Goal: Task Accomplishment & Management: Manage account settings

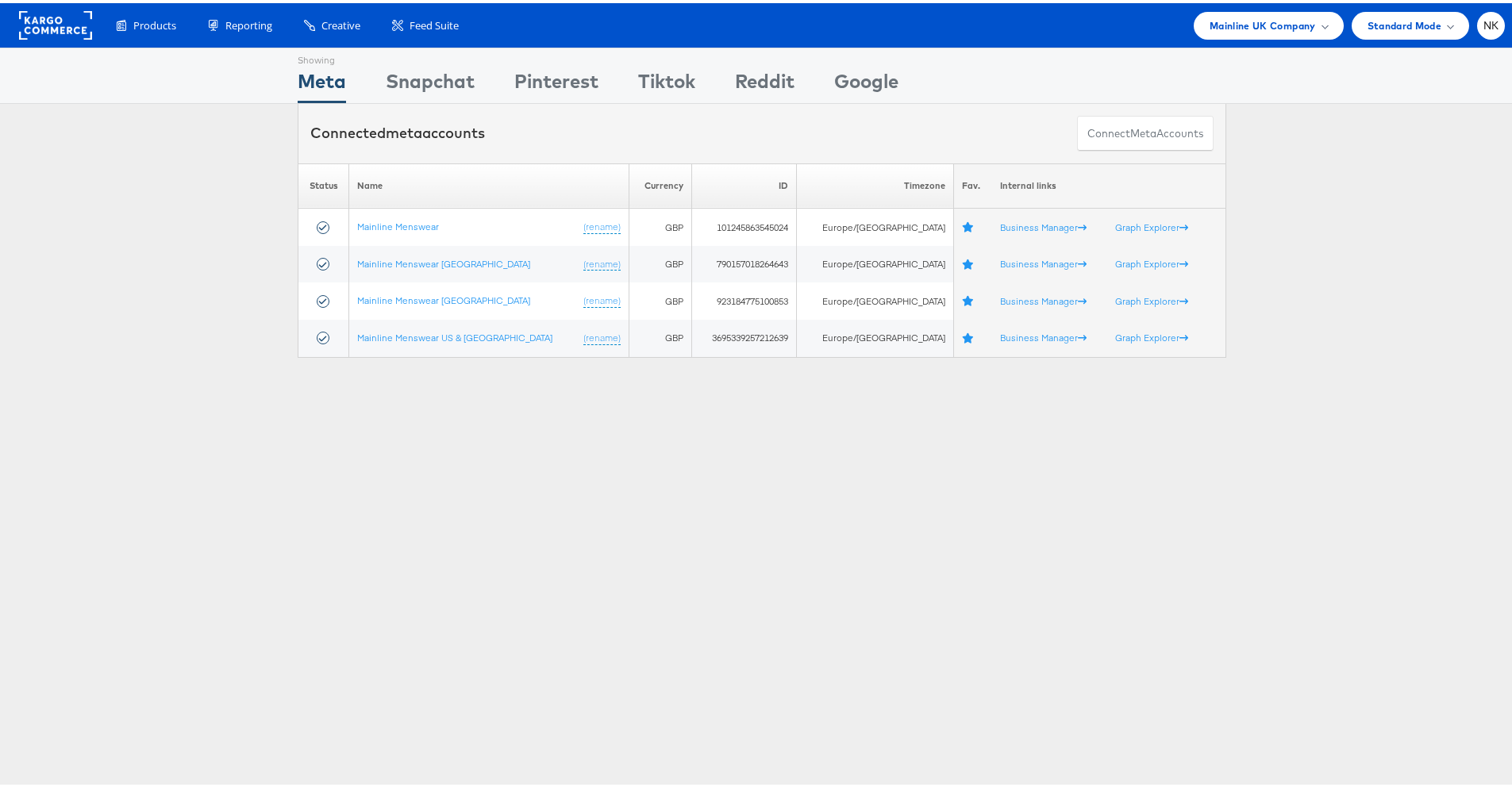
click at [275, 162] on div "Please Wait Loading Accounts .... Status Name Currency ID Timezone Fav. Interna…" at bounding box center [761, 257] width 1523 height 194
click at [52, 22] on rect at bounding box center [55, 22] width 73 height 29
click at [1258, 9] on div "Mainline UK Company" at bounding box center [1268, 22] width 150 height 28
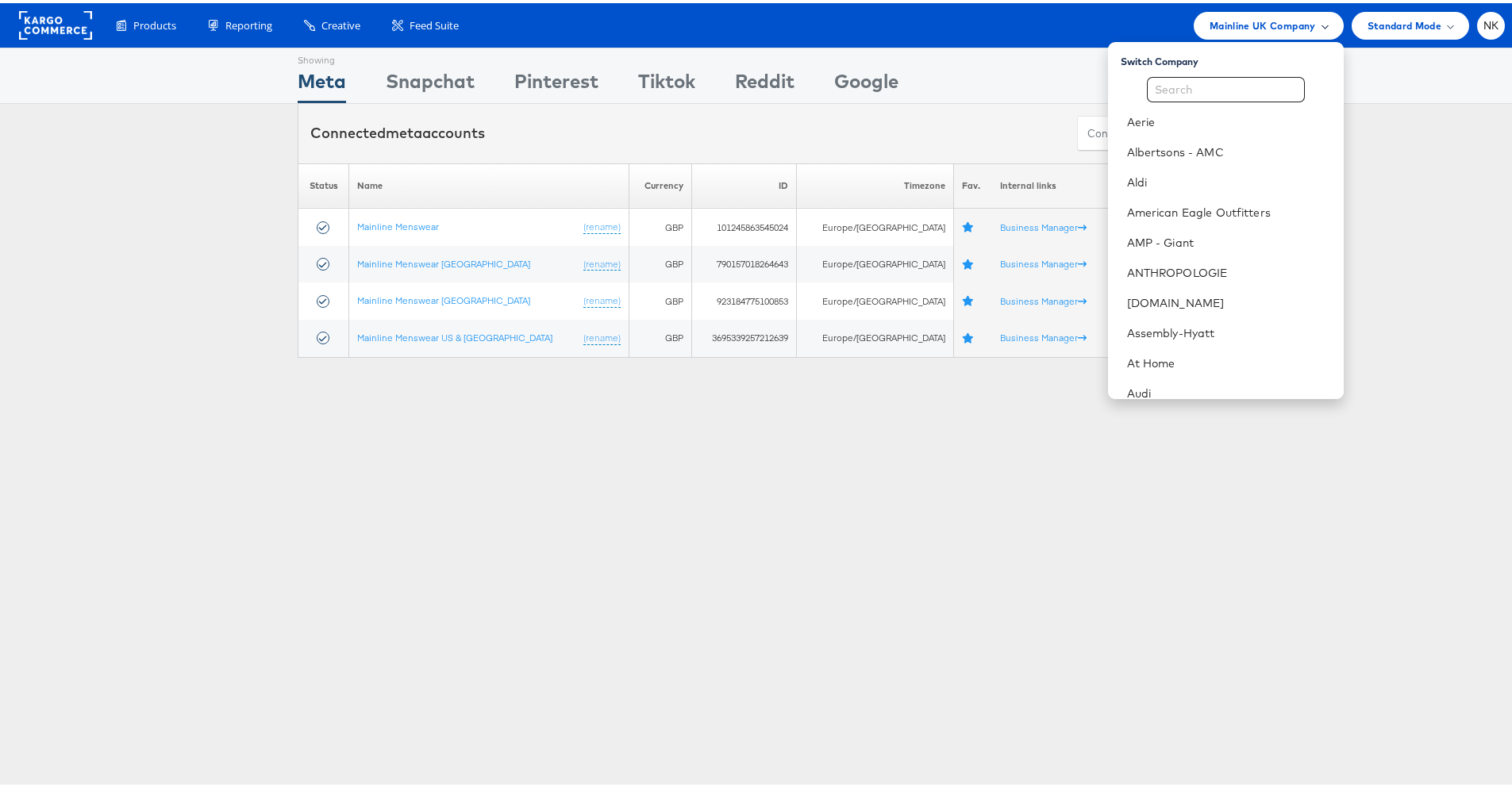
click at [1269, 28] on span "Mainline UK Company" at bounding box center [1262, 22] width 106 height 16
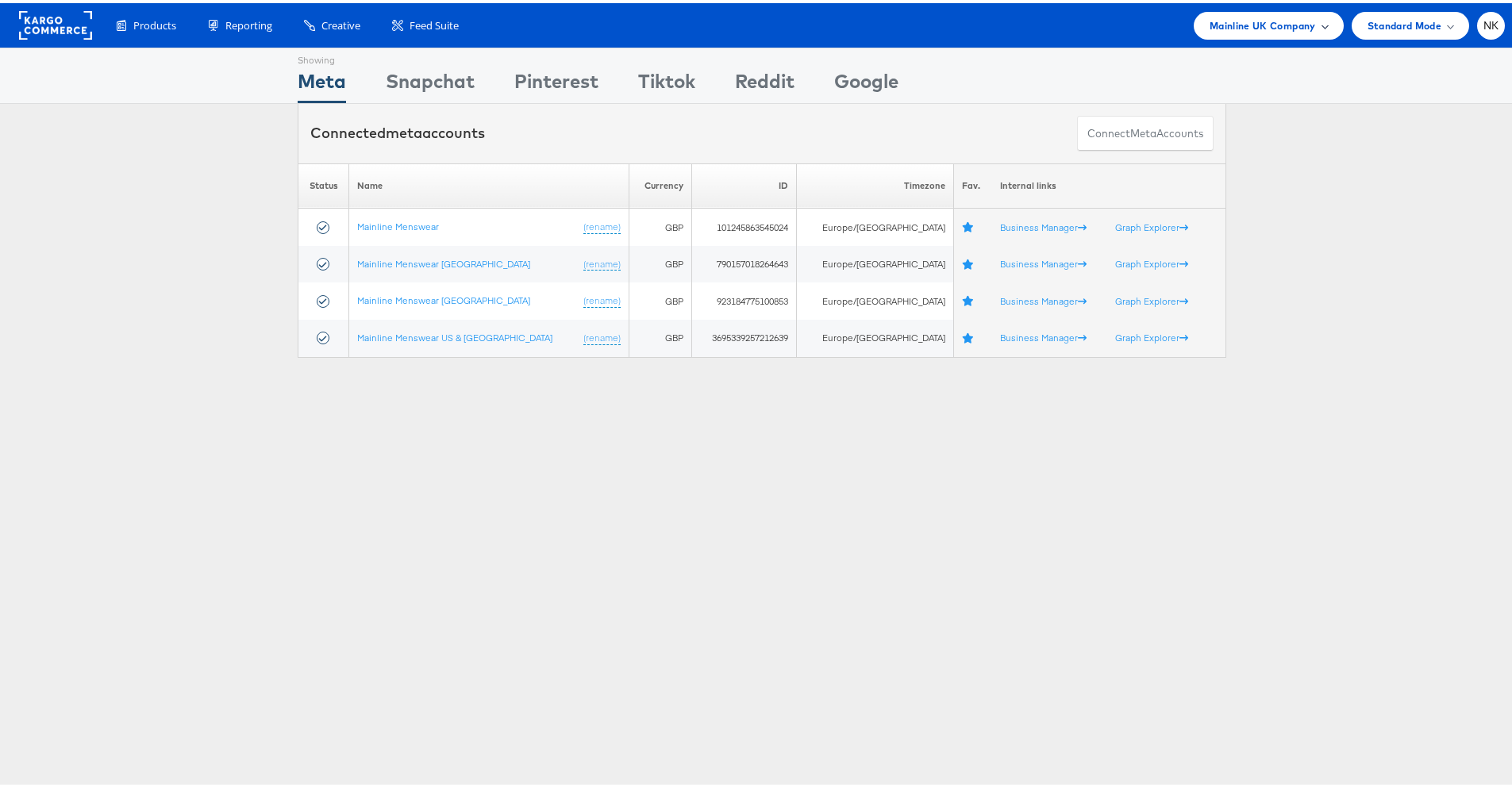
click at [1269, 28] on span "Mainline UK Company" at bounding box center [1262, 22] width 106 height 16
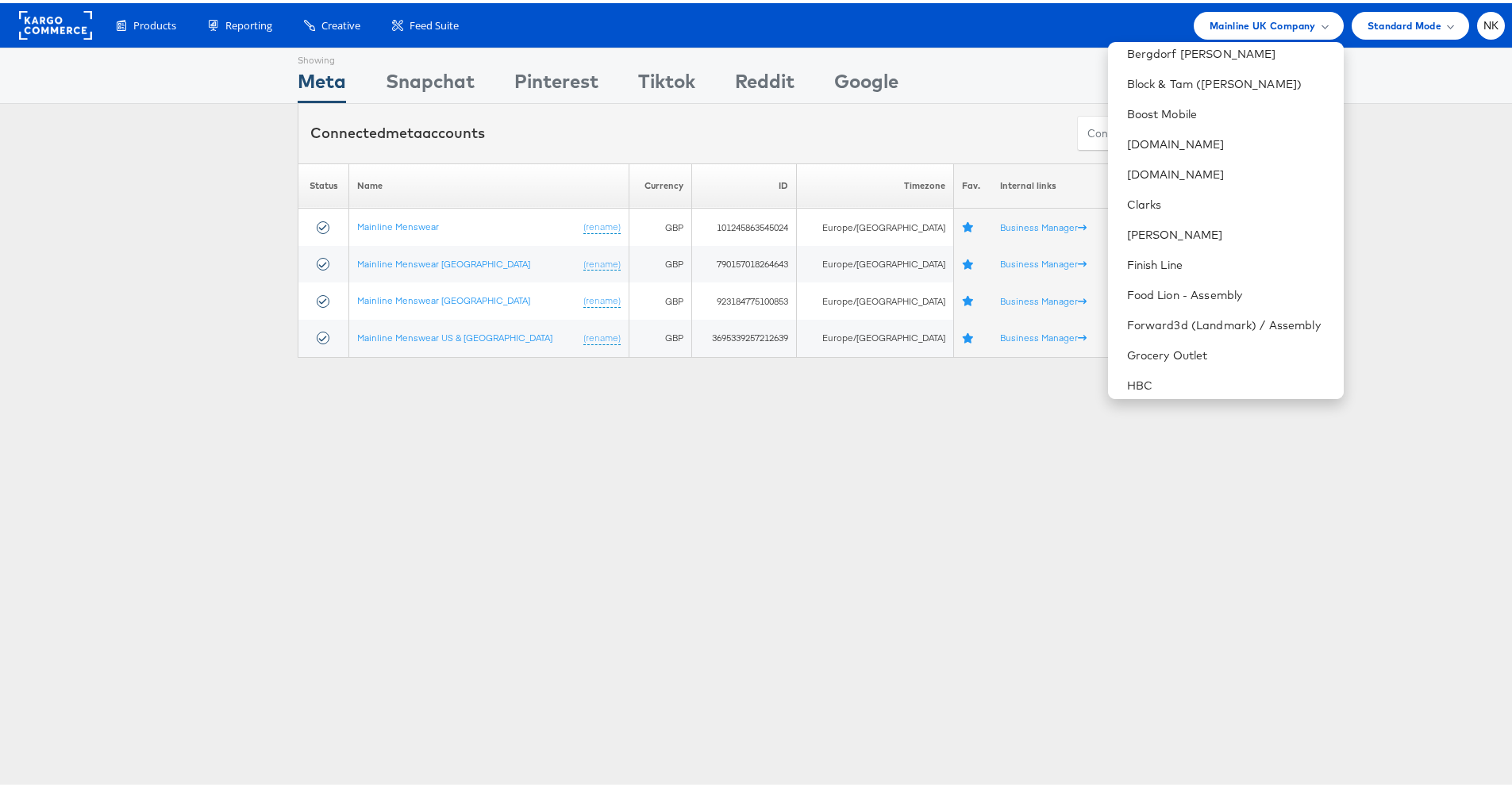
scroll to position [376, 0]
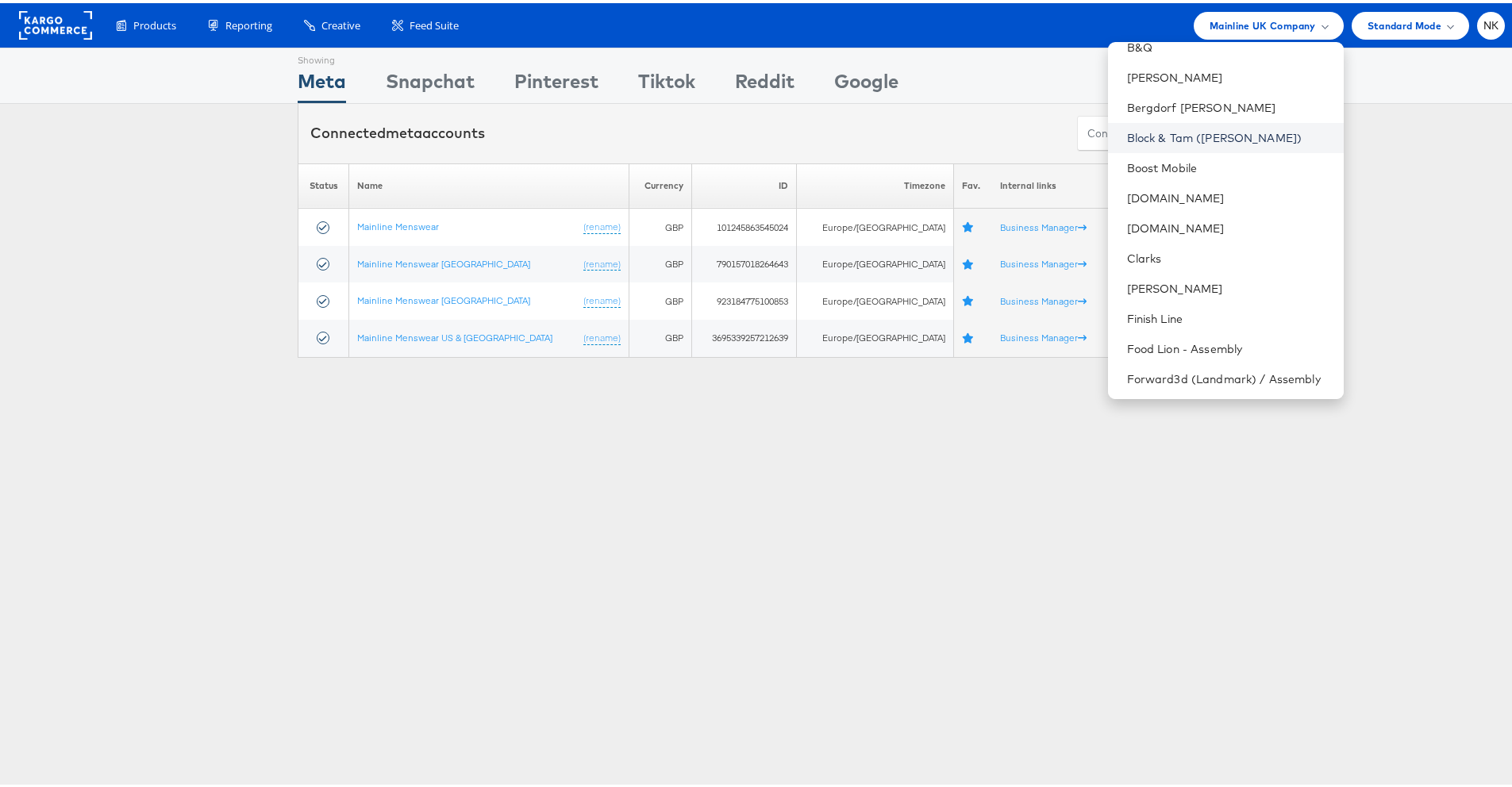
click at [1131, 131] on link "Block & Tam (Veronica Beard)" at bounding box center [1228, 135] width 204 height 16
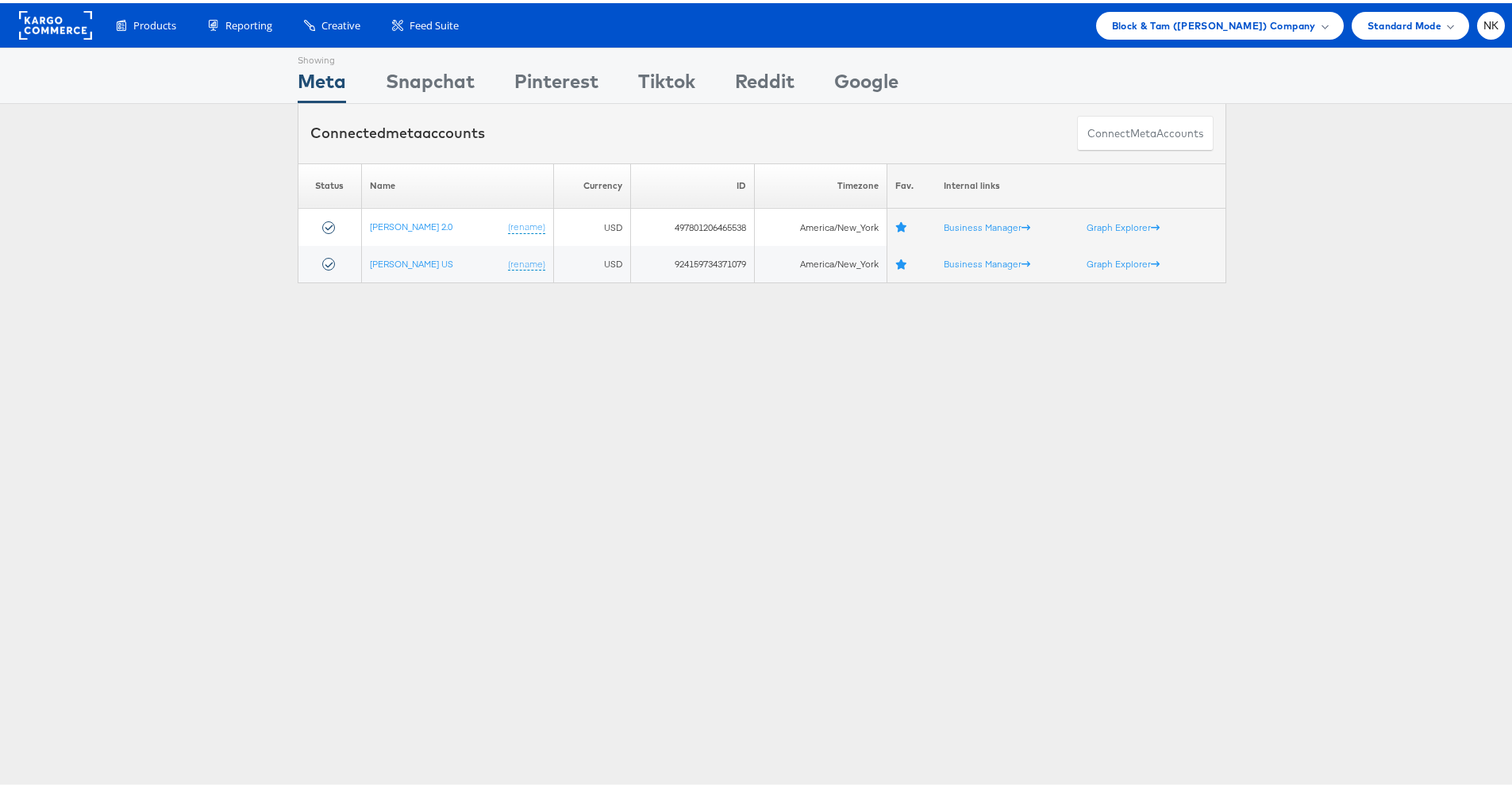
click at [223, 316] on div "Showing Meta Showing [GEOGRAPHIC_DATA] Showing Pinterest Showing Tiktok Showing…" at bounding box center [761, 441] width 1523 height 794
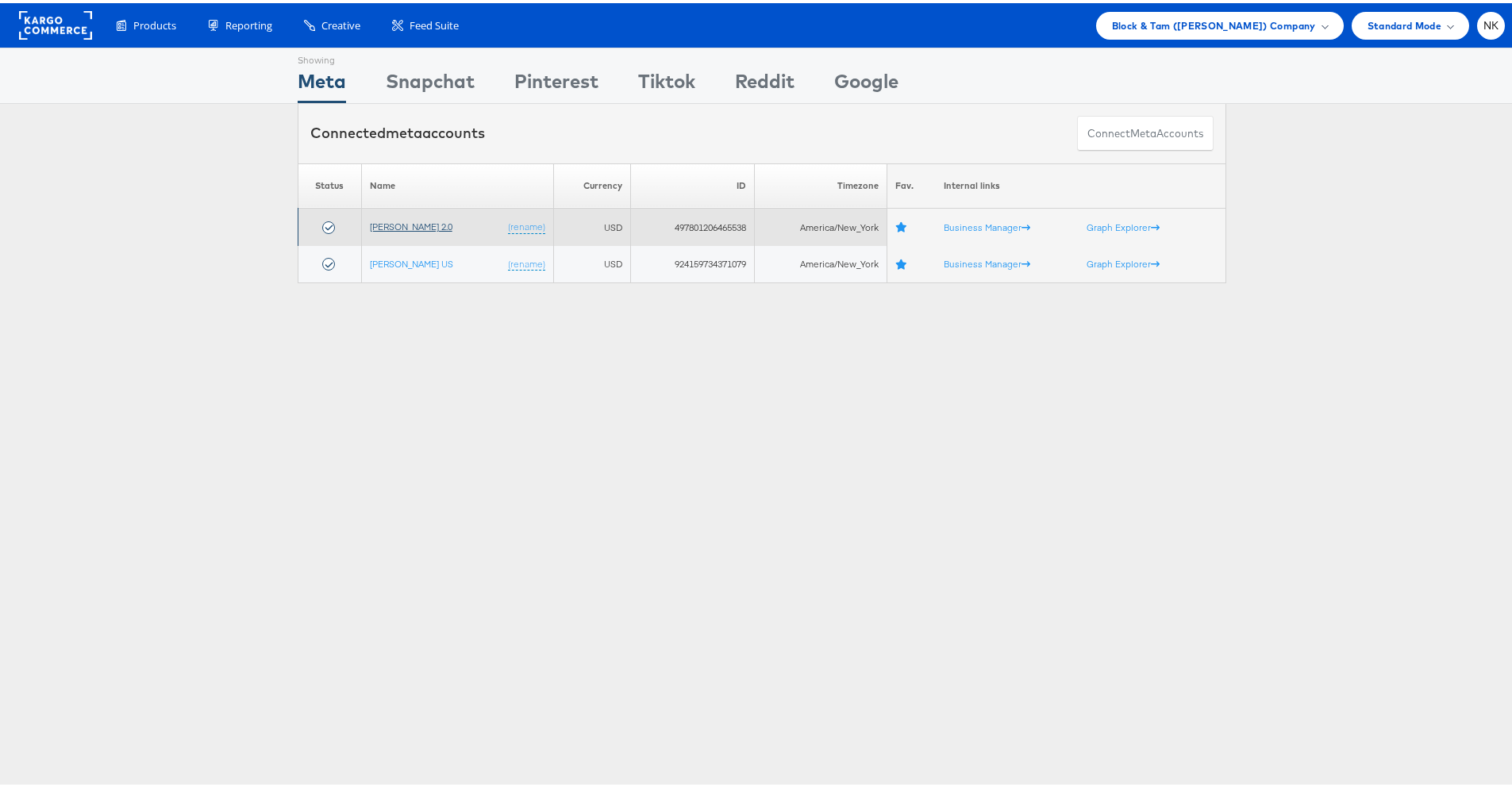
click at [377, 225] on link "[PERSON_NAME] 2.0" at bounding box center [411, 223] width 82 height 11
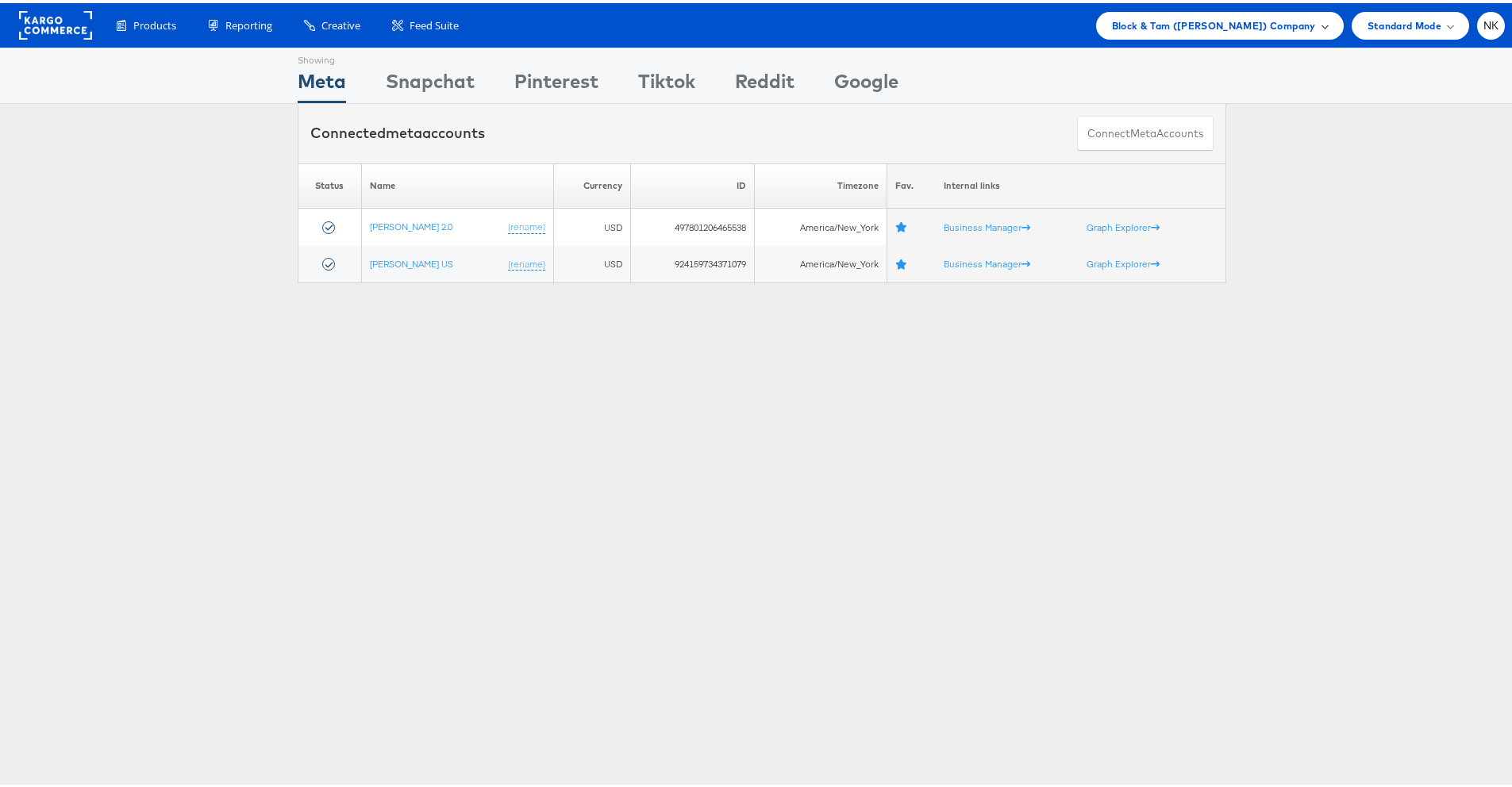
click at [1199, 24] on span "Block & Tam (Veronica Beard) Company" at bounding box center [1214, 22] width 204 height 16
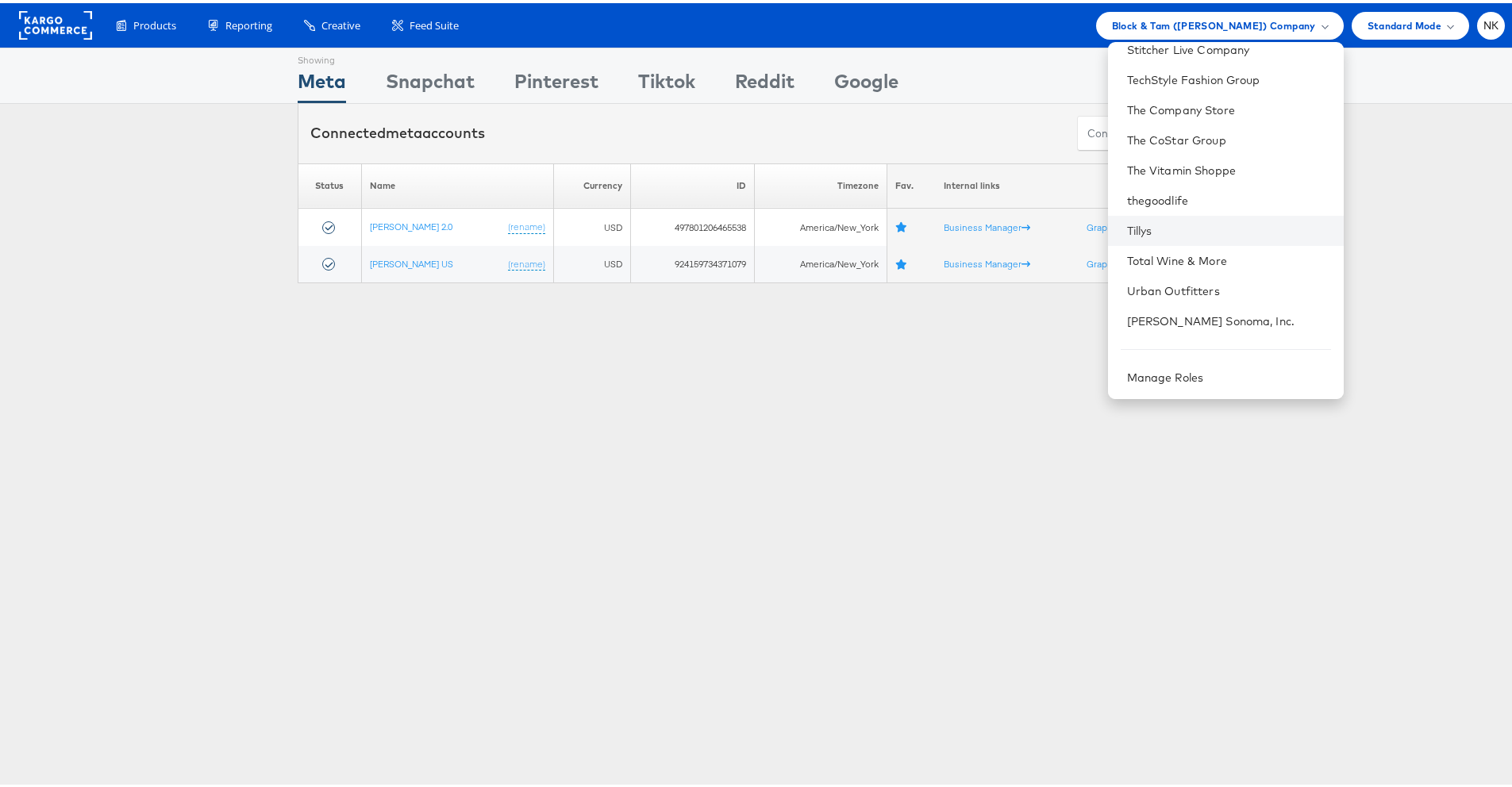
scroll to position [1301, 0]
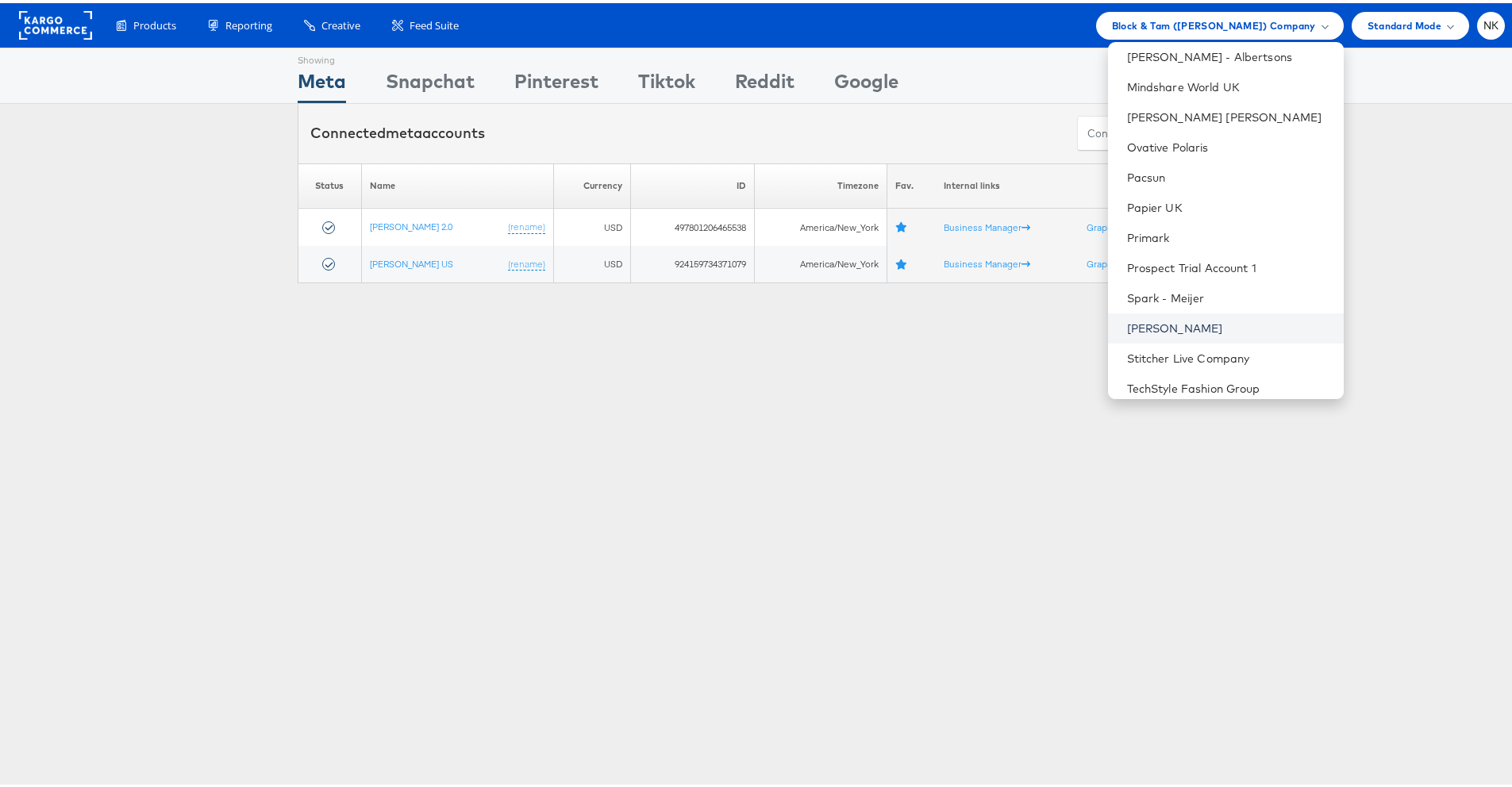
click at [1173, 320] on link "[PERSON_NAME]" at bounding box center [1228, 325] width 204 height 16
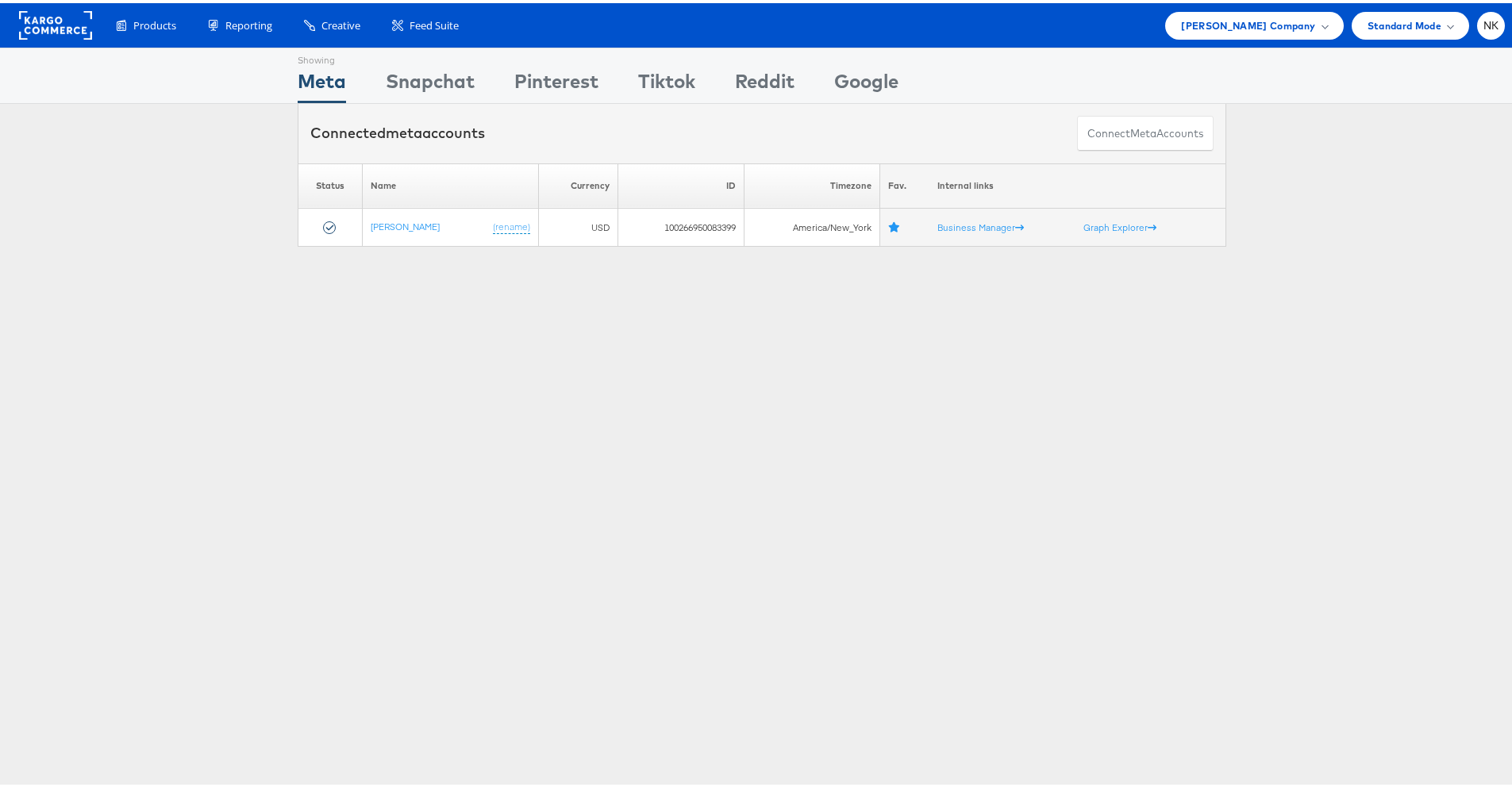
drag, startPoint x: 324, startPoint y: 254, endPoint x: 350, endPoint y: 232, distance: 34.1
click at [332, 248] on div "Showing Meta Showing Snapchat Showing Pinterest Showing Tiktok Showing Reddit S…" at bounding box center [761, 441] width 1523 height 794
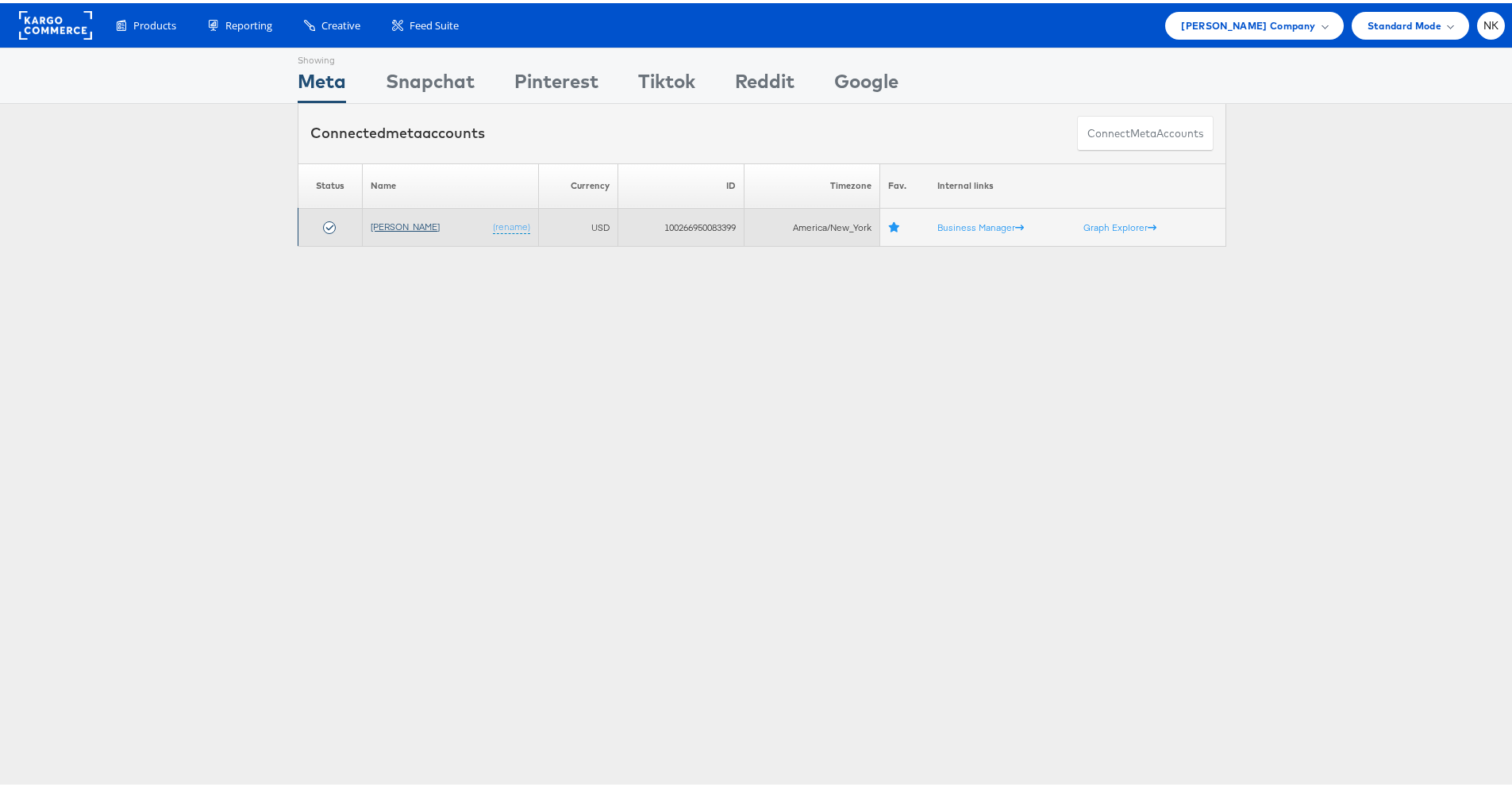
click at [374, 220] on link "[PERSON_NAME]" at bounding box center [405, 223] width 69 height 11
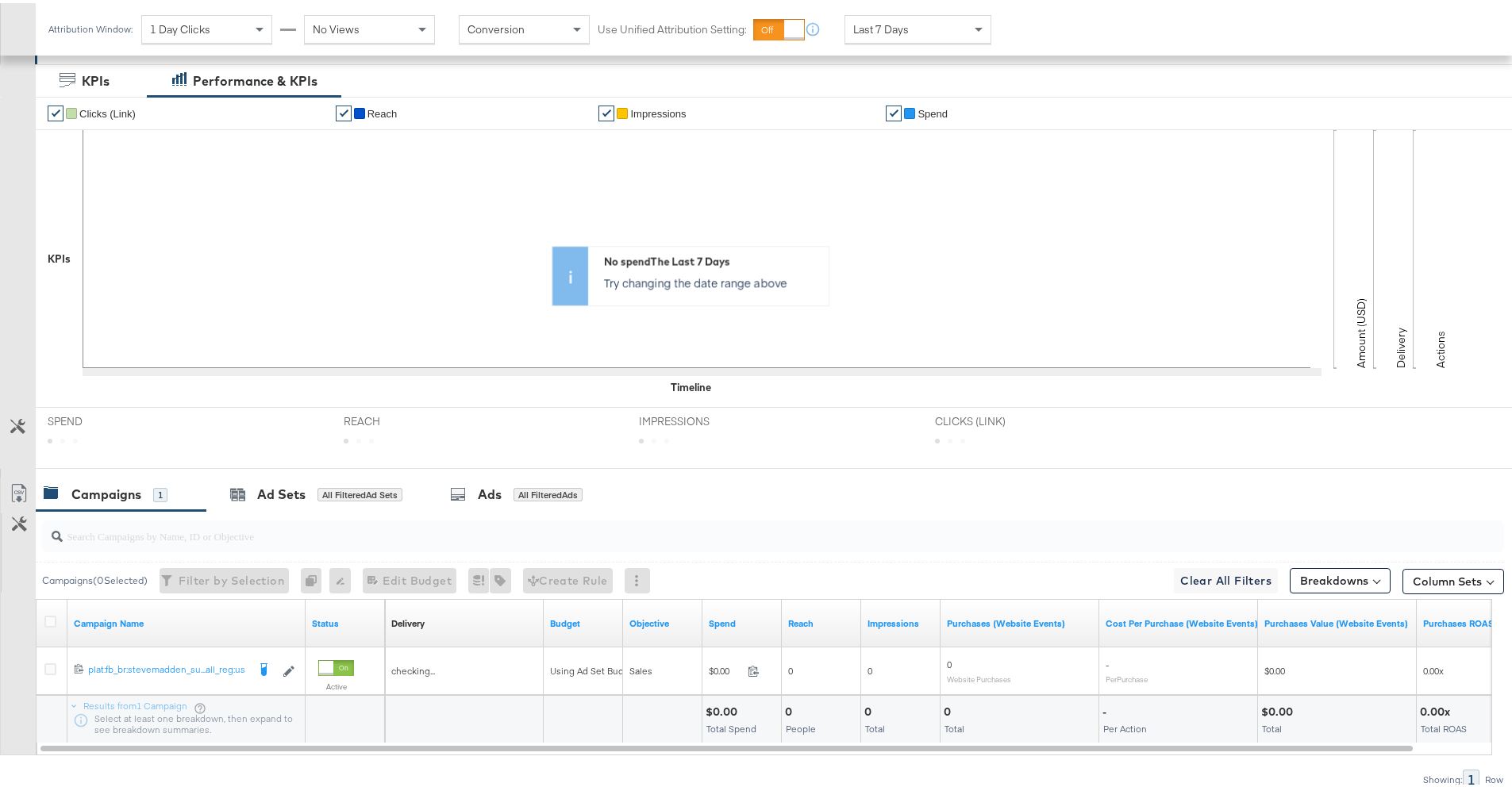
scroll to position [309, 0]
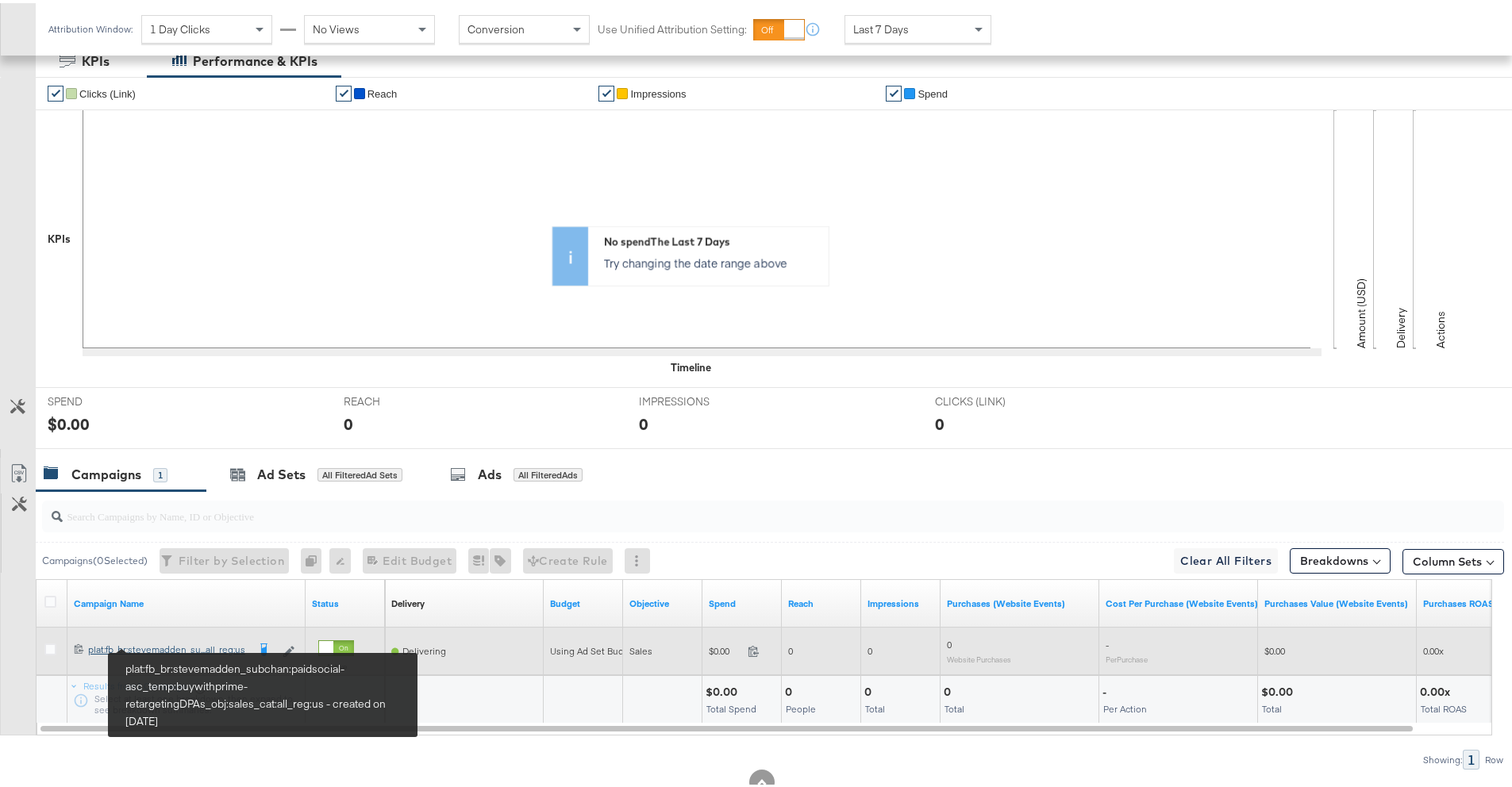
click at [212, 646] on div "plat:fb_br:stevemadden_subchan:paidsocial-asc_temp:buywithprime-retargetingDPAs…" at bounding box center [167, 646] width 159 height 12
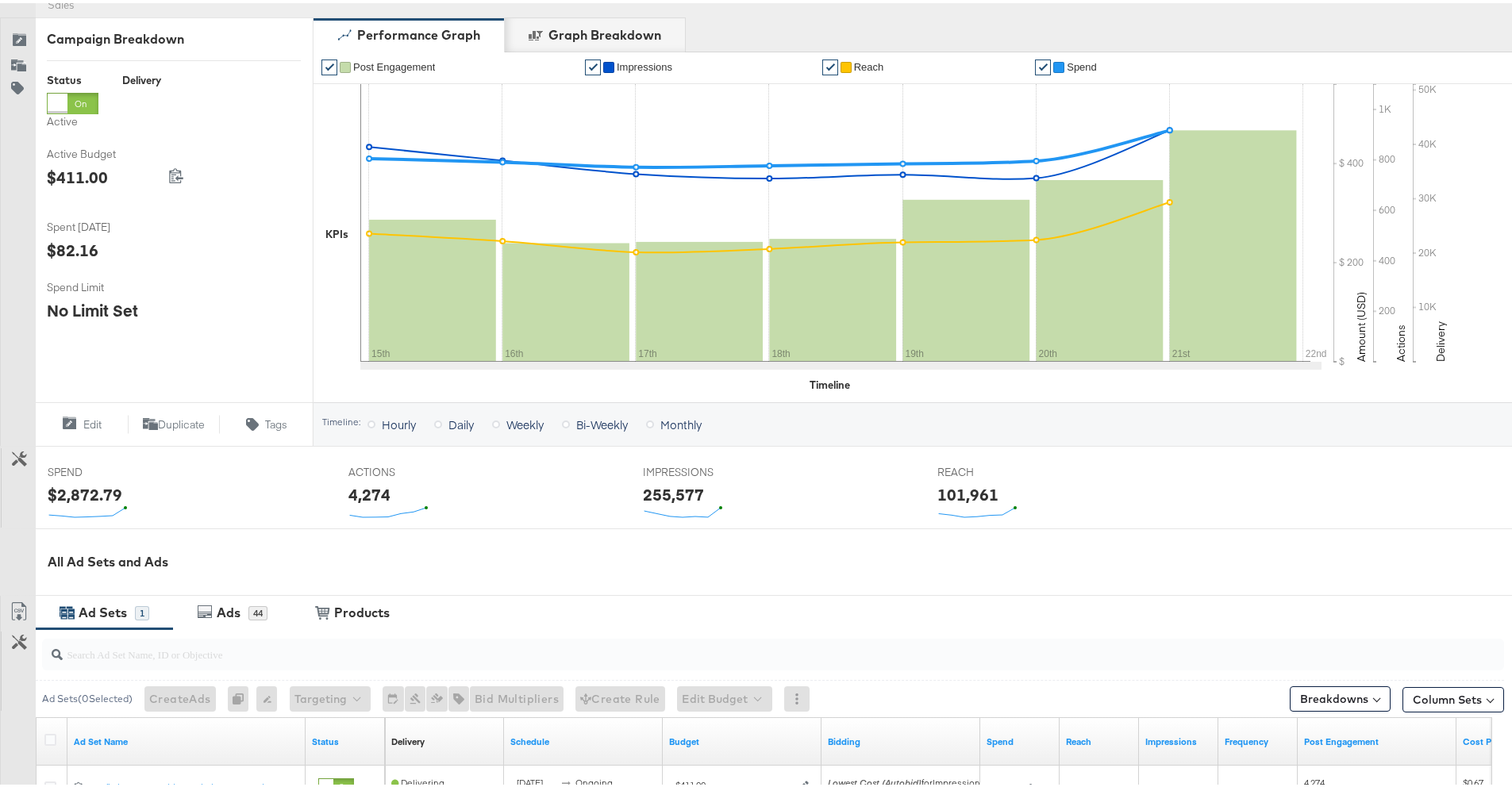
scroll to position [363, 0]
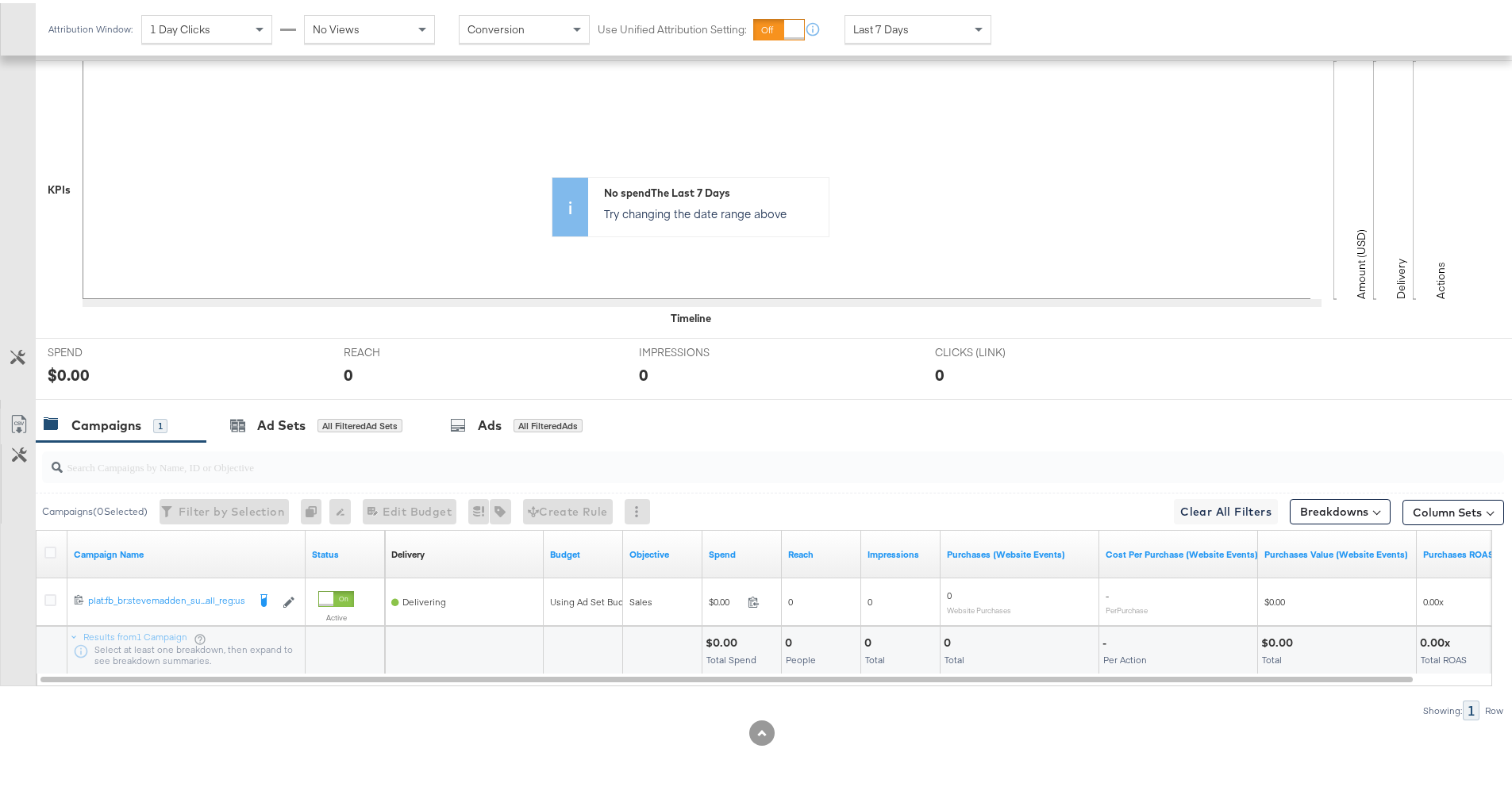
scroll to position [294, 0]
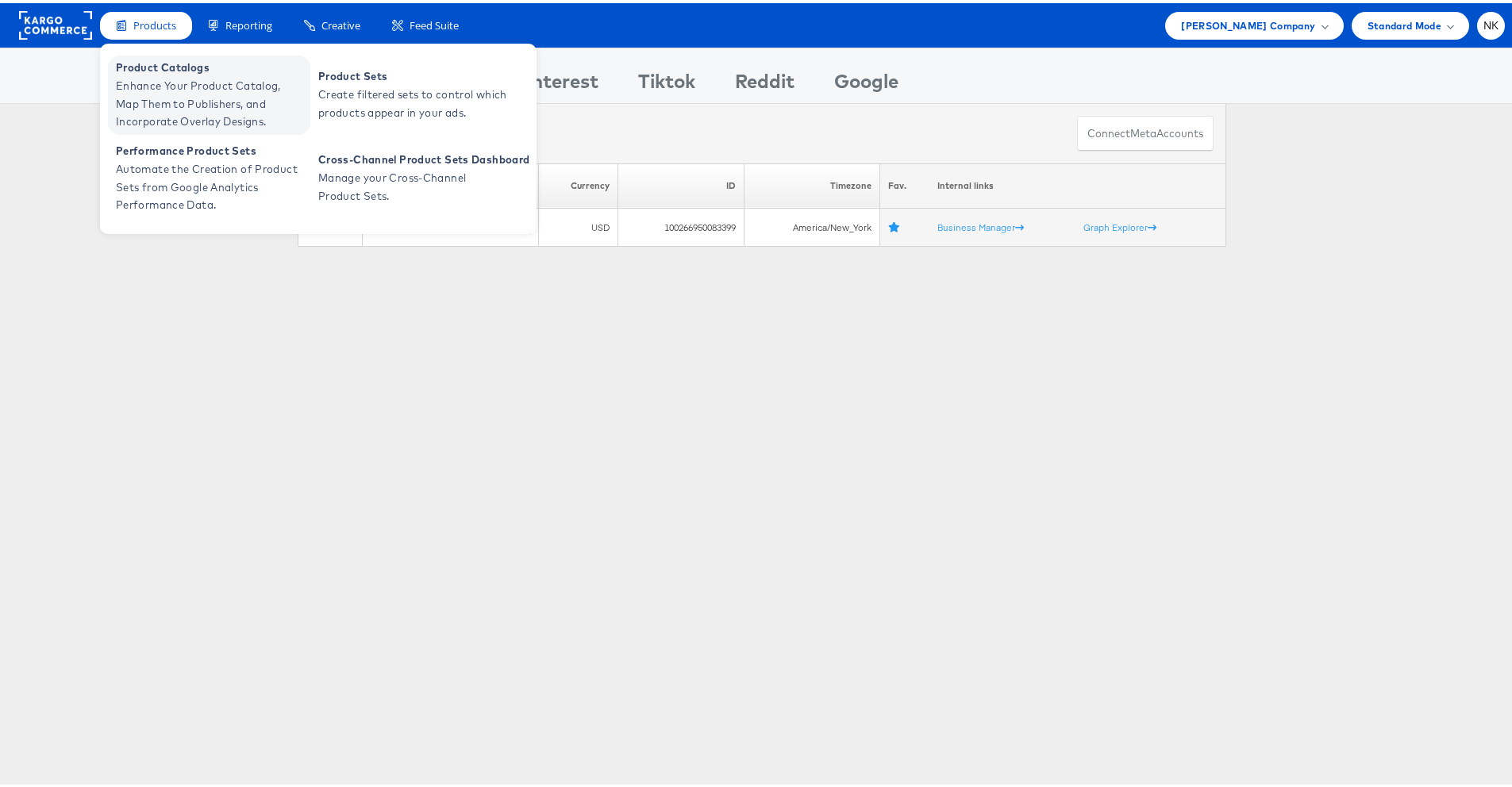
click at [149, 80] on span "Enhance Your Product Catalog, Map Them to Publishers, and Incorporate Overlay D…" at bounding box center [210, 100] width 190 height 54
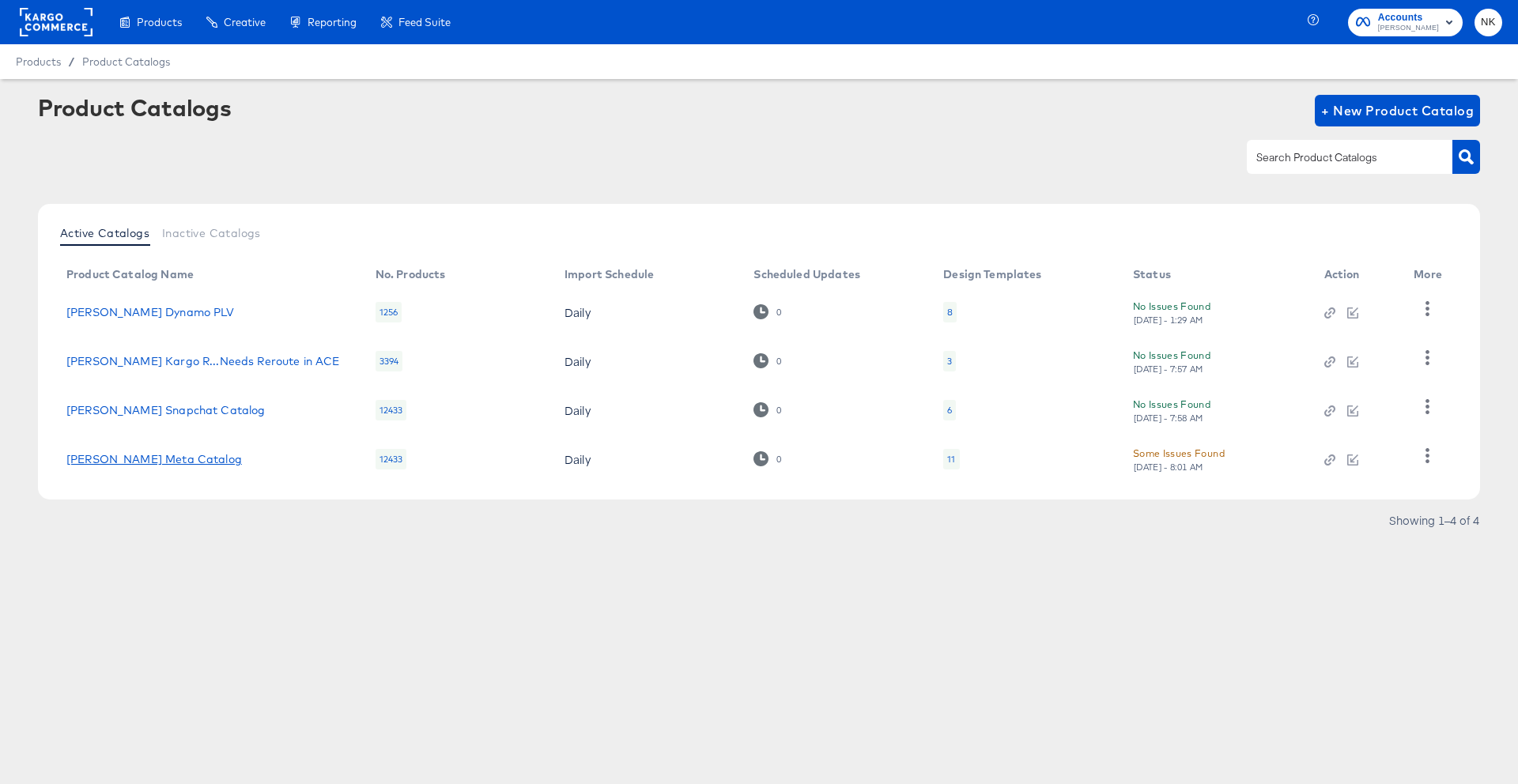
click at [198, 460] on link "Steve Madden Meta Catalog" at bounding box center [154, 459] width 175 height 12
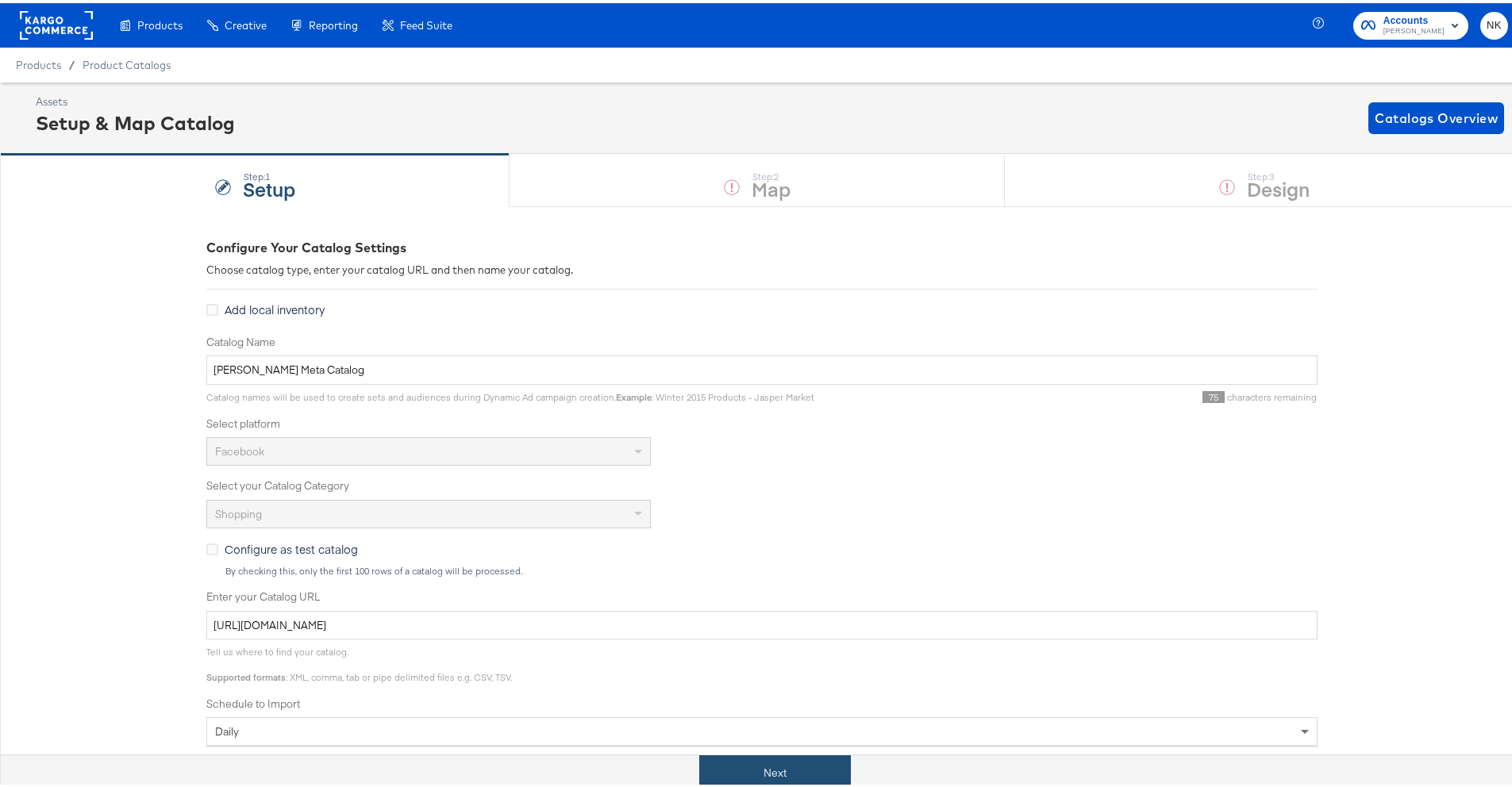
click at [713, 762] on button "Next" at bounding box center [775, 770] width 152 height 35
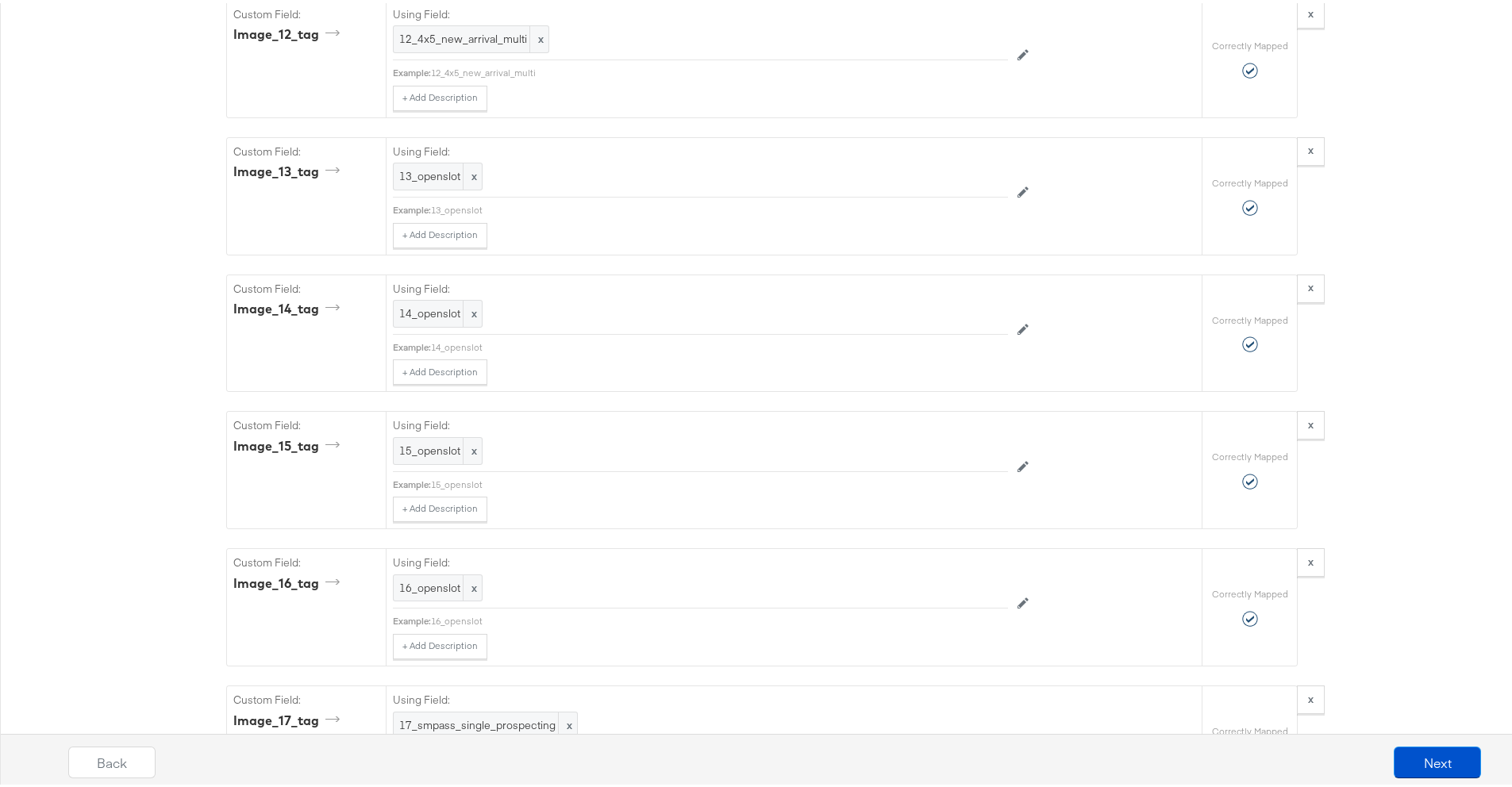
scroll to position [5172, 0]
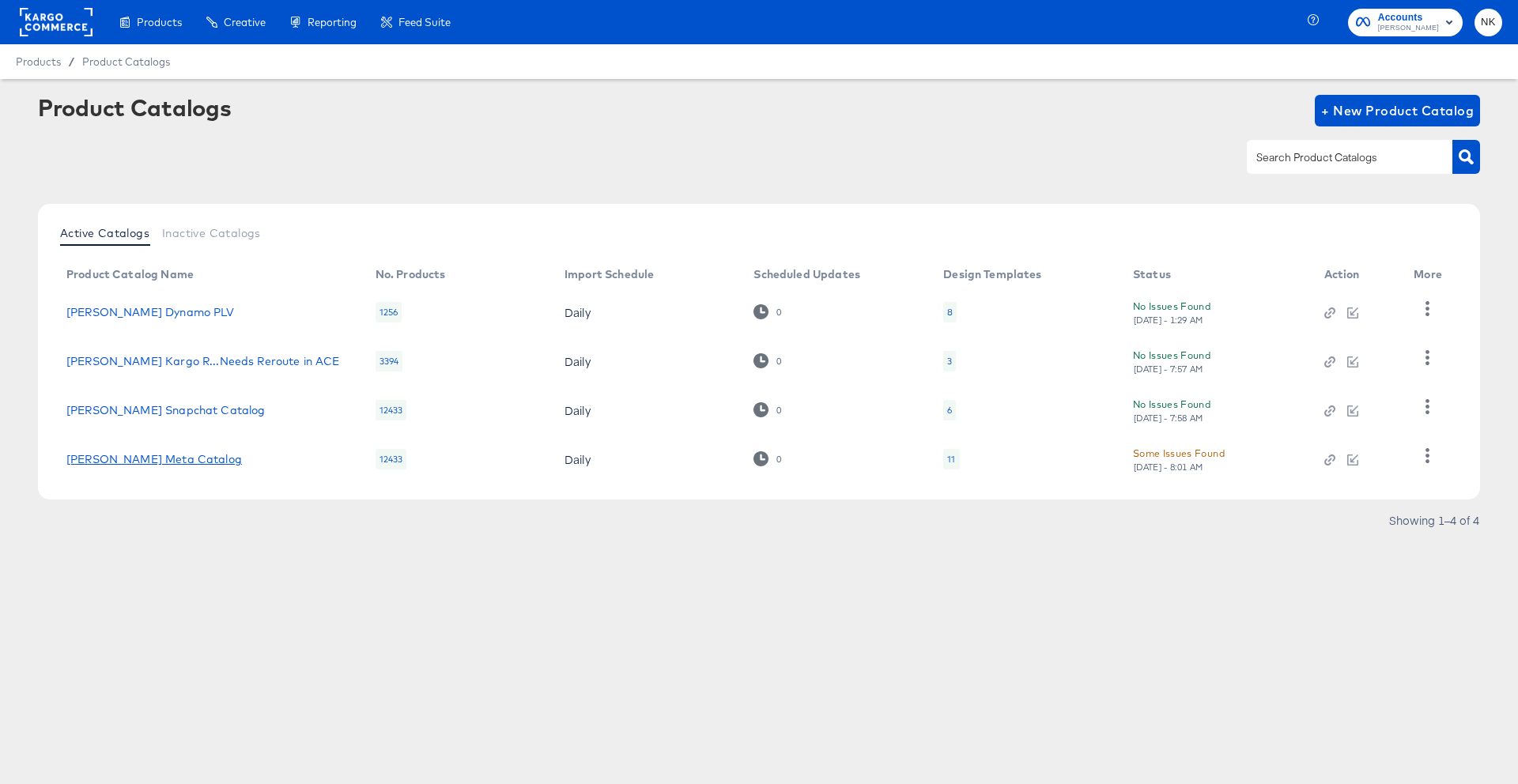
click at [212, 463] on link "Steve Madden Meta Catalog" at bounding box center [154, 459] width 175 height 12
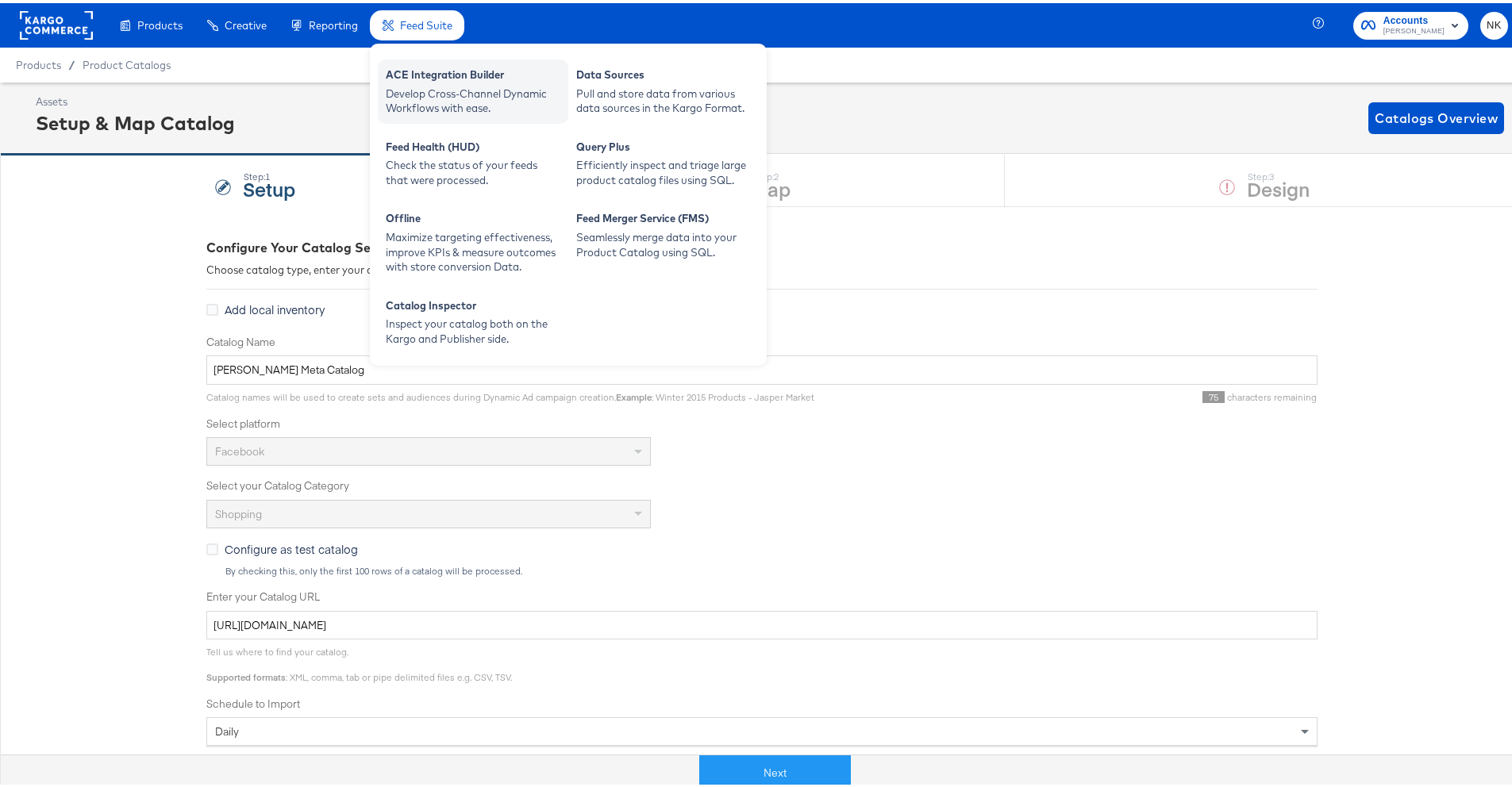
click at [414, 68] on div "ACE Integration Builder" at bounding box center [472, 74] width 175 height 19
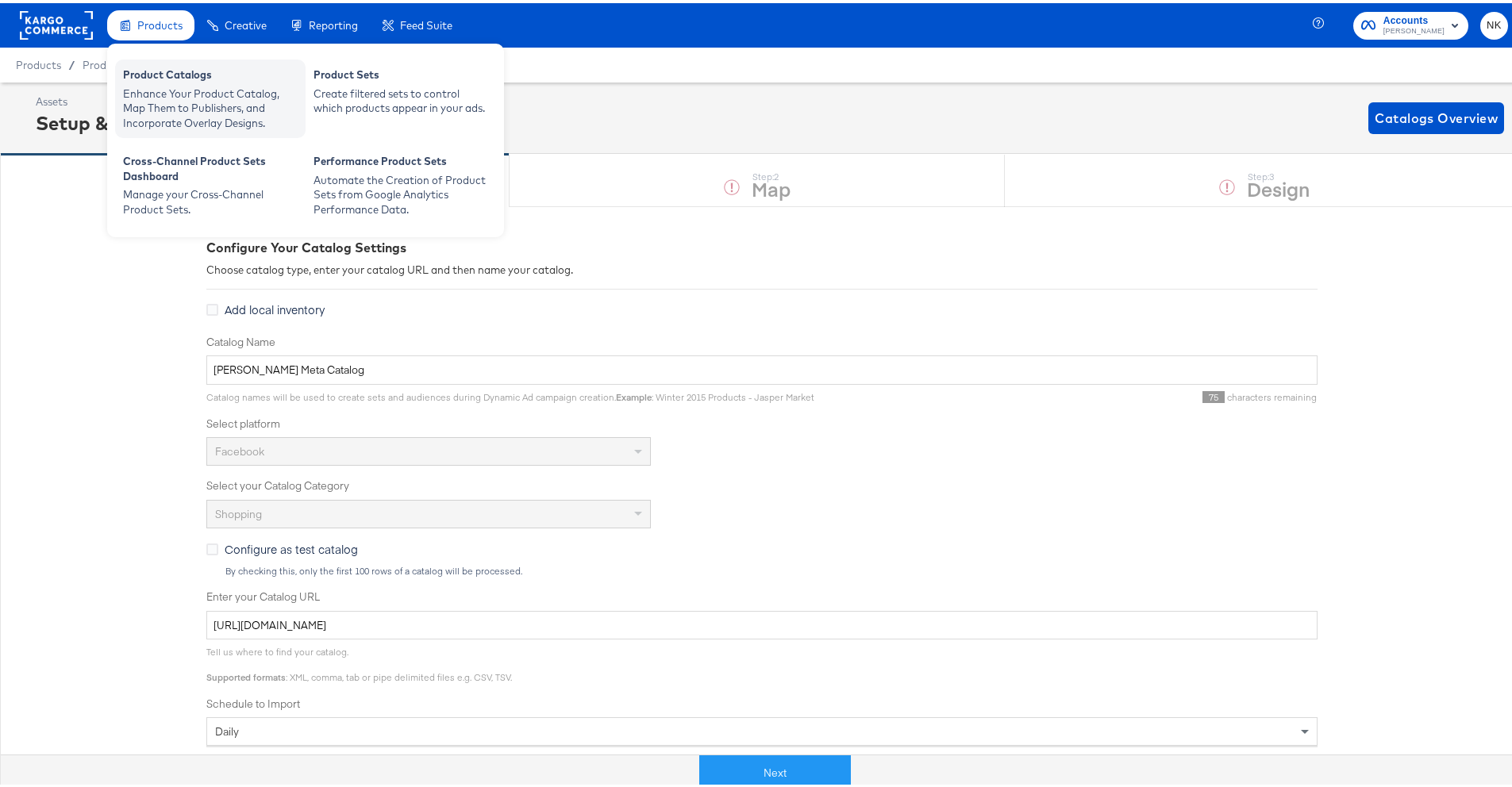
click at [179, 70] on div "Product Catalogs" at bounding box center [210, 74] width 175 height 19
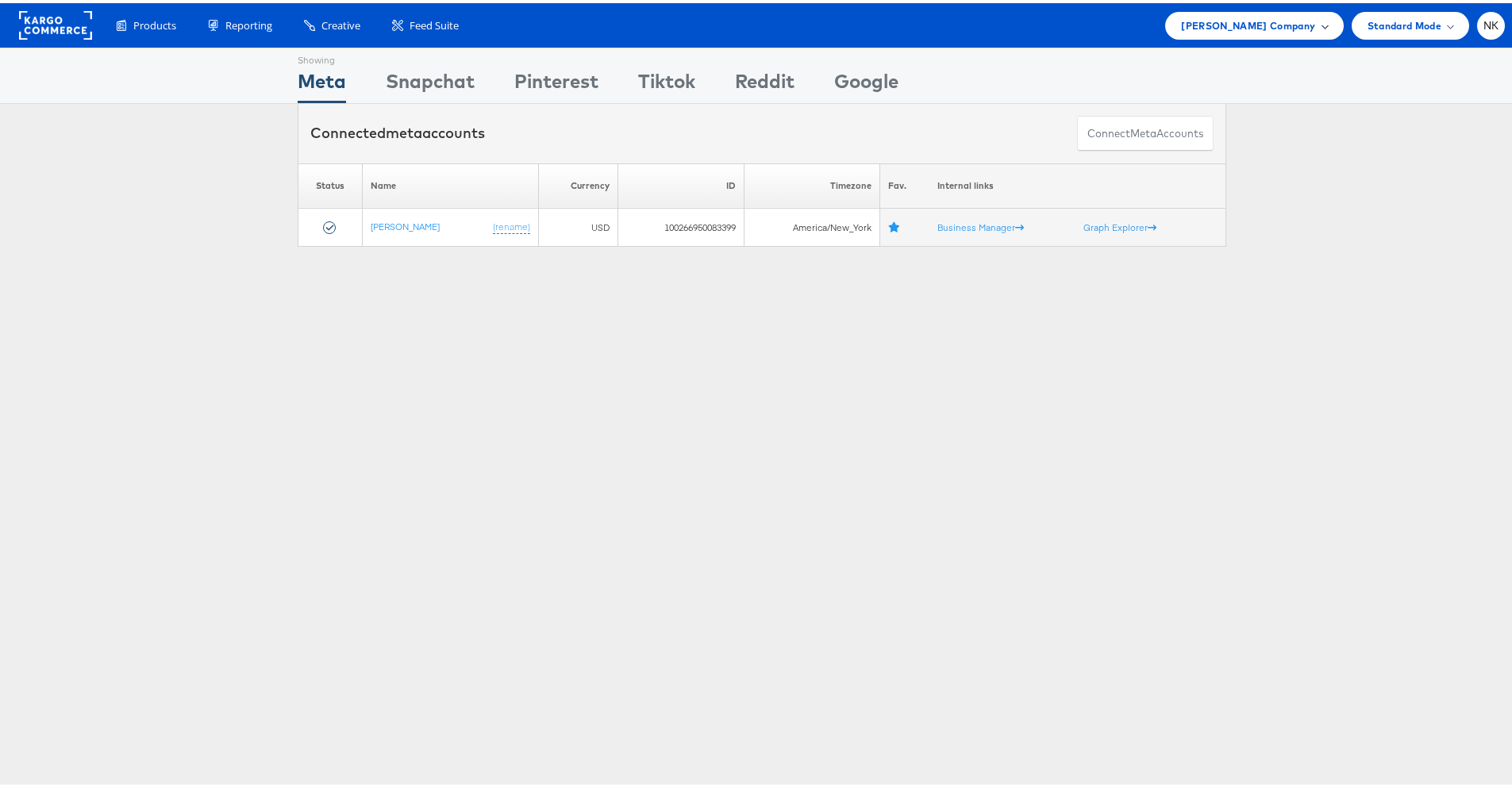
click at [1236, 14] on span "[PERSON_NAME] Company" at bounding box center [1248, 22] width 134 height 16
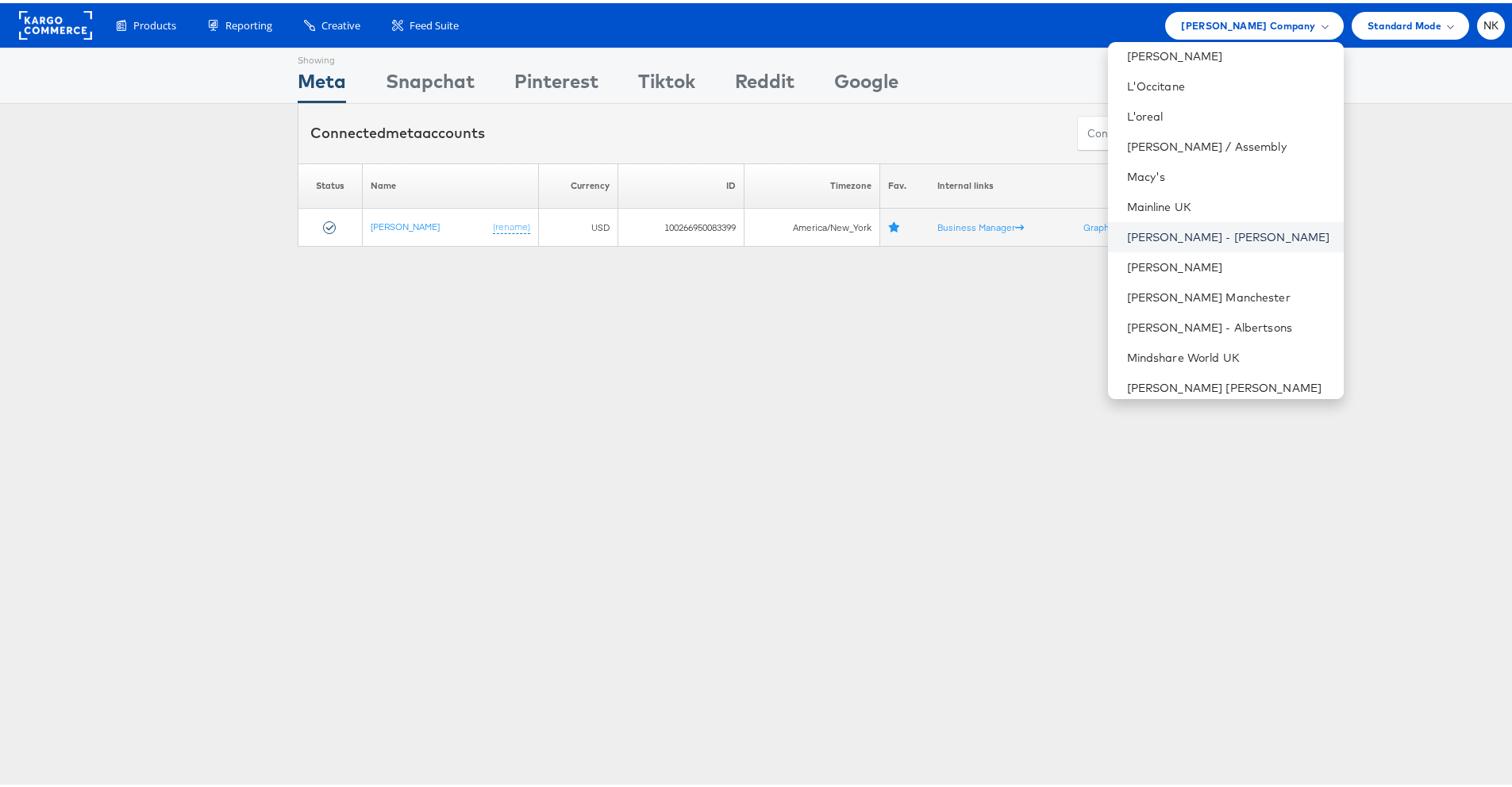
scroll to position [399, 0]
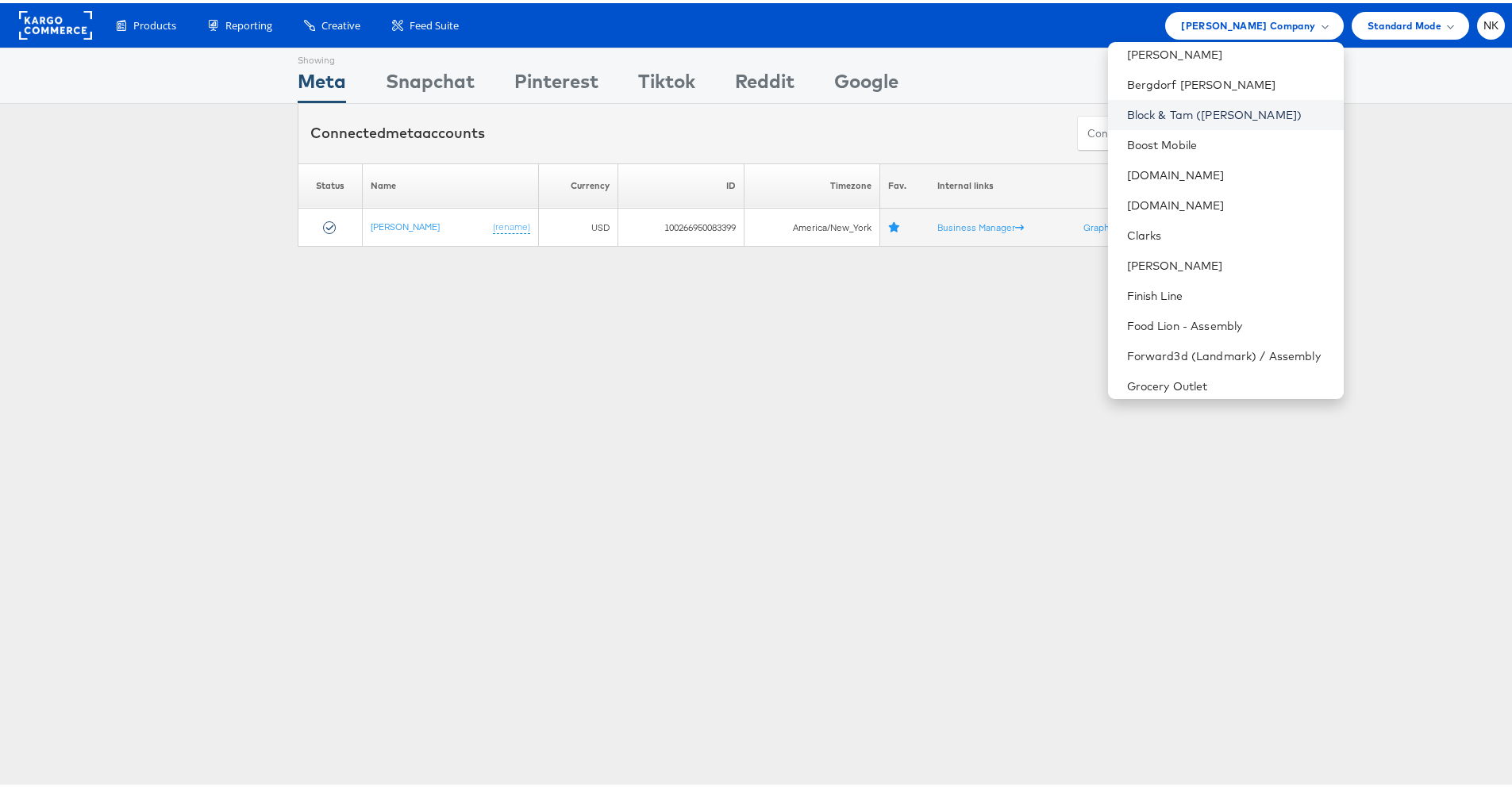
click at [1192, 110] on link "Block & Tam ([PERSON_NAME])" at bounding box center [1228, 112] width 204 height 16
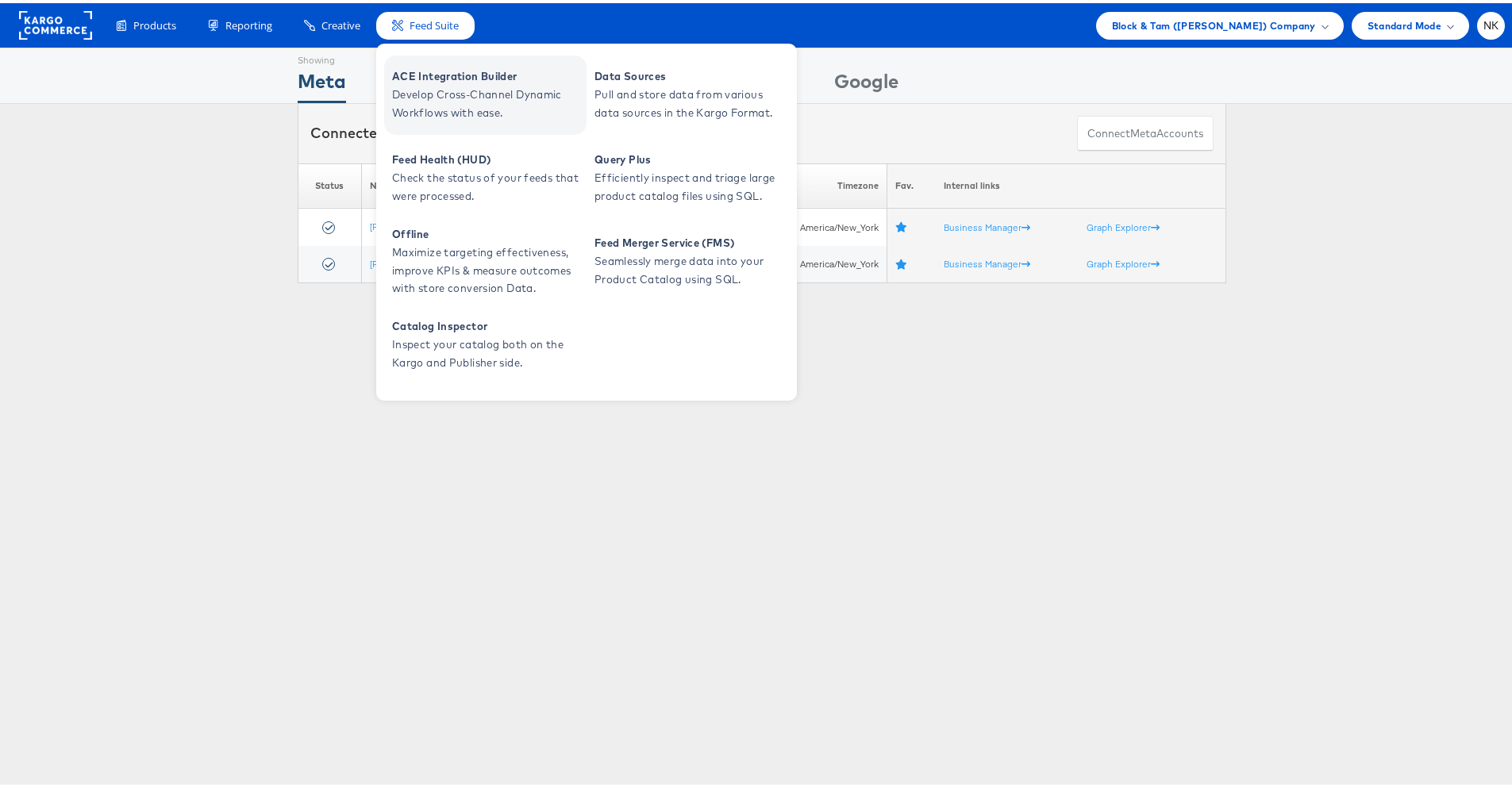
click at [449, 81] on span "ACE Integration Builder" at bounding box center [487, 73] width 190 height 18
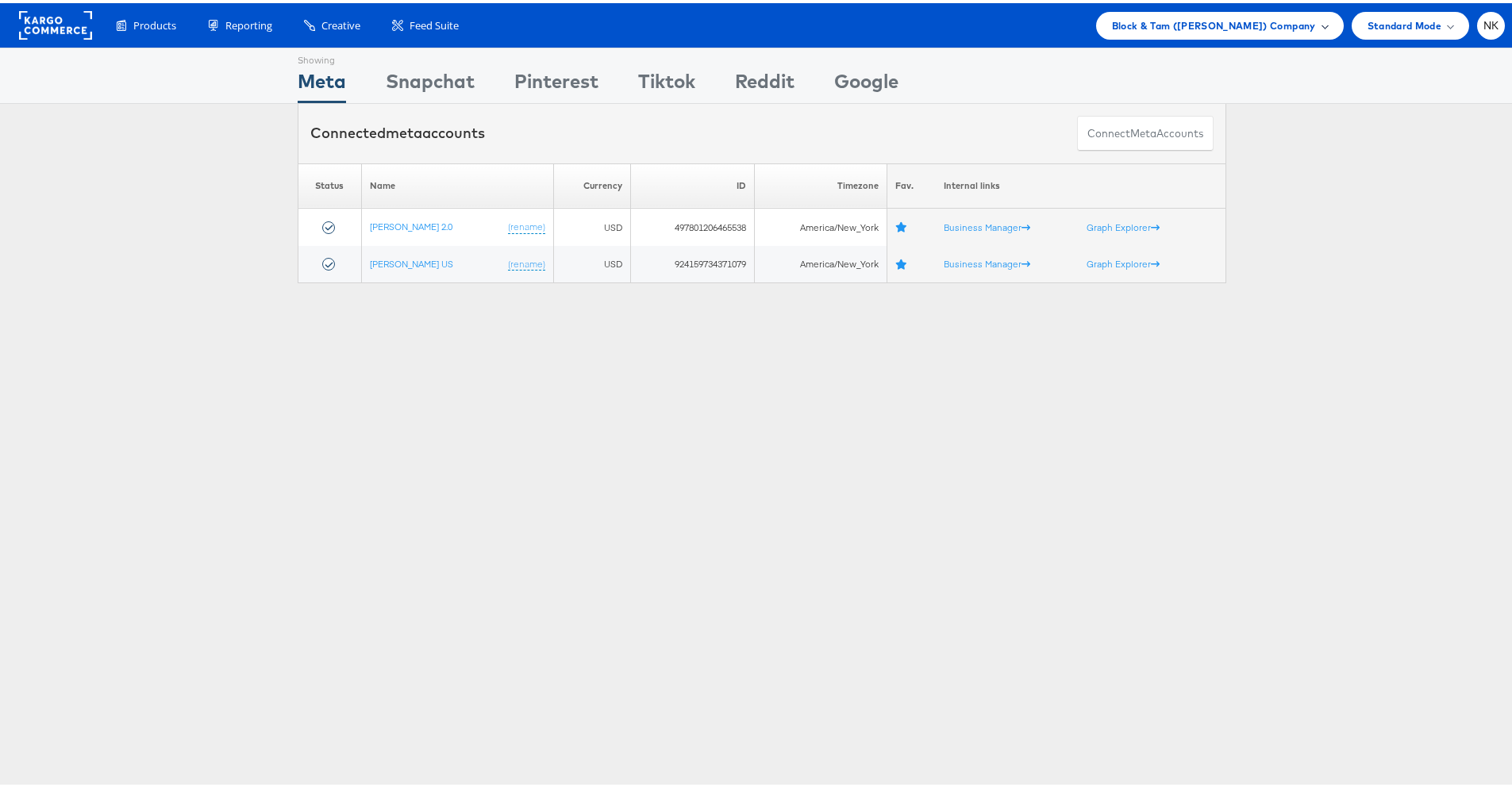
click at [1216, 29] on span "Block & Tam ([PERSON_NAME]) Company" at bounding box center [1214, 22] width 204 height 16
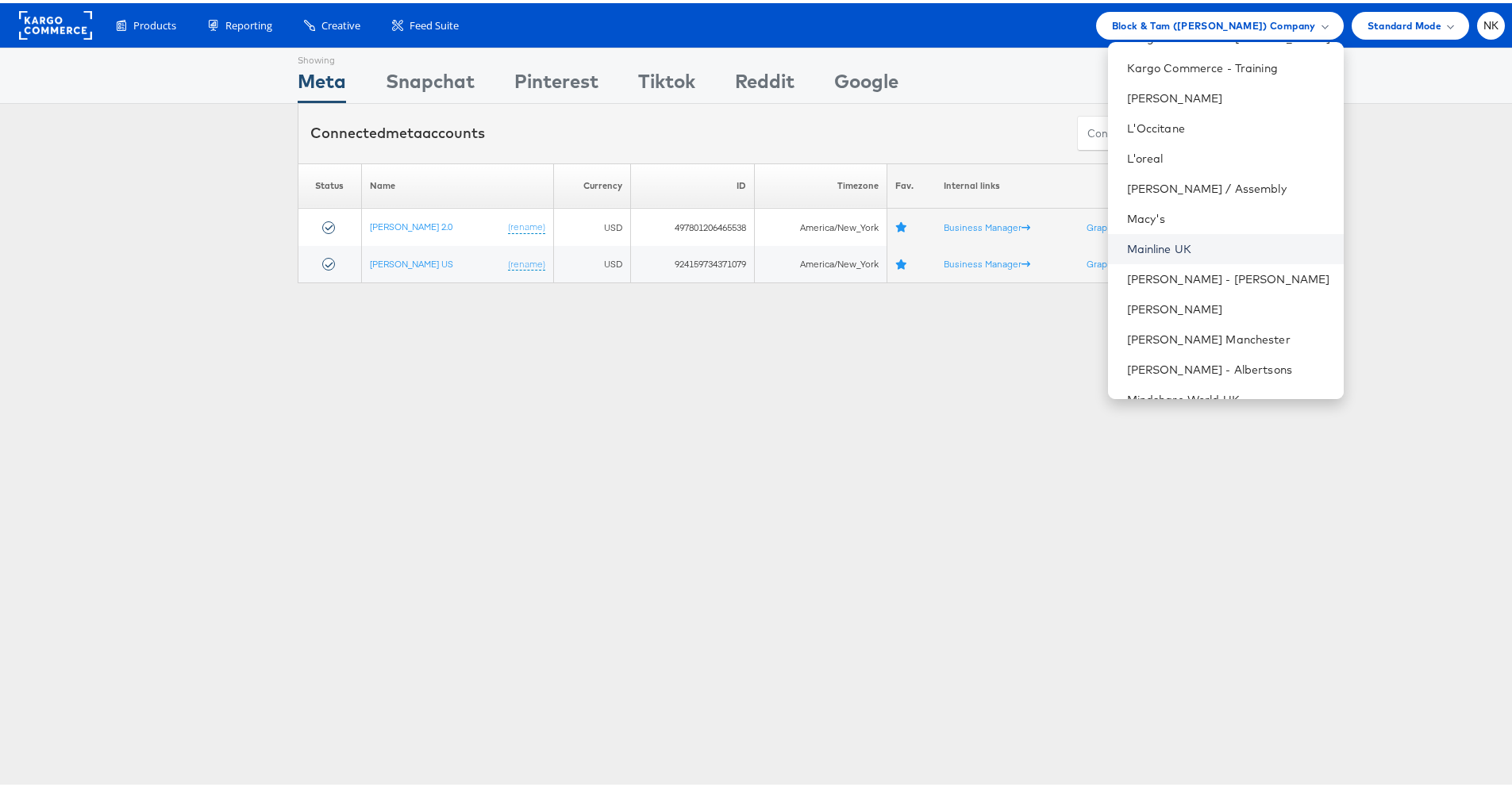
scroll to position [978, 0]
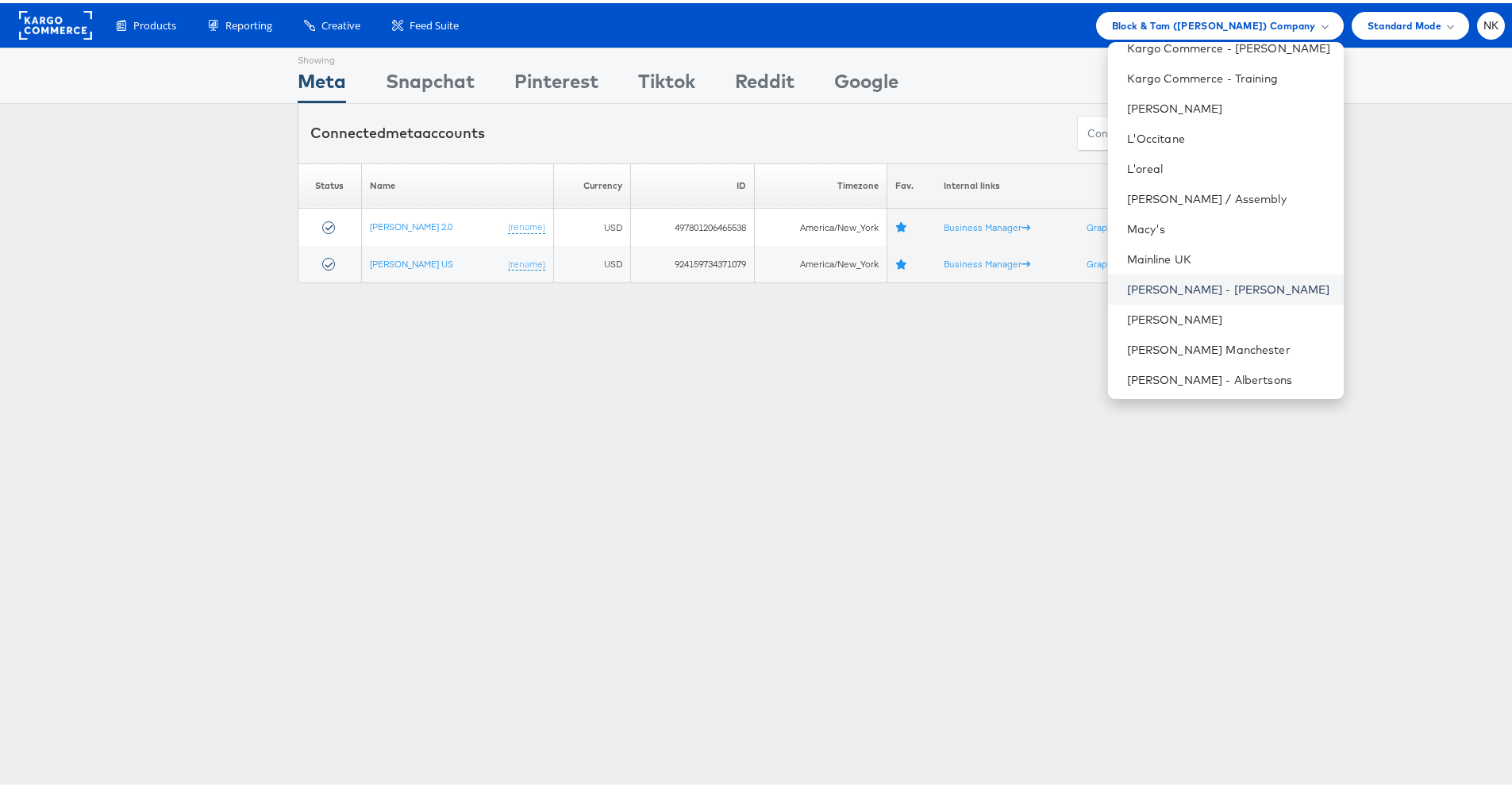
click at [1200, 288] on link "Mason - Alexis Bittar" at bounding box center [1228, 286] width 204 height 16
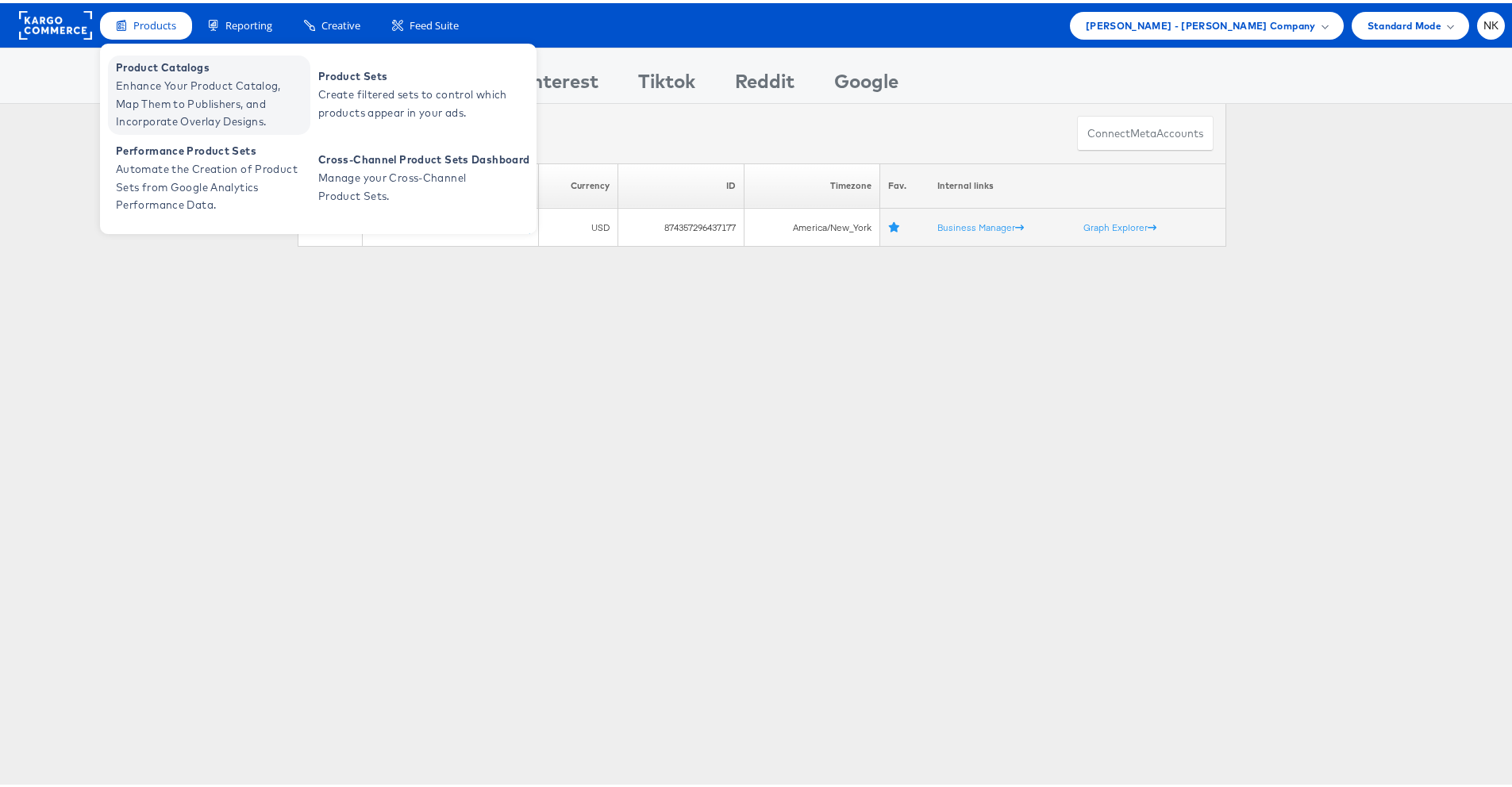
click at [156, 73] on span "Product Catalogs" at bounding box center [210, 64] width 190 height 18
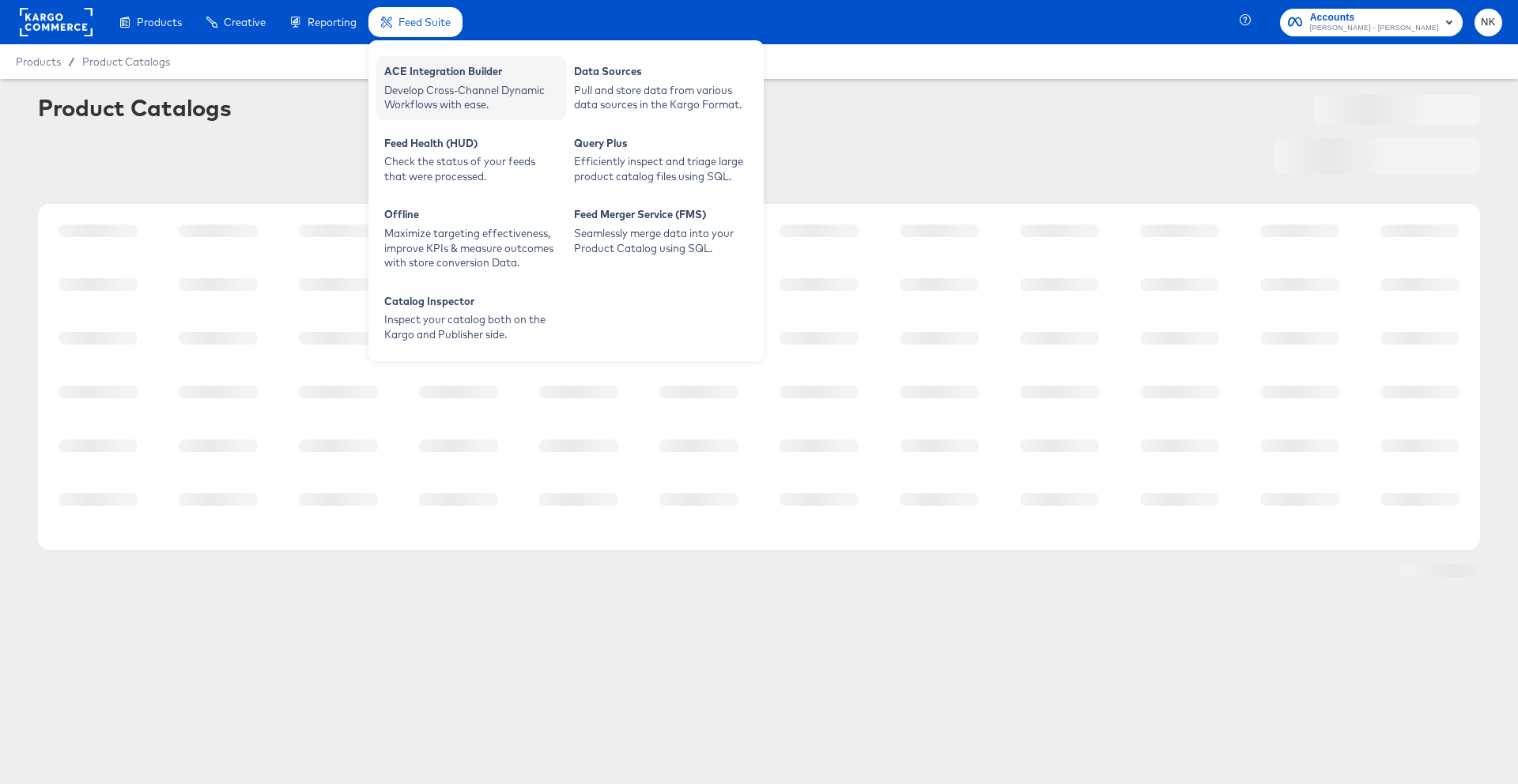
click at [430, 85] on div "Develop Cross-Channel Dynamic Workflows with ease." at bounding box center [471, 97] width 174 height 30
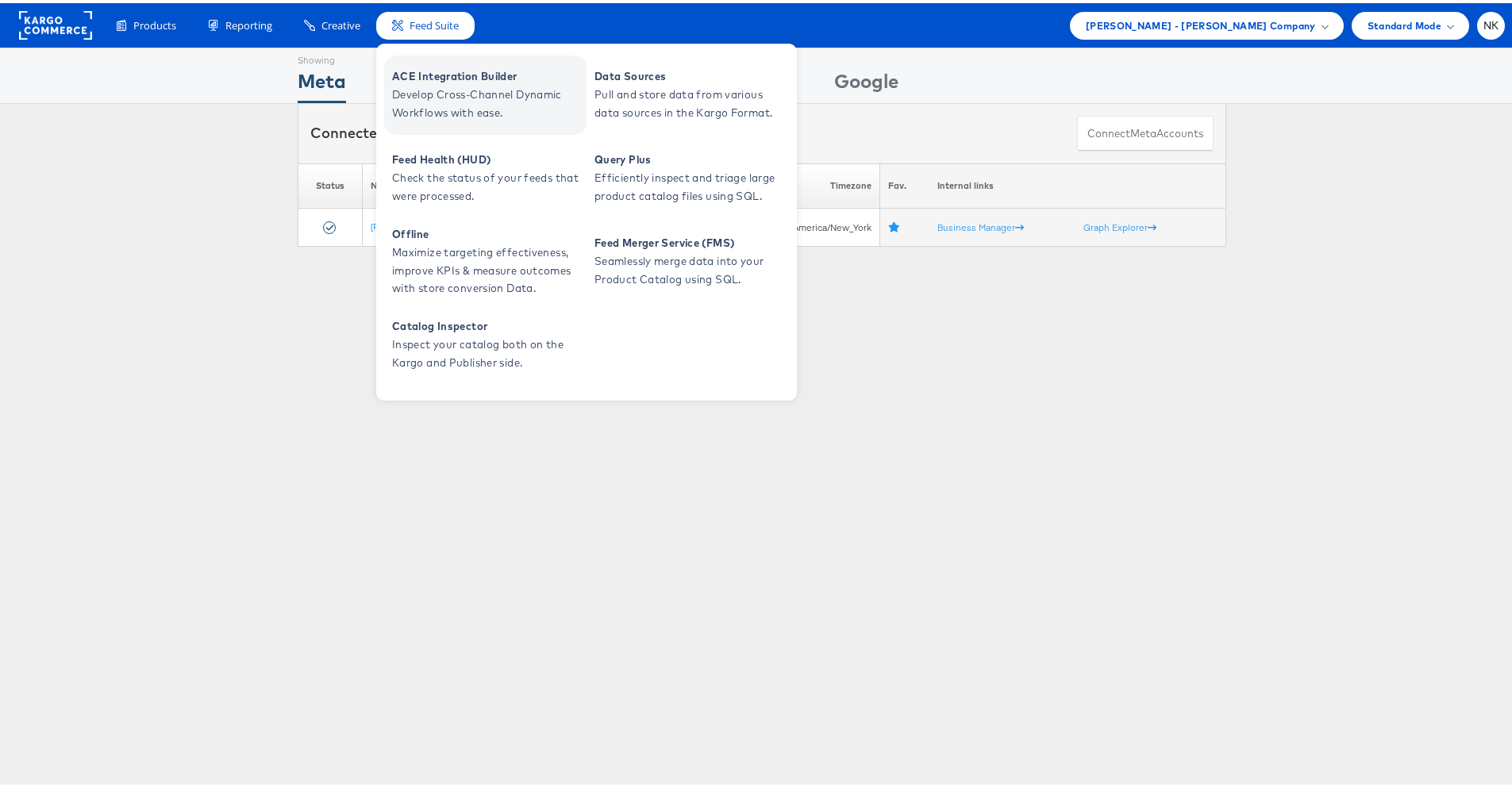
click at [436, 74] on span "ACE Integration Builder" at bounding box center [487, 73] width 190 height 18
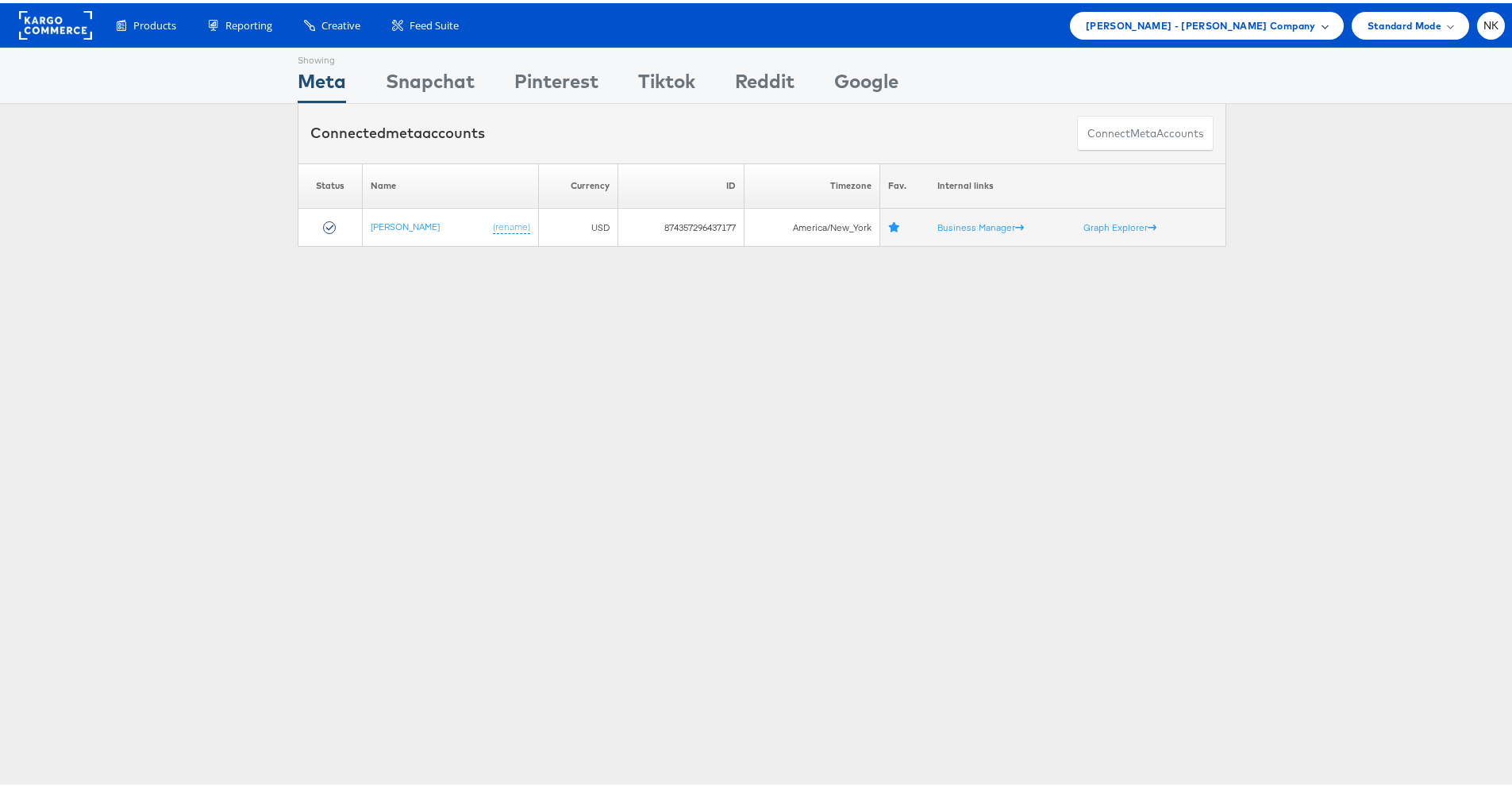
click at [1291, 21] on span "[PERSON_NAME] - [PERSON_NAME] Company" at bounding box center [1200, 22] width 230 height 16
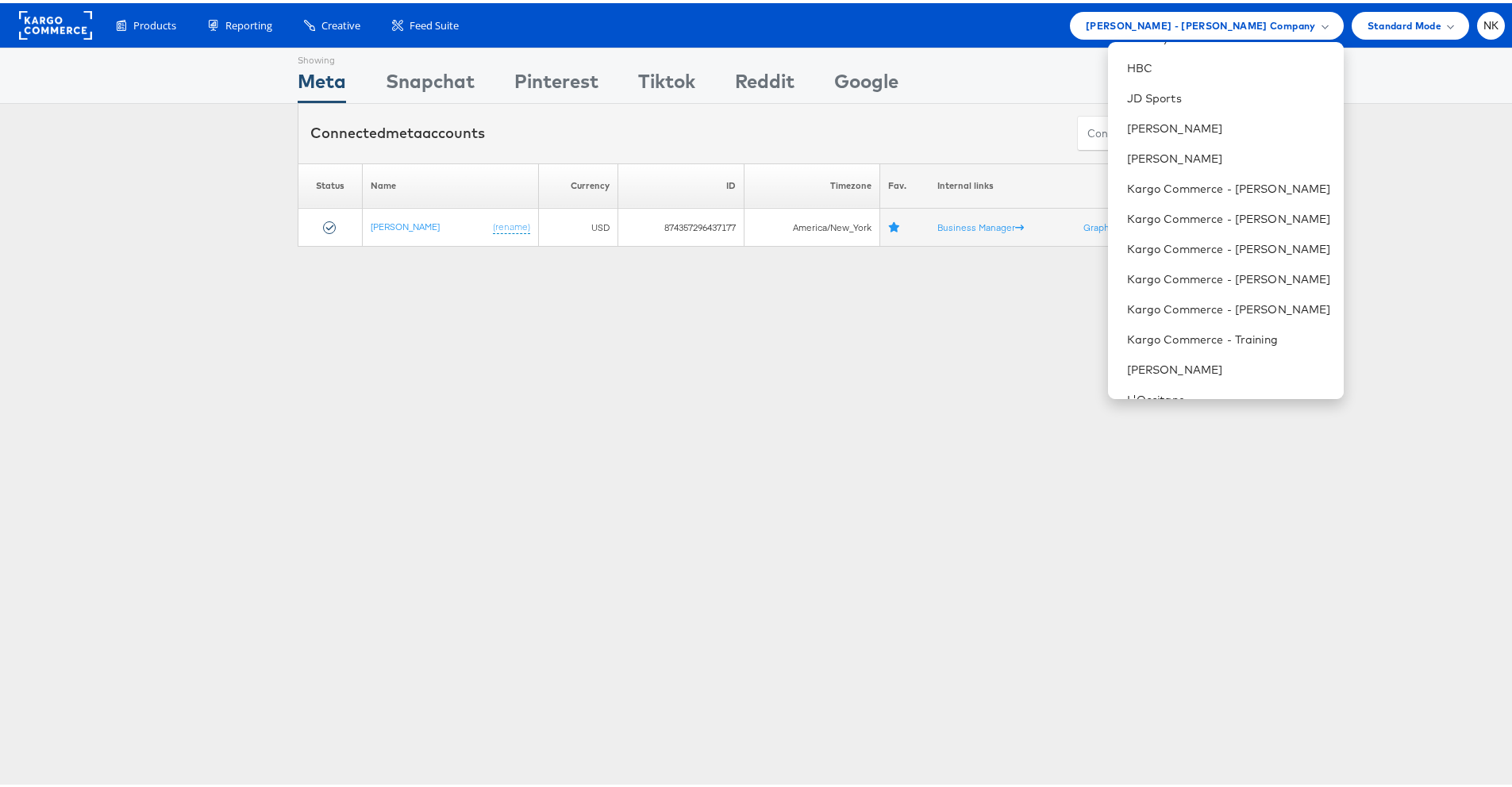
scroll to position [196, 0]
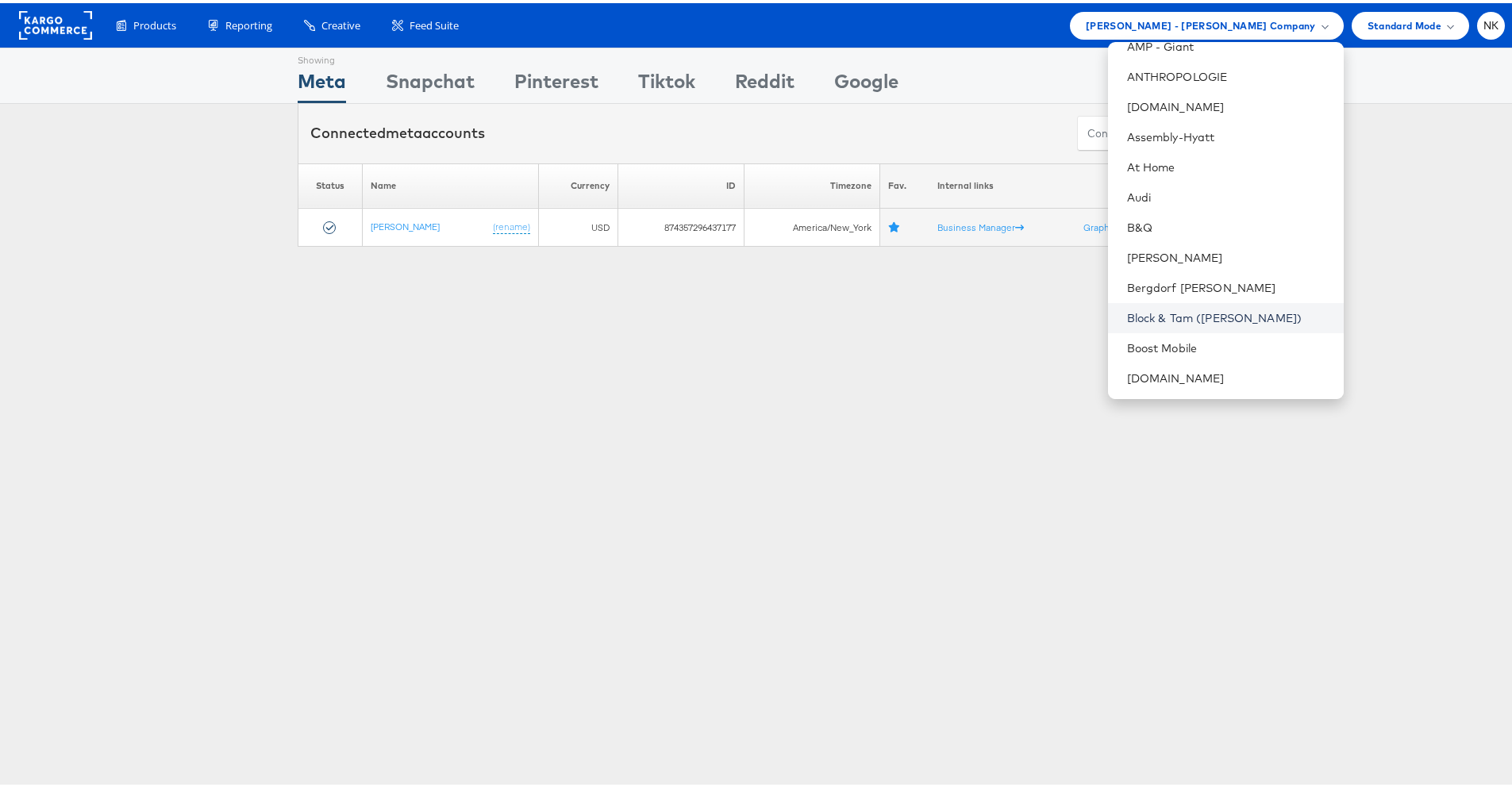
click at [1207, 307] on link "Block & Tam ([PERSON_NAME])" at bounding box center [1228, 315] width 204 height 16
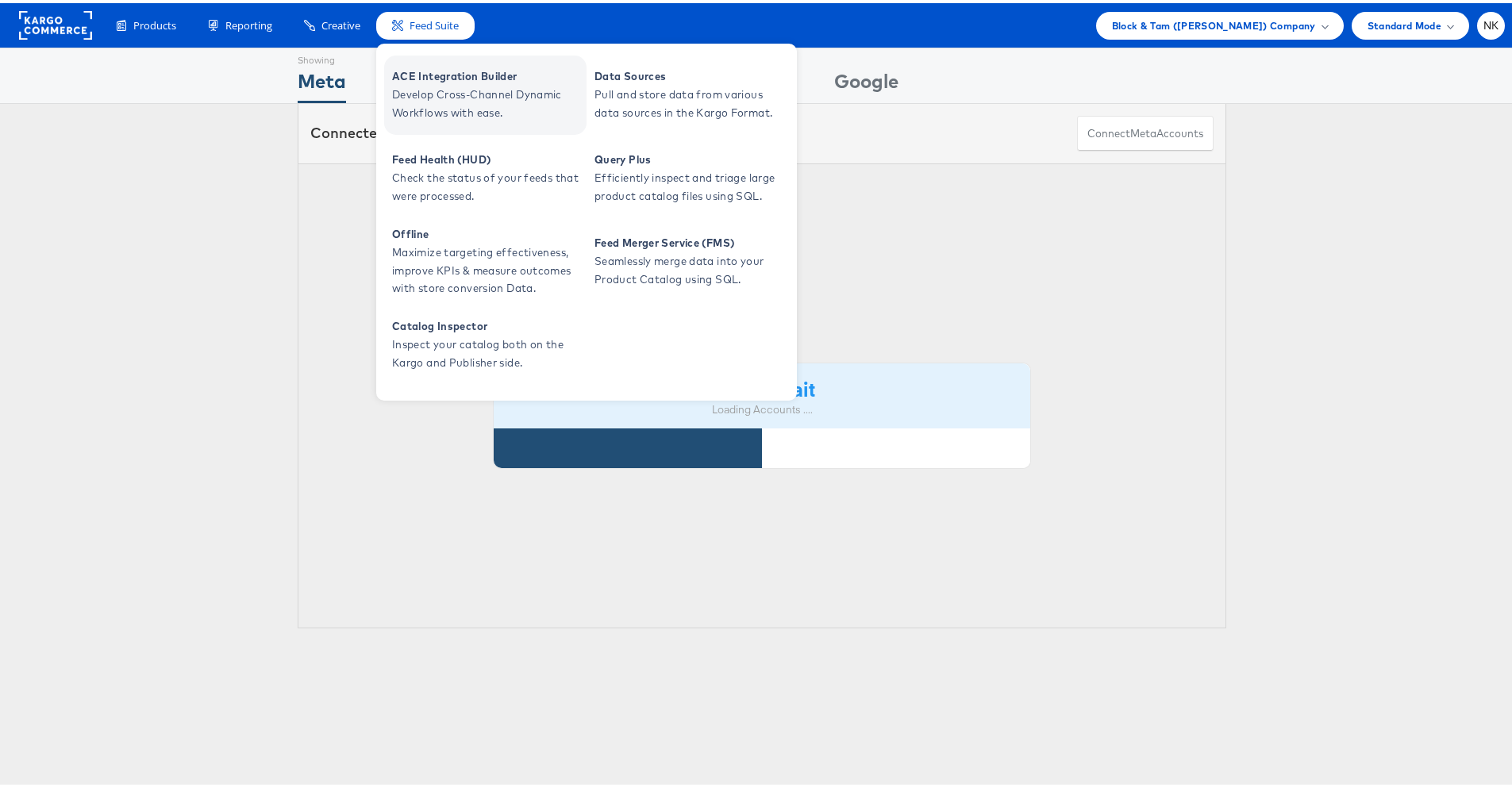
click at [423, 73] on span "ACE Integration Builder" at bounding box center [487, 73] width 190 height 18
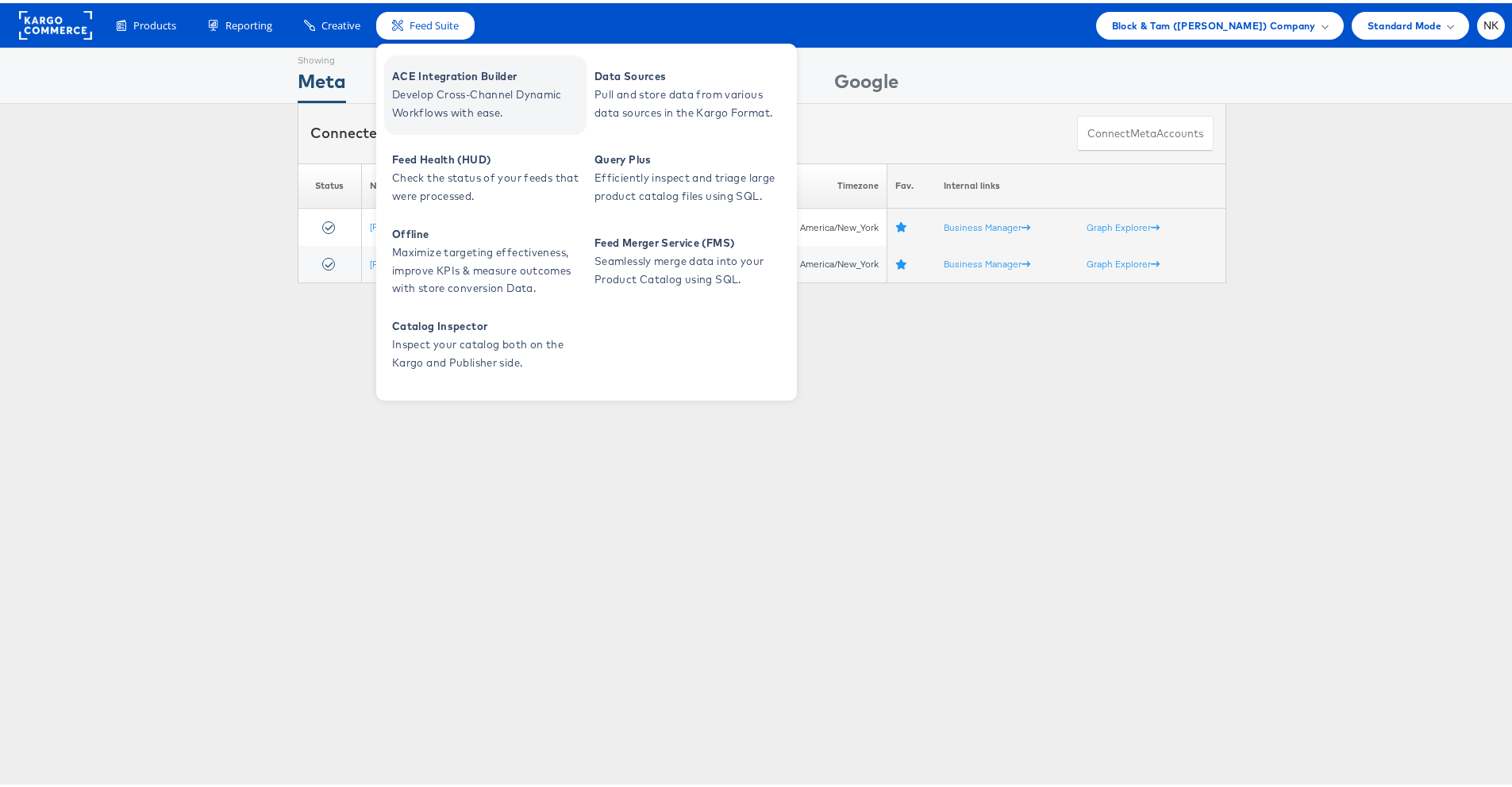
click at [433, 67] on span "ACE Integration Builder" at bounding box center [487, 73] width 190 height 18
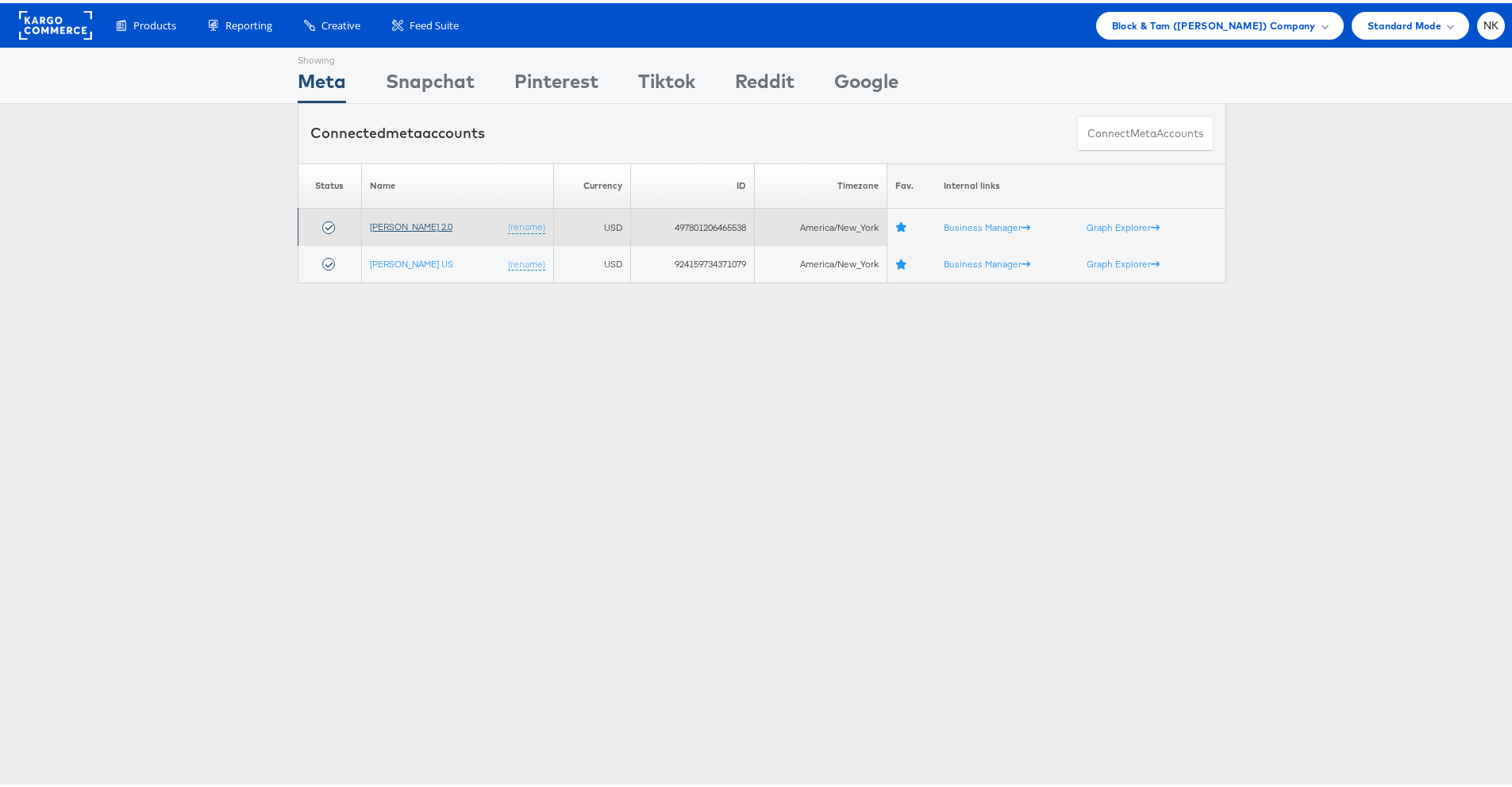
click at [388, 226] on link "Veronica Beard 2.0" at bounding box center [411, 223] width 82 height 11
click at [373, 227] on link "[PERSON_NAME] 2.0" at bounding box center [411, 223] width 82 height 11
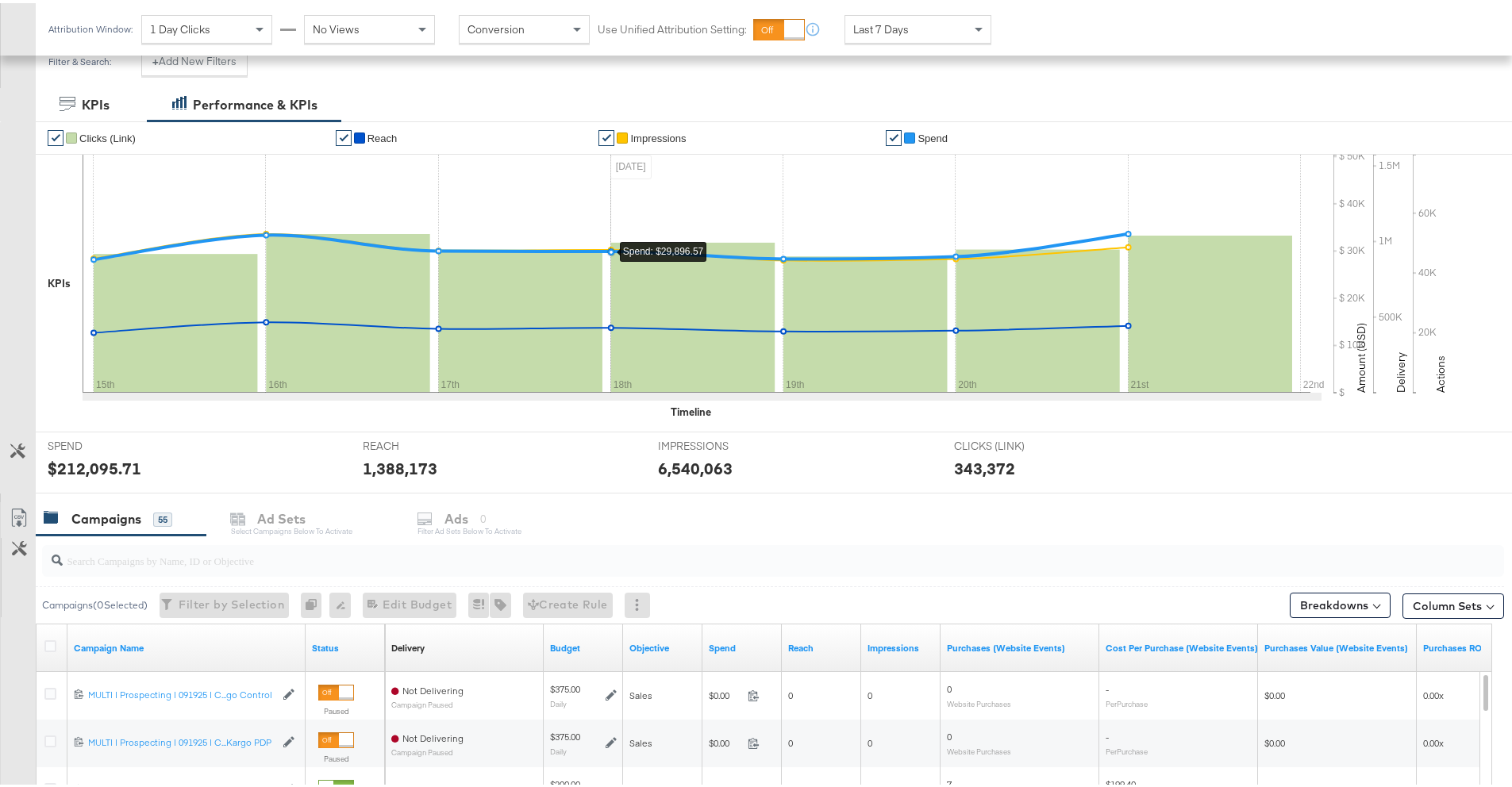
scroll to position [451, 0]
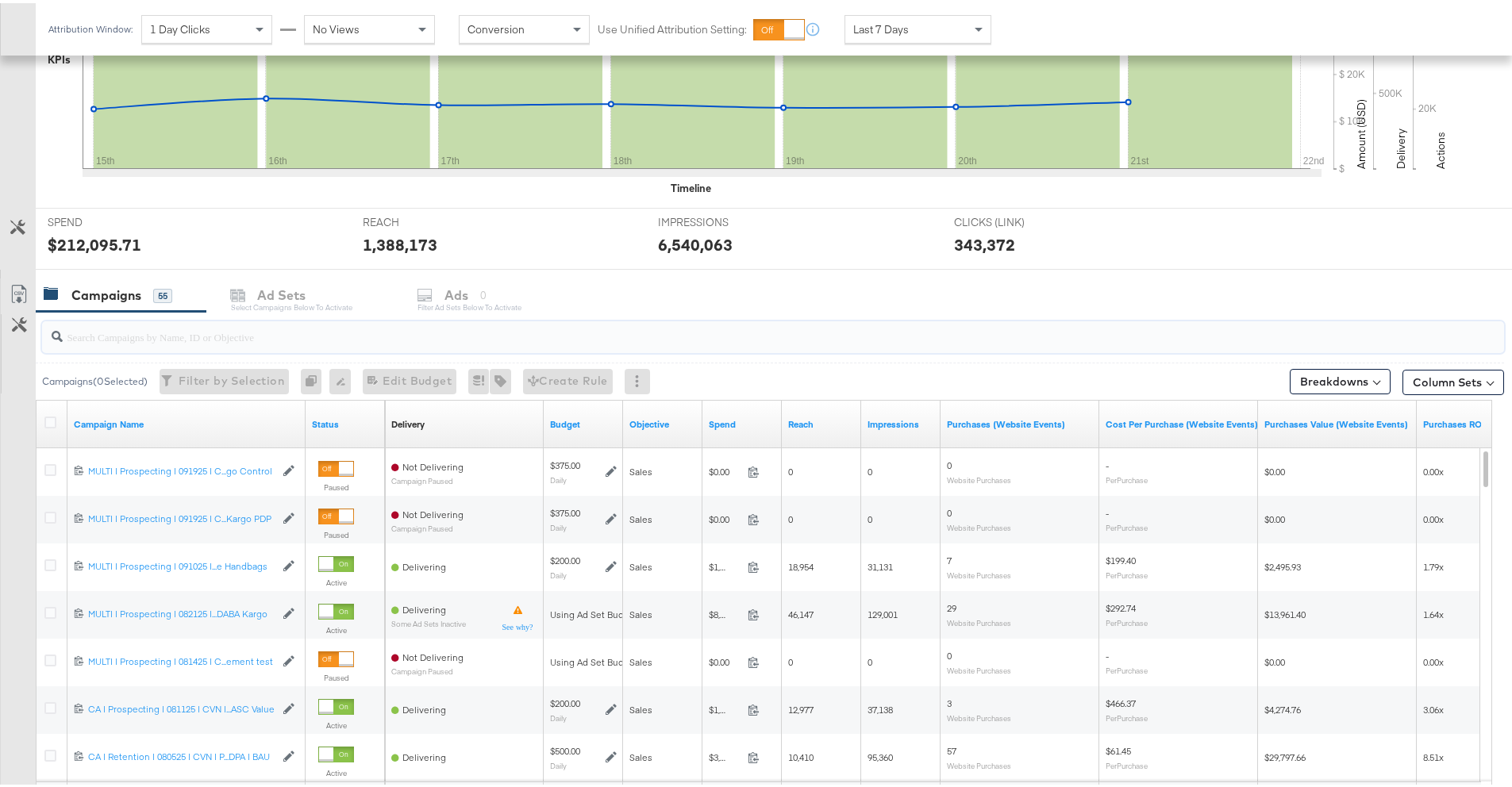
click at [338, 339] on input "search" at bounding box center [716, 327] width 1307 height 31
paste input "MULTI | Prospecting | 091925 | CVN | Purchases | ASC Volume DABA Kargo PDP"
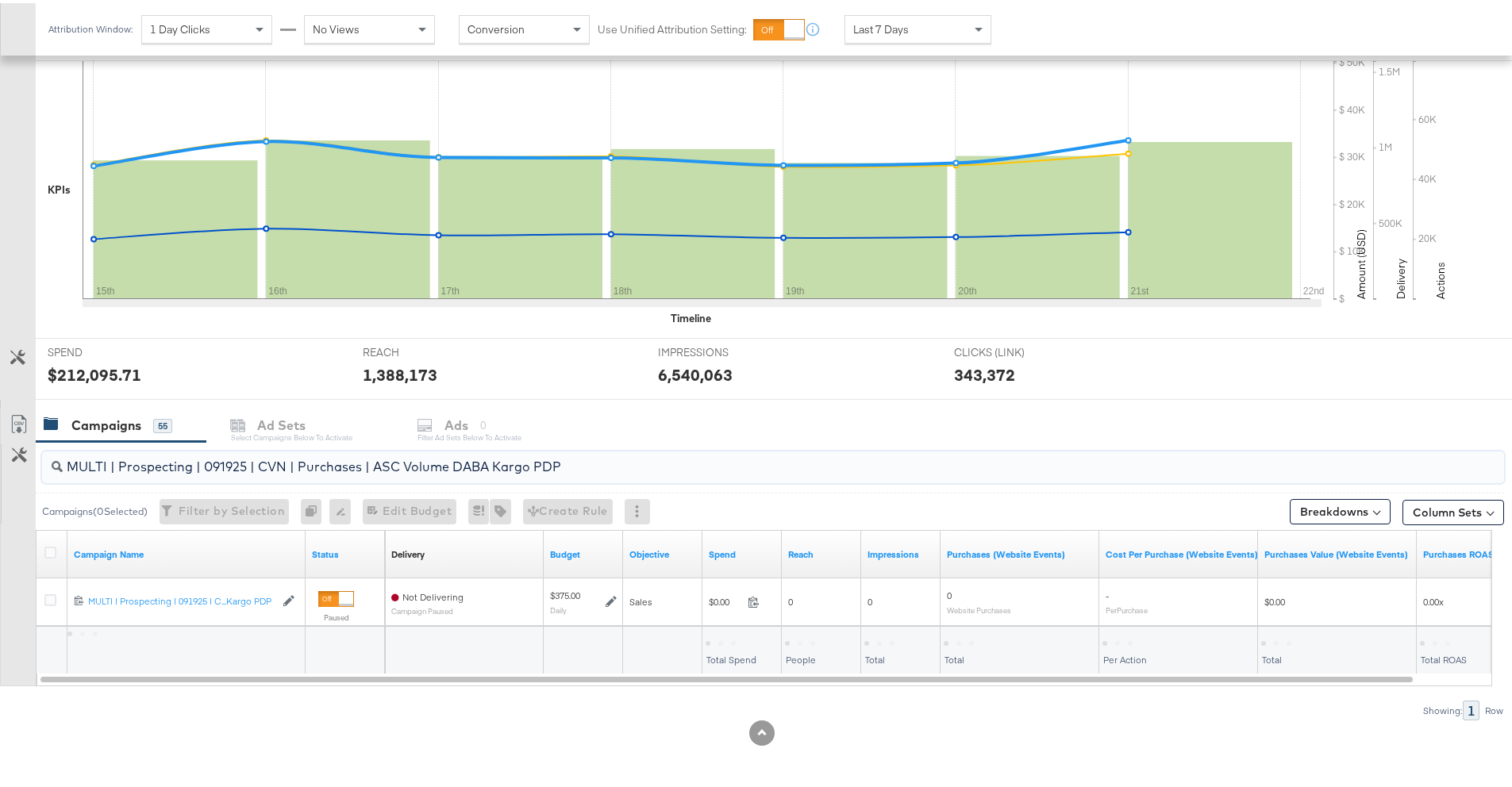
scroll to position [321, 0]
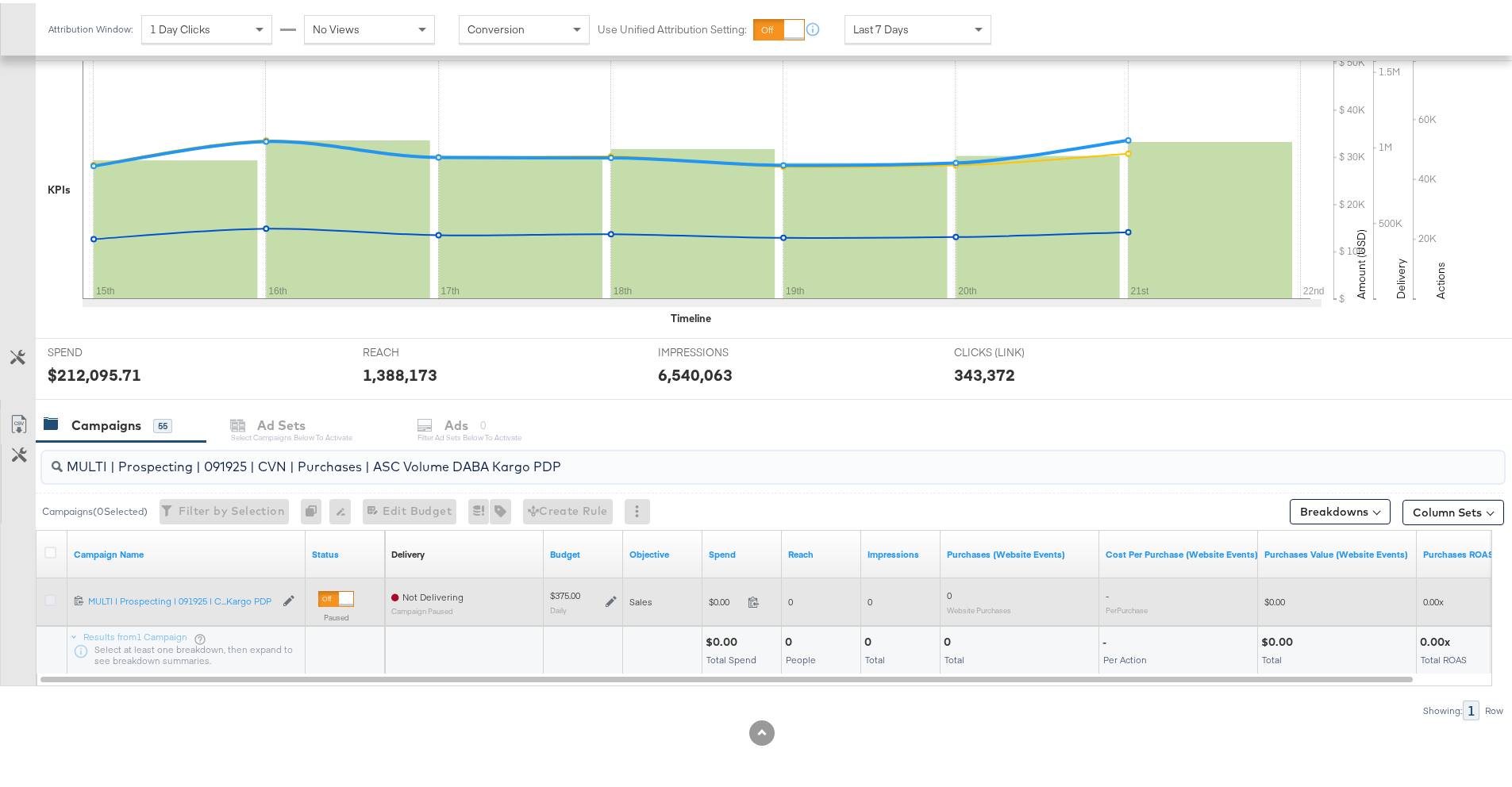
type input "MULTI | Prospecting | 091925 | CVN | Purchases | ASC Volume DABA Kargo PDP"
click at [49, 601] on icon at bounding box center [50, 597] width 11 height 11
click at [0, 0] on input "checkbox" at bounding box center [0, 0] width 0 height 0
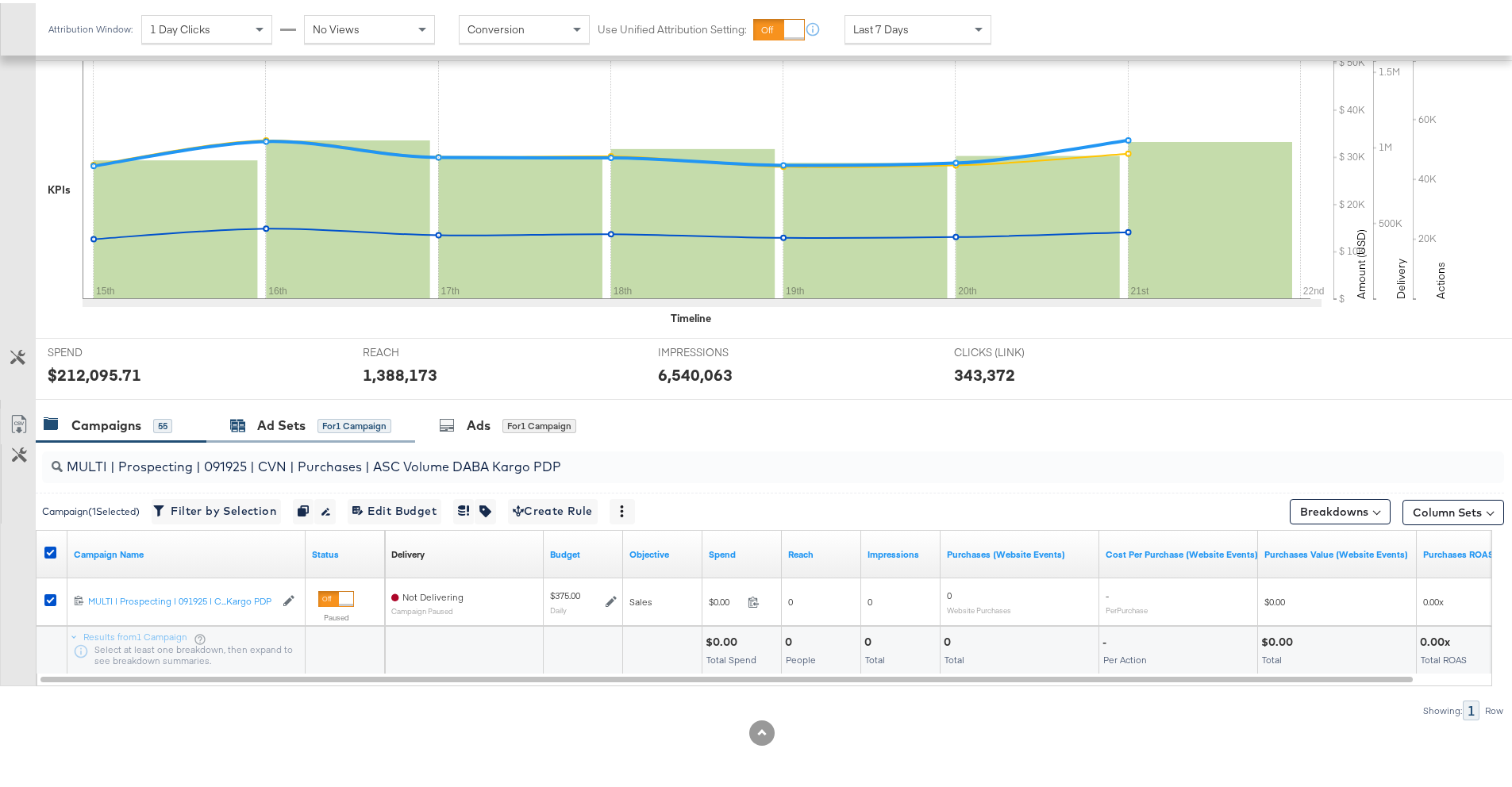
click at [292, 428] on div "Ad Sets" at bounding box center [281, 422] width 49 height 18
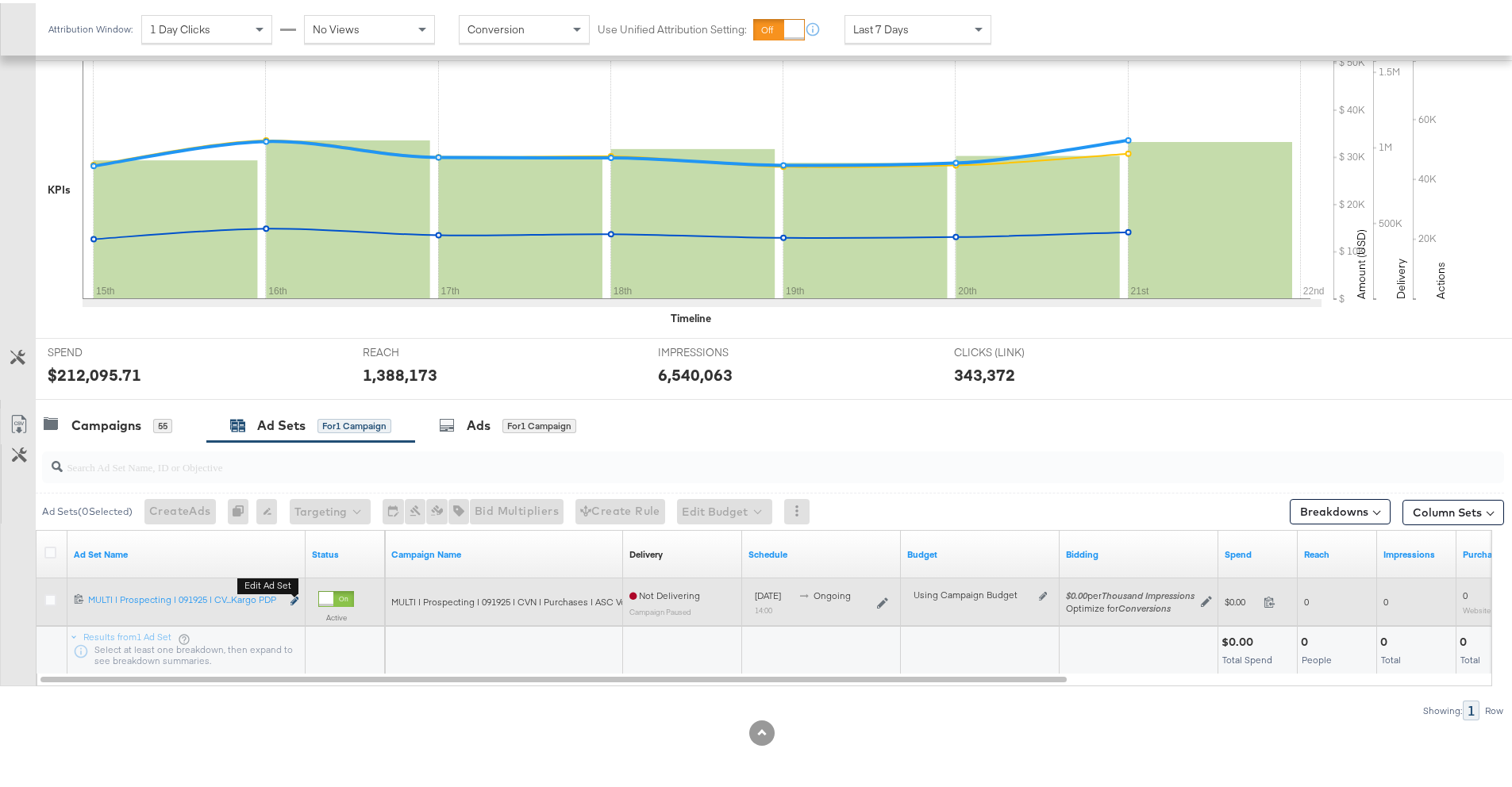
click at [295, 600] on icon "link" at bounding box center [295, 598] width 8 height 9
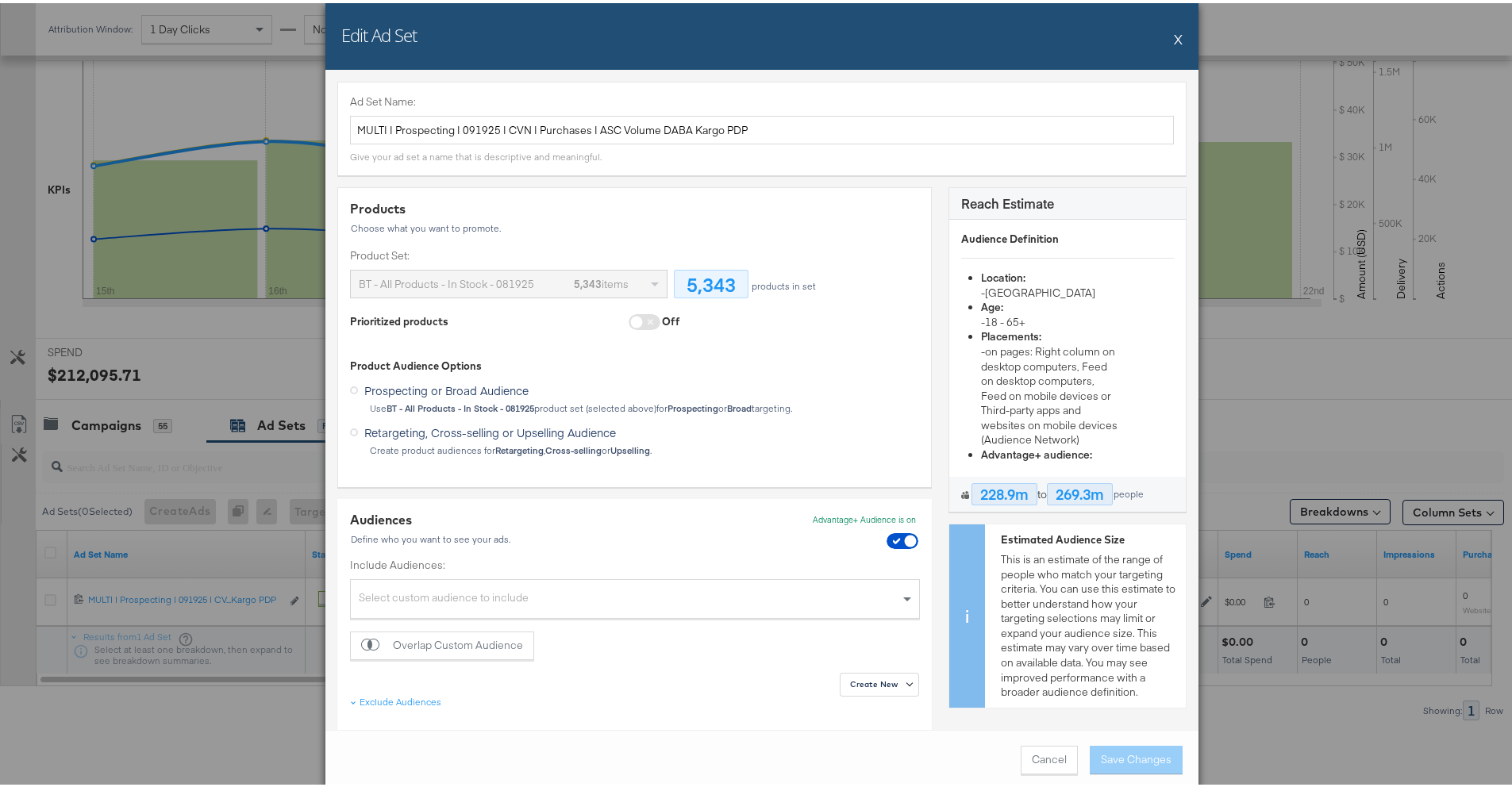
click at [637, 317] on span at bounding box center [644, 318] width 32 height 16
click at [628, 315] on span at bounding box center [644, 318] width 32 height 16
click at [644, 320] on span at bounding box center [644, 318] width 32 height 16
click at [1173, 31] on button "X" at bounding box center [1177, 35] width 9 height 32
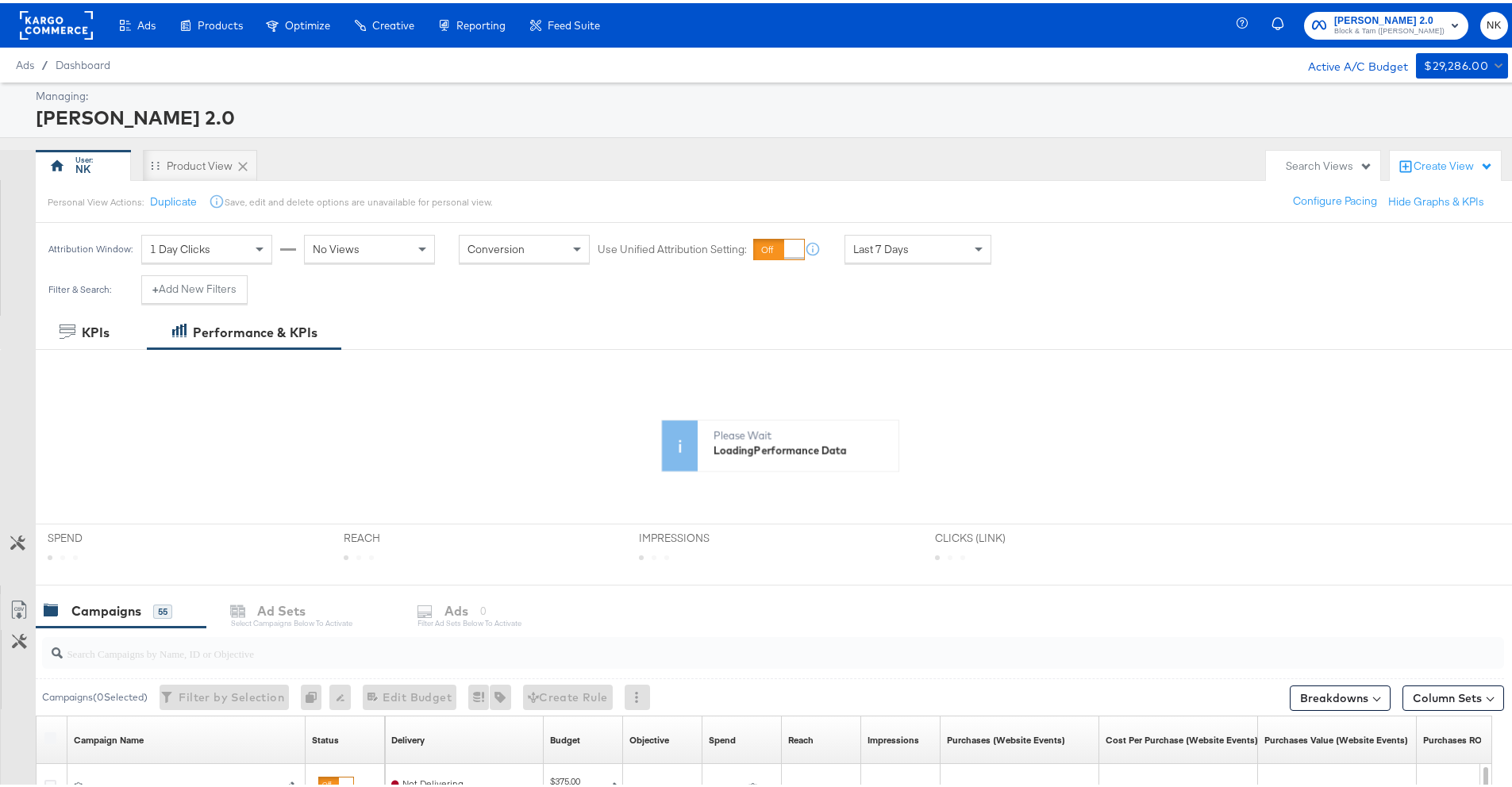
scroll to position [77, 0]
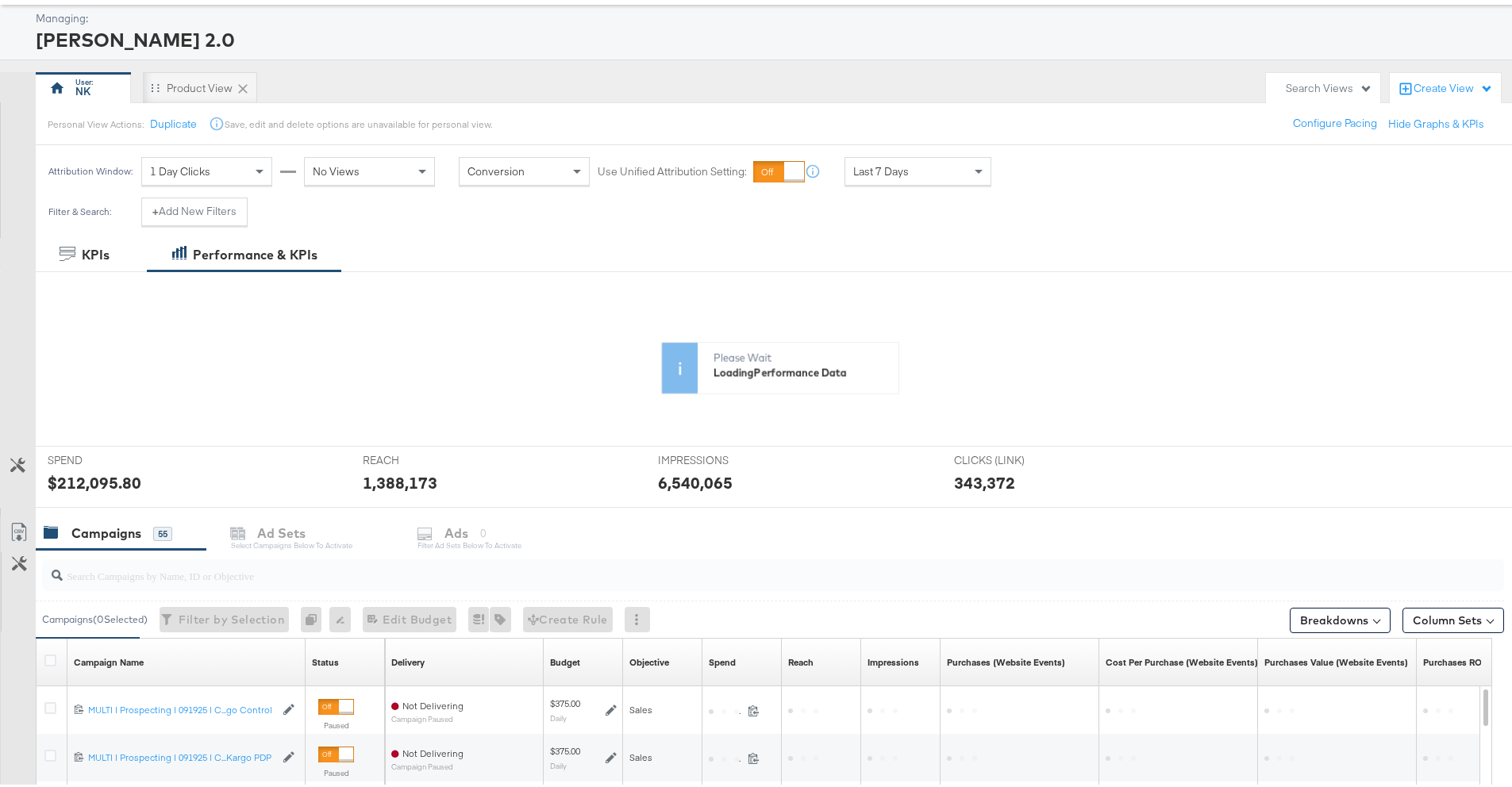
click at [222, 574] on input "search" at bounding box center [716, 566] width 1307 height 31
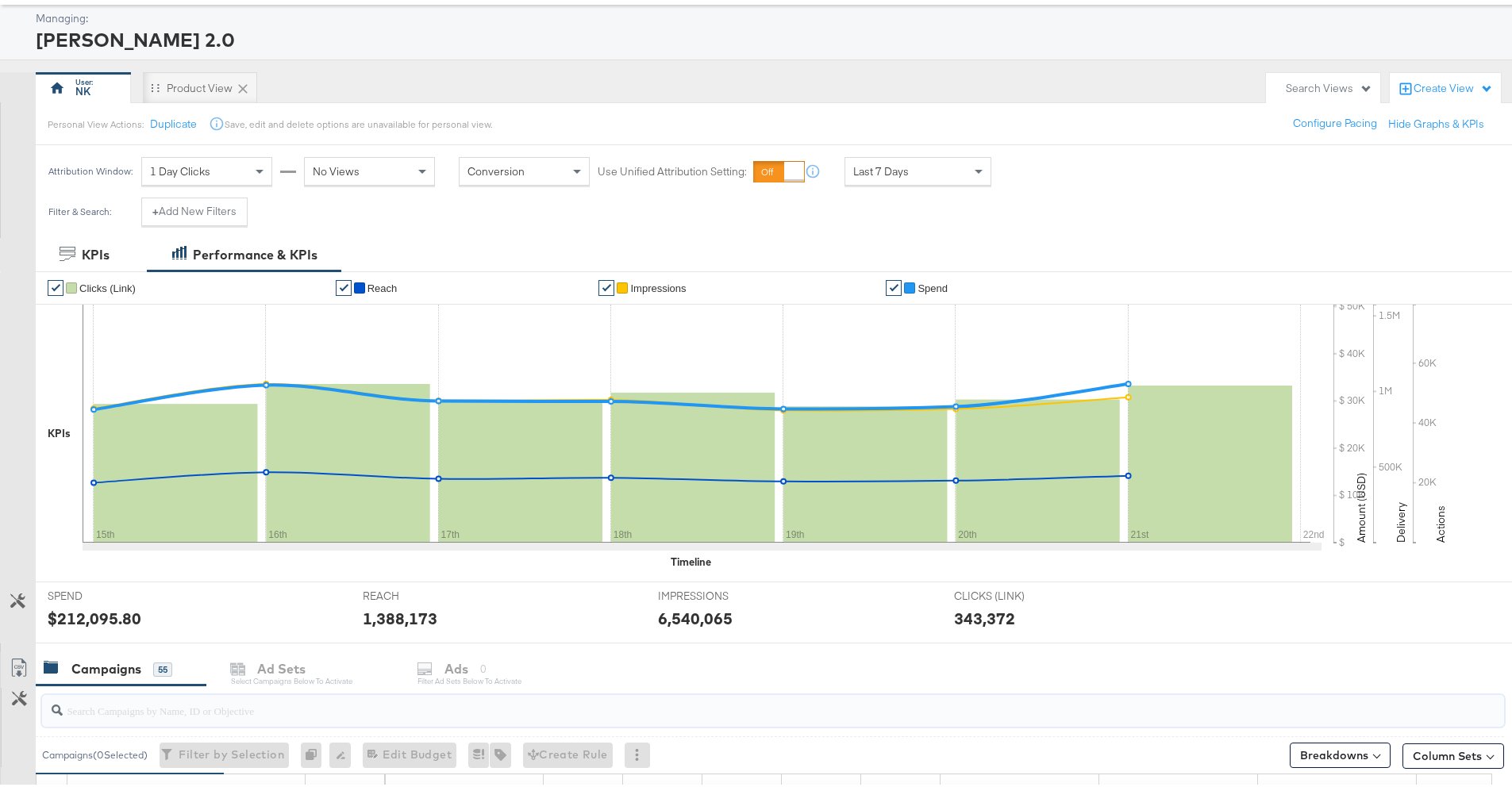
paste input "MULTI | Prospecting | 091925 | CVN | Purchases | ASC Volume DABA Kargo PDP"
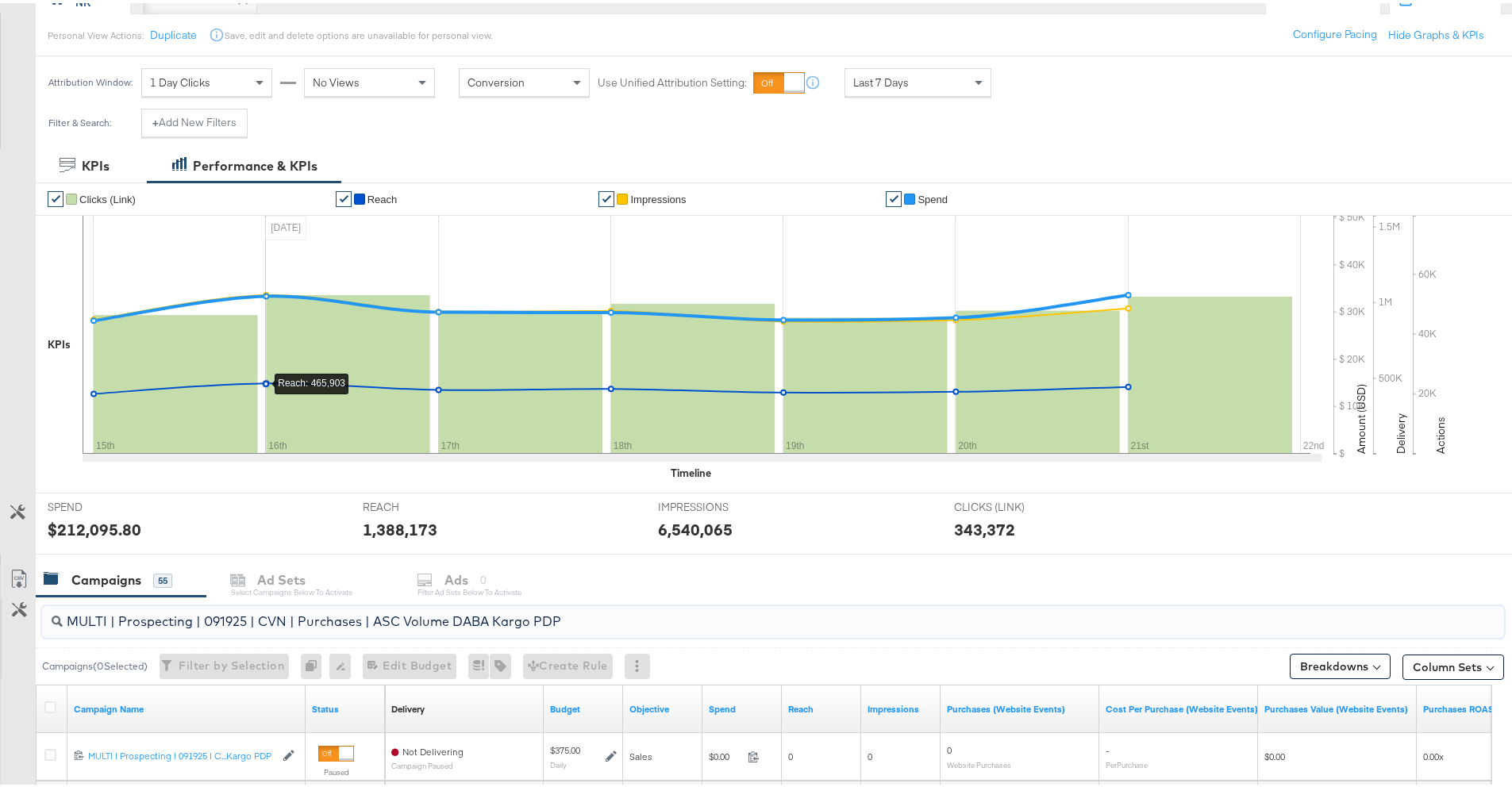
scroll to position [249, 0]
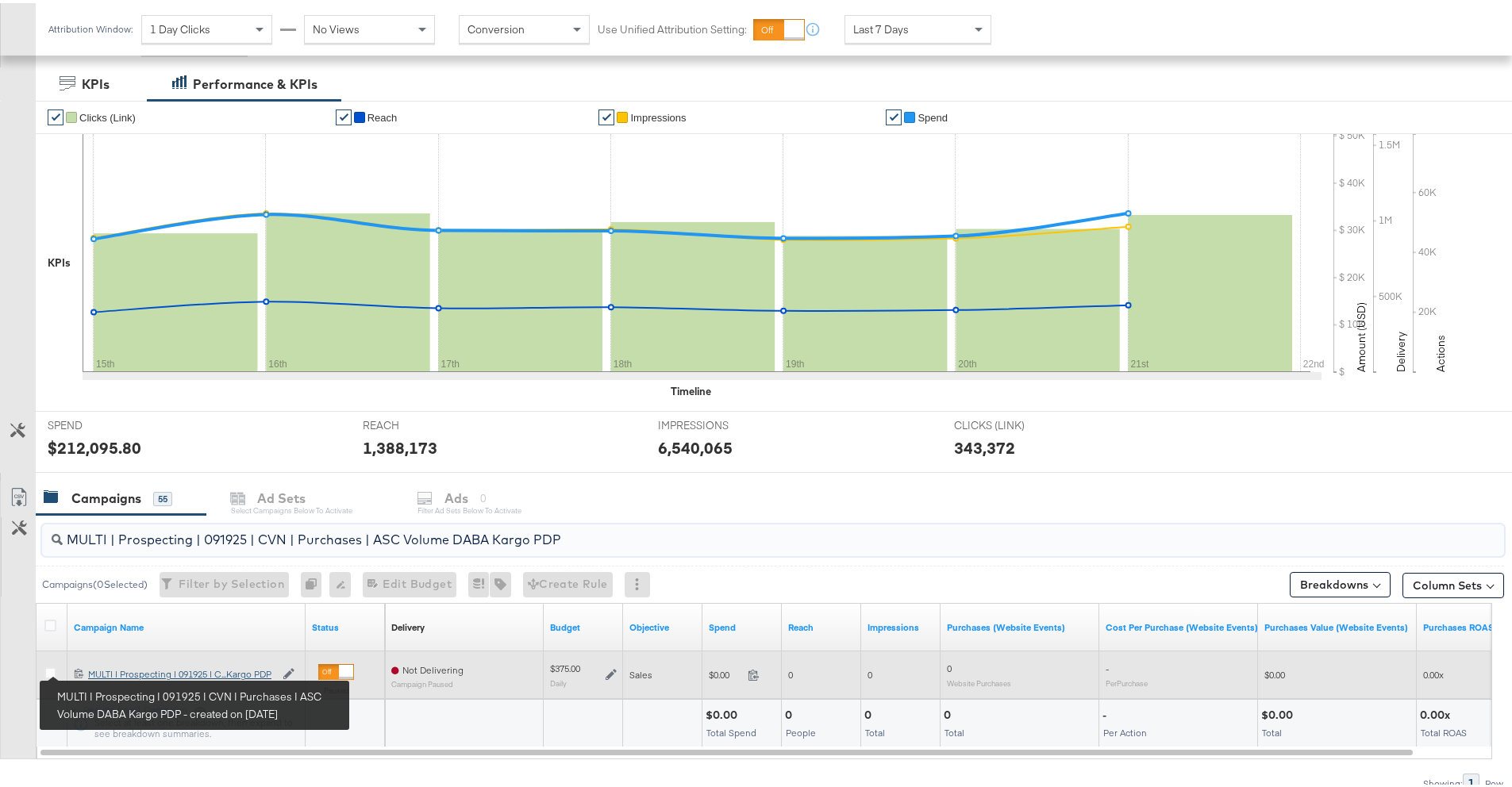
type input "MULTI | Prospecting | 091925 | CVN | Purchases | ASC Volume DABA Kargo PDP"
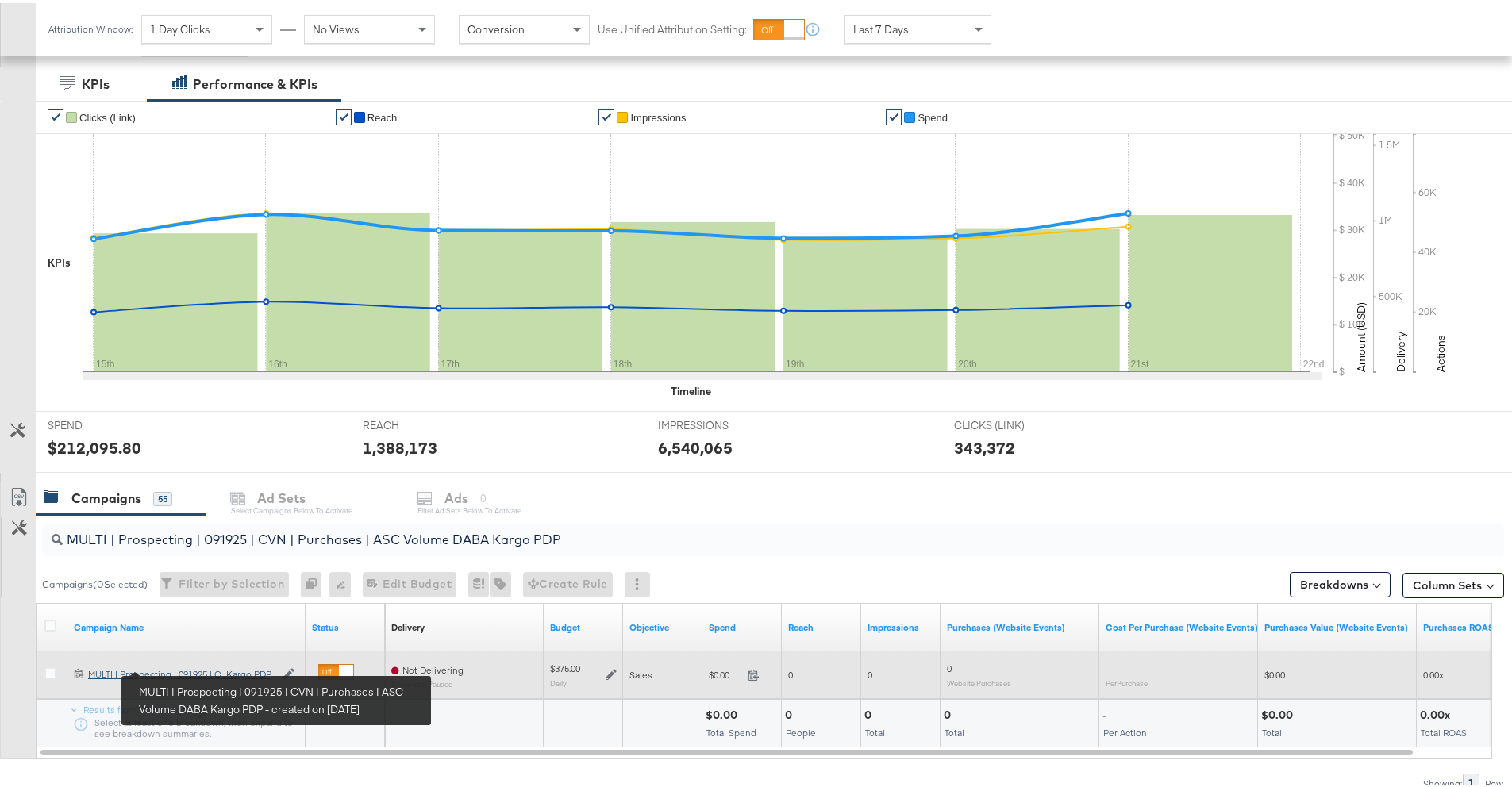
click at [99, 670] on div "MULTI | Prospecting | 091925 | CVN | Purchases | ASC Volume DABA Kargo PDP MULT…" at bounding box center [181, 670] width 186 height 12
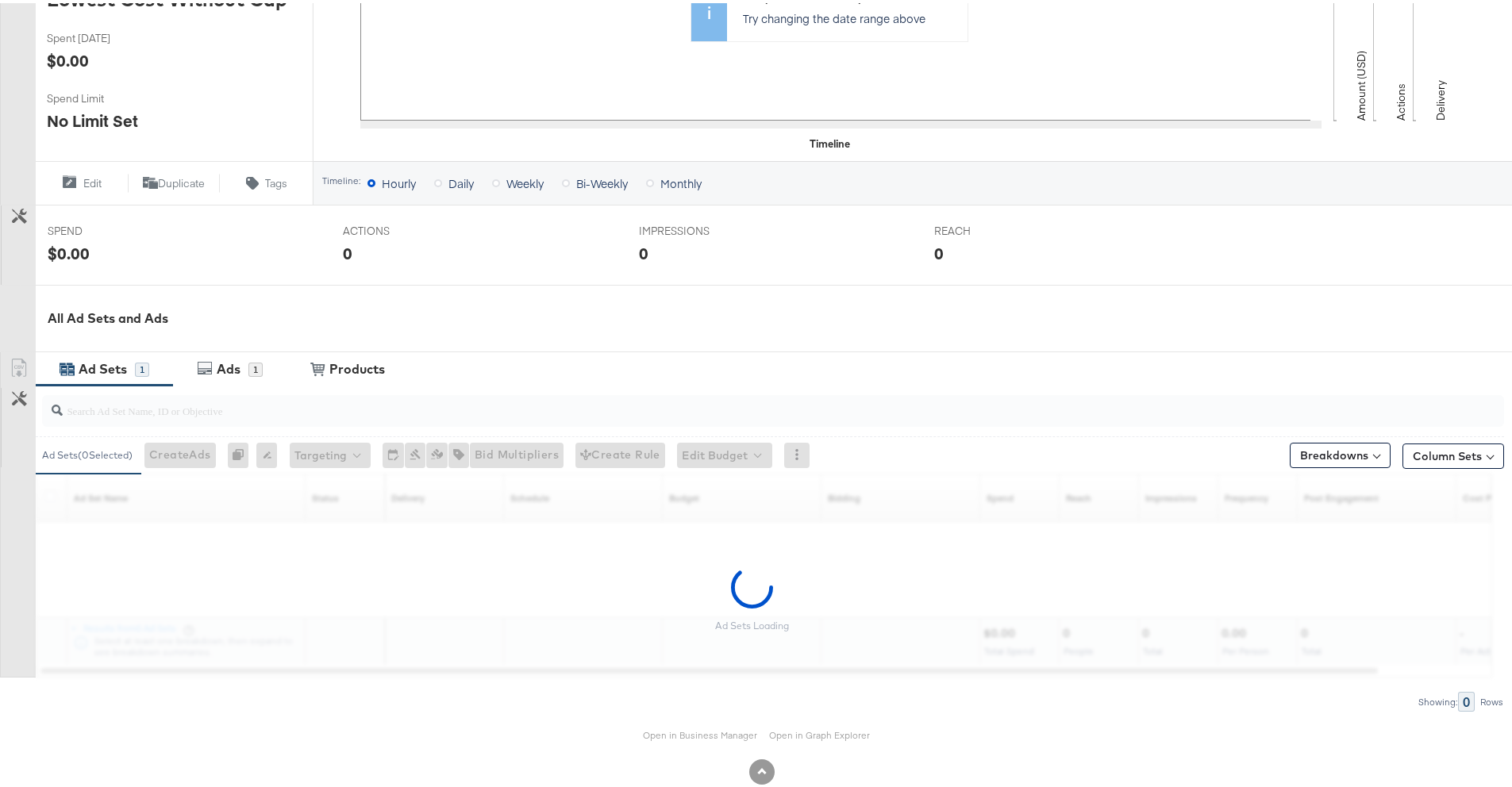
scroll to position [425, 0]
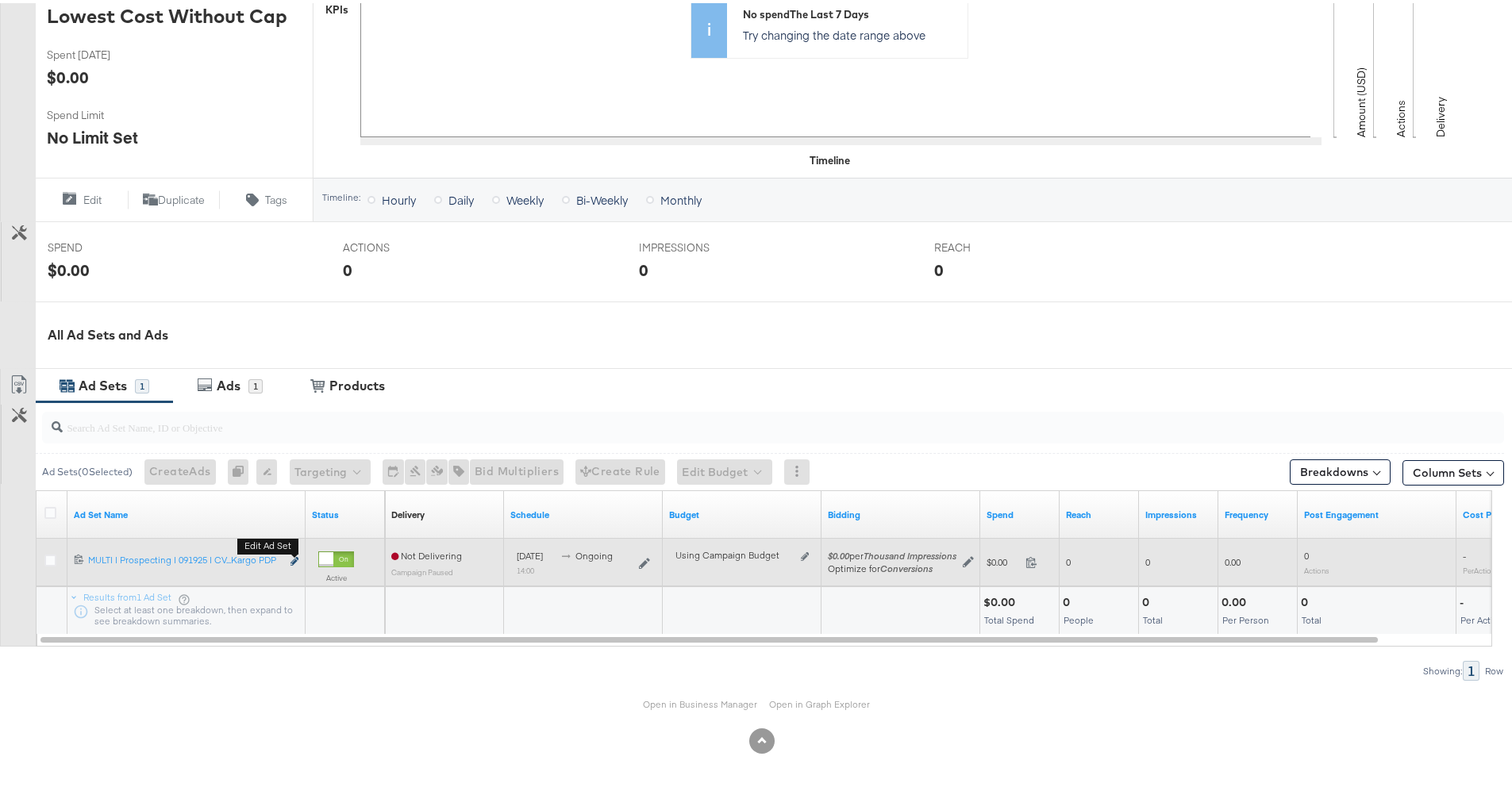
click at [295, 559] on icon "link" at bounding box center [295, 557] width 8 height 9
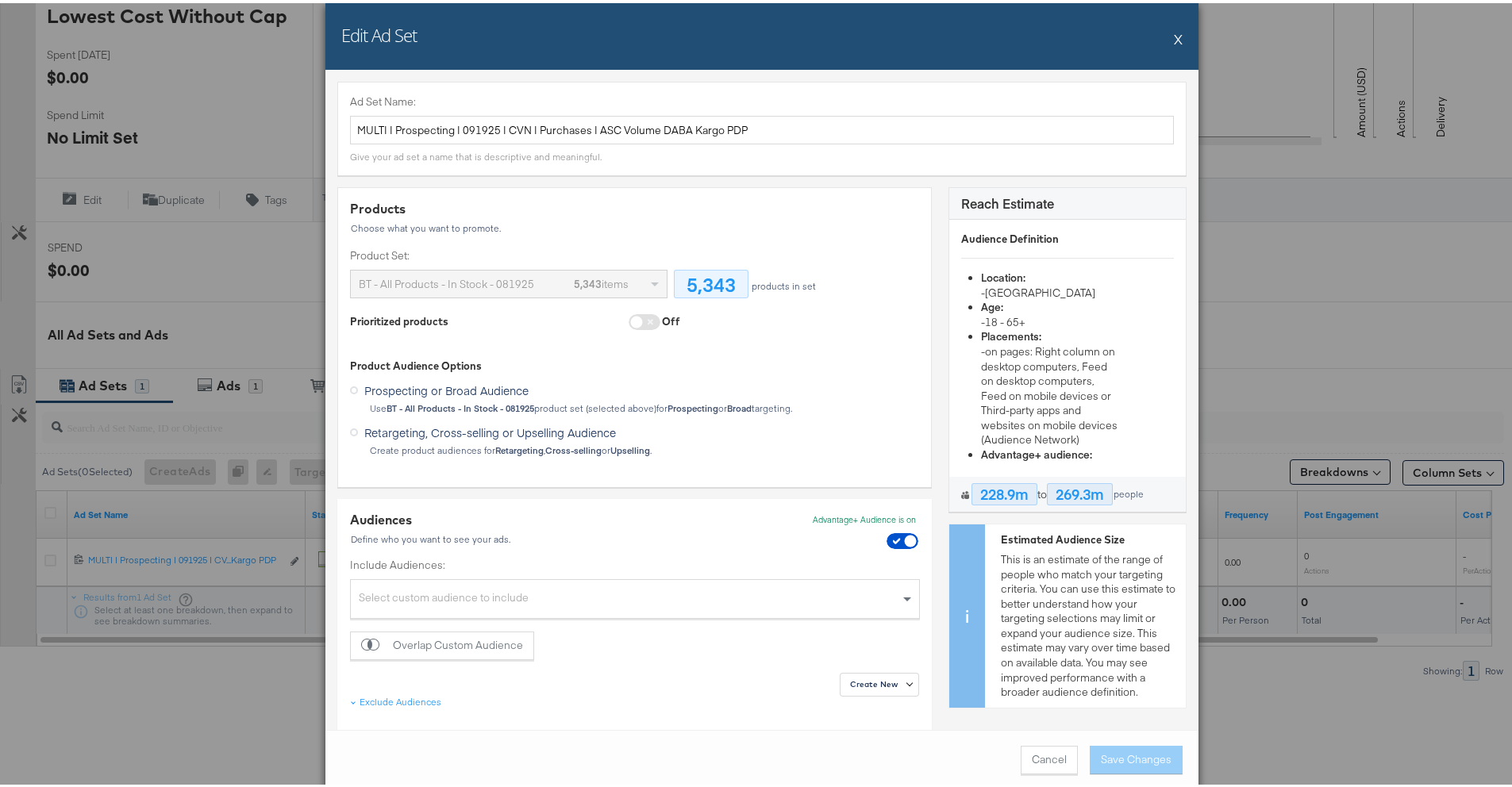
click at [646, 320] on span at bounding box center [644, 318] width 32 height 16
click at [646, 324] on span at bounding box center [644, 318] width 32 height 16
click at [634, 323] on span at bounding box center [644, 318] width 32 height 16
click at [638, 317] on span at bounding box center [644, 318] width 32 height 16
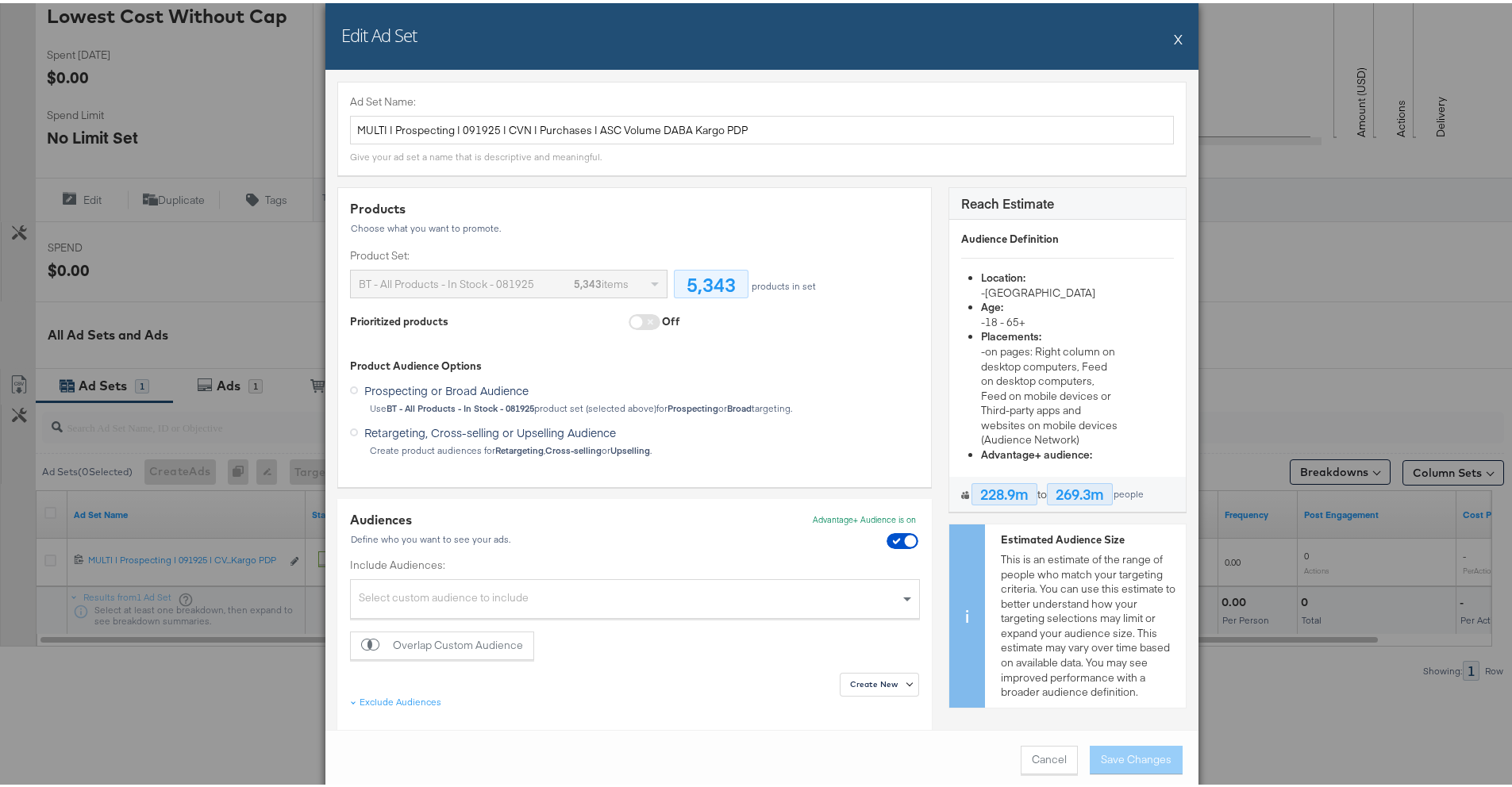
click at [1173, 33] on button "X" at bounding box center [1177, 35] width 9 height 32
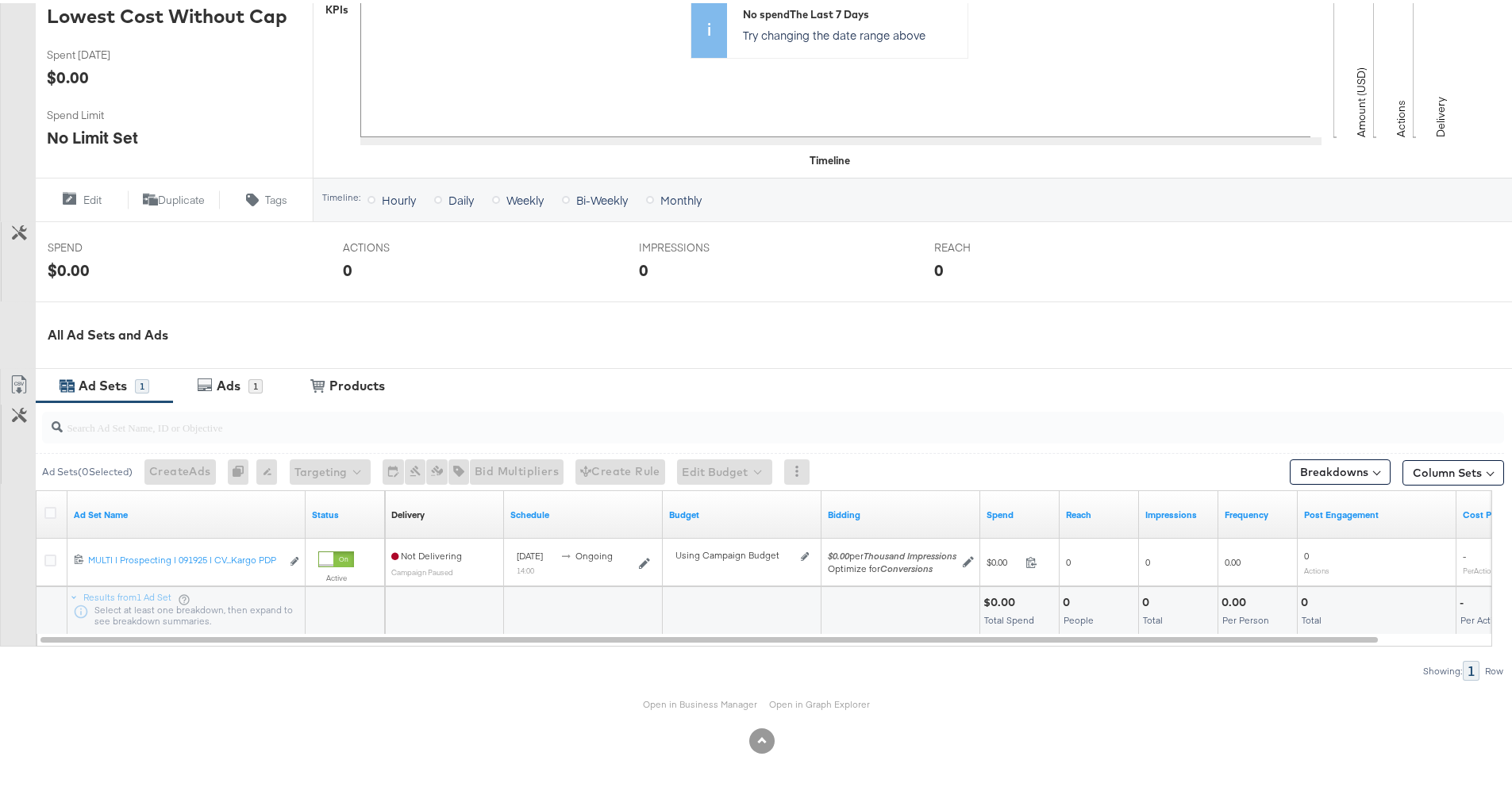
click at [274, 325] on div "All Ad Sets and Ads" at bounding box center [786, 332] width 1477 height 18
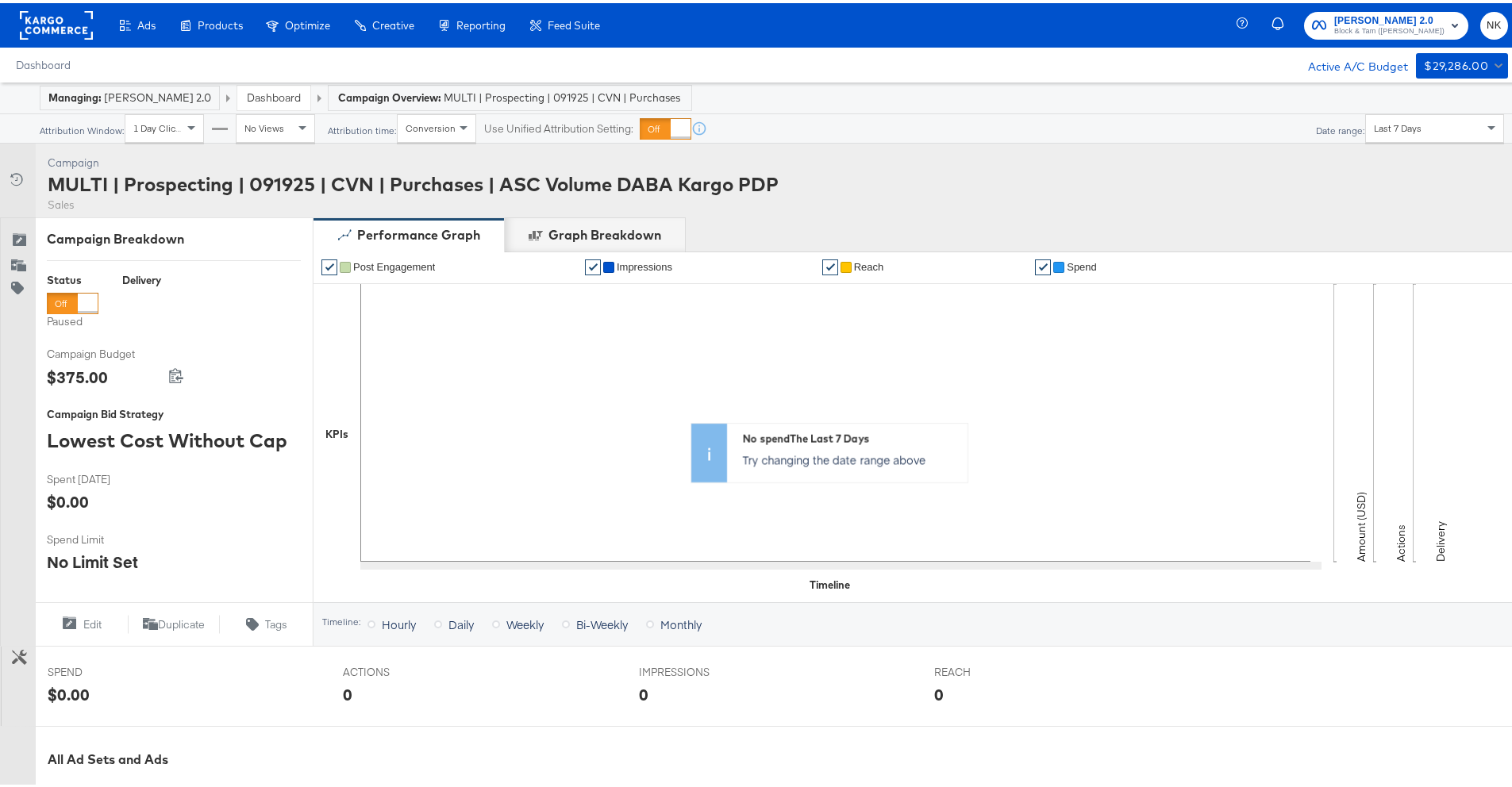
scroll to position [425, 0]
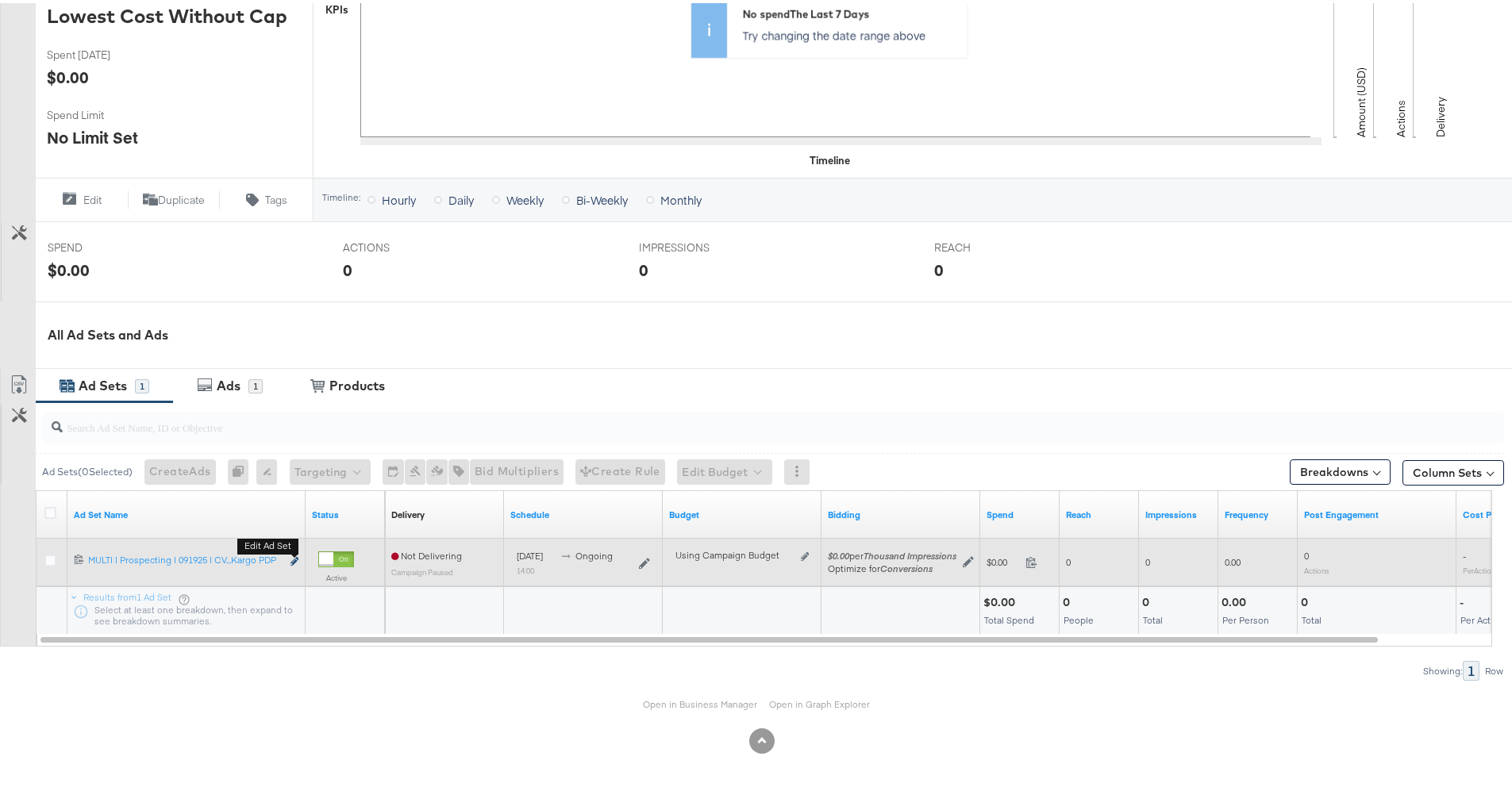
click at [291, 556] on icon "link" at bounding box center [295, 557] width 8 height 9
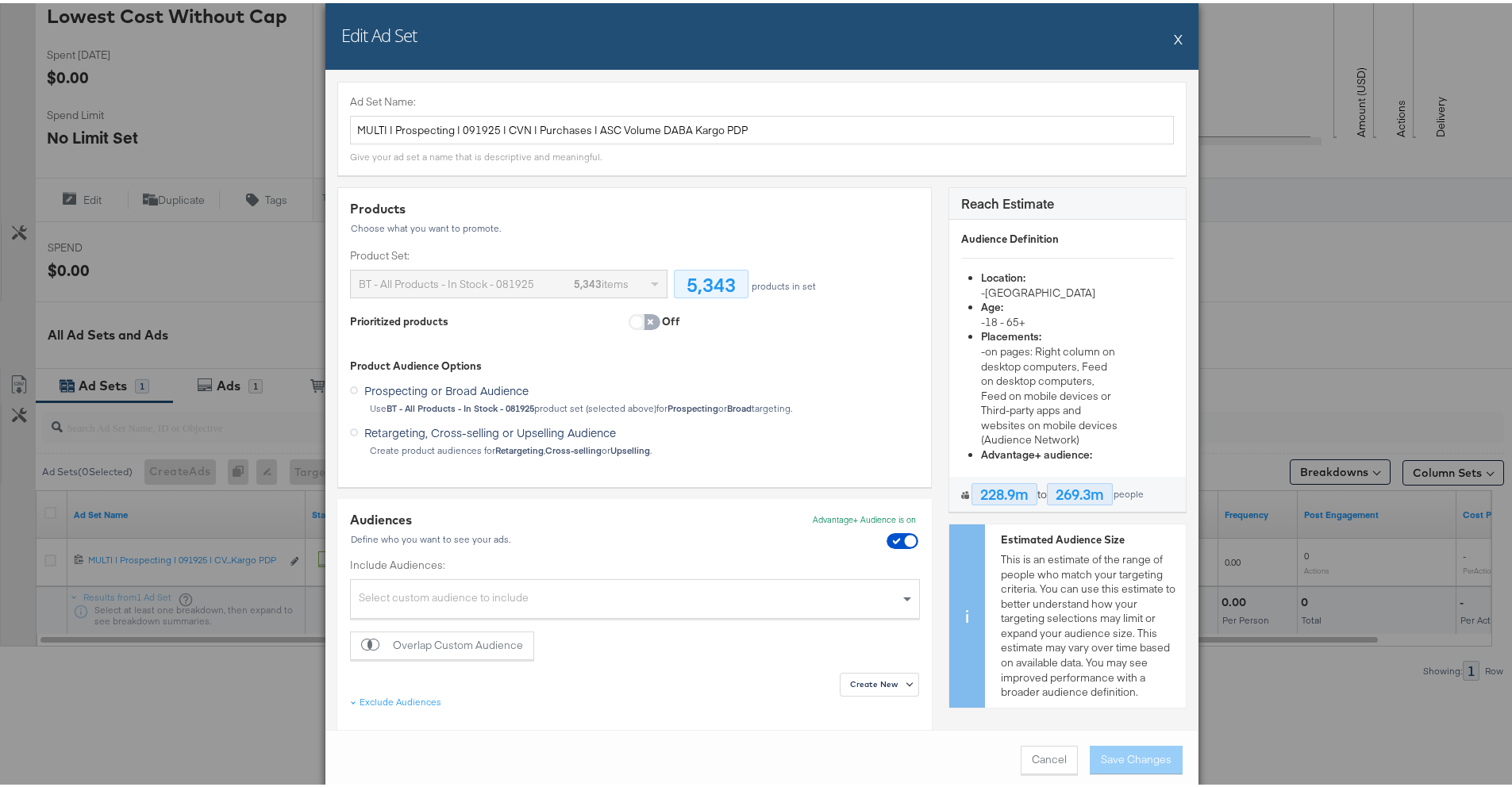
click at [632, 325] on input "checkbox" at bounding box center [637, 322] width 48 height 16
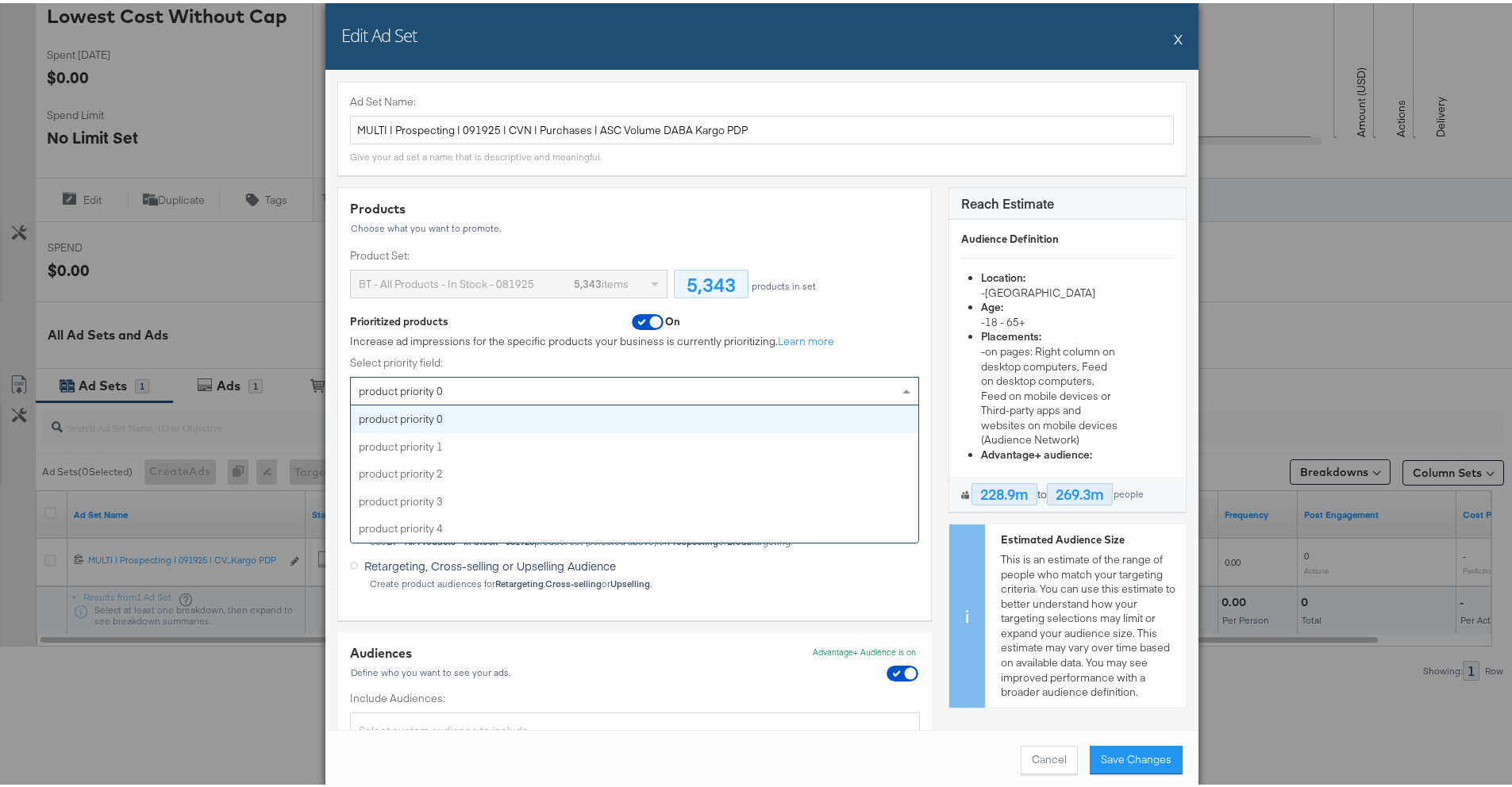
click at [586, 390] on div "product priority 0" at bounding box center [634, 388] width 567 height 27
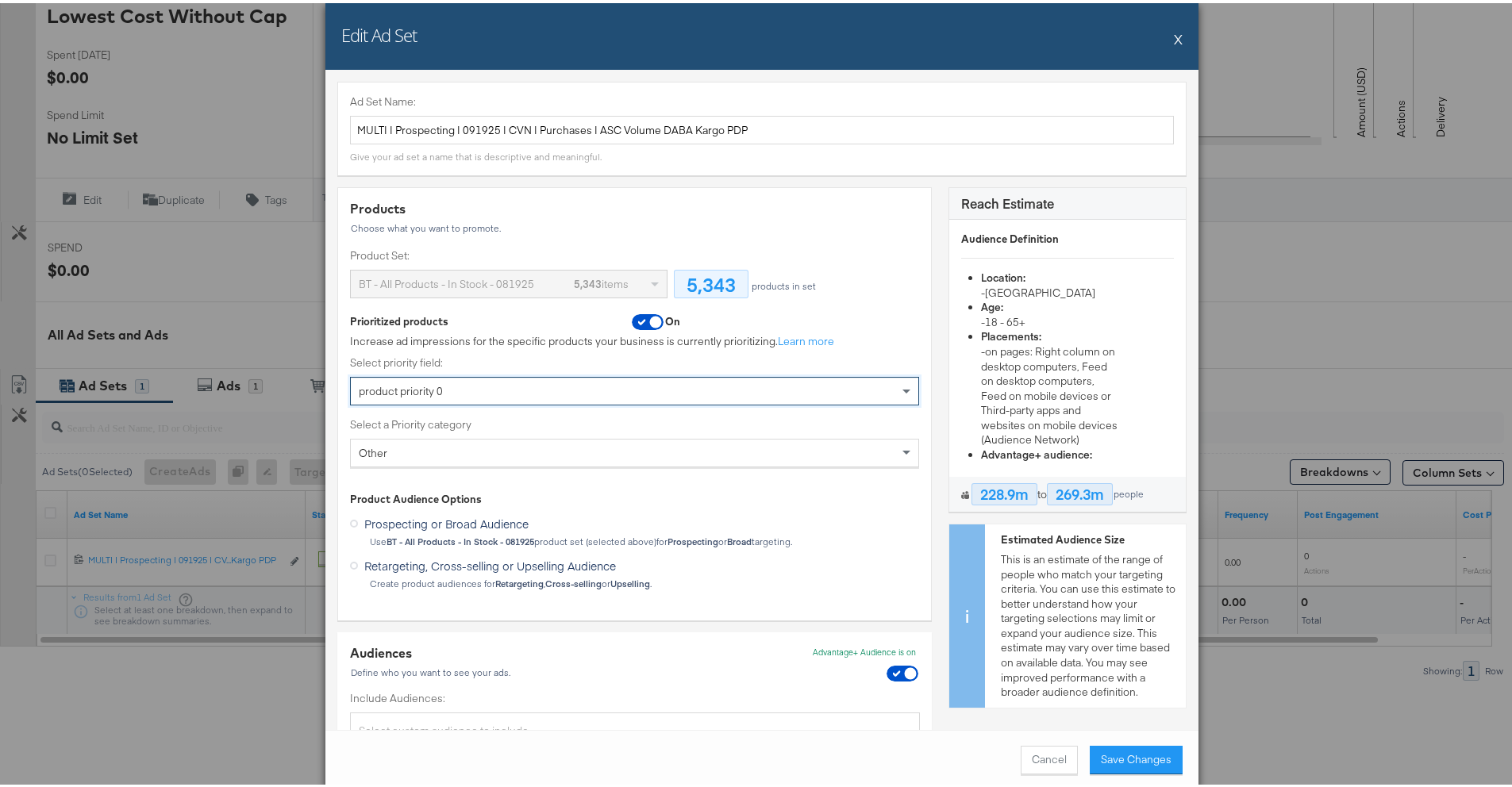
click at [552, 442] on div "Other" at bounding box center [634, 449] width 567 height 27
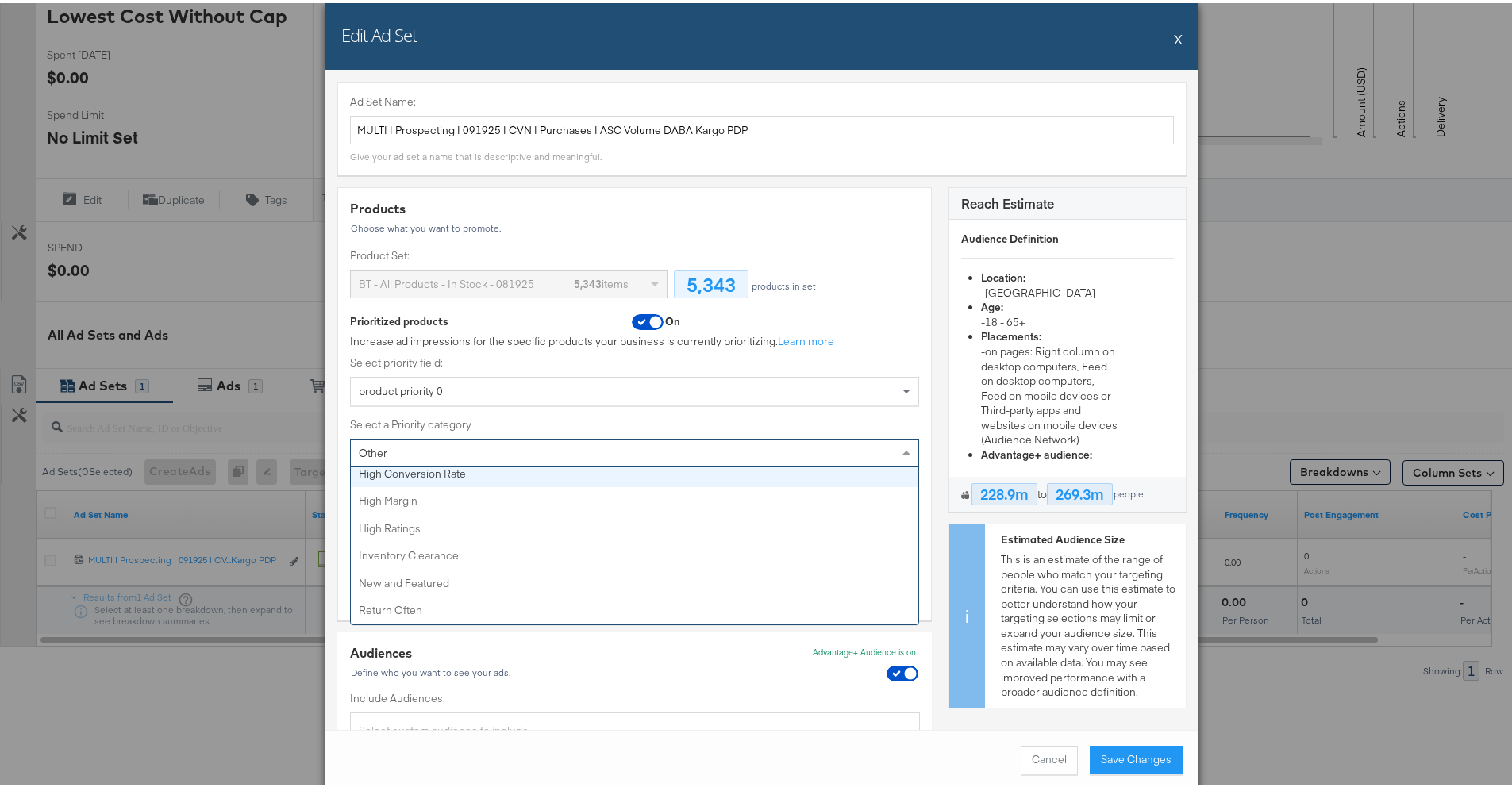
scroll to position [0, 0]
click at [530, 361] on label "Select priority field:" at bounding box center [634, 360] width 569 height 15
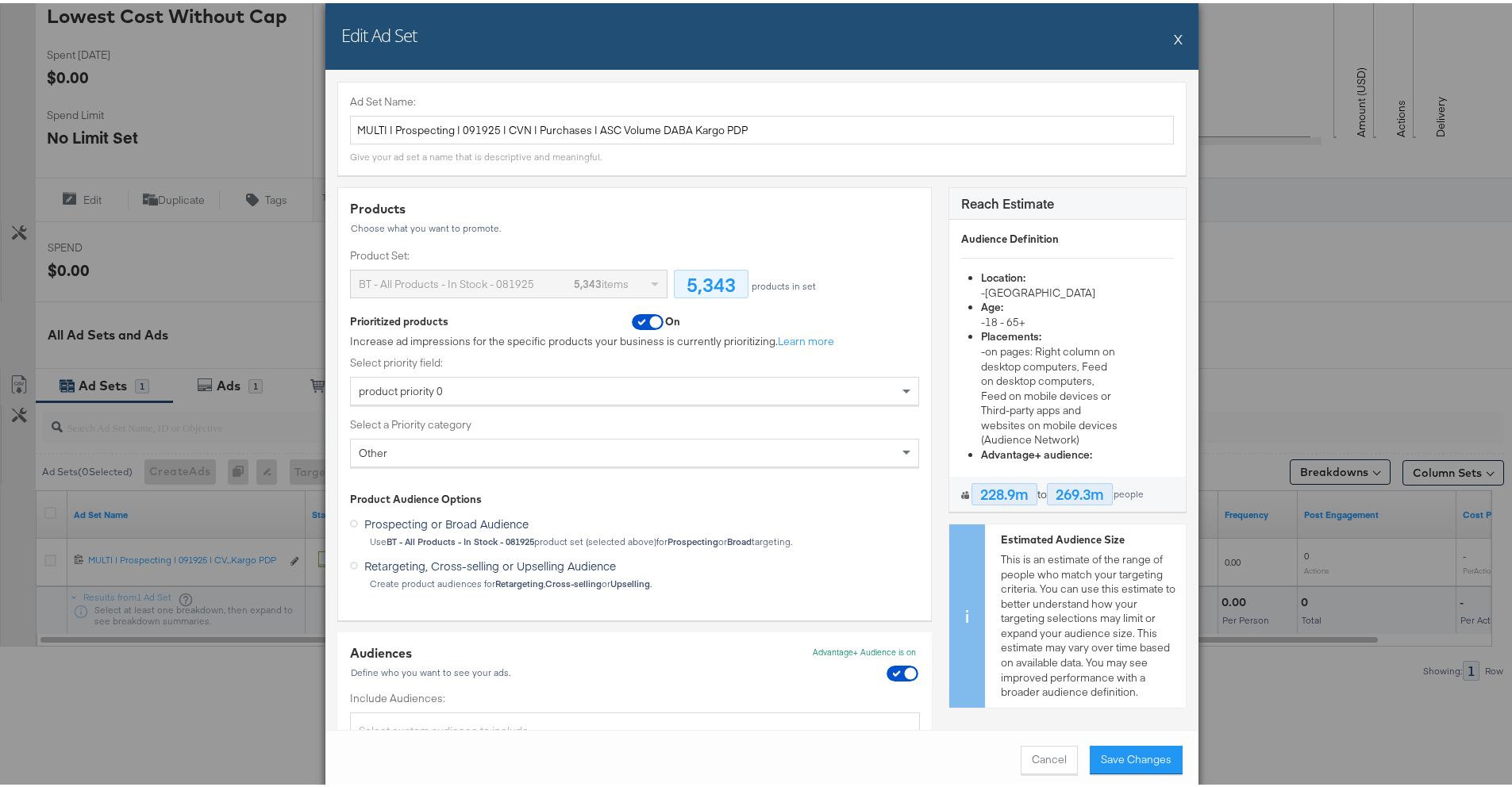
click at [547, 450] on div "Other" at bounding box center [634, 449] width 567 height 27
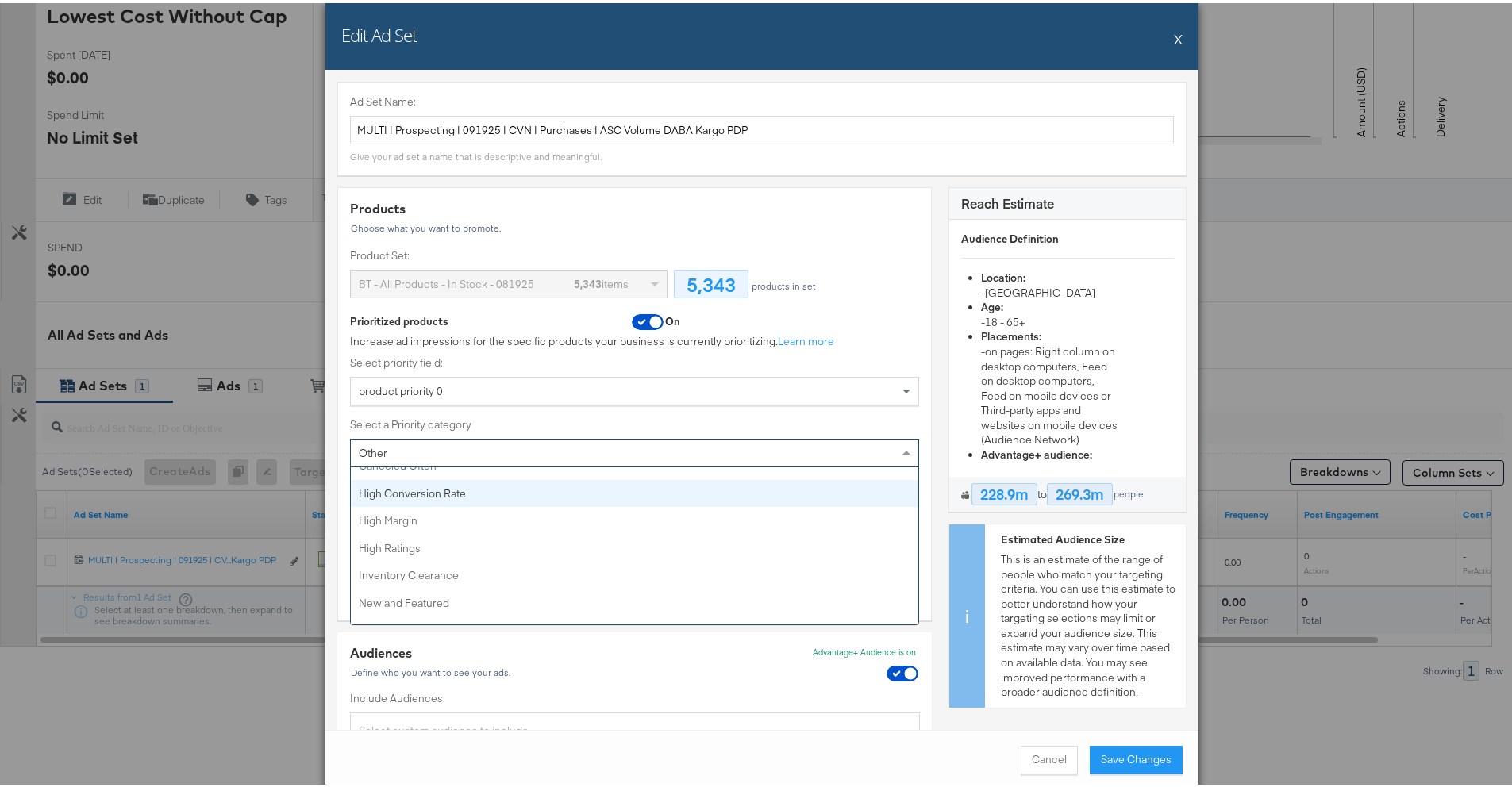
scroll to position [32, 0]
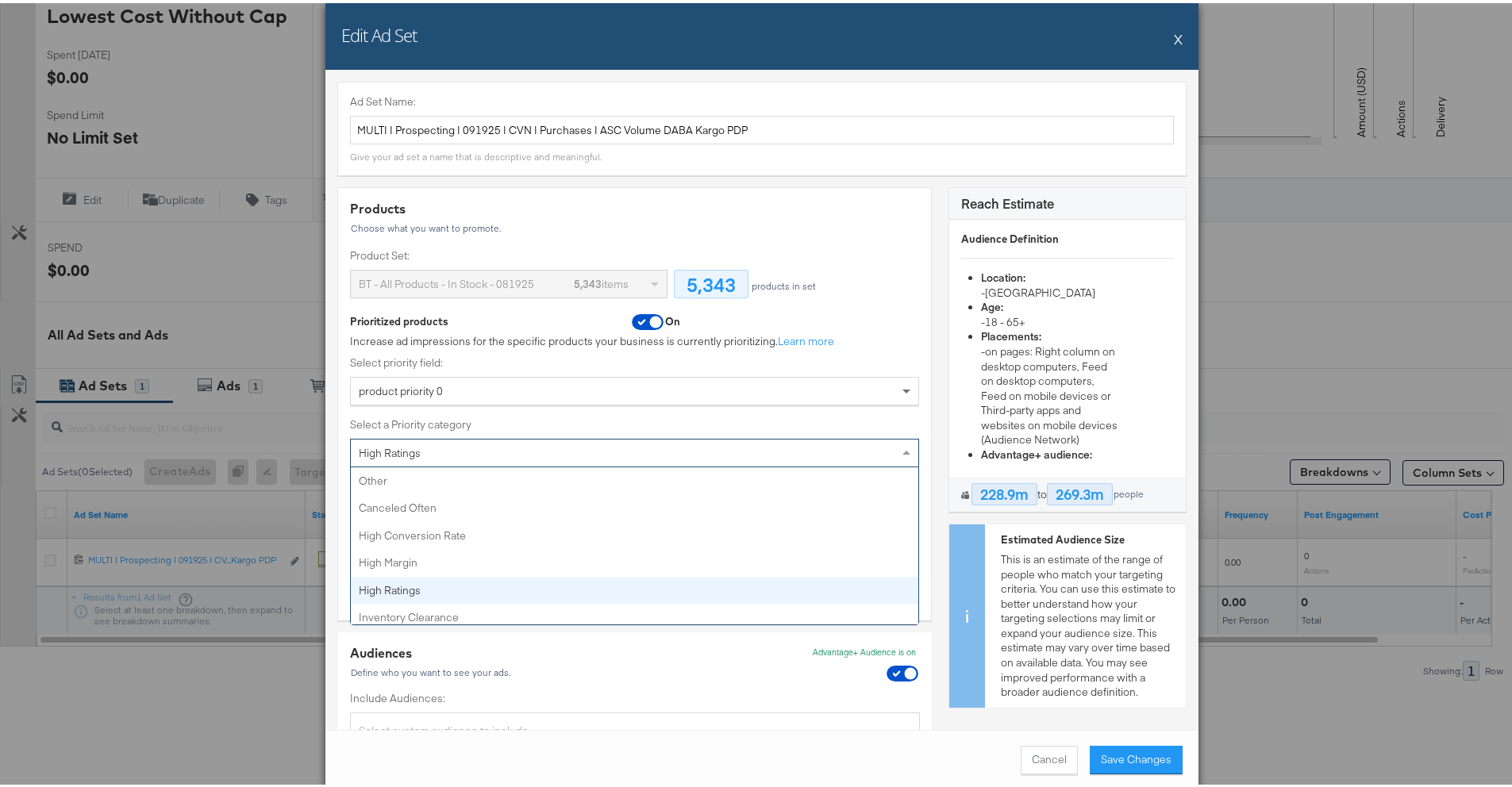
click at [534, 447] on div "High Ratings" at bounding box center [634, 449] width 567 height 27
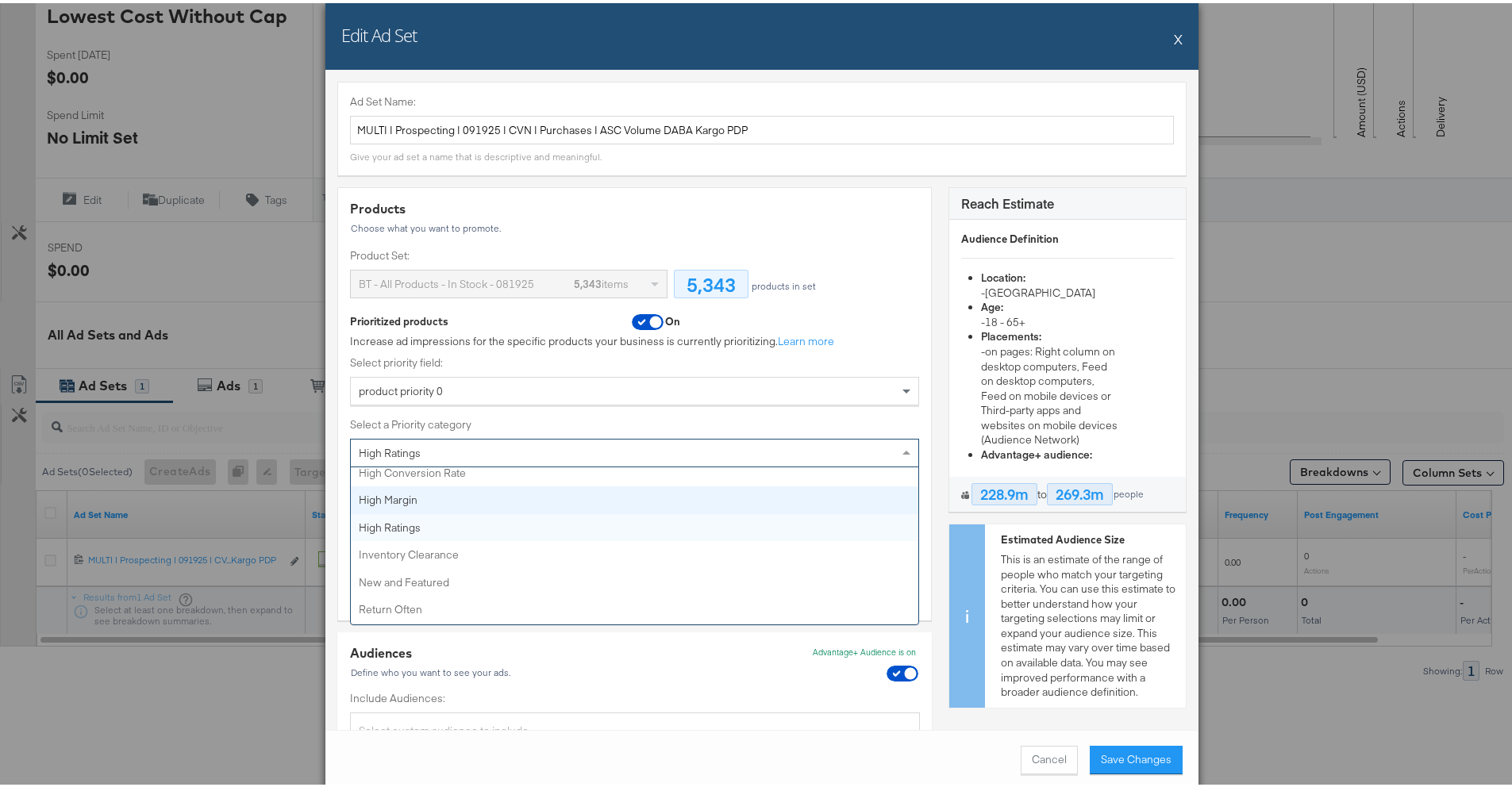
scroll to position [0, 0]
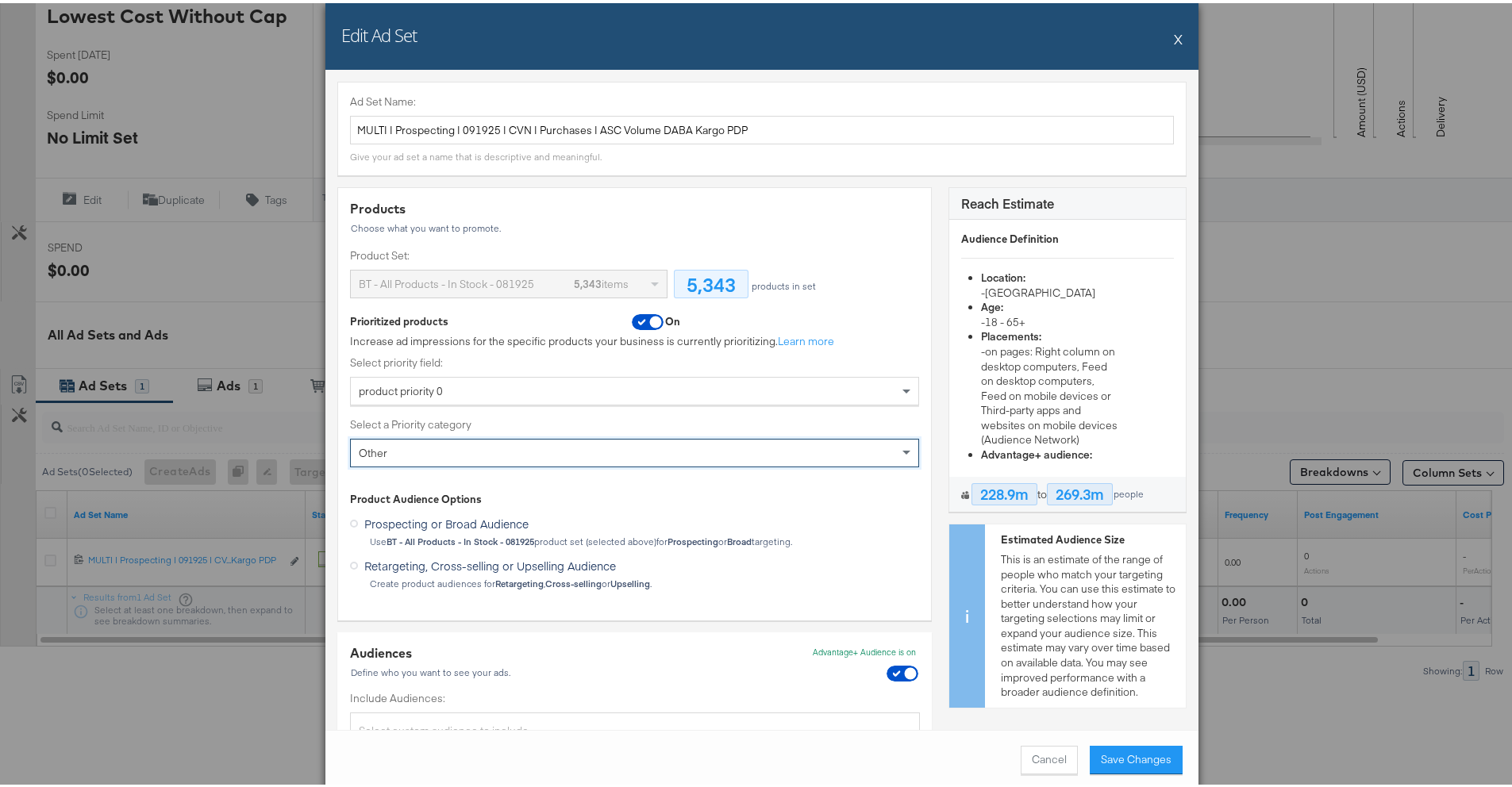
click at [552, 419] on label "Select a Priority category" at bounding box center [634, 422] width 569 height 15
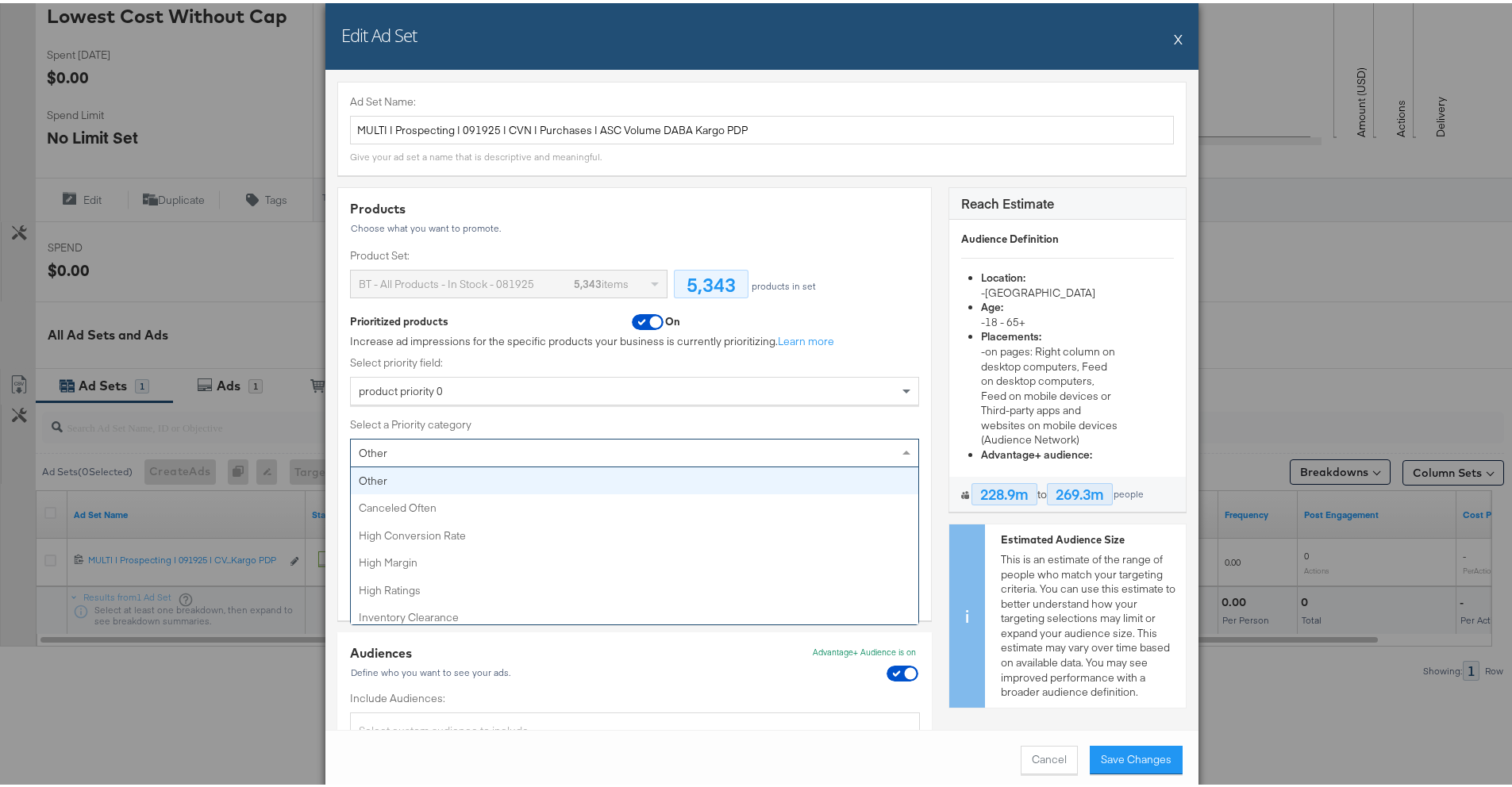
click at [553, 456] on div "Other" at bounding box center [634, 449] width 567 height 27
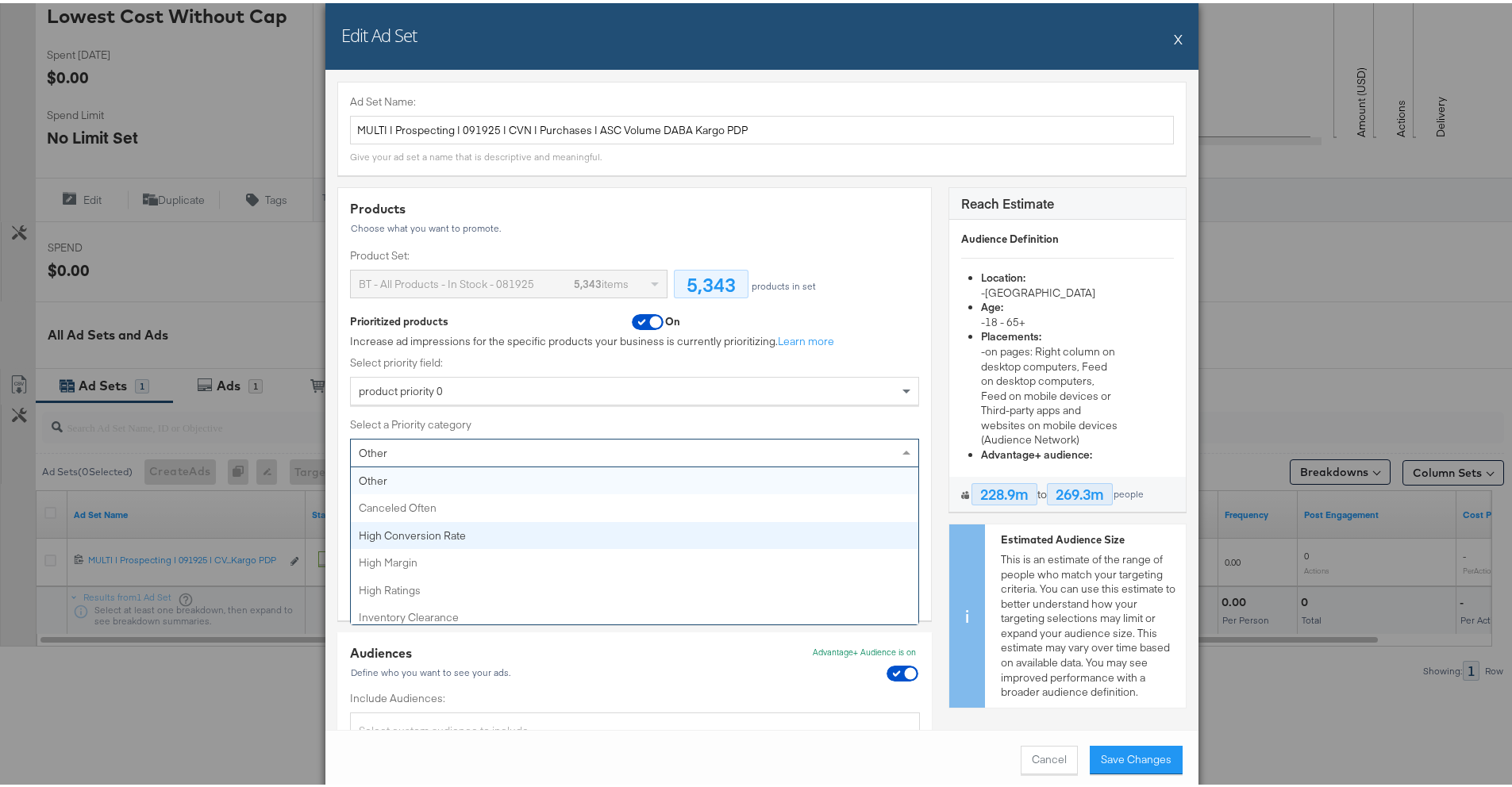
scroll to position [62, 0]
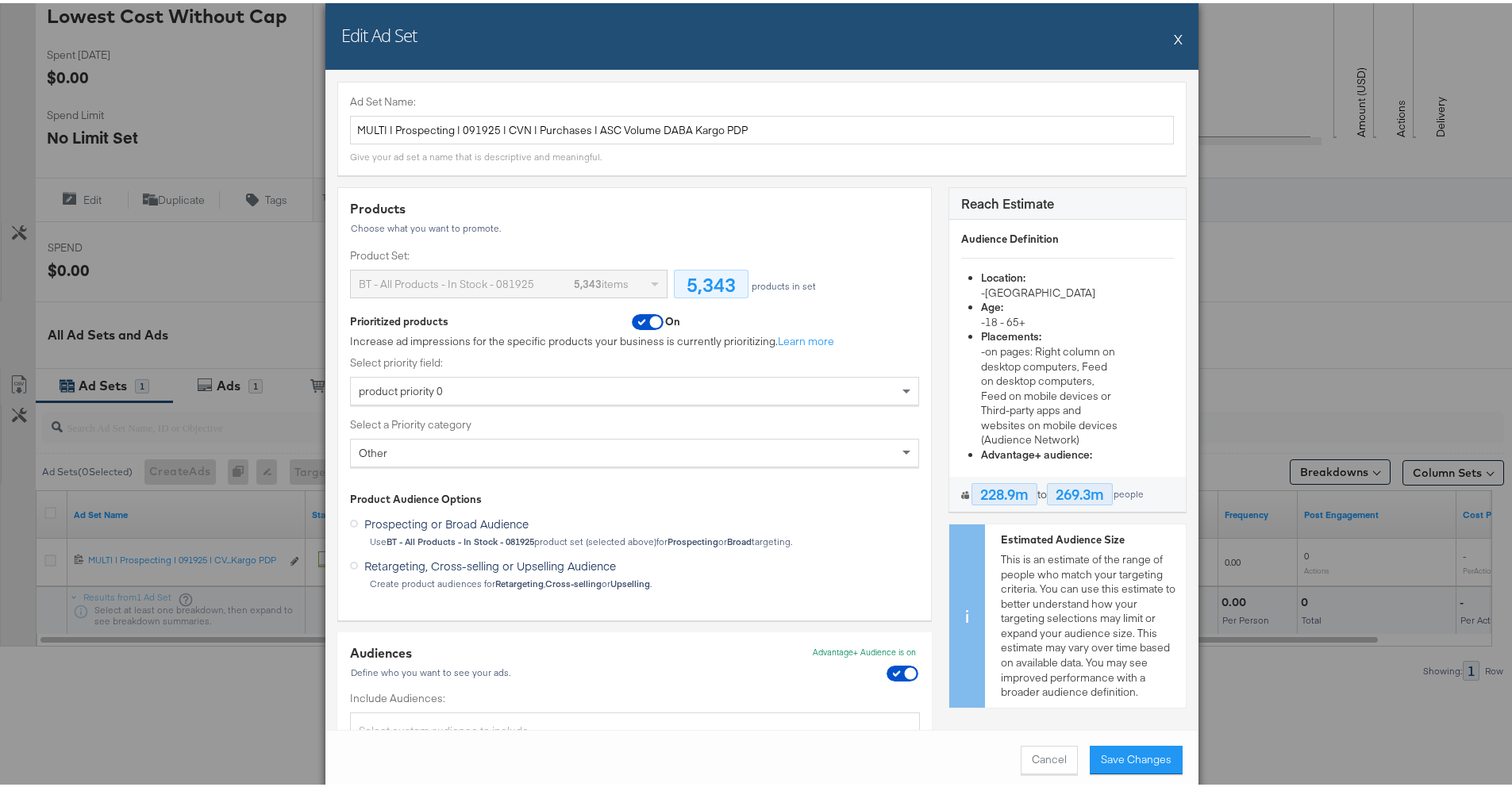
click at [550, 420] on label "Select a Priority category" at bounding box center [634, 422] width 569 height 15
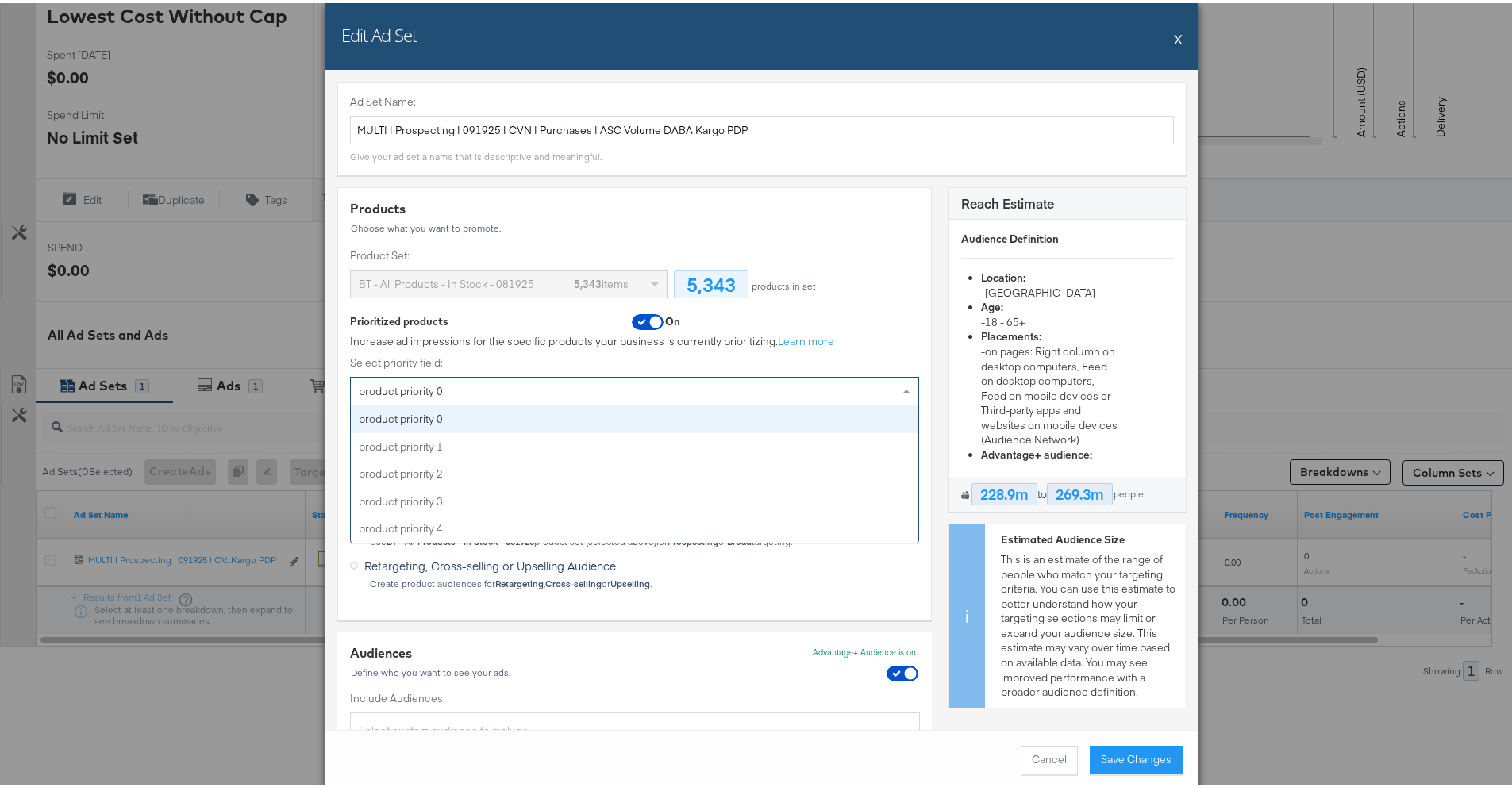
click at [575, 398] on div "product priority 0" at bounding box center [634, 388] width 567 height 27
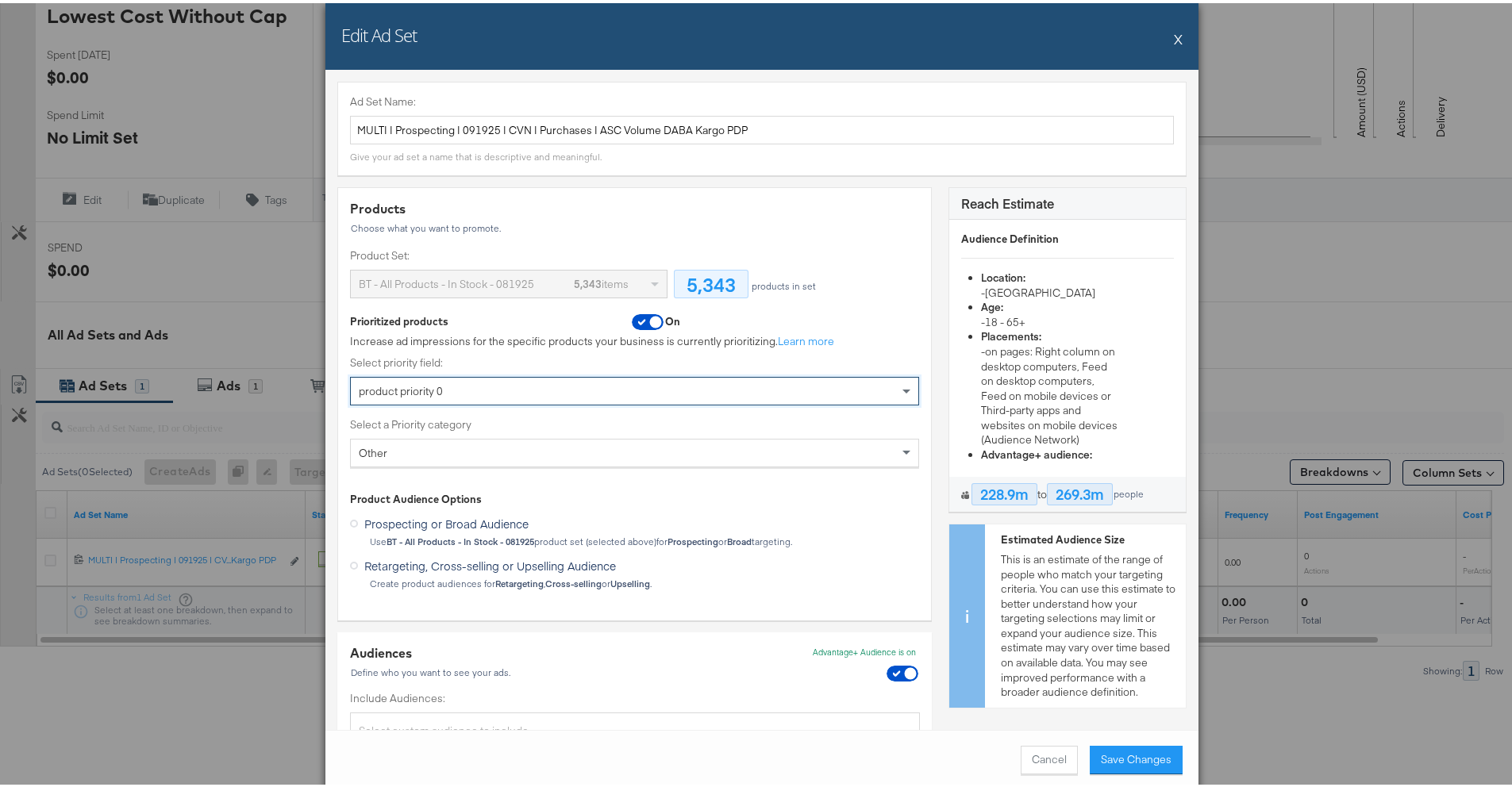
click at [597, 452] on div "Other" at bounding box center [634, 449] width 567 height 27
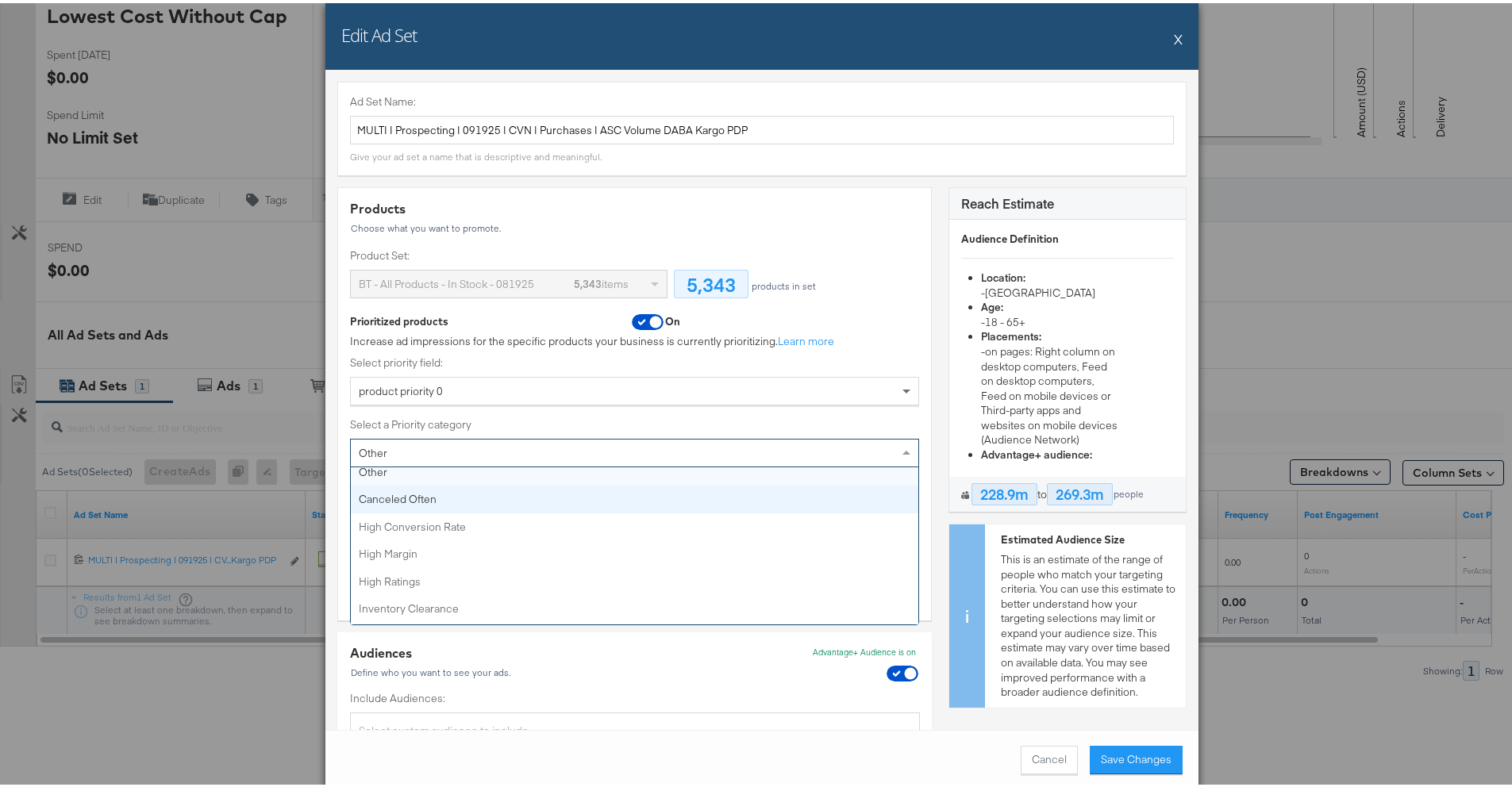
scroll to position [0, 0]
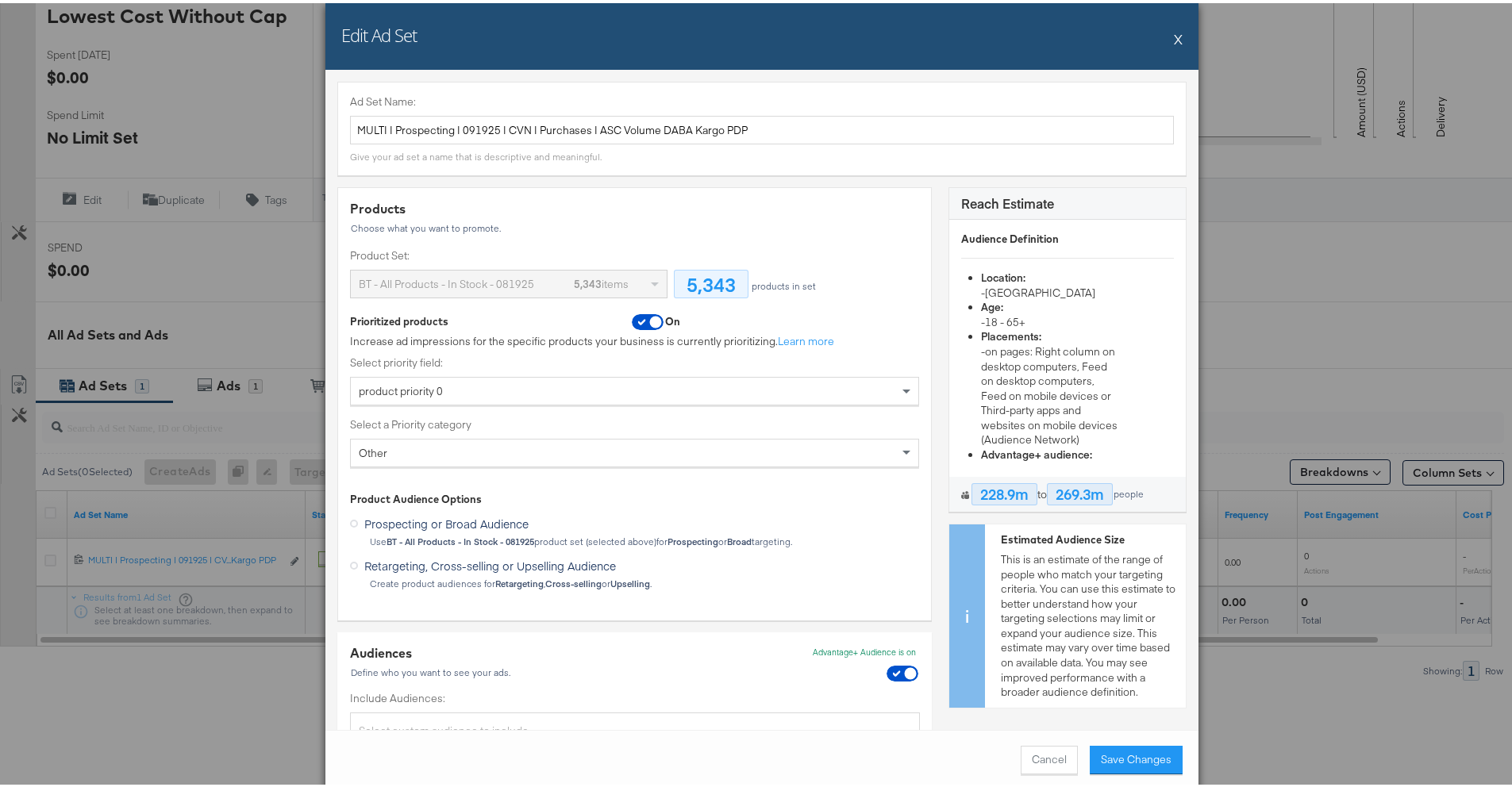
click at [539, 361] on label "Select priority field:" at bounding box center [634, 360] width 569 height 15
click at [636, 324] on input "checkbox" at bounding box center [656, 322] width 48 height 16
checkbox input "false"
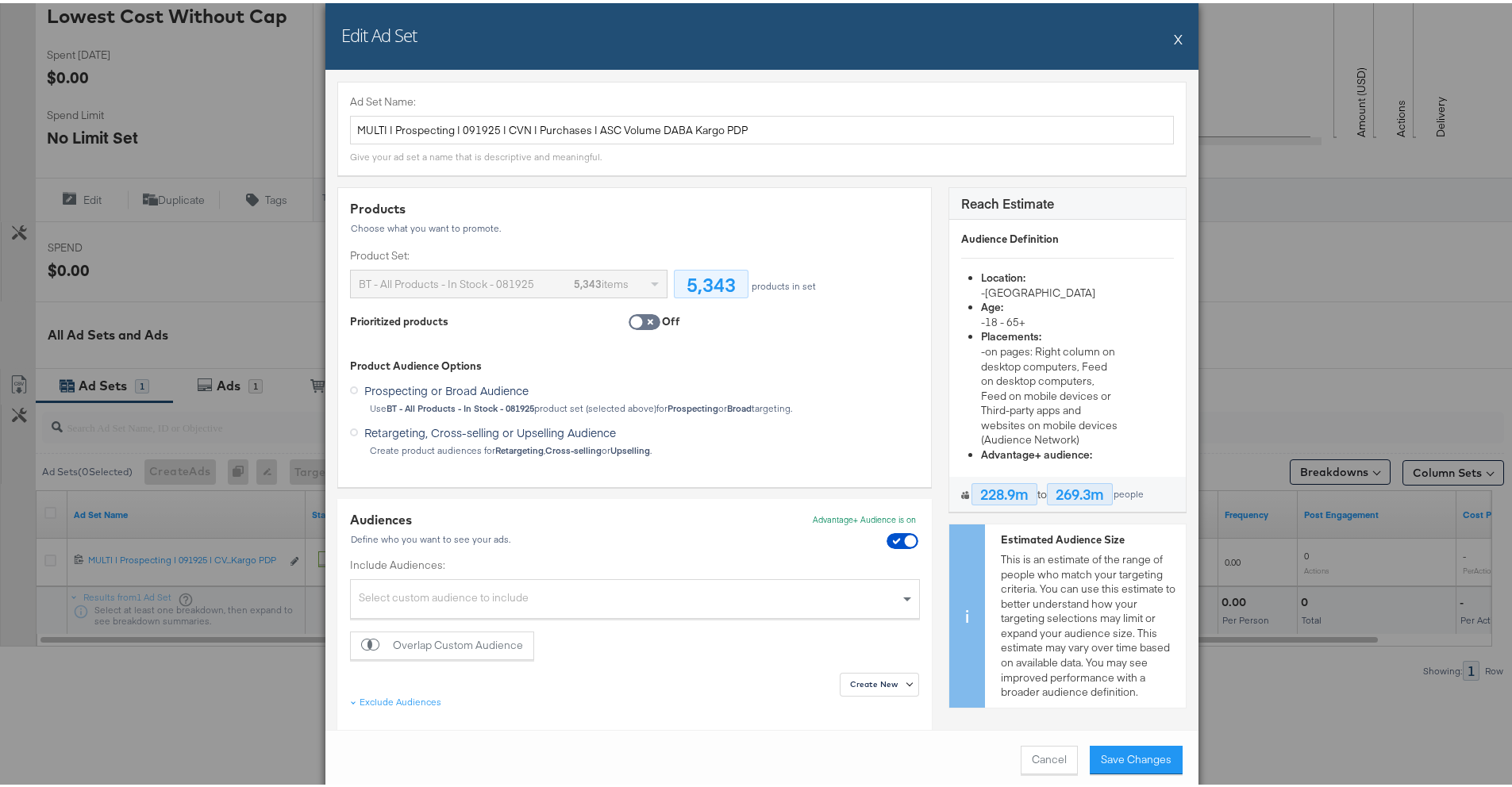
click at [1178, 41] on div "Edit Ad Set X" at bounding box center [761, 33] width 873 height 67
click at [1173, 37] on button "X" at bounding box center [1177, 35] width 9 height 32
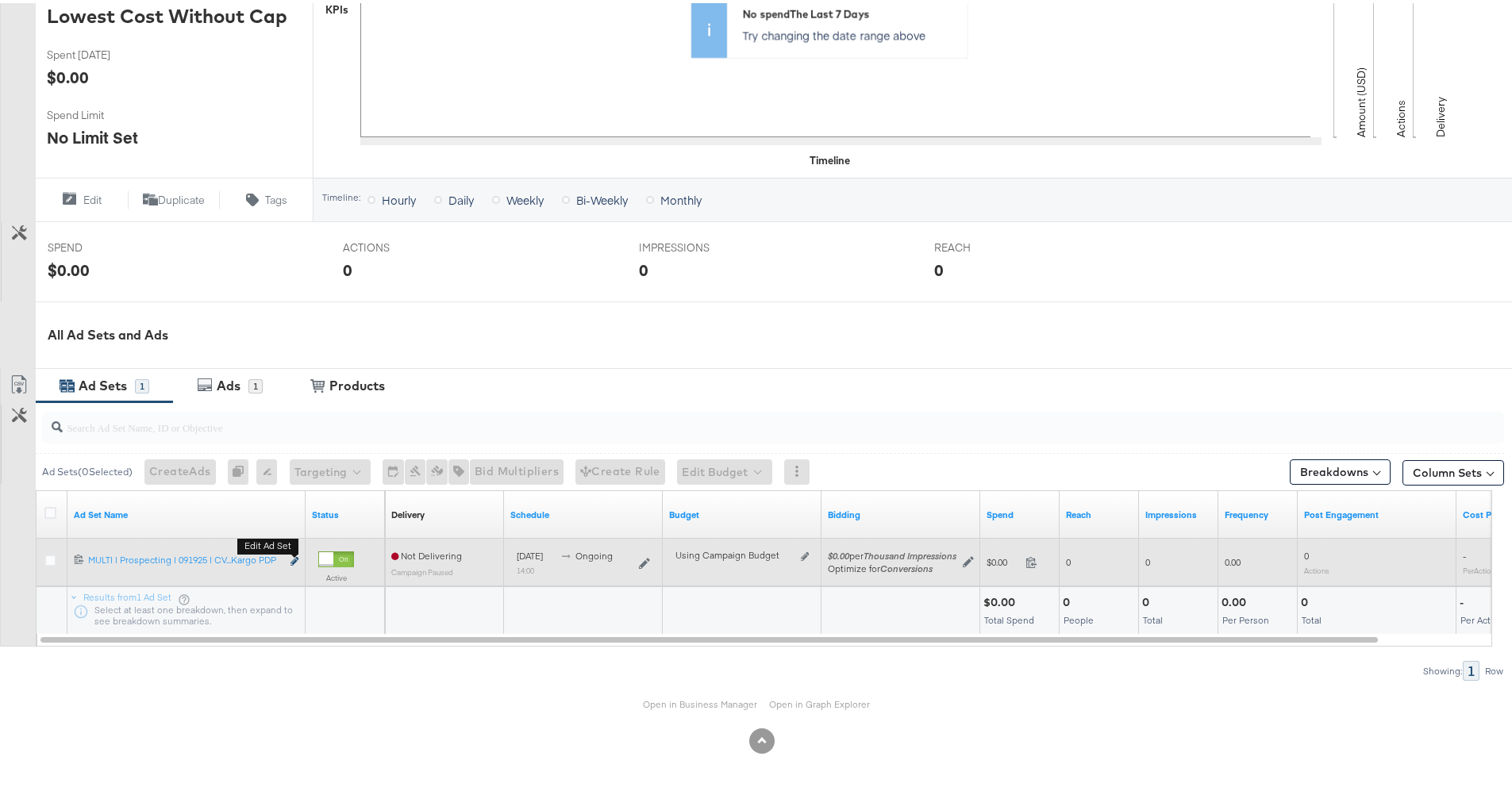
click at [293, 557] on icon "link" at bounding box center [295, 557] width 8 height 9
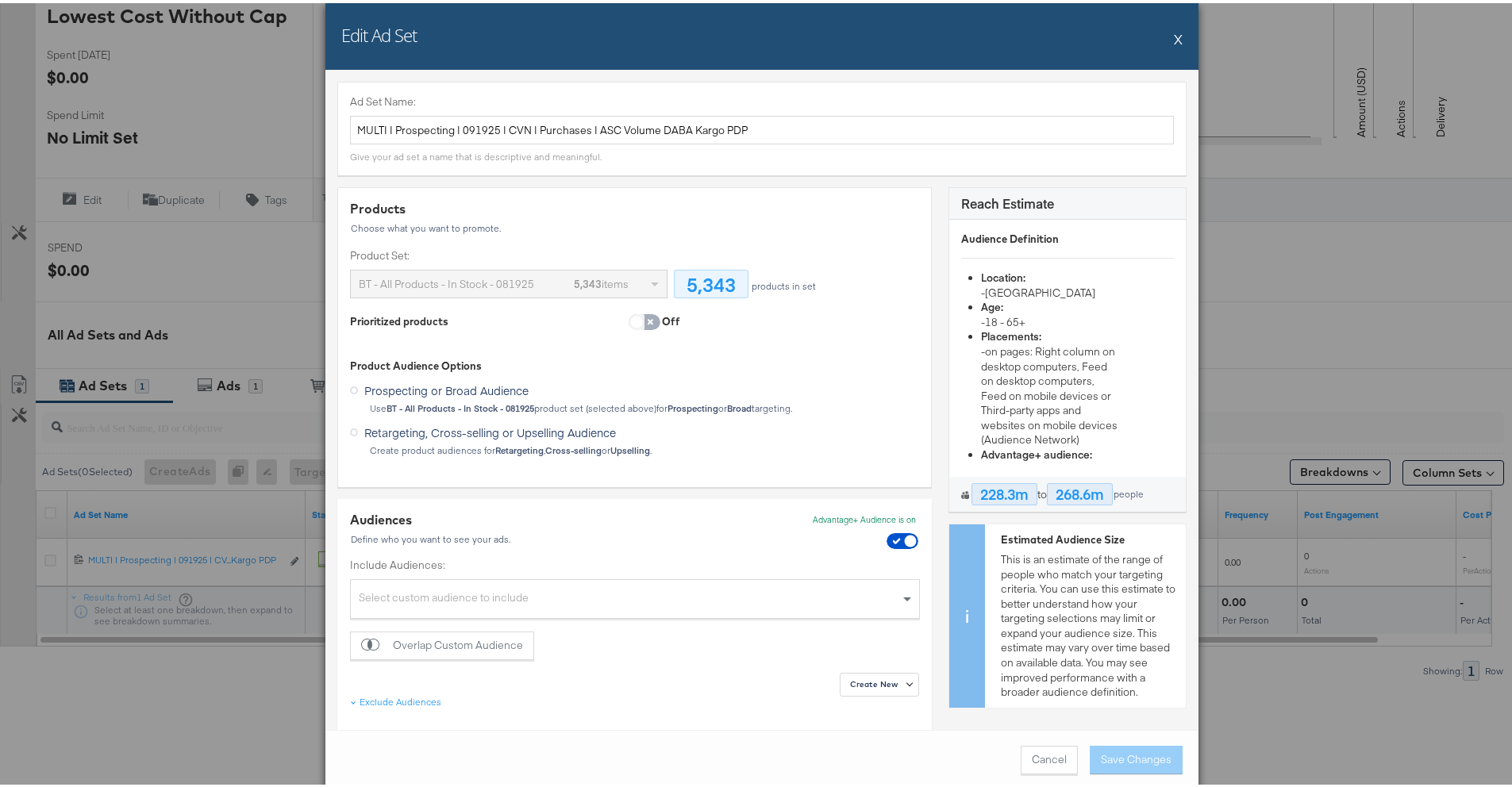
click at [634, 320] on input "checkbox" at bounding box center [637, 322] width 48 height 16
checkbox input "true"
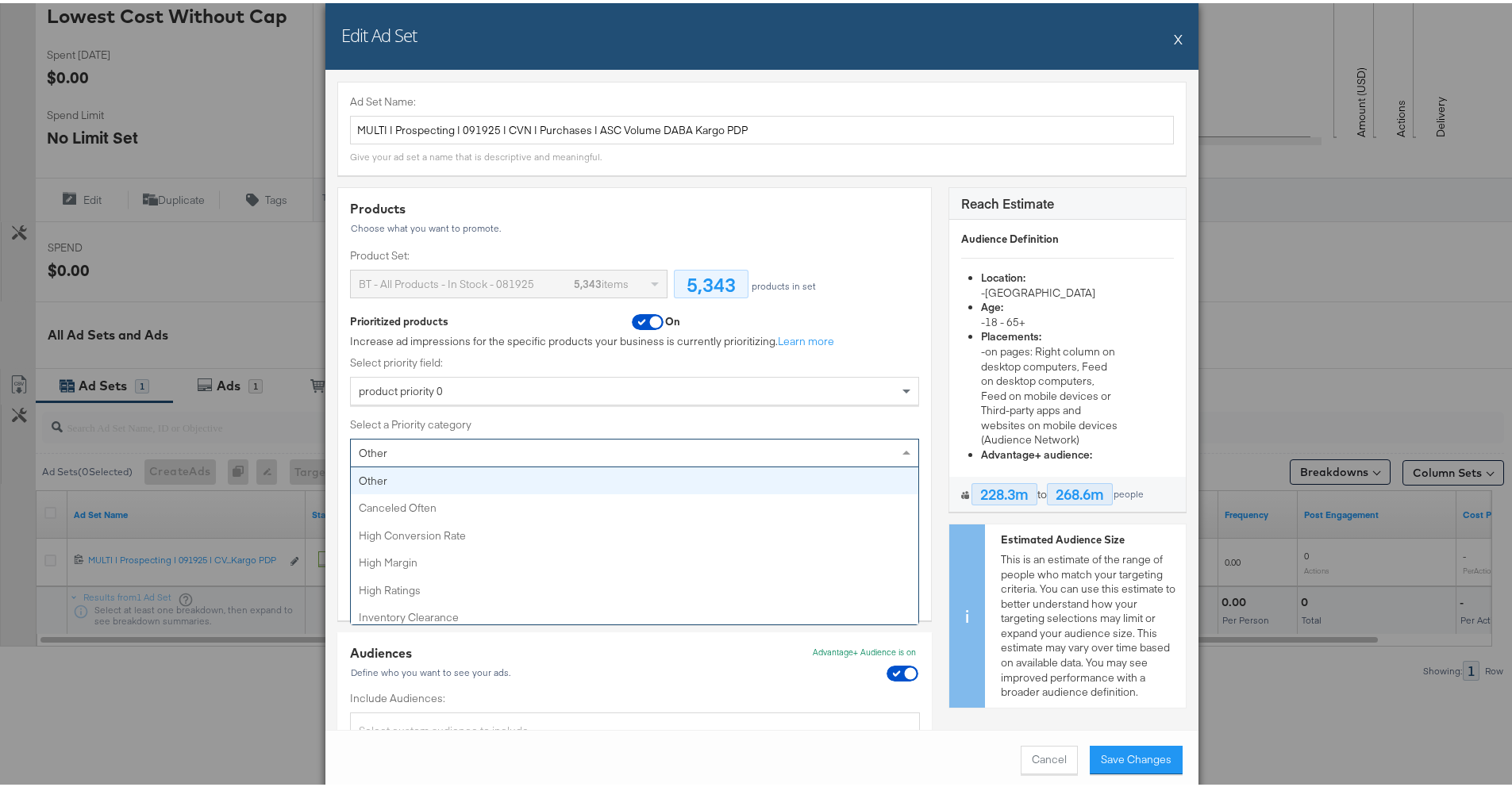
click at [571, 447] on div "Other" at bounding box center [634, 449] width 567 height 27
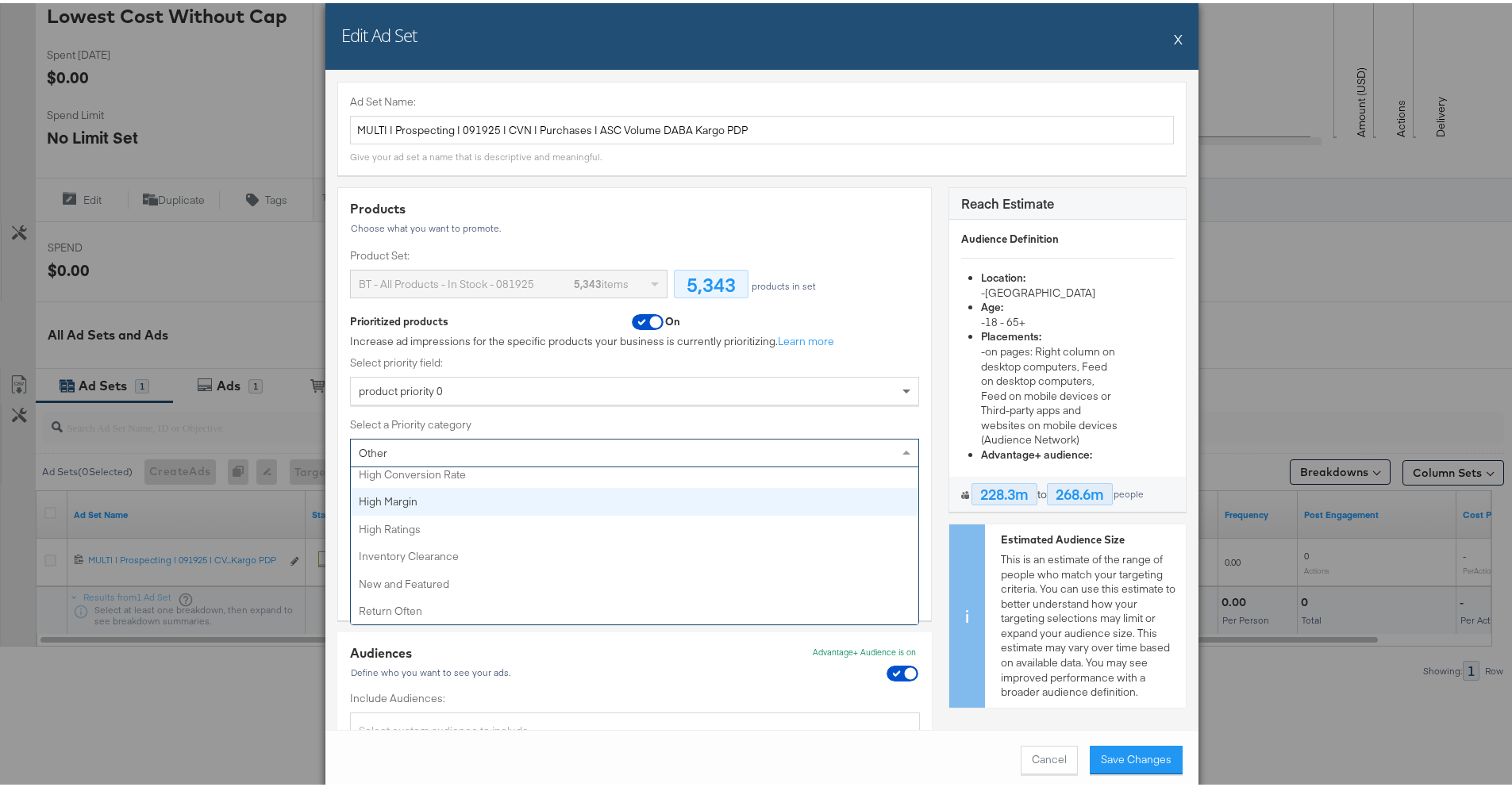
scroll to position [62, 0]
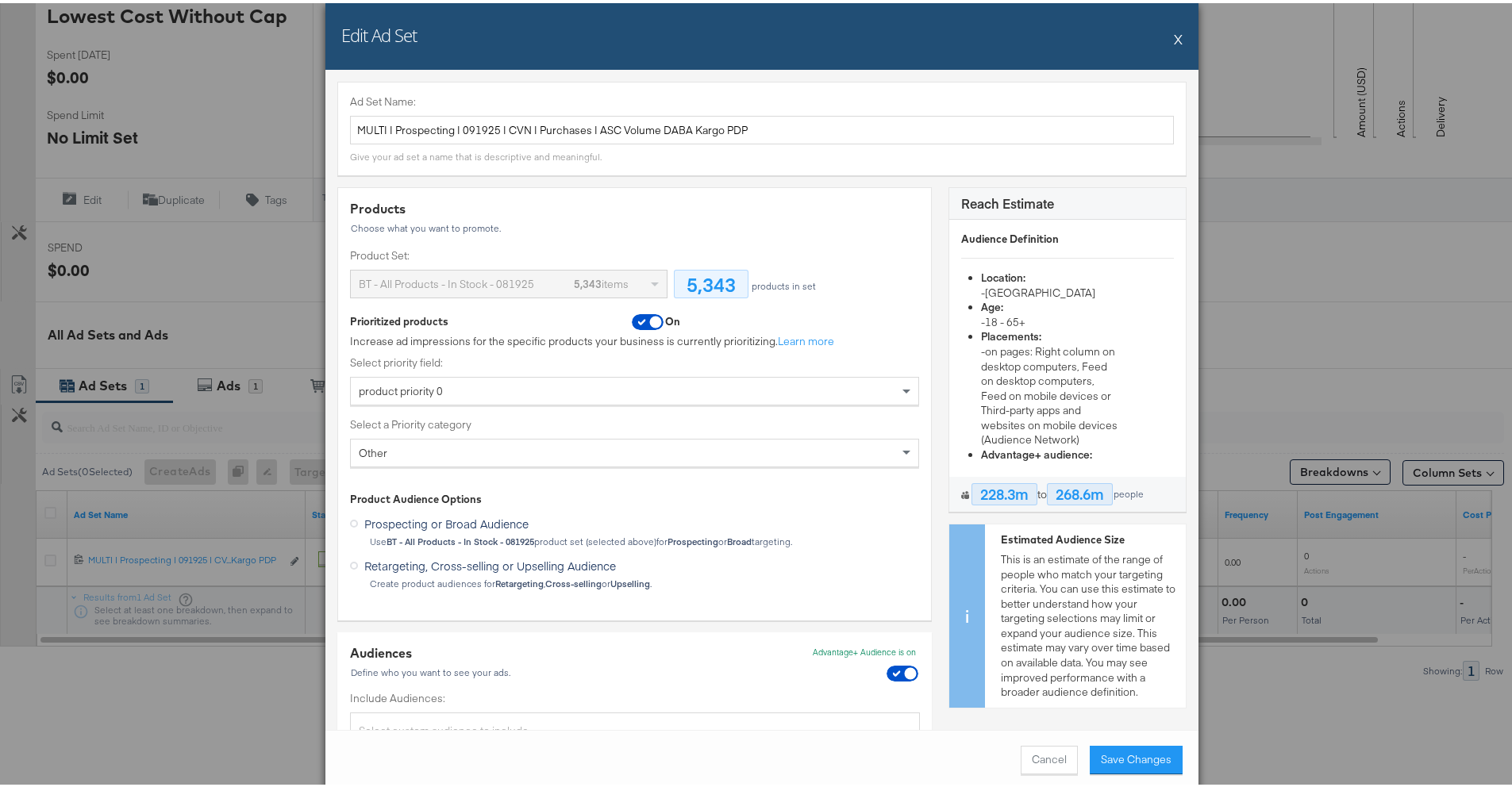
click at [587, 423] on label "Select a Priority category" at bounding box center [634, 422] width 569 height 15
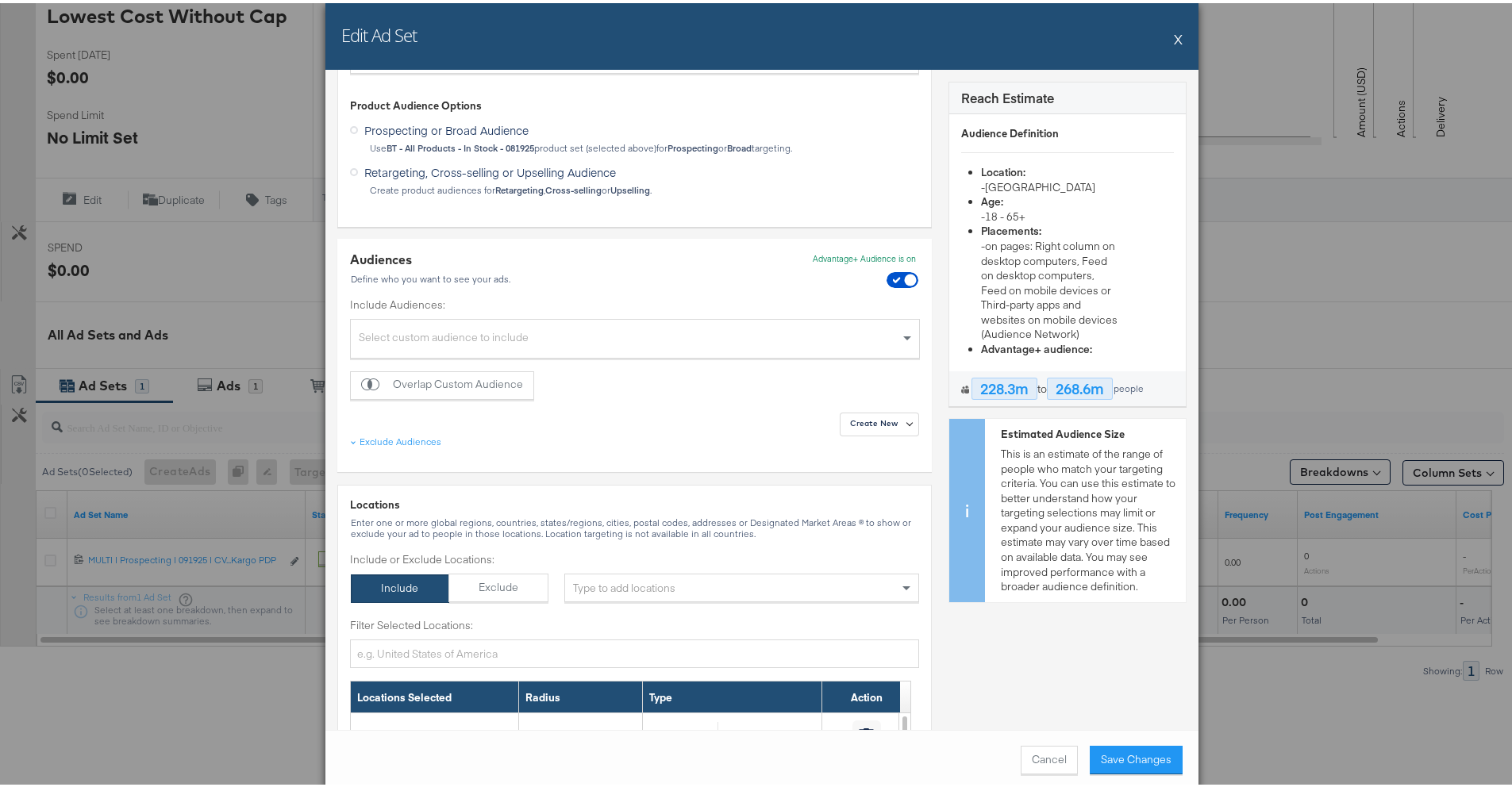
scroll to position [0, 0]
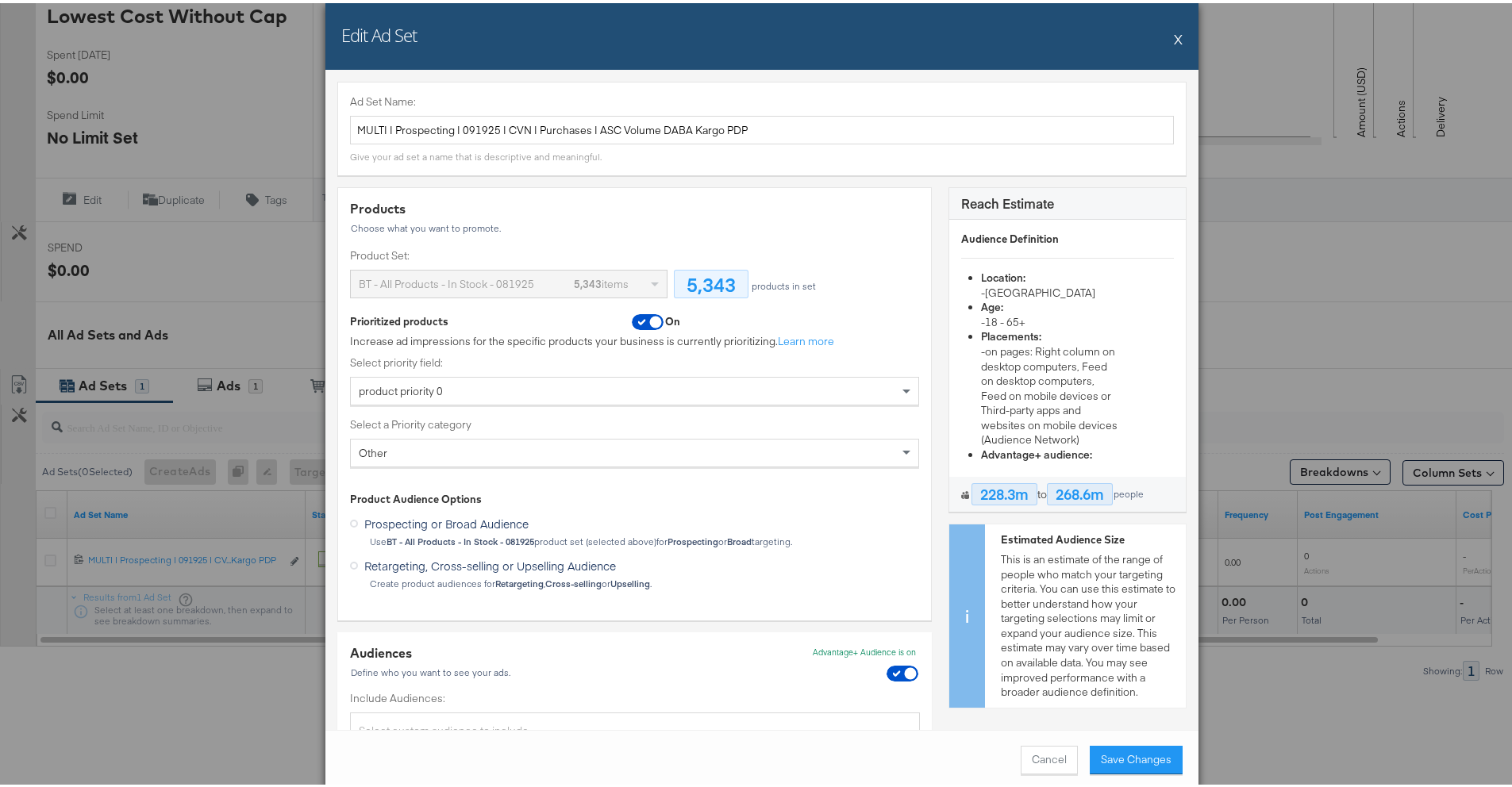
click at [1176, 36] on div "Edit Ad Set X" at bounding box center [761, 33] width 873 height 67
click at [1174, 39] on button "X" at bounding box center [1177, 35] width 9 height 32
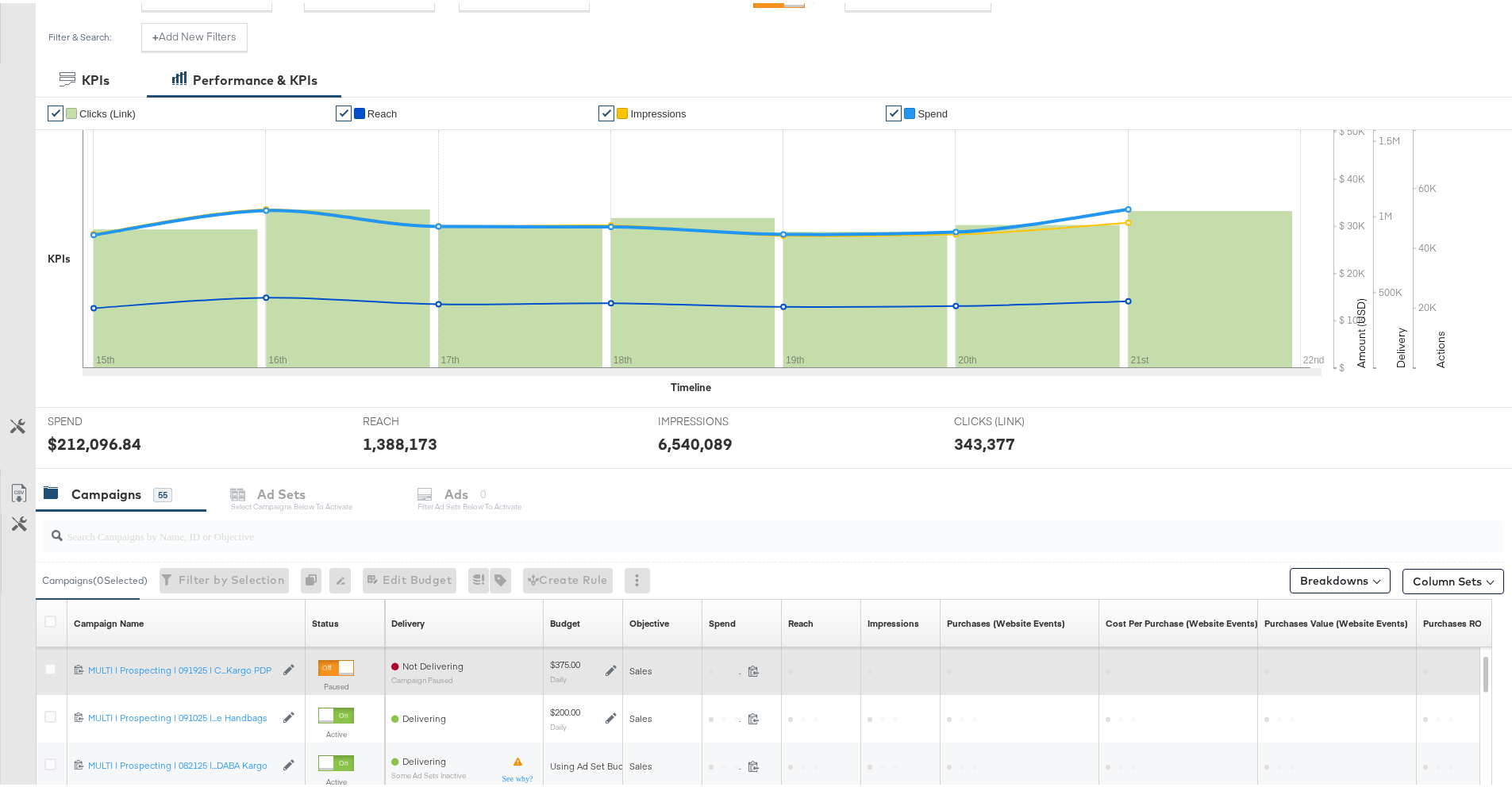
scroll to position [263, 0]
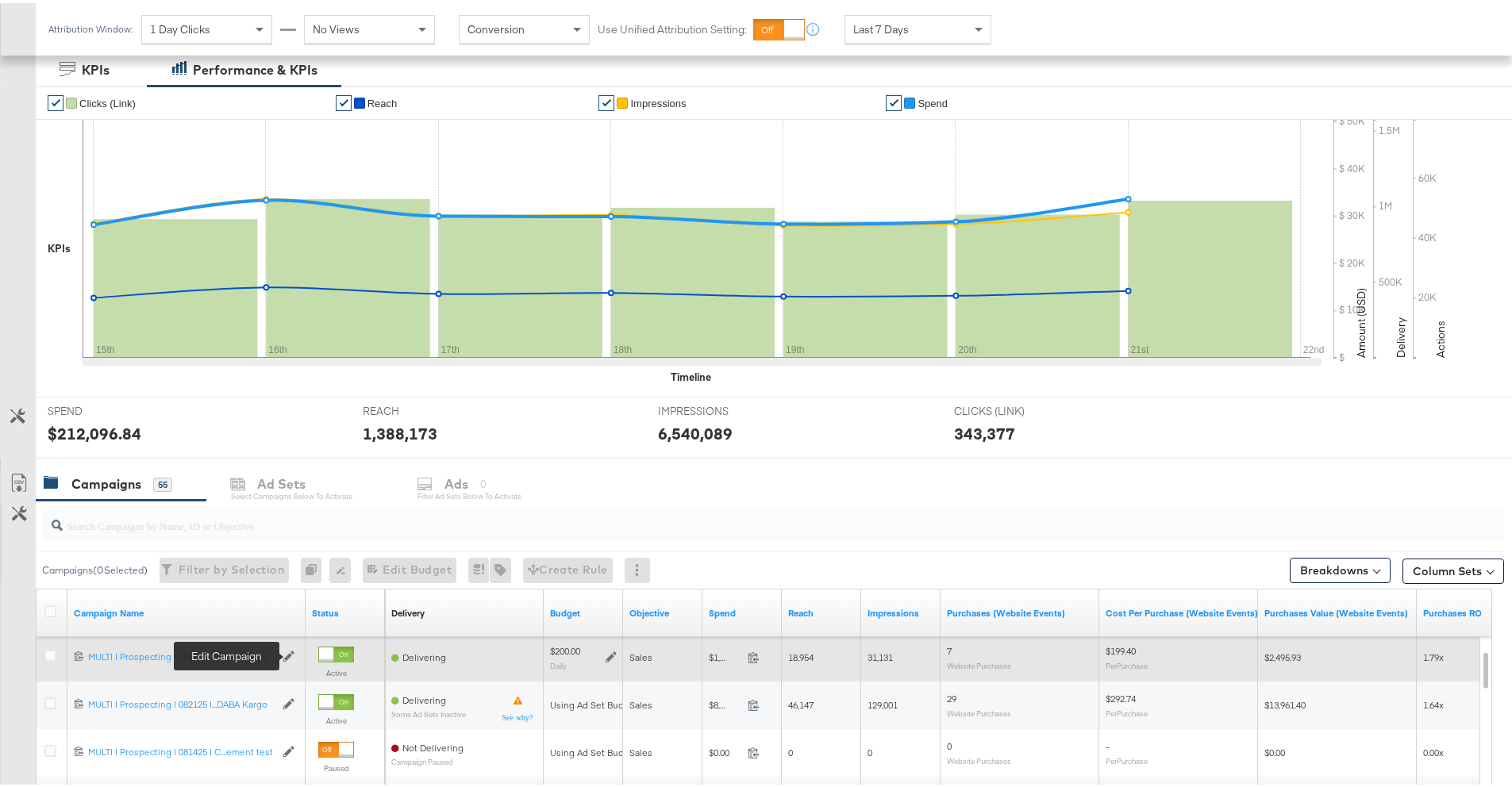
click at [287, 653] on icon at bounding box center [289, 653] width 11 height 11
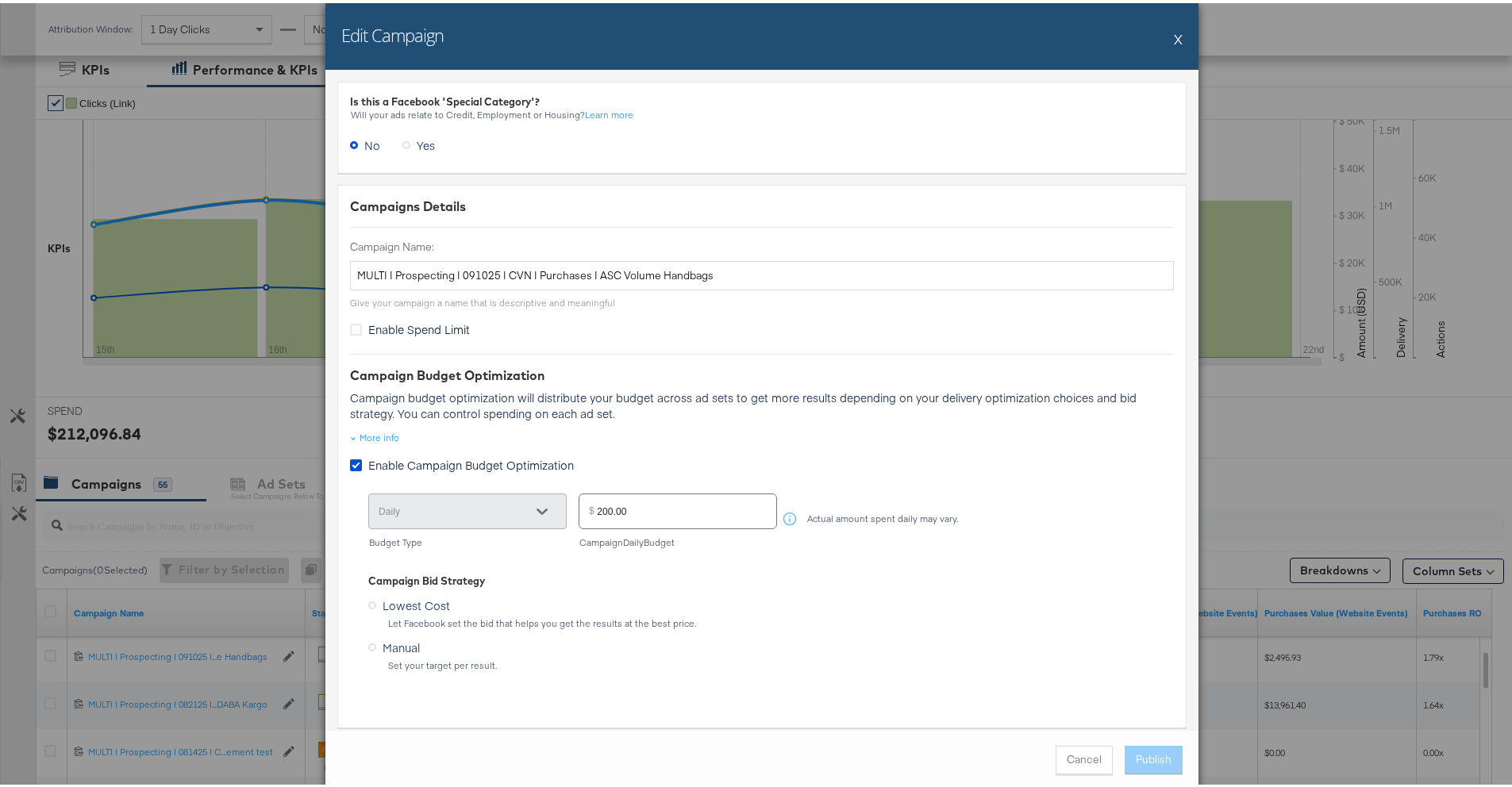
click at [1173, 36] on button "X" at bounding box center [1177, 35] width 9 height 32
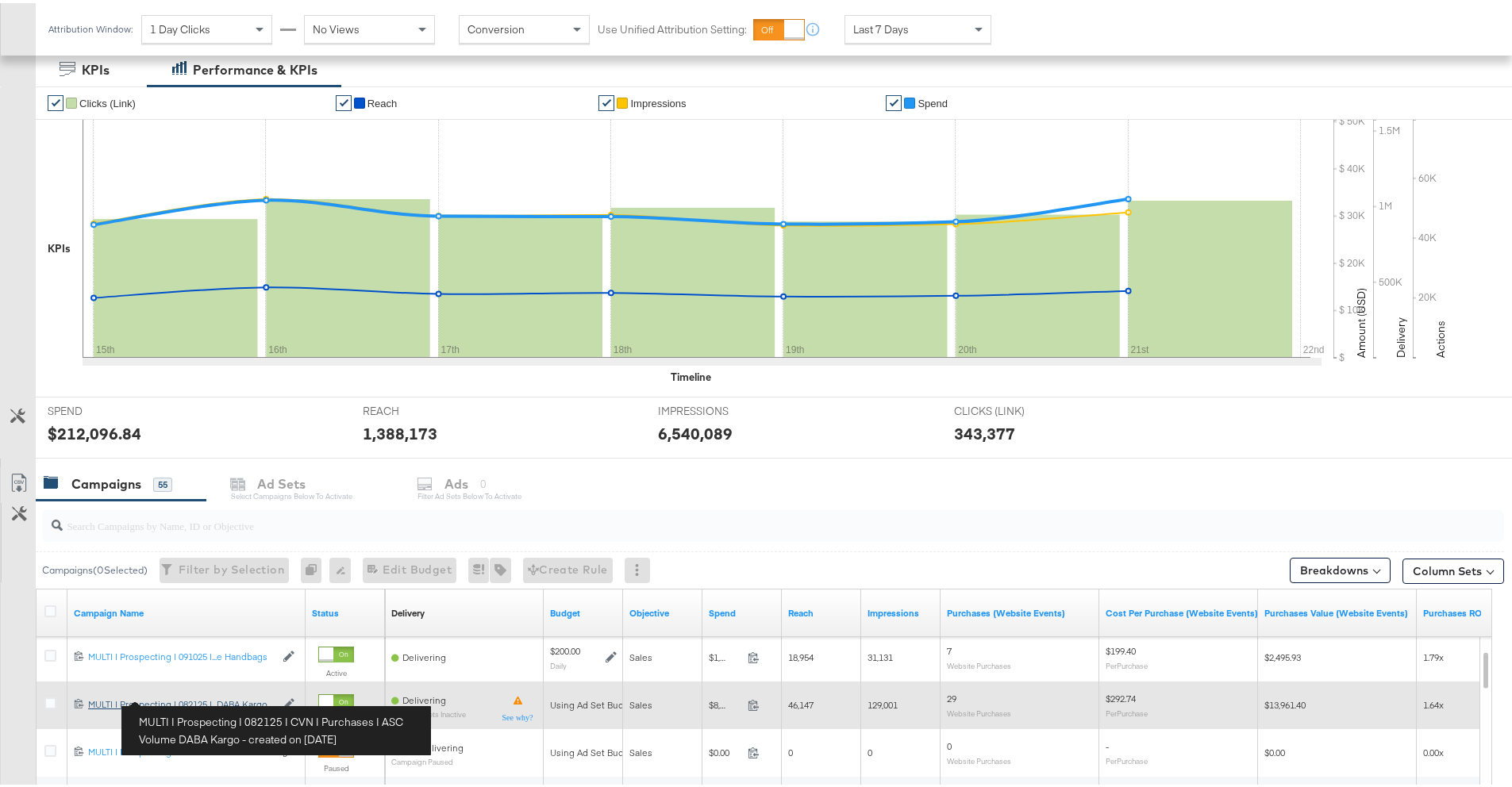
click at [121, 700] on div "MULTI | Prospecting | 082125 | CVN | Purchases | ASC Volume DABA Kargo MULTI | …" at bounding box center [181, 701] width 186 height 12
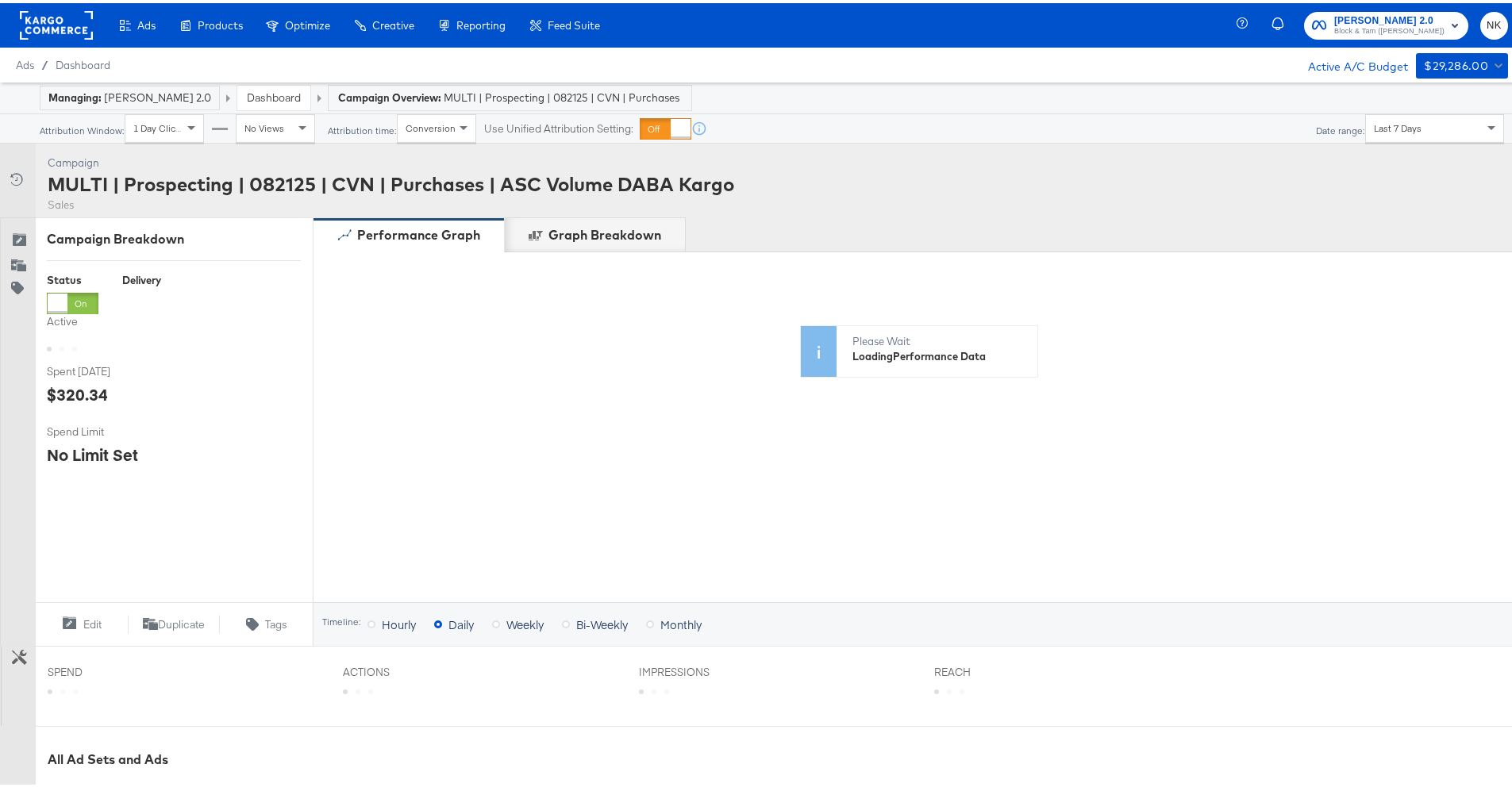
scroll to position [472, 0]
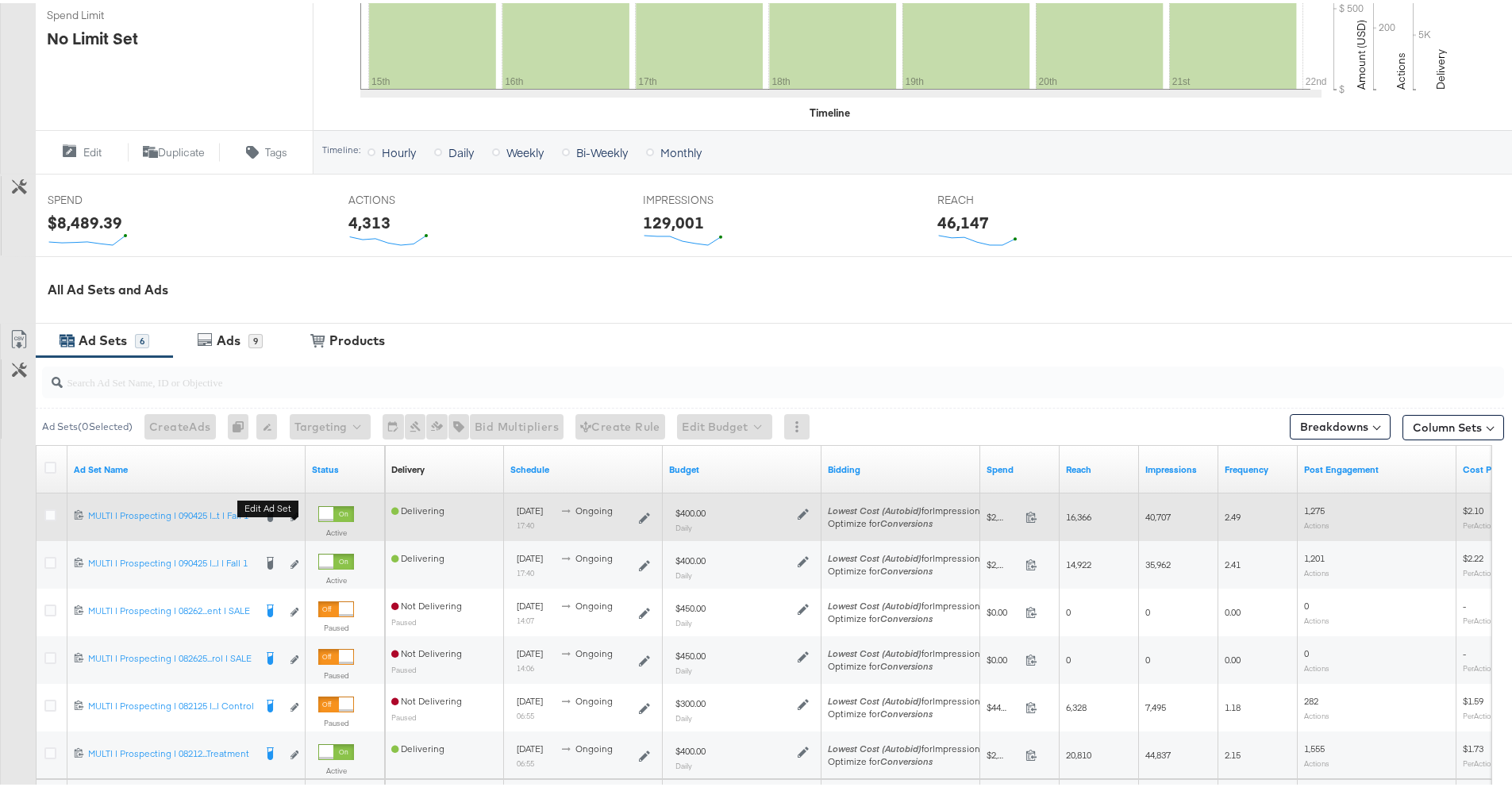
click at [296, 510] on b "Edit ad set" at bounding box center [268, 505] width 61 height 16
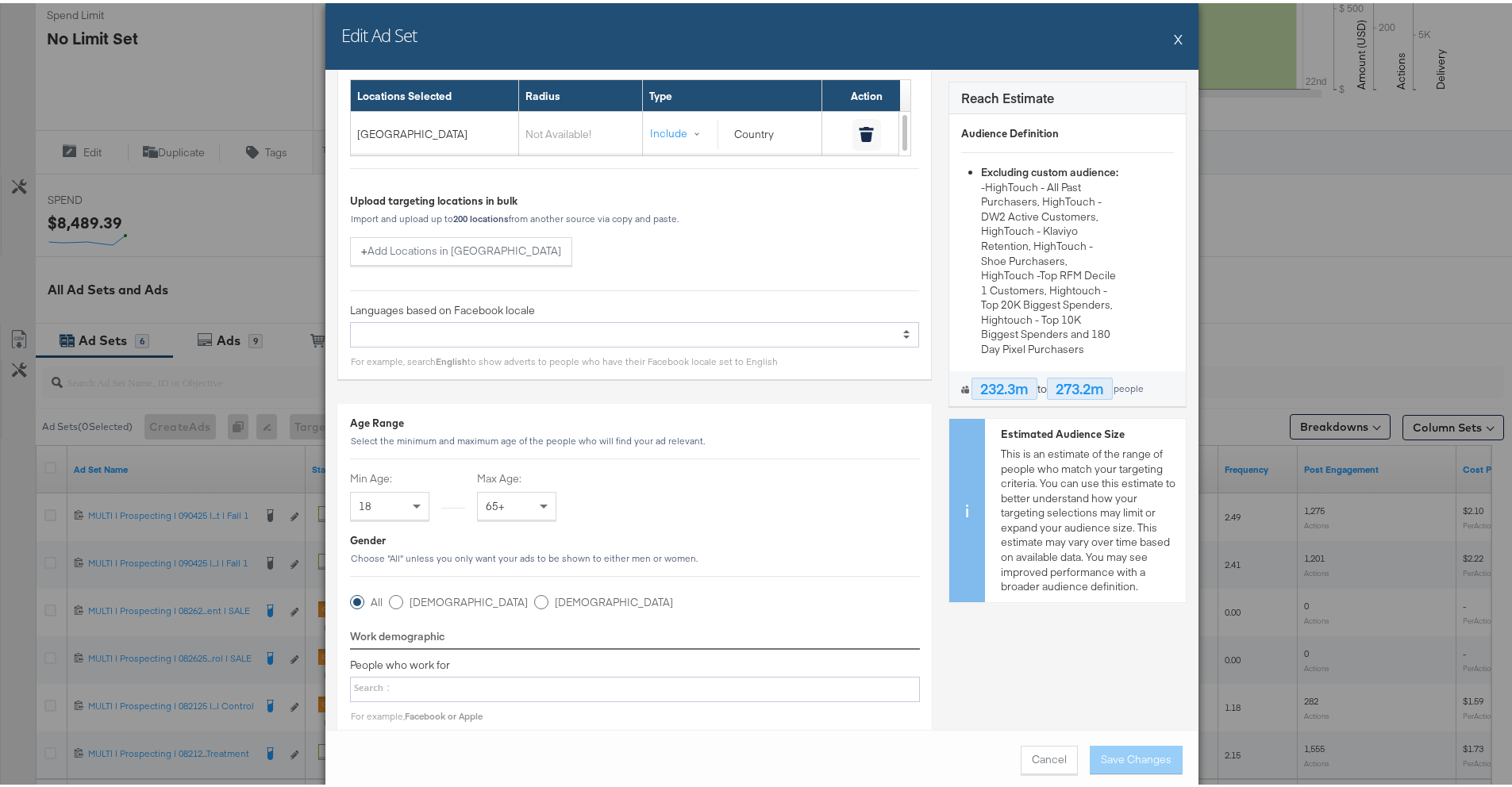
scroll to position [143, 0]
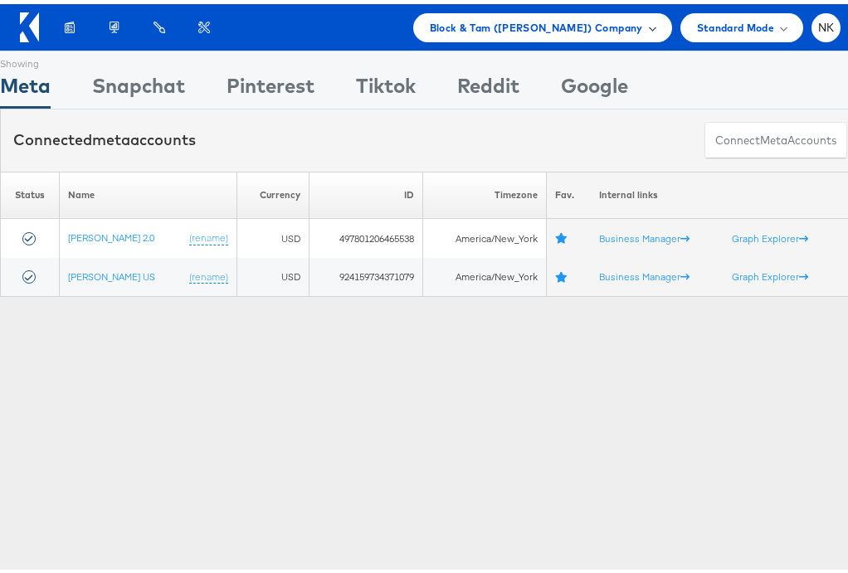
click at [462, 12] on div "Block & Tam ([PERSON_NAME]) Company" at bounding box center [542, 23] width 259 height 29
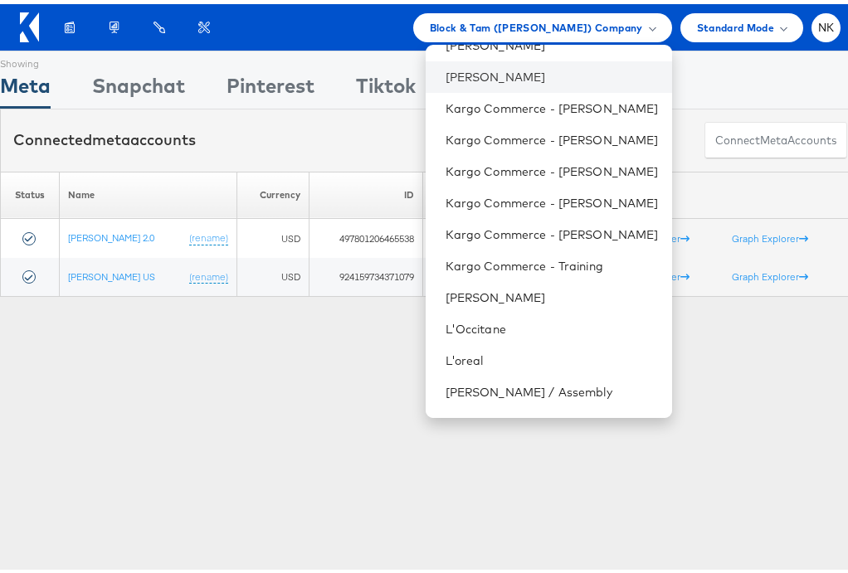
scroll to position [754, 0]
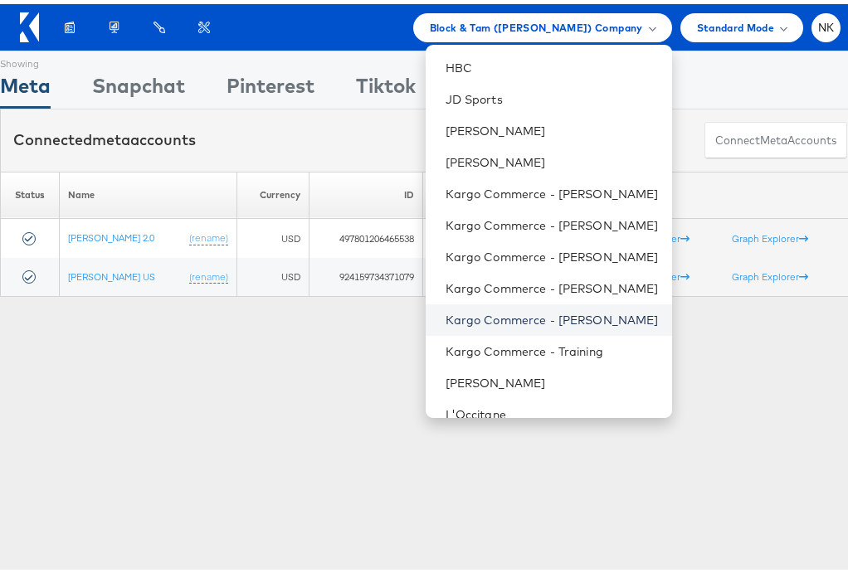
click at [524, 313] on link "Kargo Commerce - [PERSON_NAME]" at bounding box center [552, 316] width 213 height 17
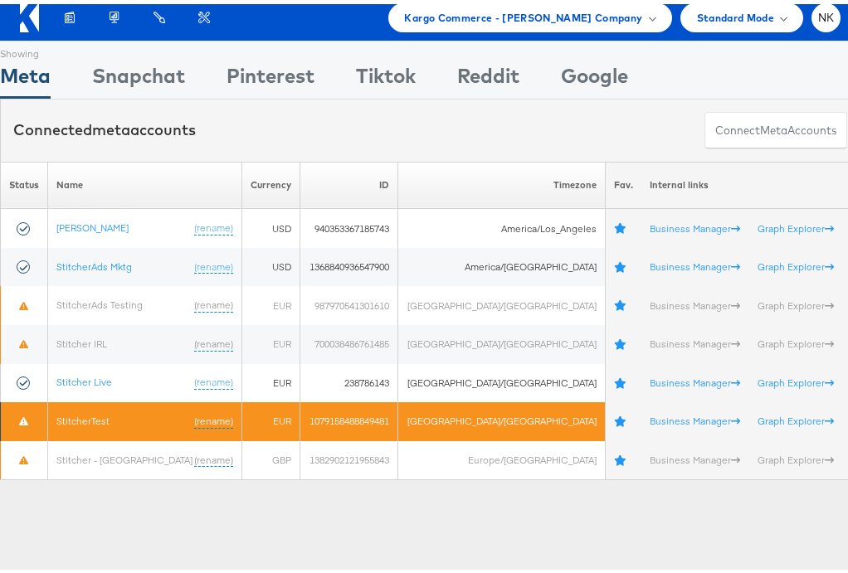
scroll to position [87, 0]
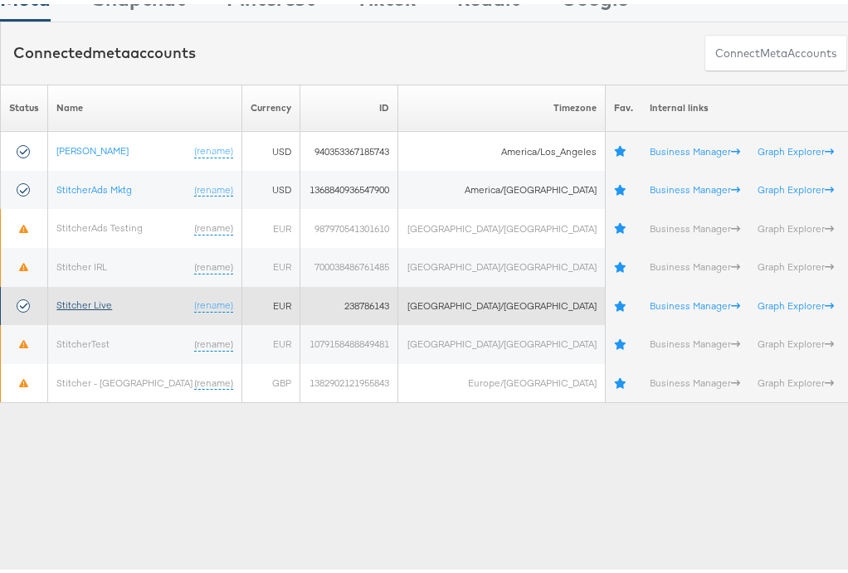
click at [98, 300] on link "Stitcher Live" at bounding box center [84, 301] width 56 height 12
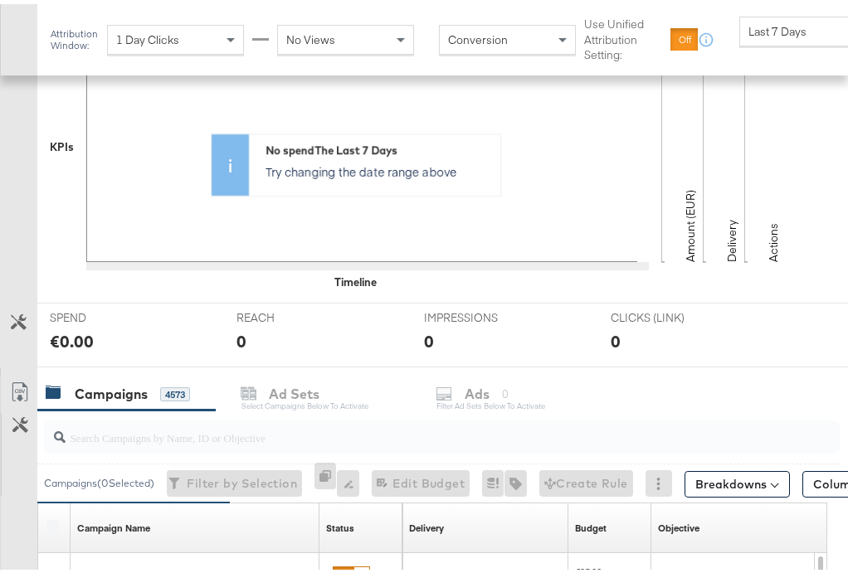
scroll to position [607, 0]
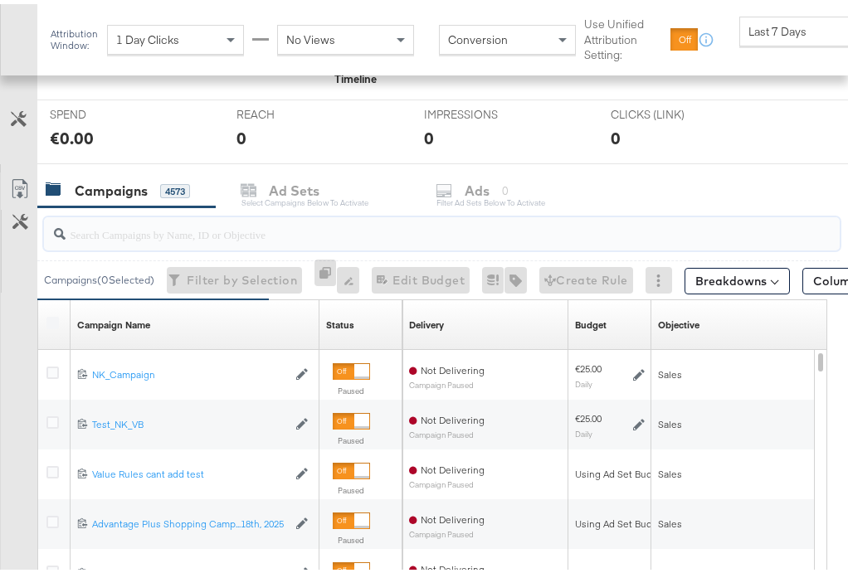
click at [191, 234] on input "search" at bounding box center [419, 223] width 707 height 32
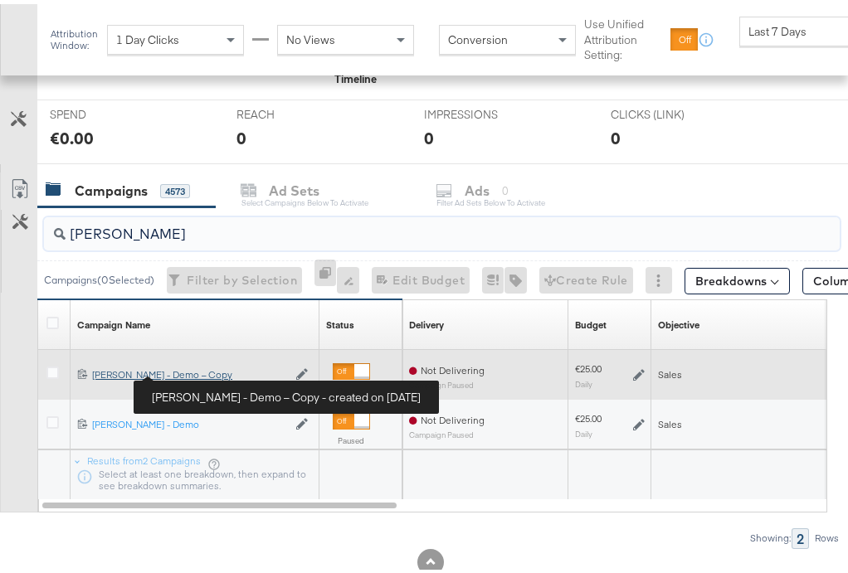
type input "veronica"
click at [196, 369] on div "Craig - Veronica Beard - Demo – Copy Craig - Veronica Beard - Demo – Copy" at bounding box center [189, 370] width 195 height 13
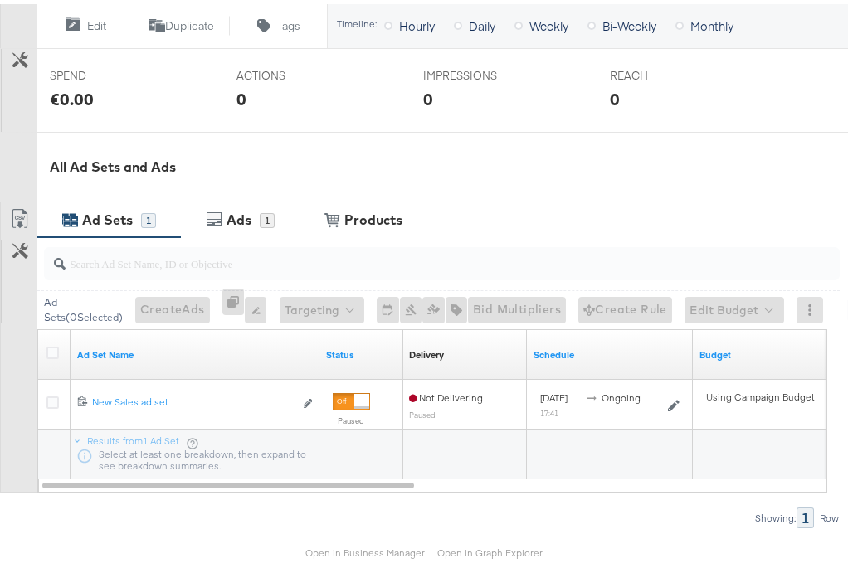
scroll to position [640, 0]
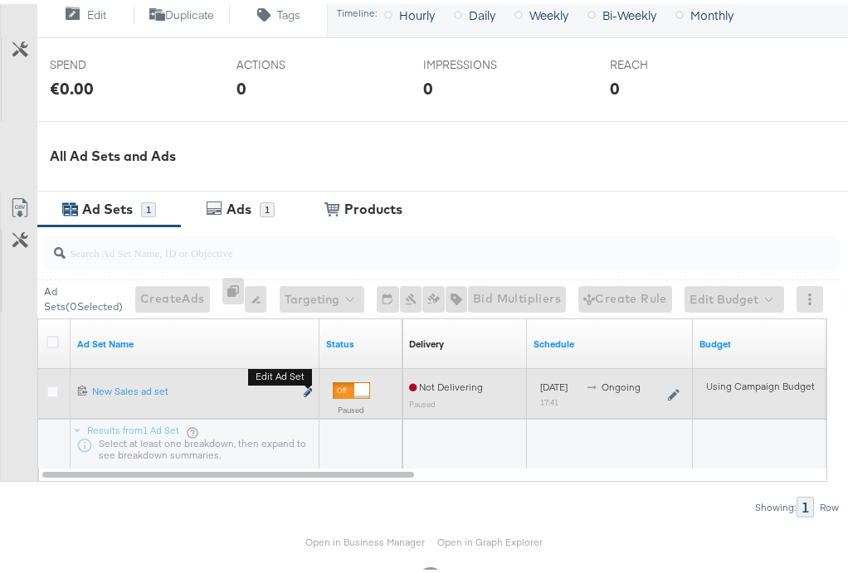
click at [307, 392] on icon "link" at bounding box center [308, 388] width 8 height 9
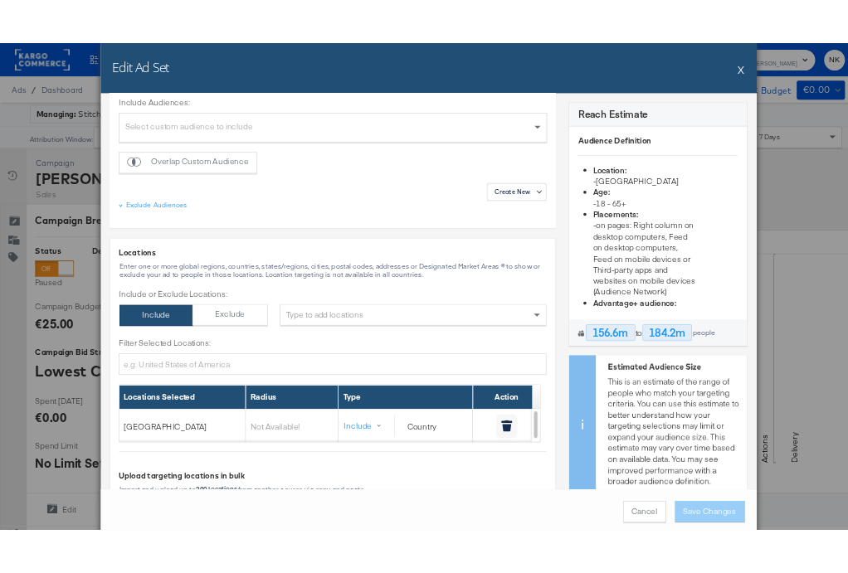
scroll to position [0, 0]
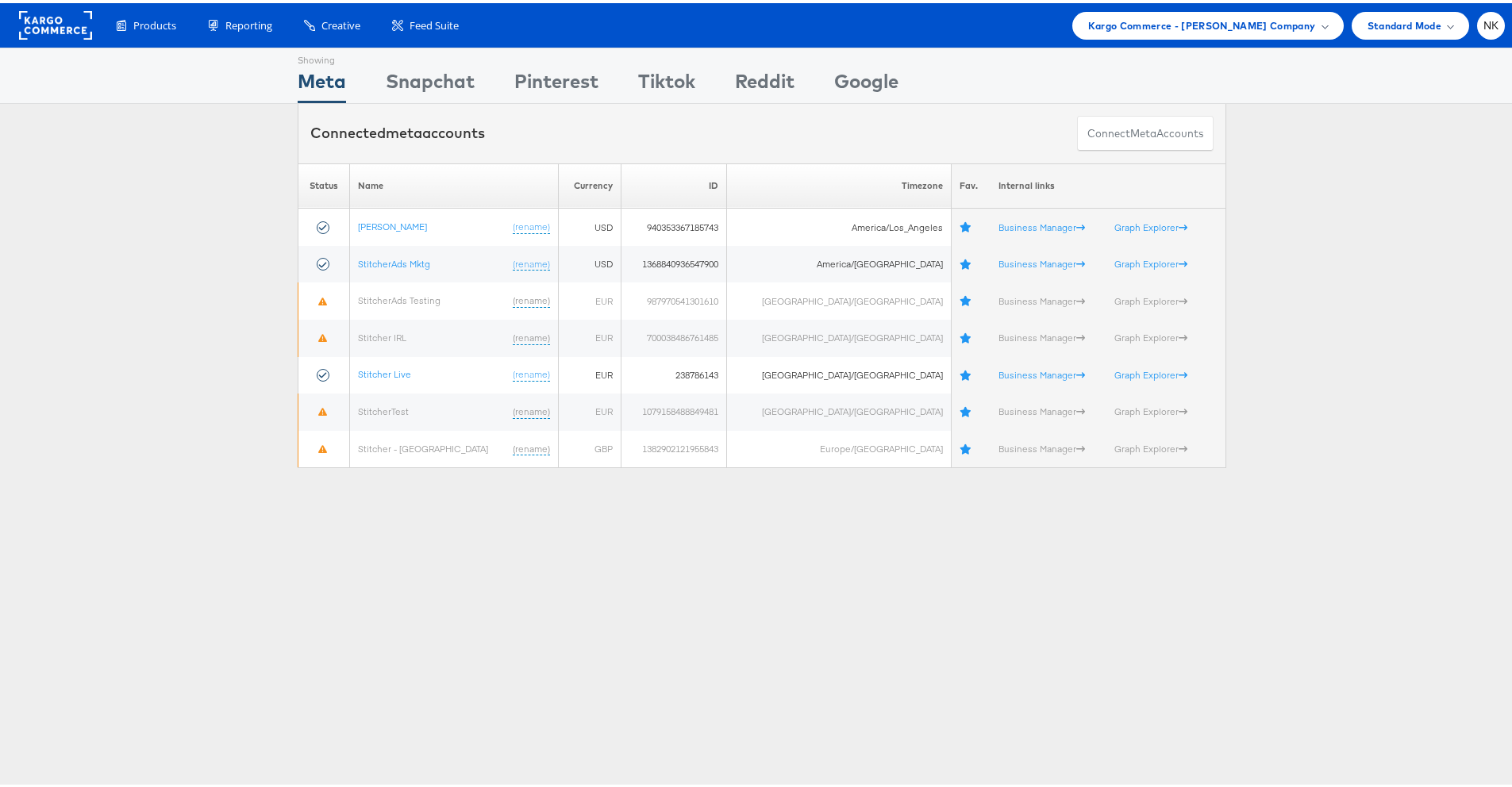
click at [997, 125] on div "Connected meta accounts Connect meta Accounts" at bounding box center [761, 130] width 929 height 59
drag, startPoint x: 912, startPoint y: 53, endPoint x: 923, endPoint y: 52, distance: 11.0
click at [923, 52] on div "Showing Meta Showing [GEOGRAPHIC_DATA] Showing Pinterest Showing Tiktok Showing…" at bounding box center [761, 72] width 929 height 55
click at [1189, 34] on div "Kargo Commerce - [PERSON_NAME] Company" at bounding box center [1208, 22] width 272 height 28
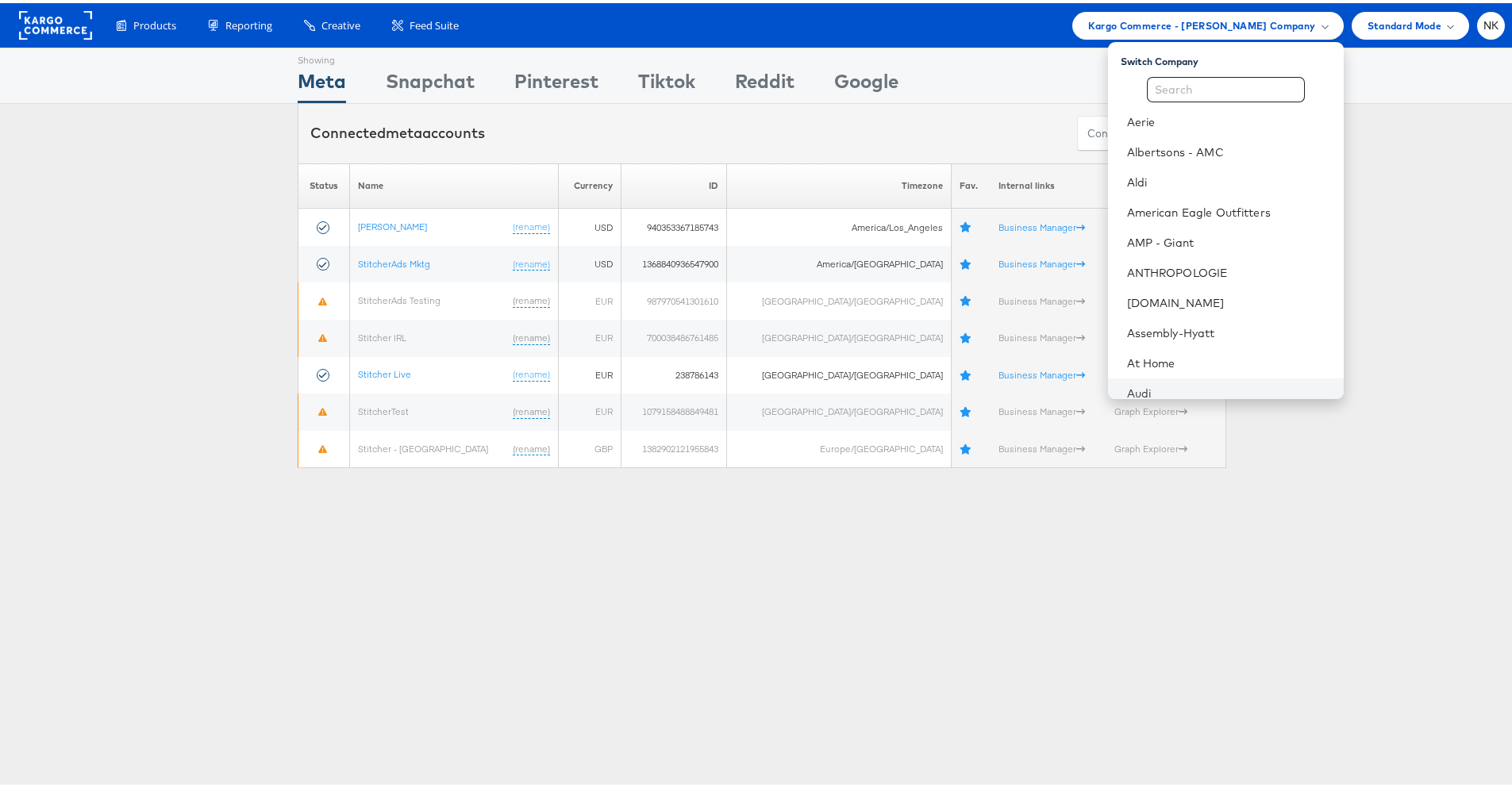
scroll to position [255, 0]
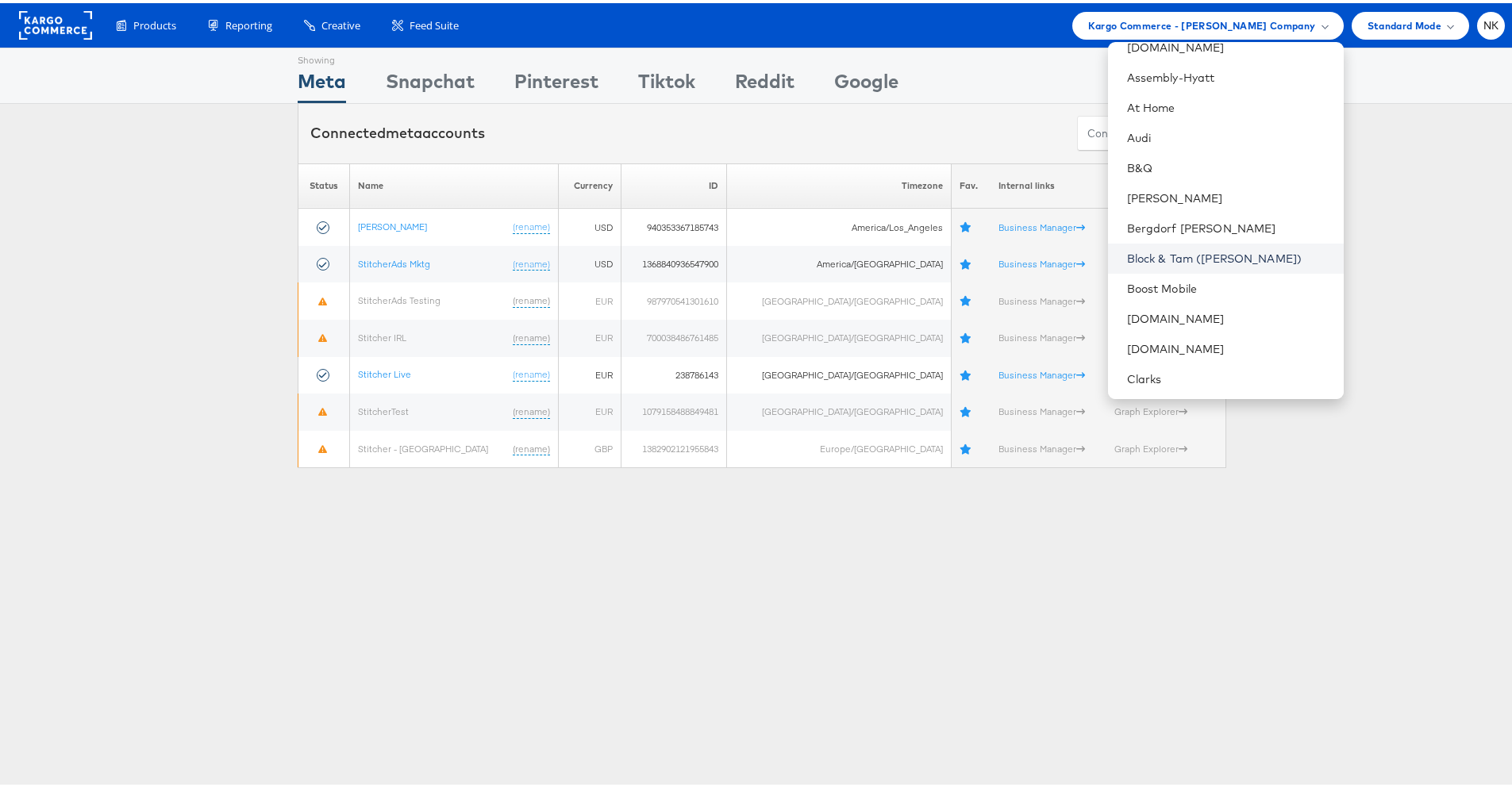
click at [1203, 251] on link "Block & Tam ([PERSON_NAME])" at bounding box center [1228, 255] width 204 height 16
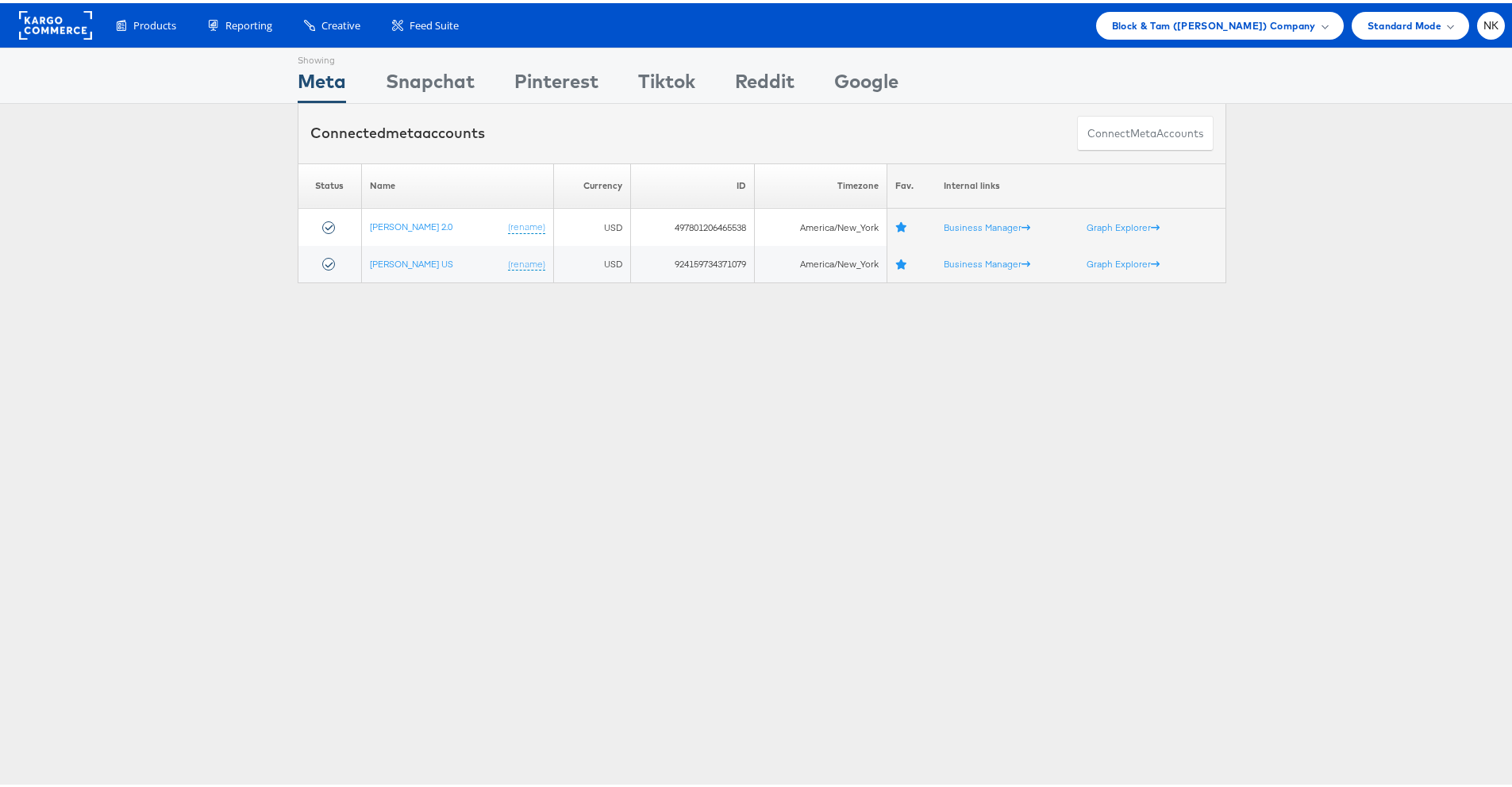
drag, startPoint x: 195, startPoint y: 212, endPoint x: 217, endPoint y: 210, distance: 22.1
click at [198, 212] on div "Please Wait Loading Accounts .... Status Name Currency ID Timezone Fav. Interna…" at bounding box center [761, 221] width 1523 height 120
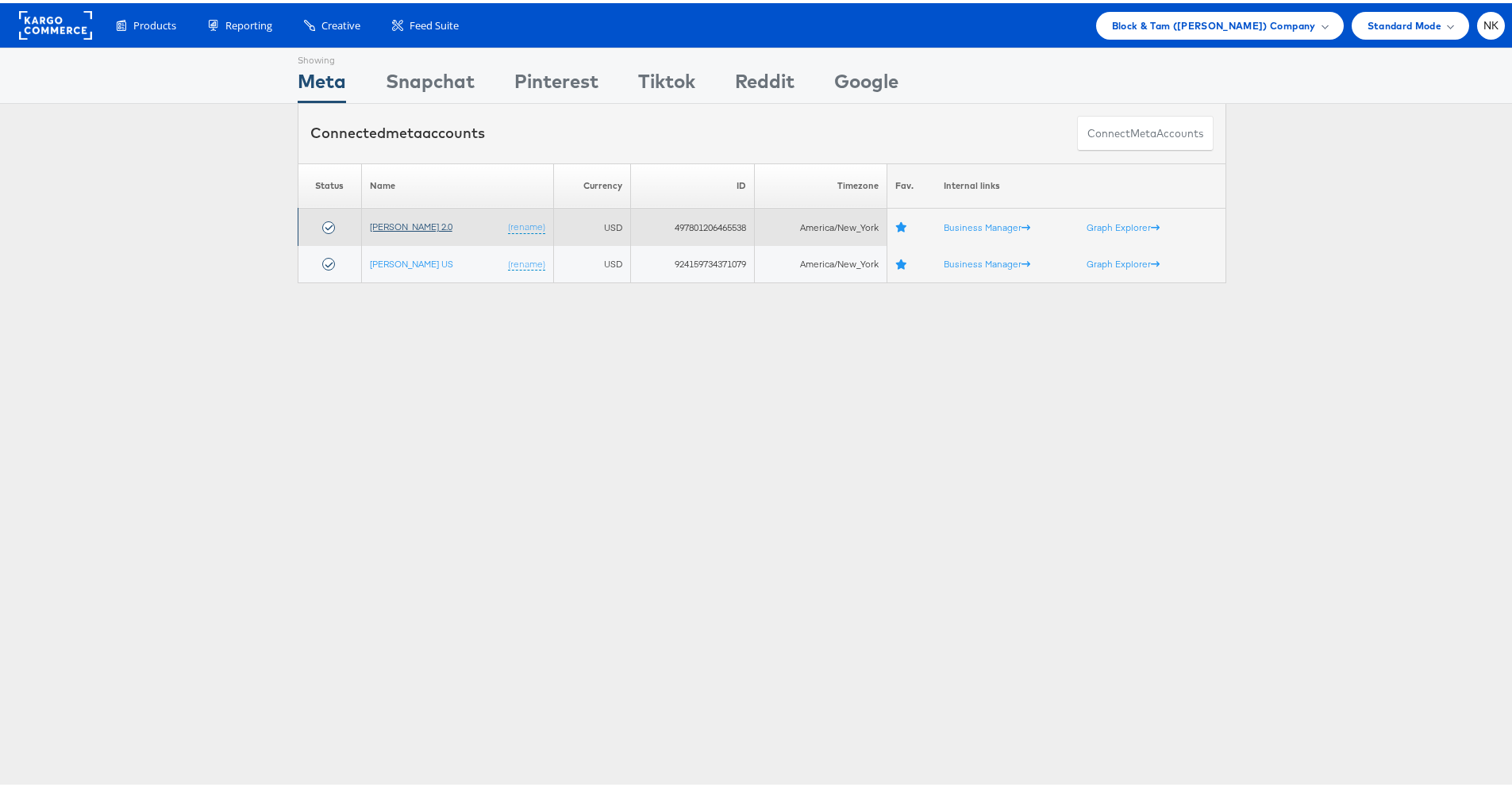
click at [426, 221] on link "[PERSON_NAME] 2.0" at bounding box center [411, 223] width 82 height 11
click at [379, 219] on link "[PERSON_NAME] 2.0" at bounding box center [411, 223] width 82 height 11
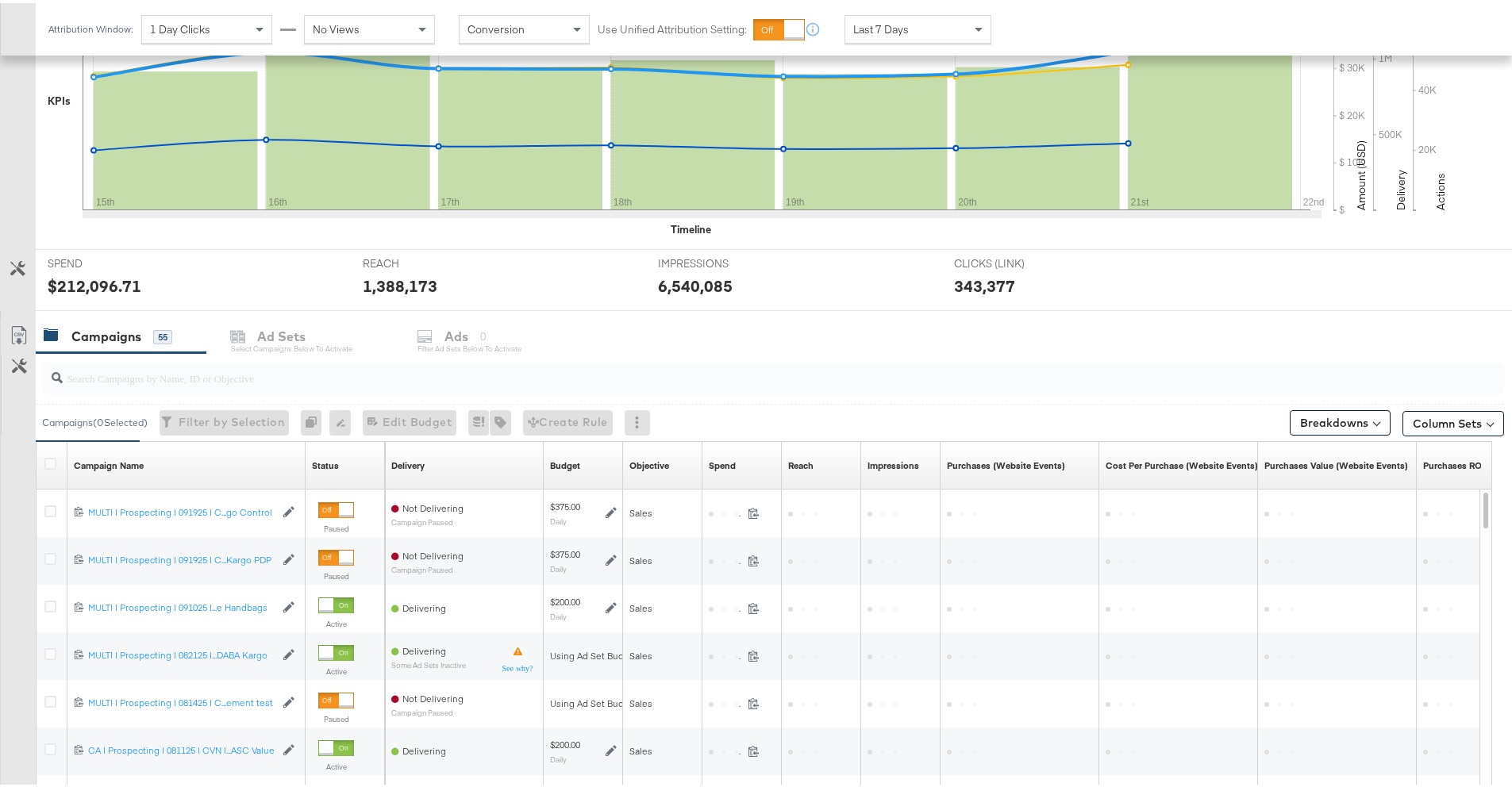
scroll to position [421, 0]
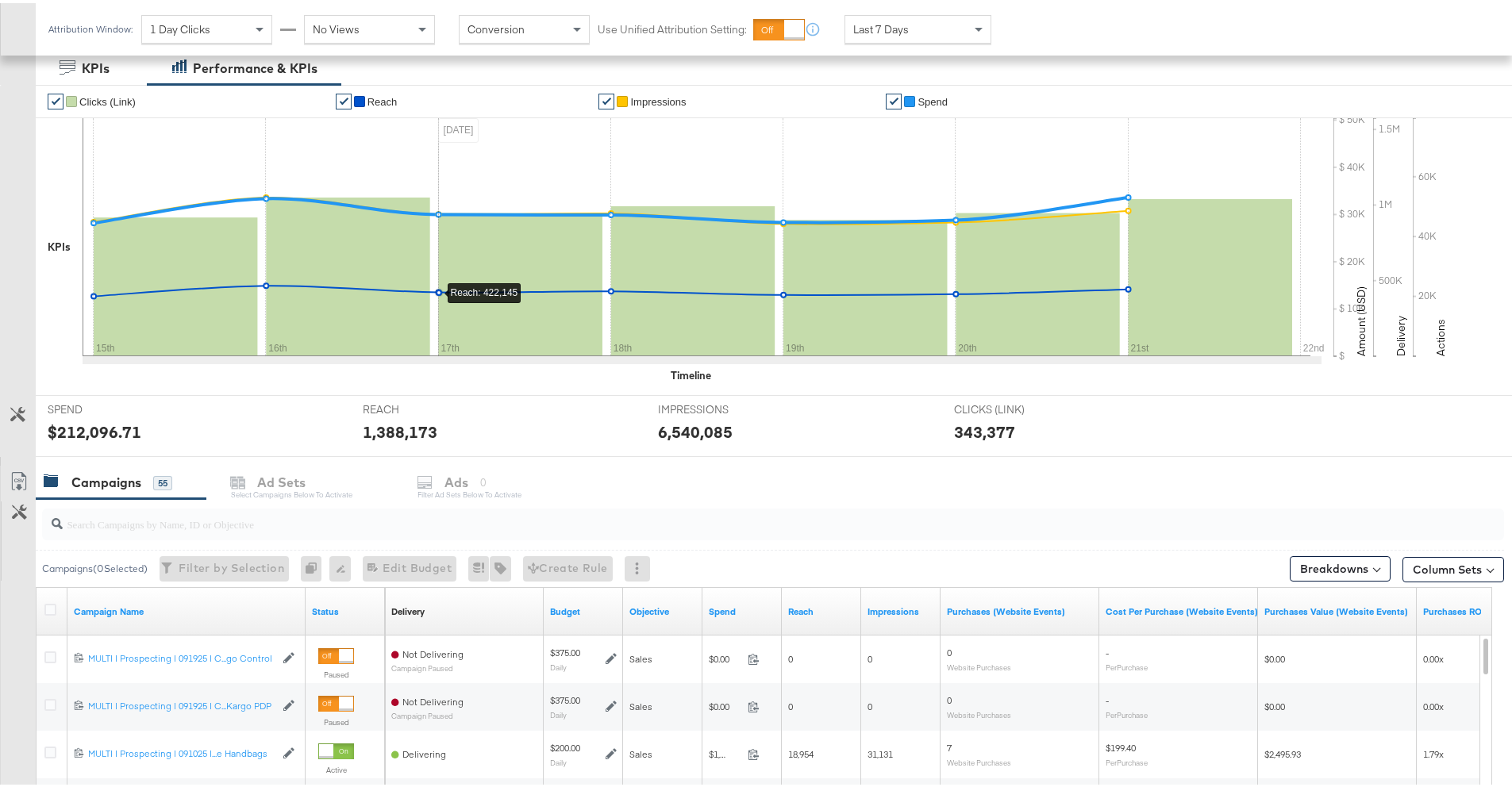
scroll to position [354, 0]
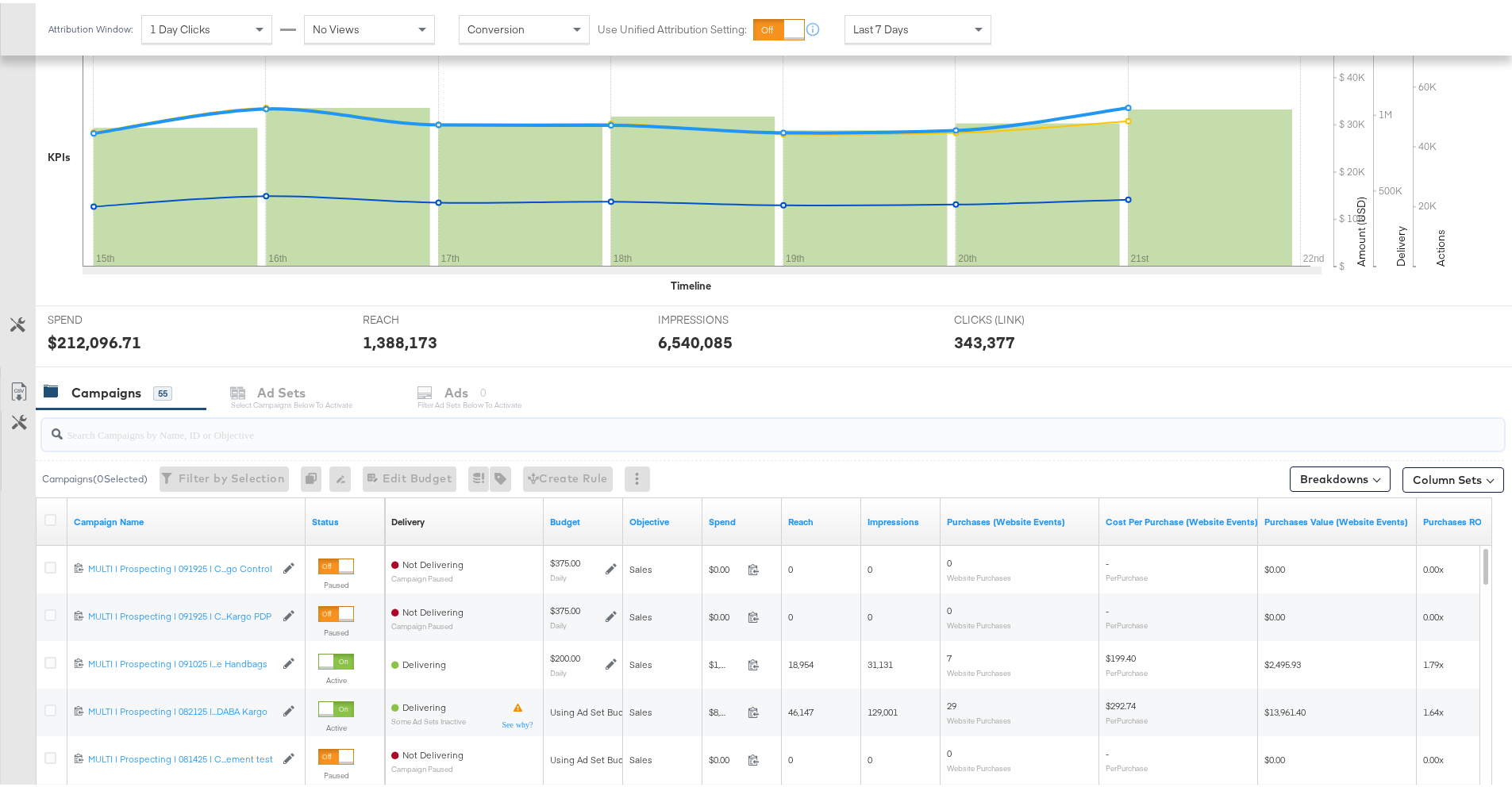
click at [311, 426] on input "search" at bounding box center [716, 425] width 1307 height 31
click at [314, 431] on input "search" at bounding box center [716, 425] width 1307 height 31
paste input "MULTI | Prospecting | 091925 | CVN | Purchases | ASC Volume DABA Kargo PDP"
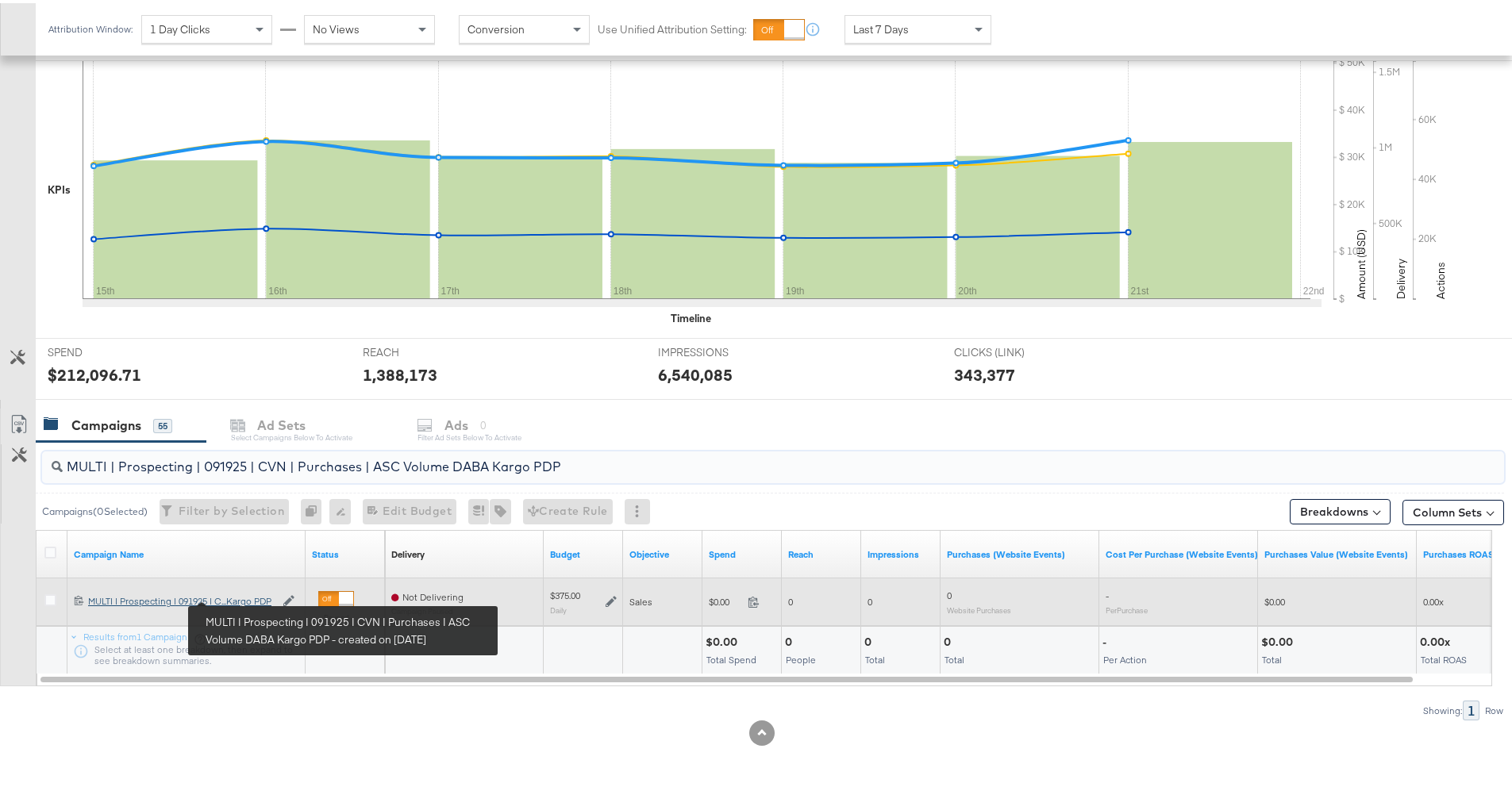
type input "MULTI | Prospecting | 091925 | CVN | Purchases | ASC Volume DABA Kargo PDP"
click at [248, 596] on div "MULTI | Prospecting | 091925 | CVN | Purchases | ASC Volume DABA Kargo PDP MULT…" at bounding box center [181, 598] width 186 height 12
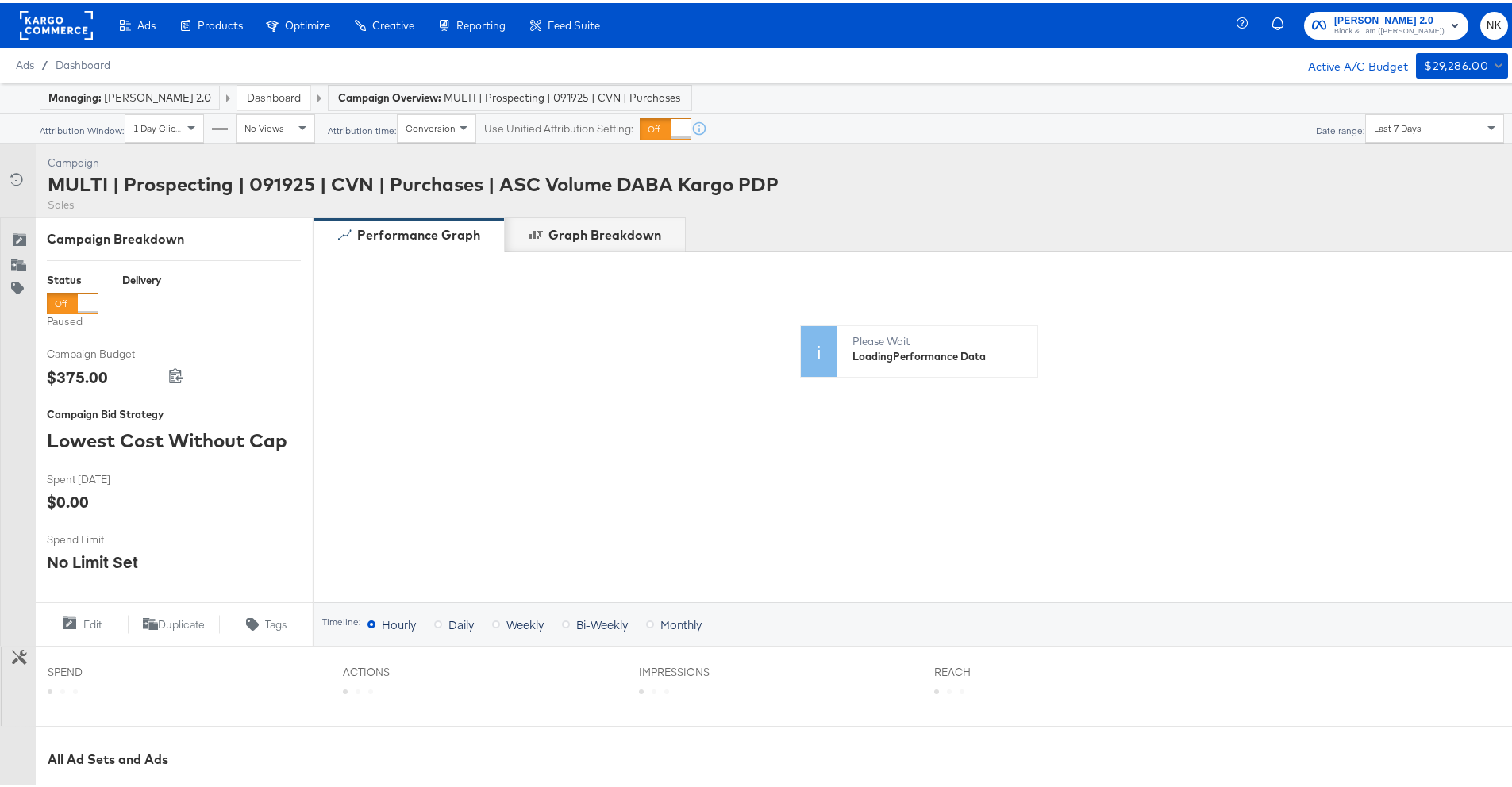
scroll to position [328, 0]
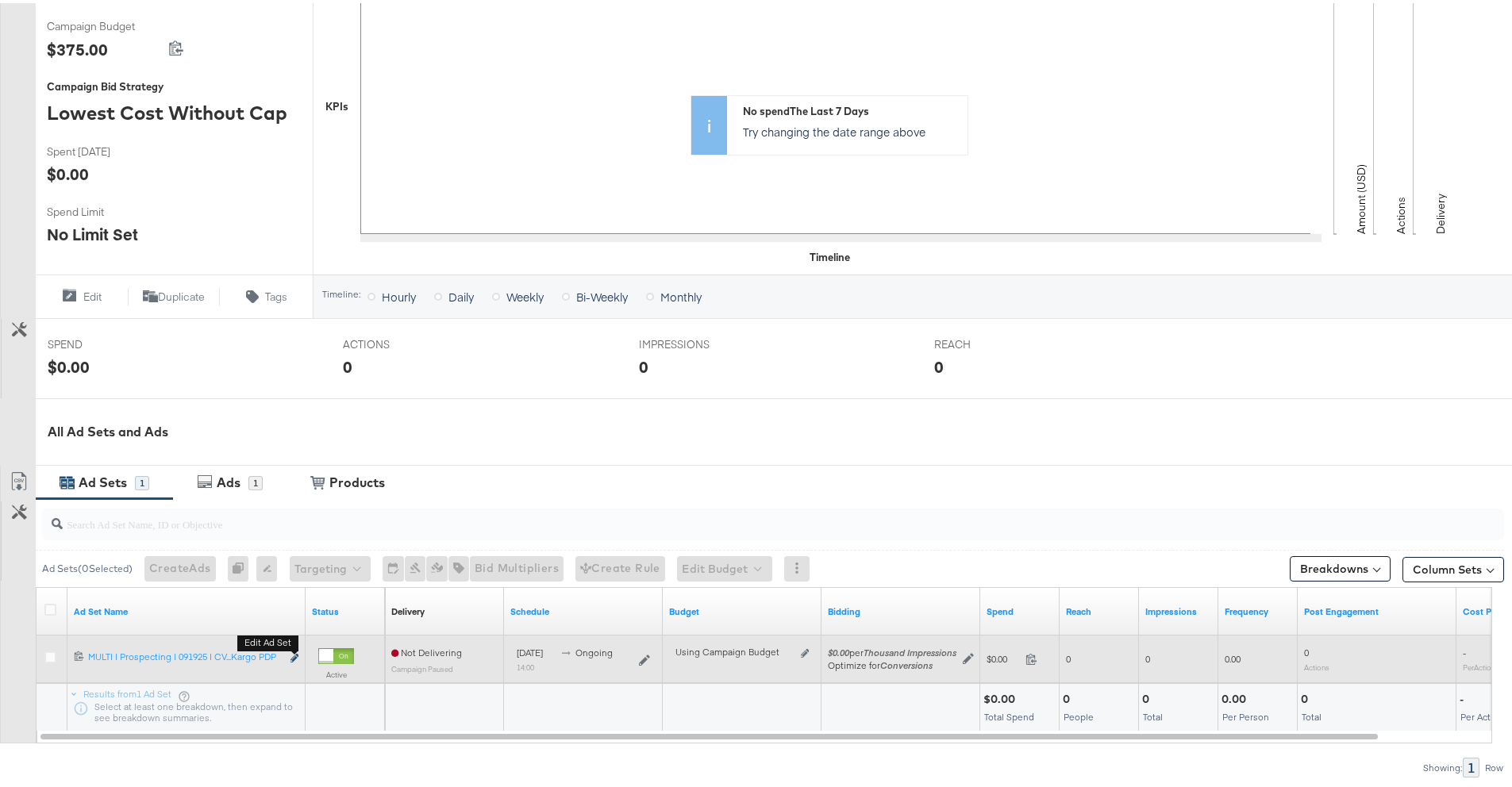
click at [295, 651] on button "Edit ad set" at bounding box center [295, 655] width 10 height 16
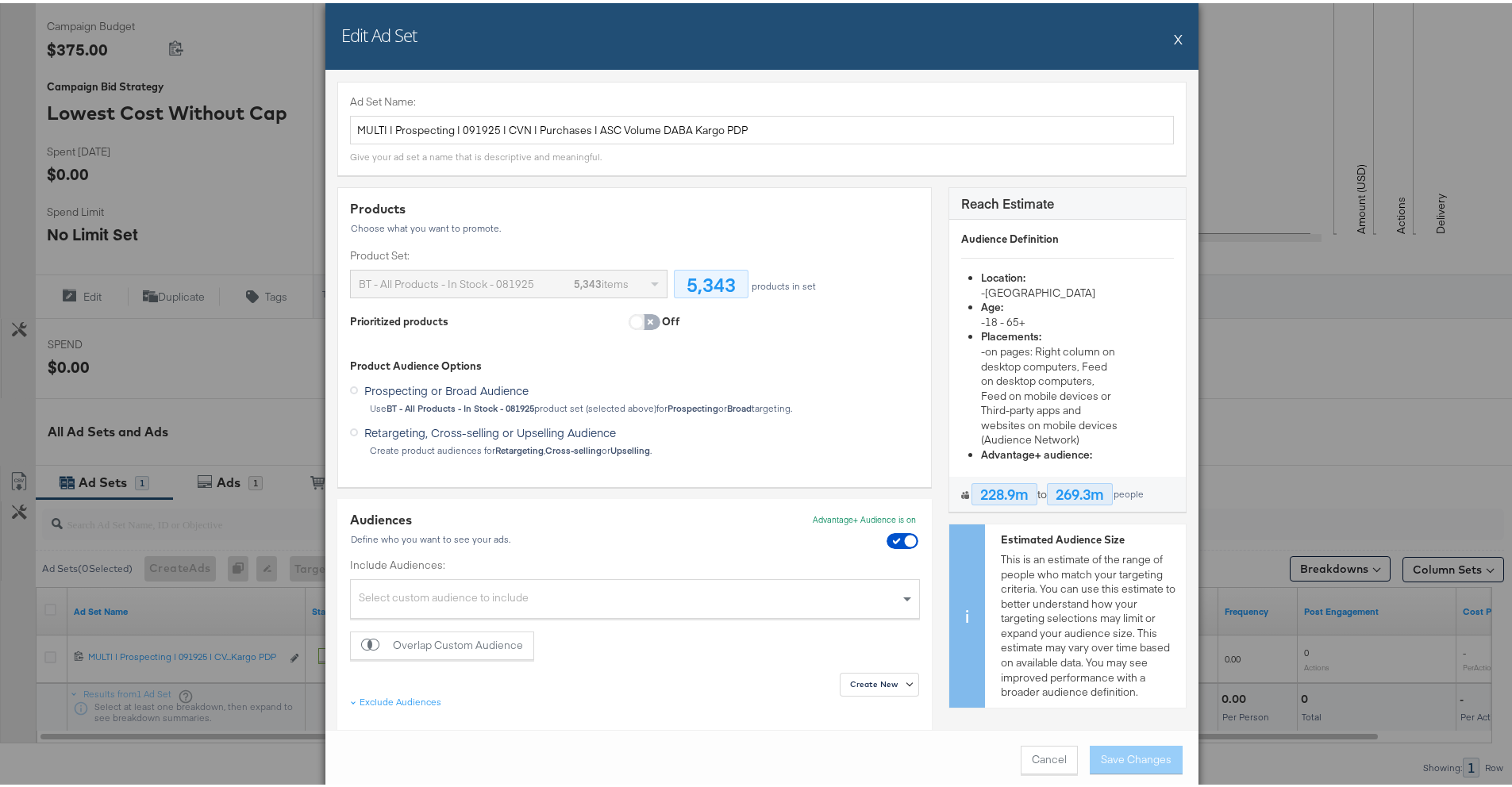
click at [627, 322] on input "checkbox" at bounding box center [637, 322] width 48 height 16
checkbox input "true"
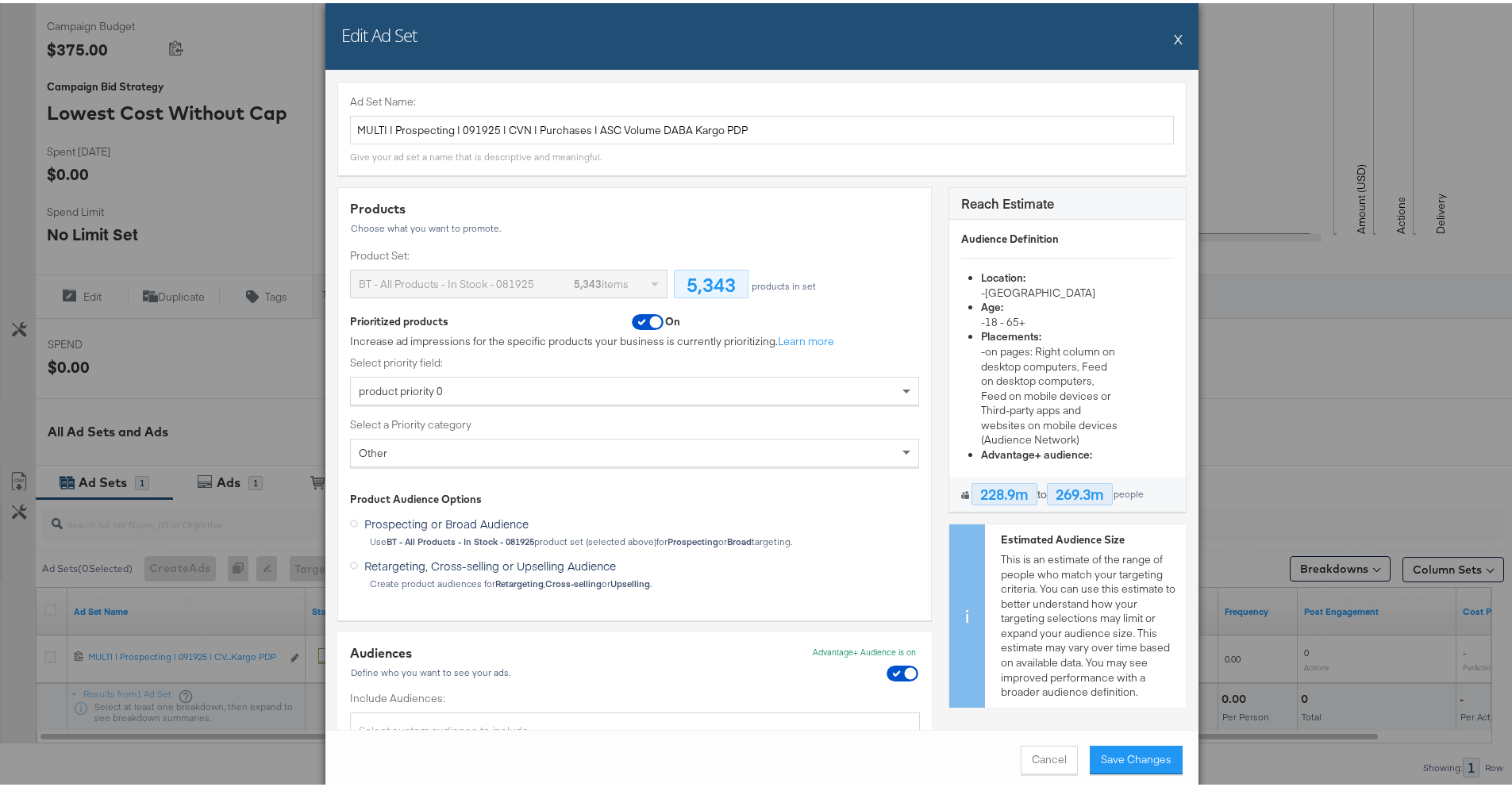
click at [557, 448] on div "Other" at bounding box center [634, 449] width 567 height 27
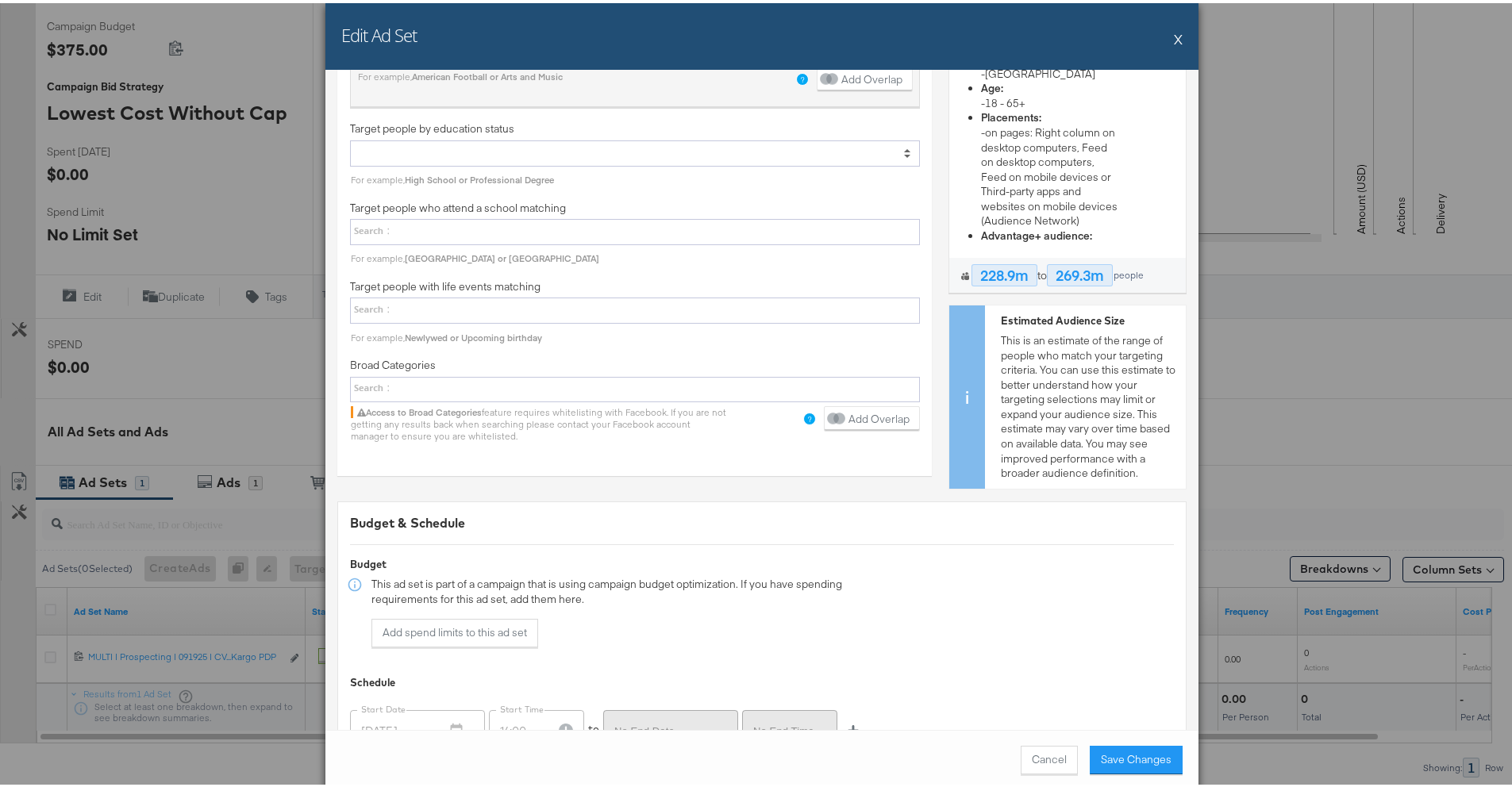
scroll to position [2793, 0]
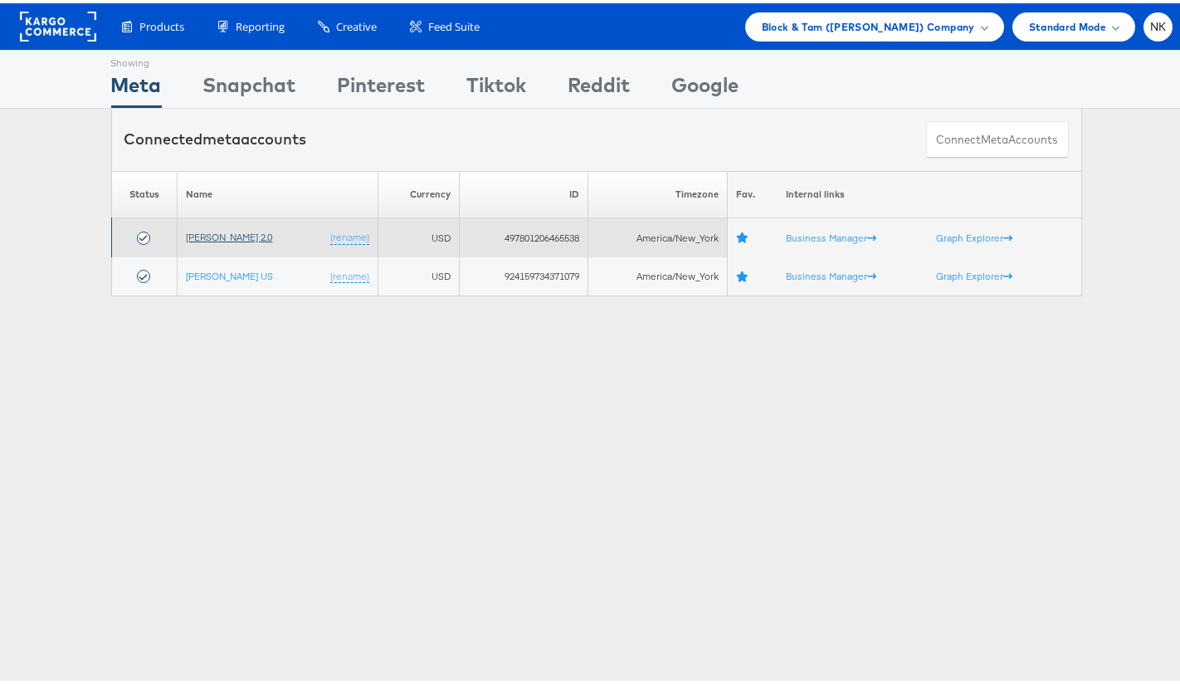
click at [251, 236] on link "[PERSON_NAME] 2.0" at bounding box center [229, 233] width 86 height 12
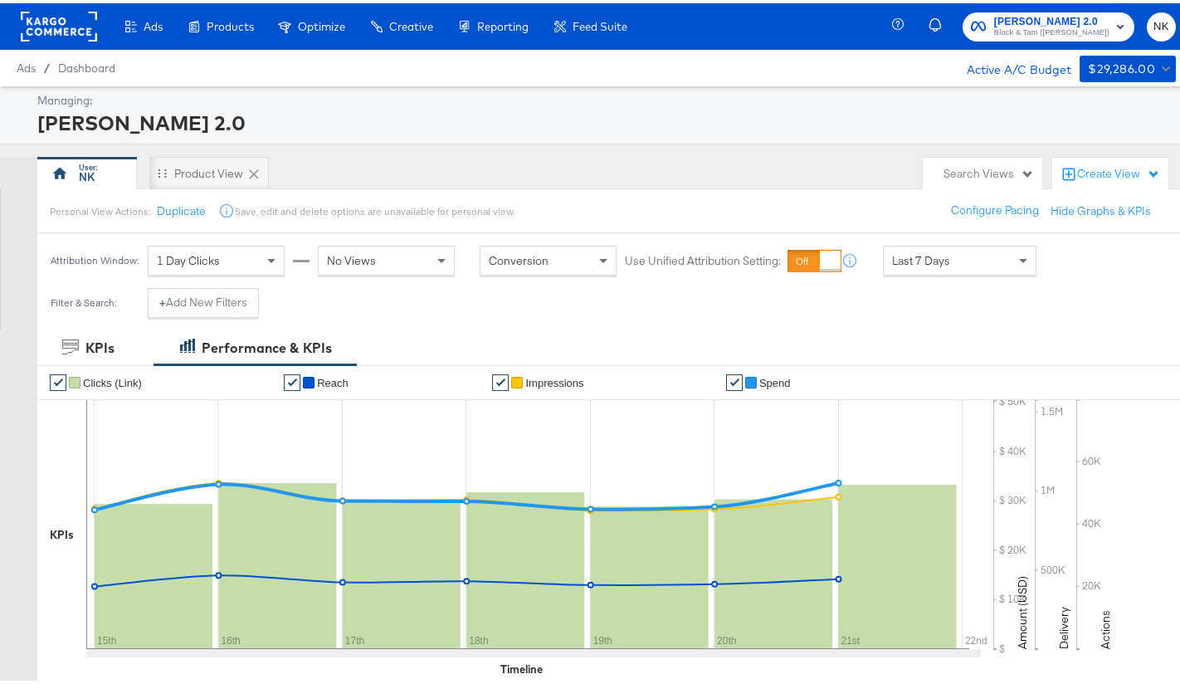
click at [55, 24] on rect at bounding box center [59, 23] width 76 height 30
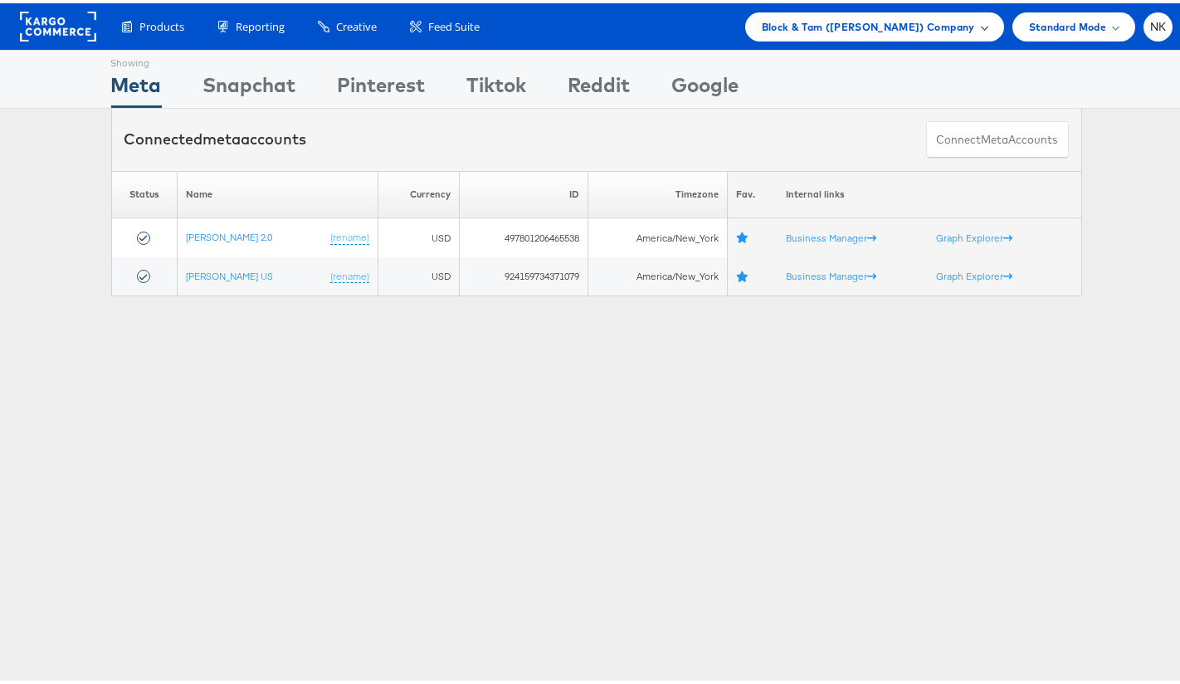
click at [917, 27] on span "Block & Tam ([PERSON_NAME]) Company" at bounding box center [868, 23] width 213 height 17
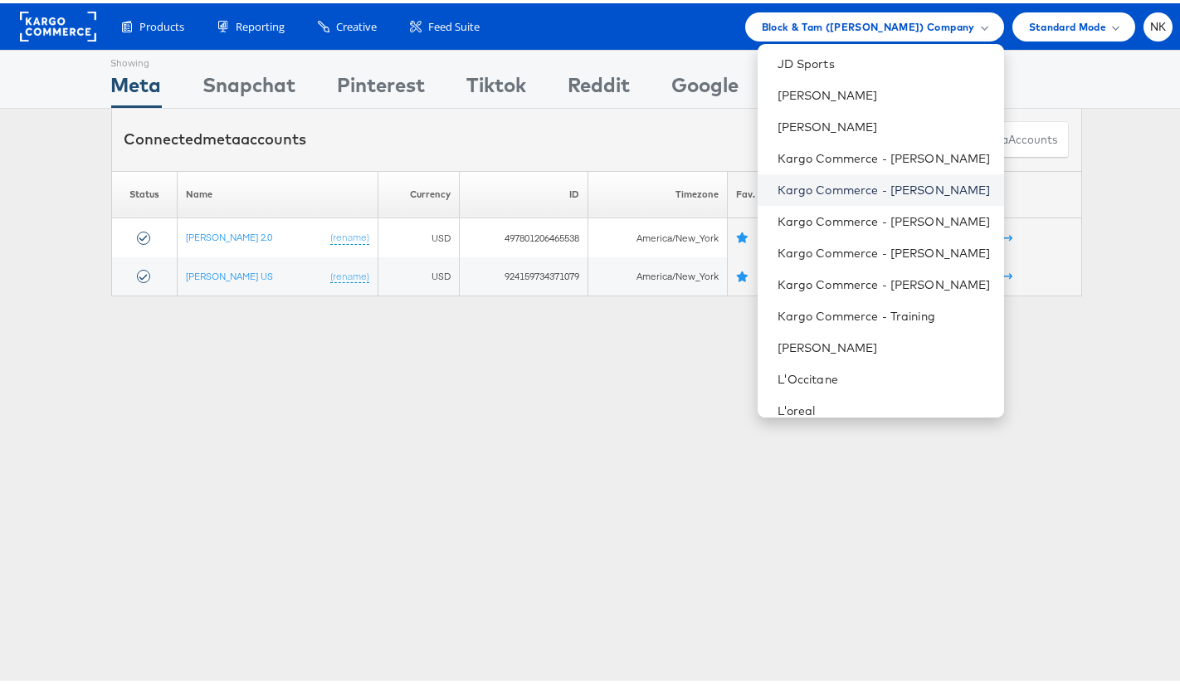
scroll to position [704, 0]
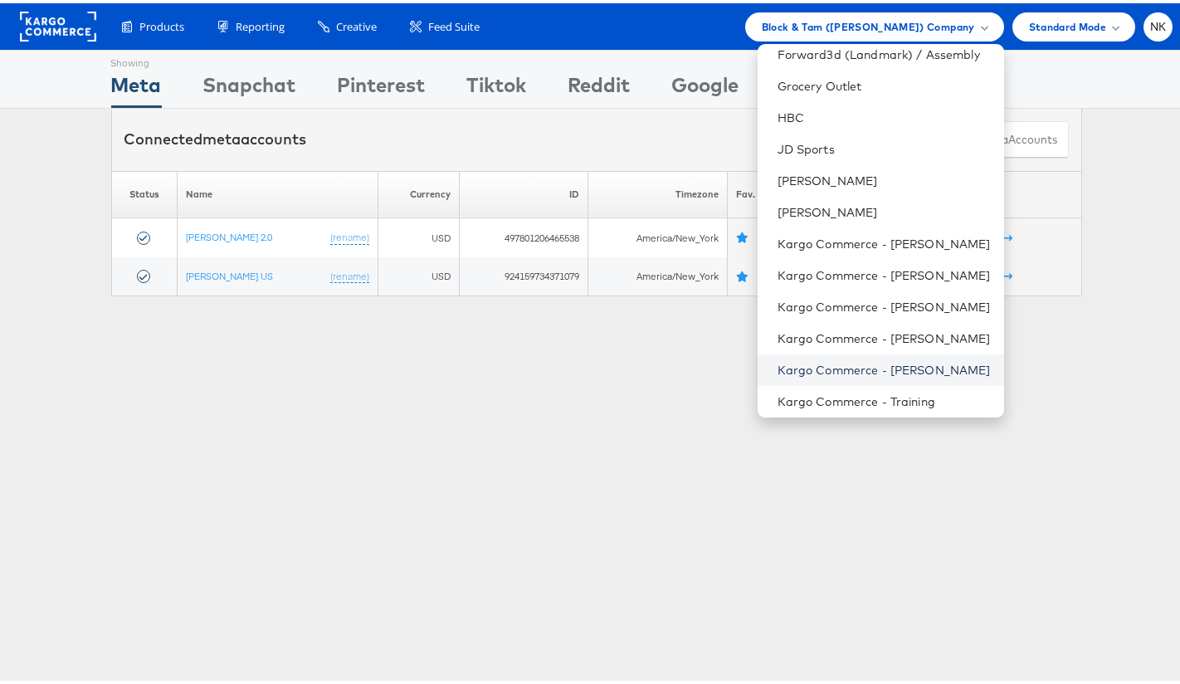
click at [890, 361] on link "Kargo Commerce - Namit Kumar" at bounding box center [884, 367] width 213 height 17
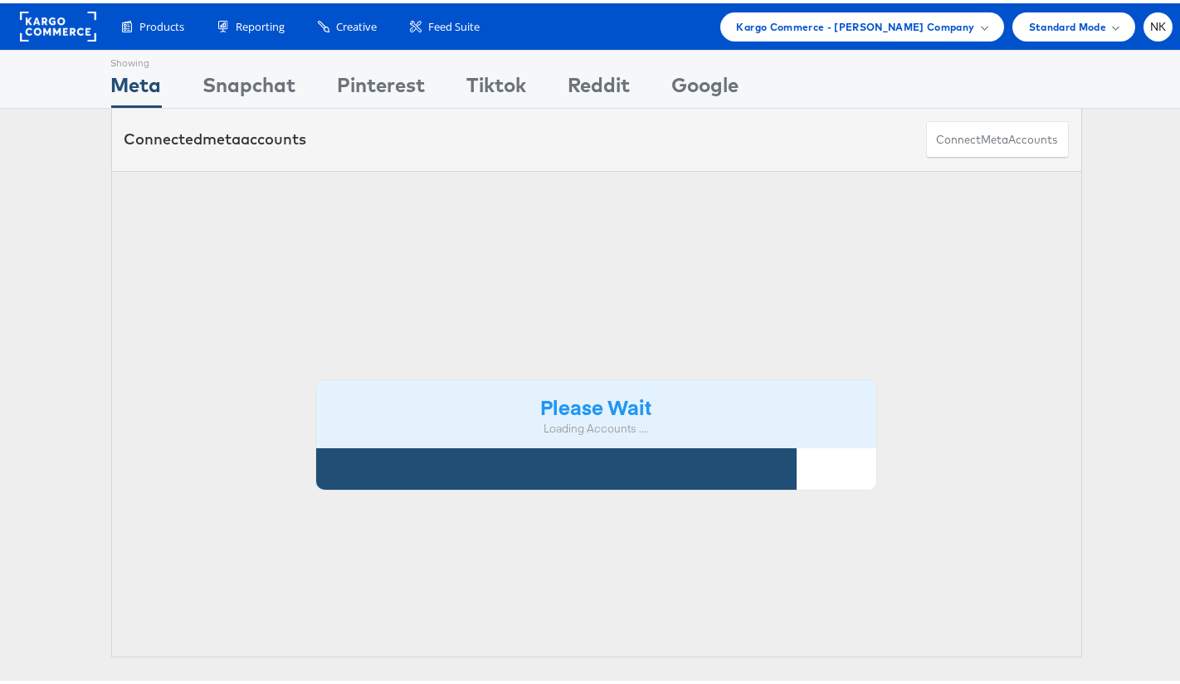
click at [57, 134] on div "Connected meta accounts Connect meta Accounts" at bounding box center [596, 136] width 1193 height 62
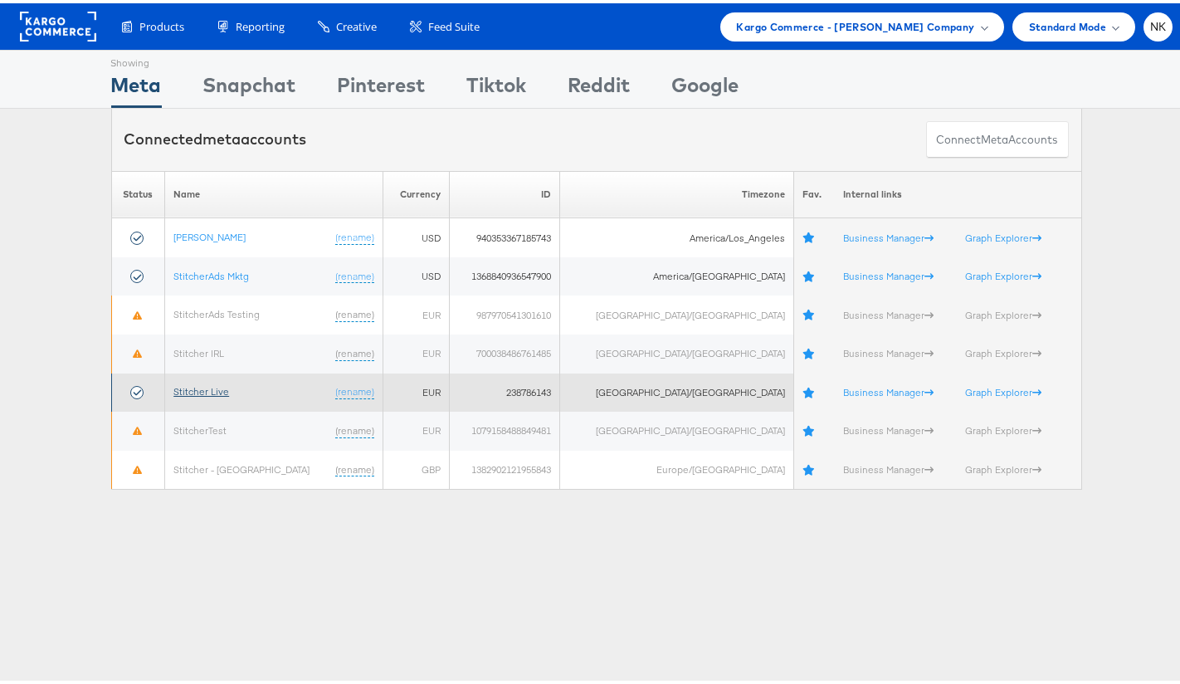
click at [220, 390] on link "Stitcher Live" at bounding box center [201, 388] width 56 height 12
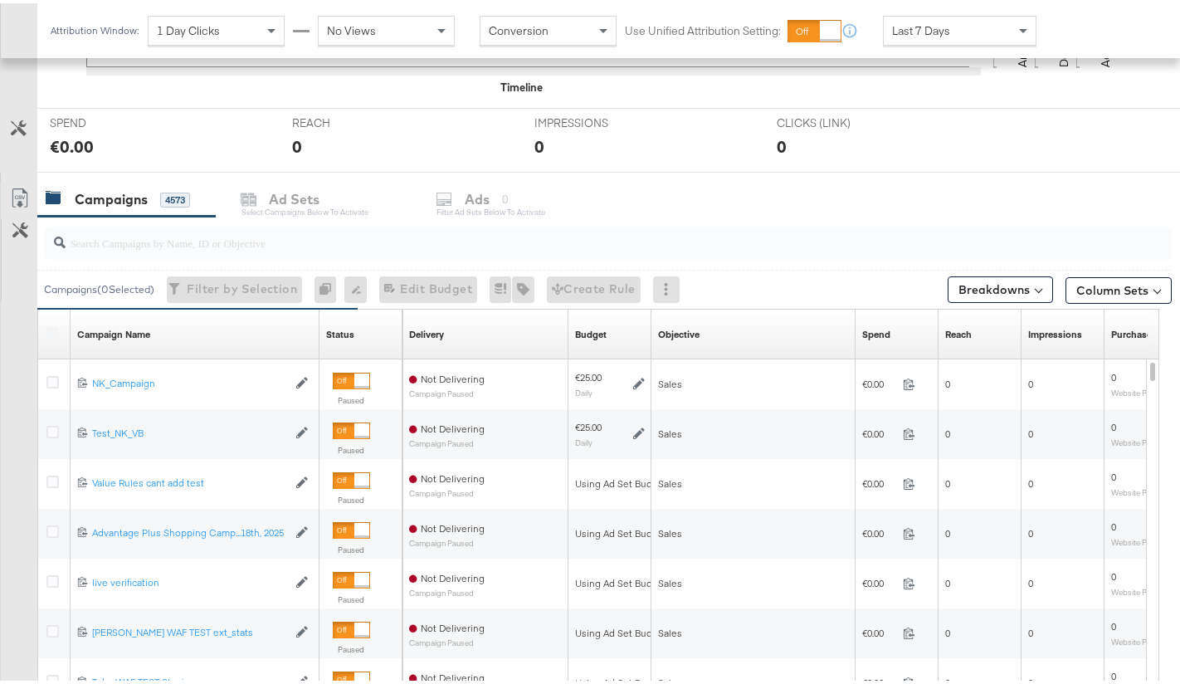
scroll to position [774, 0]
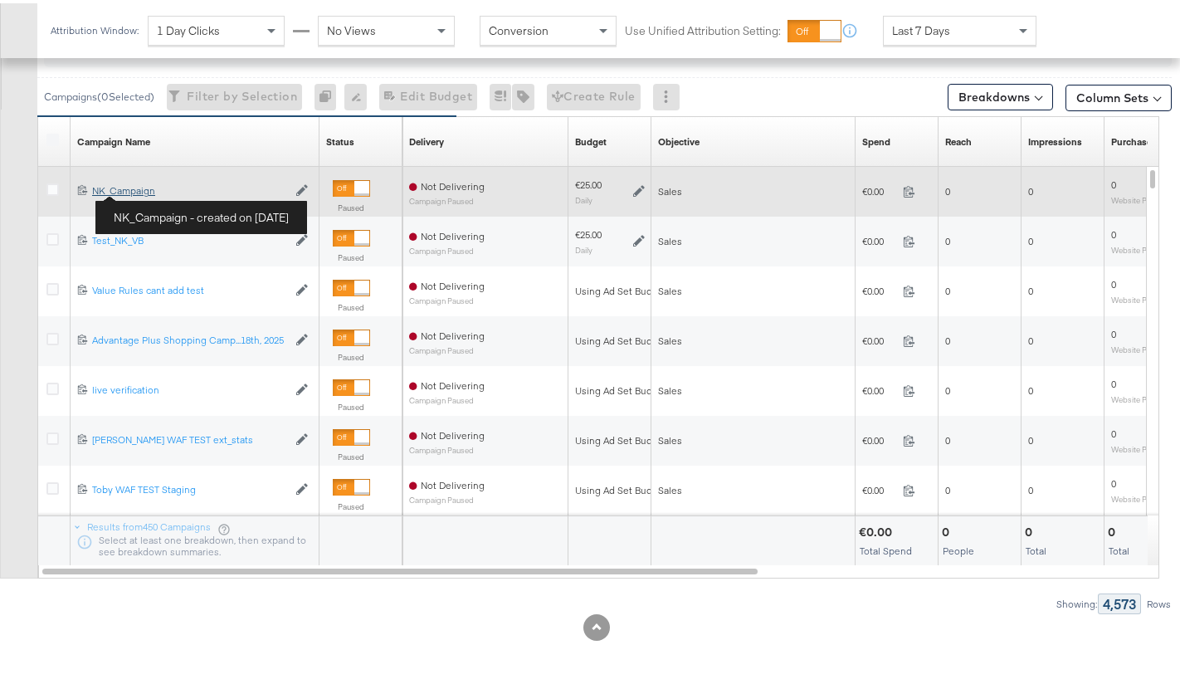
click at [140, 190] on div "NK_Campaign NK_Campaign" at bounding box center [189, 187] width 195 height 13
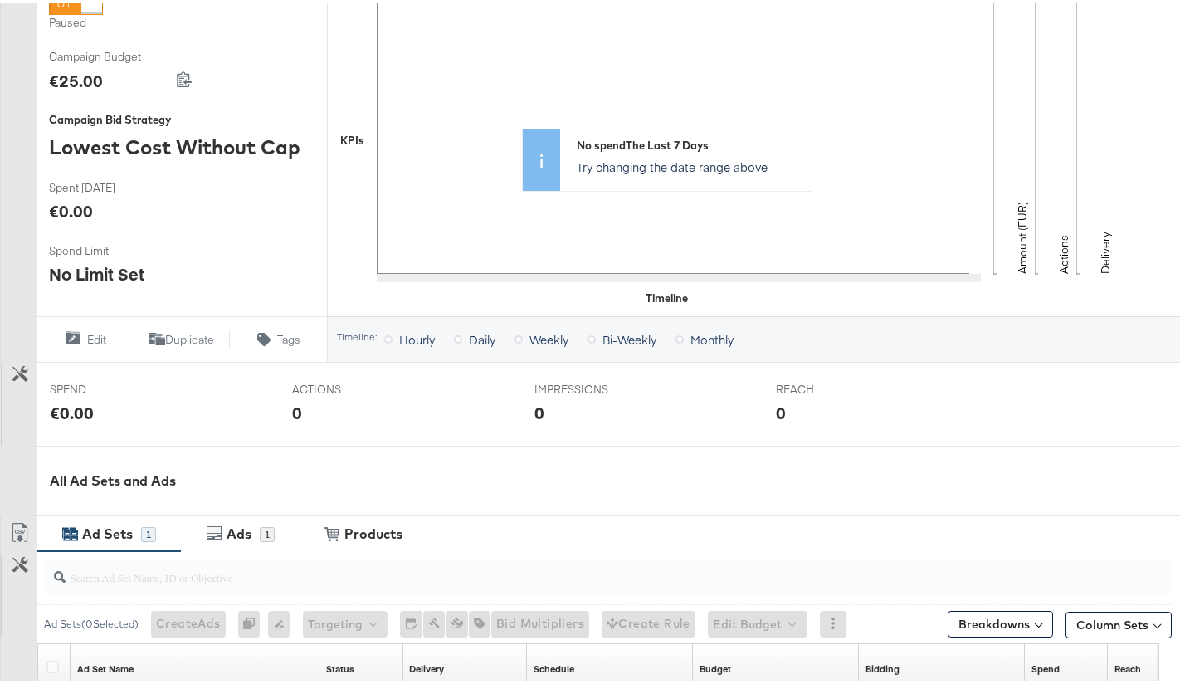
scroll to position [583, 0]
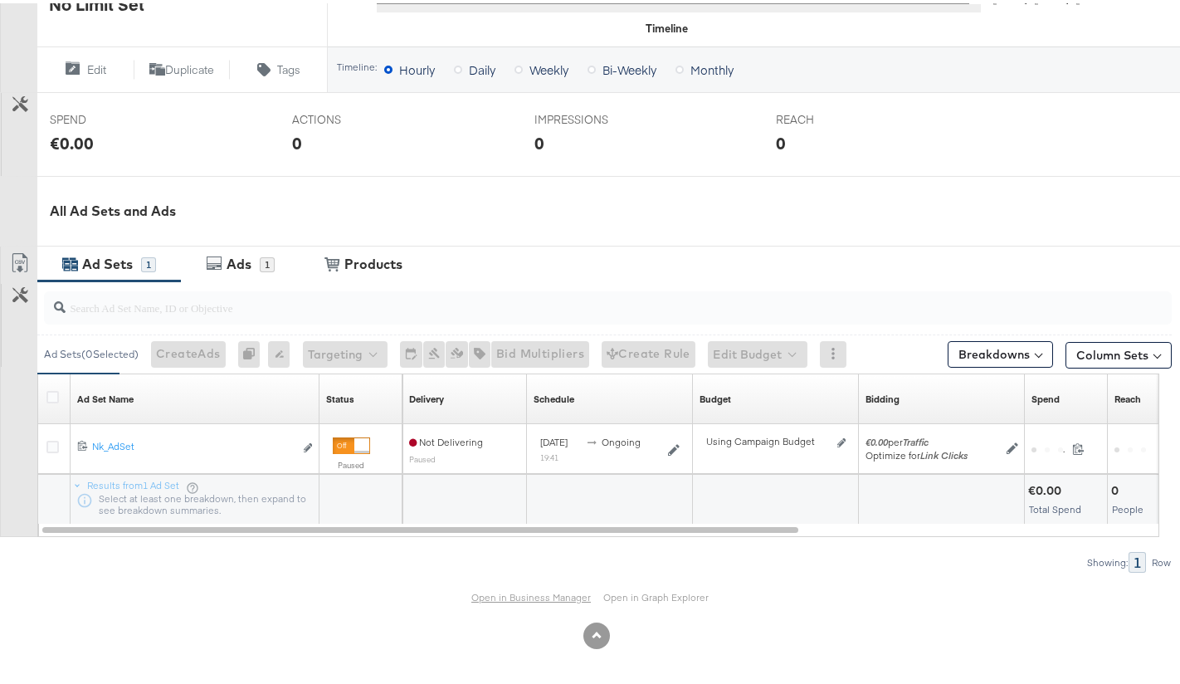
click at [554, 597] on link "Open in Business Manager" at bounding box center [531, 594] width 120 height 12
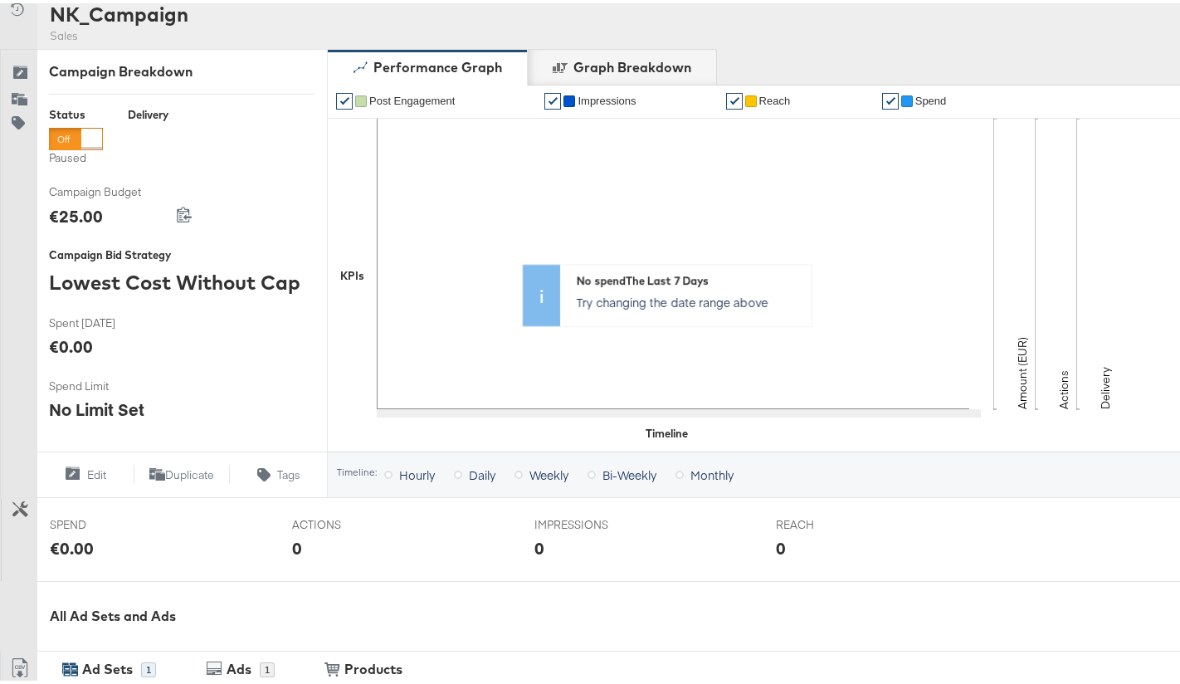
scroll to position [94, 0]
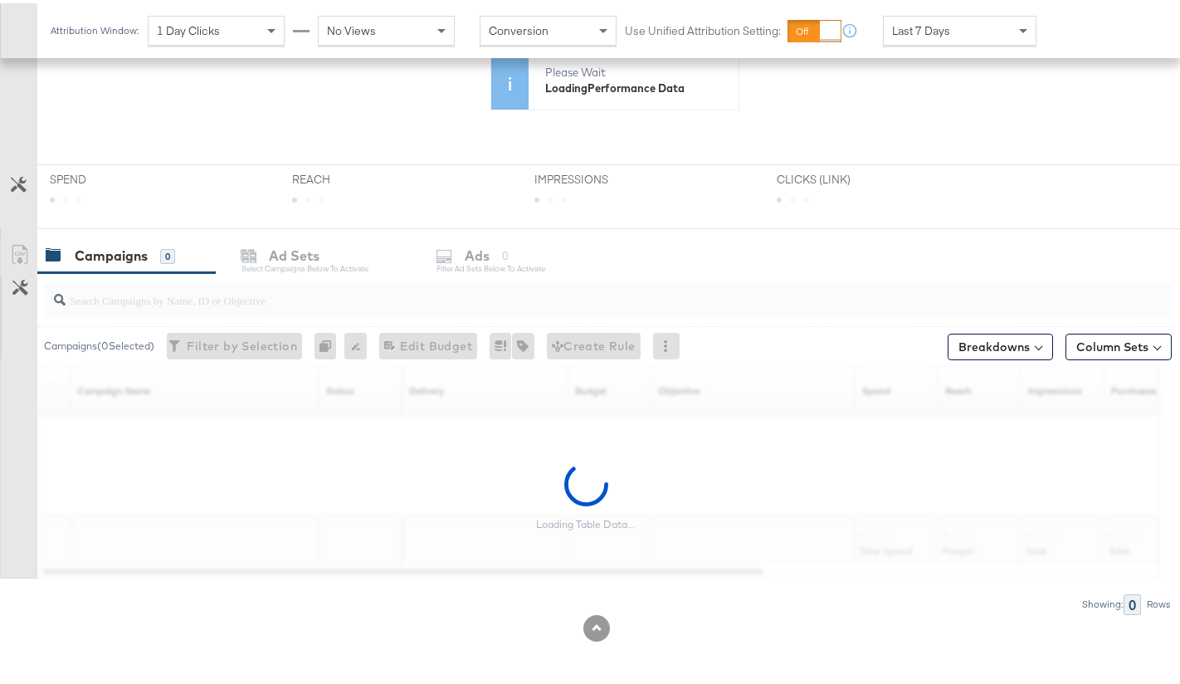
scroll to position [525, 0]
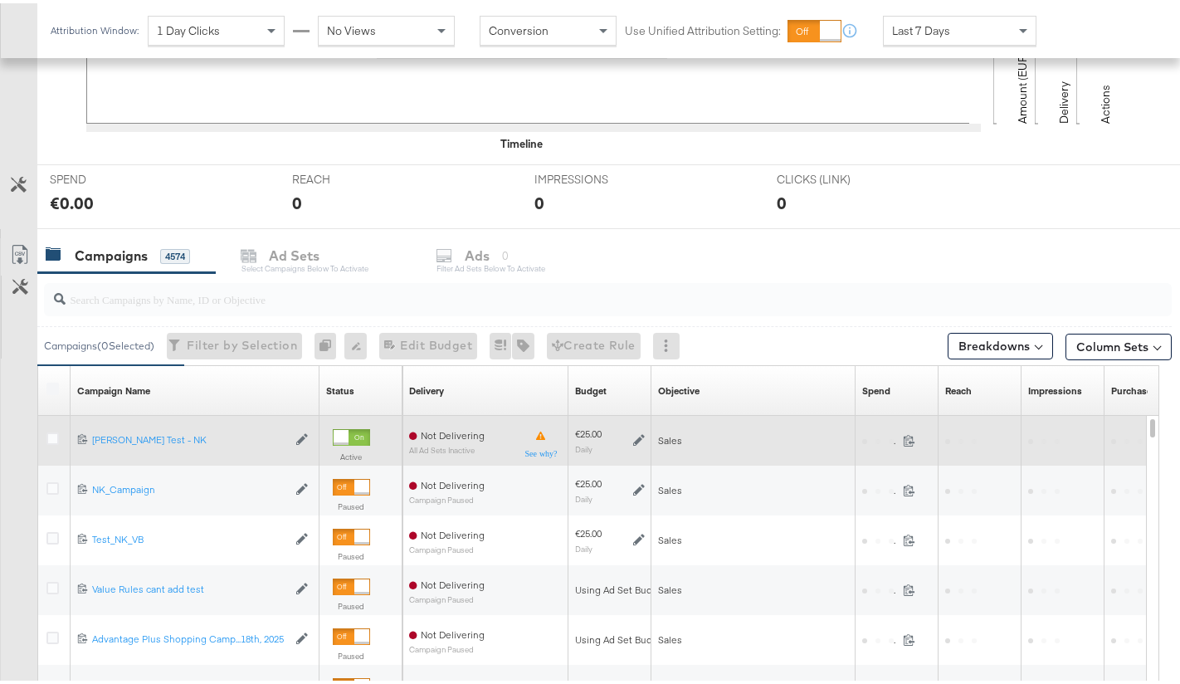
click at [340, 433] on div at bounding box center [341, 434] width 15 height 15
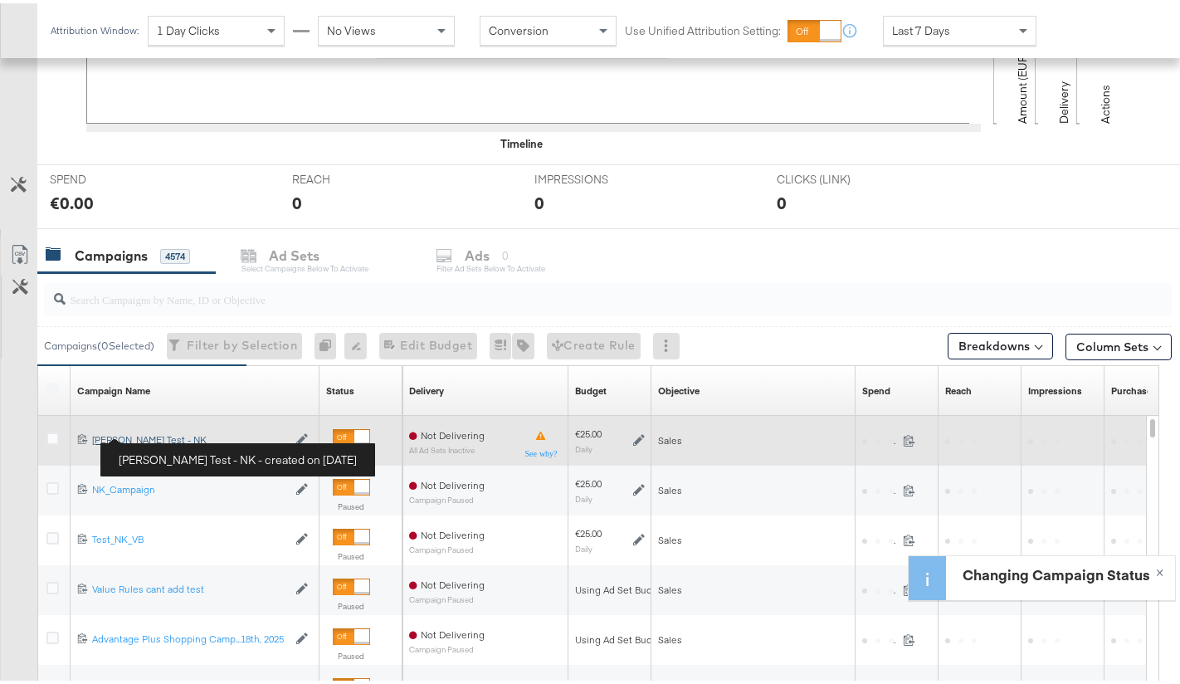
click at [161, 434] on div "Veronica Beard Test - NK Veronica Beard Test - NK" at bounding box center [189, 436] width 195 height 13
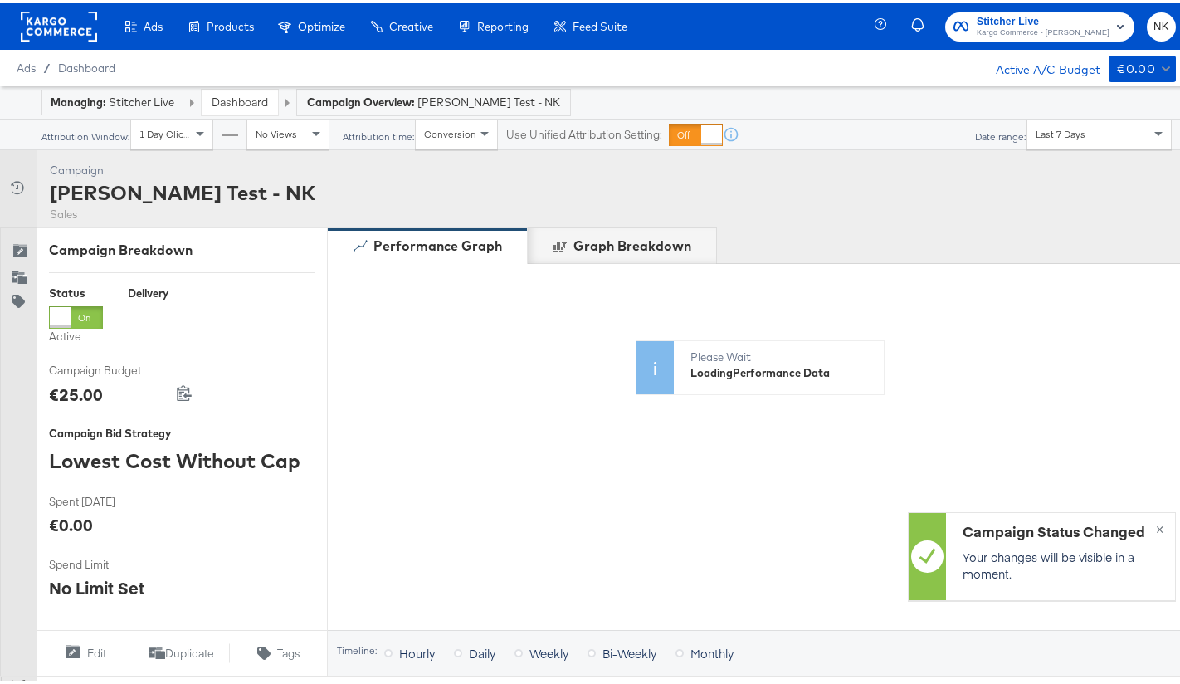
scroll to position [577, 0]
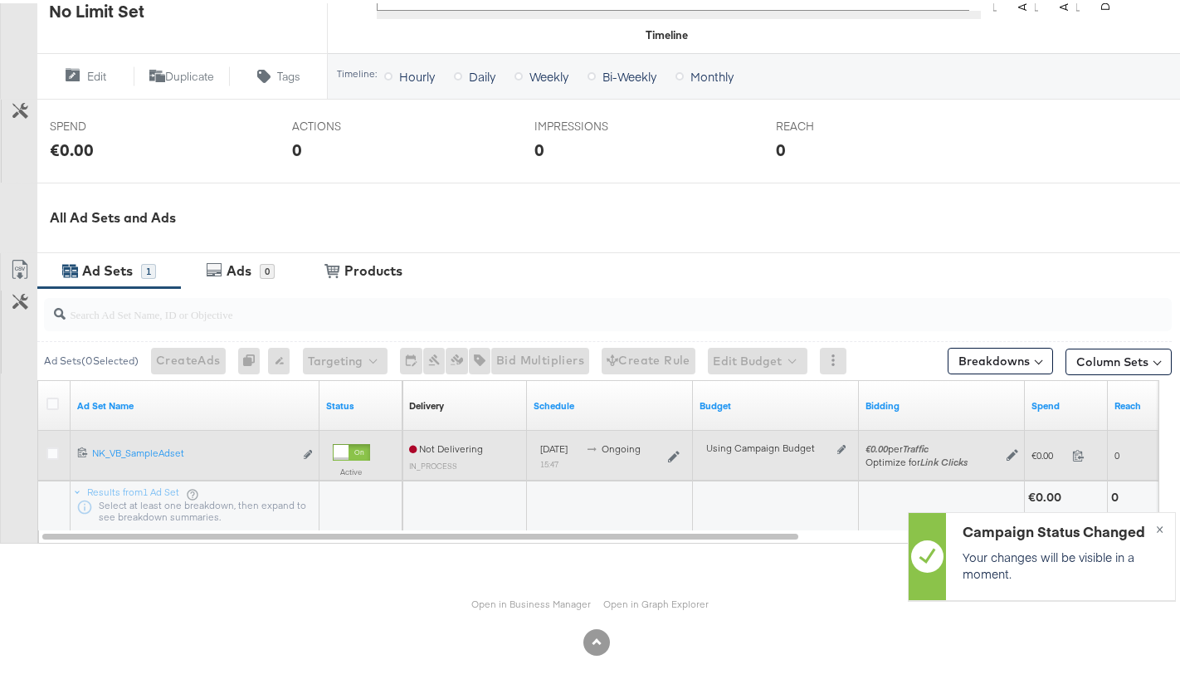
click at [340, 447] on div at bounding box center [341, 449] width 15 height 15
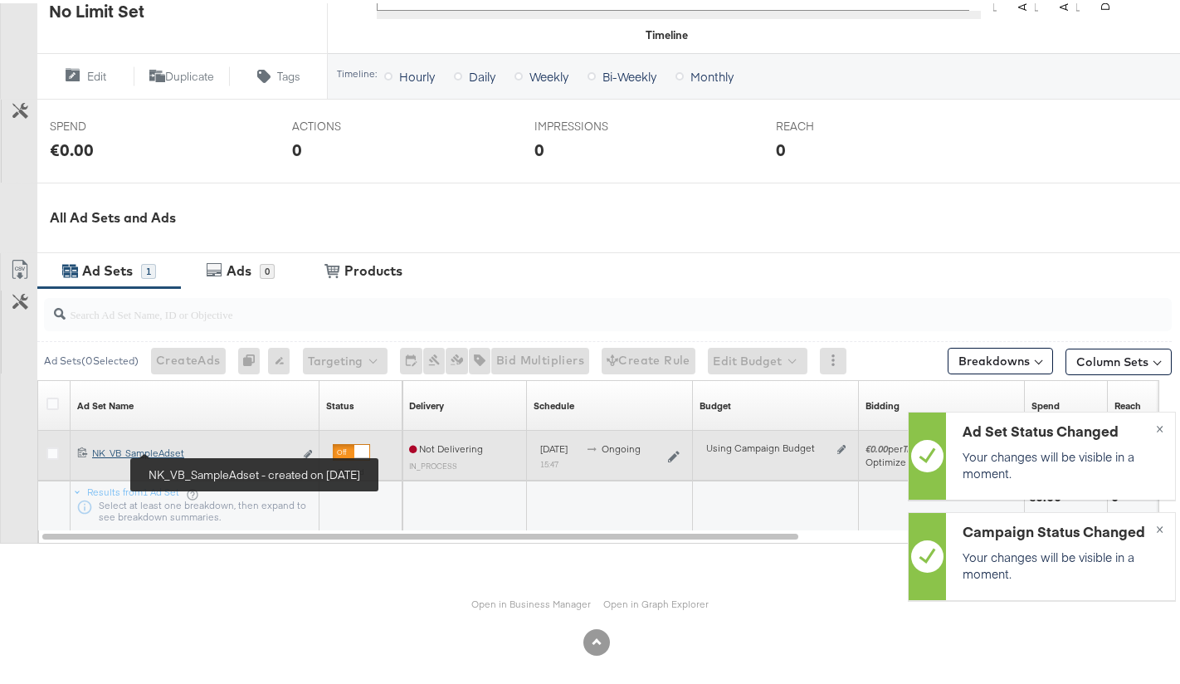
click at [173, 449] on div "NK_VB_SampleAdset NK_VB_SampleAdset" at bounding box center [193, 449] width 202 height 13
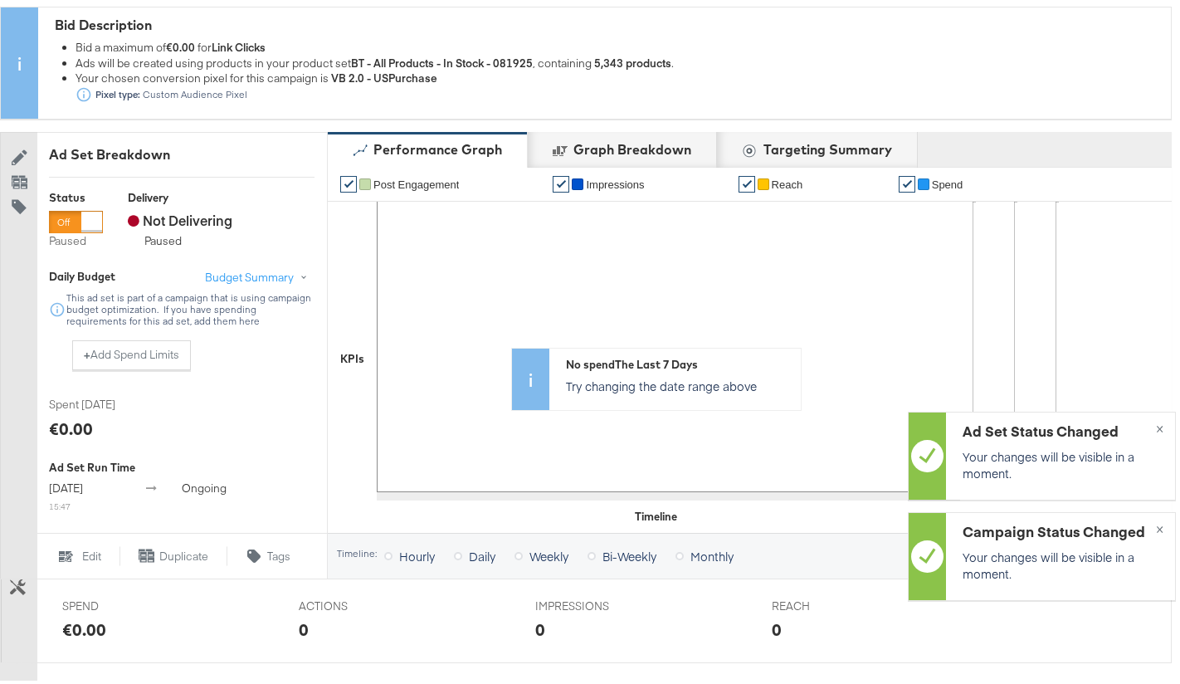
scroll to position [526, 0]
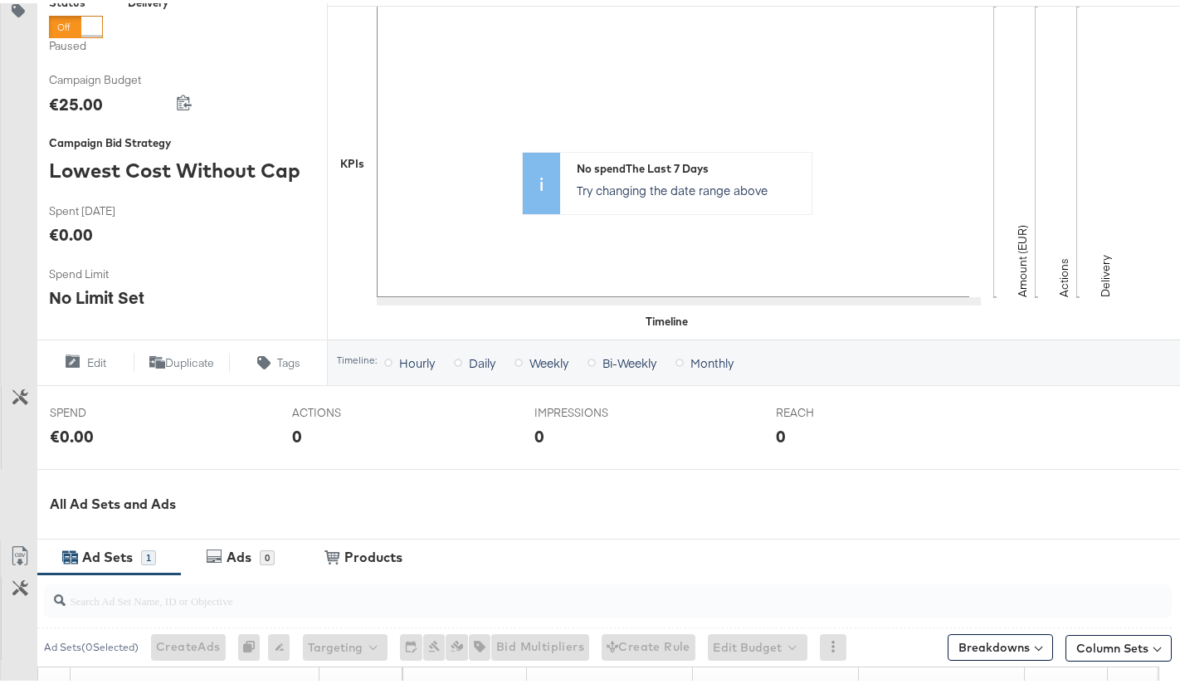
scroll to position [583, 0]
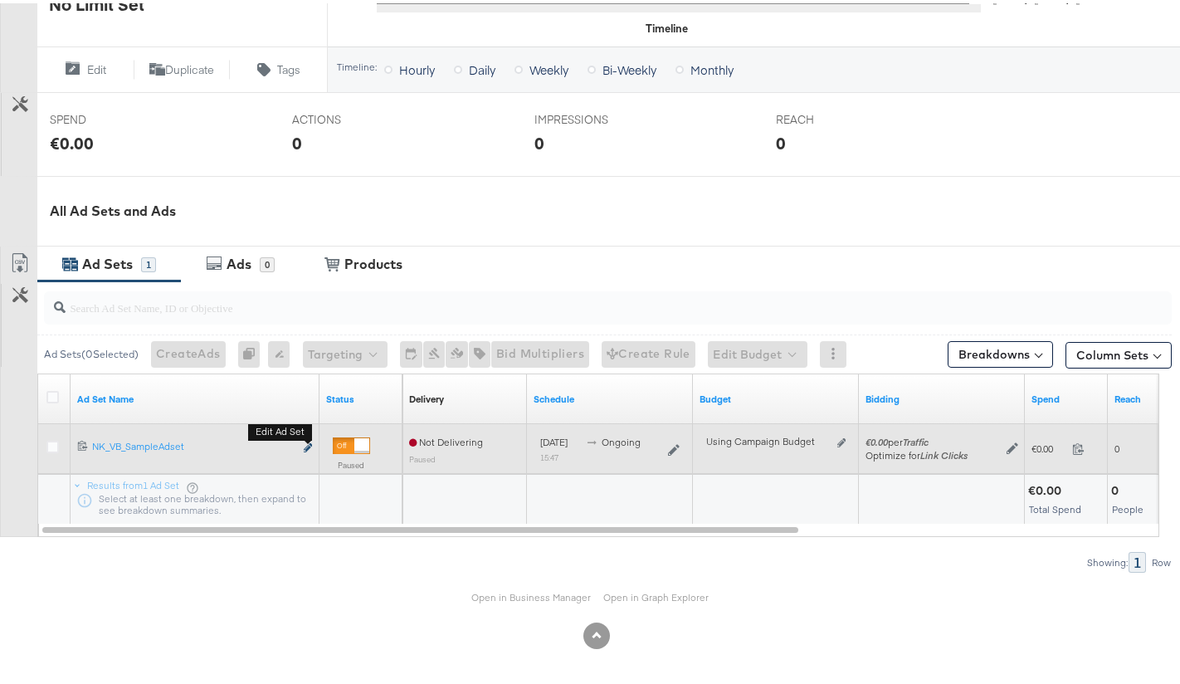
click at [306, 446] on icon "link" at bounding box center [308, 444] width 8 height 9
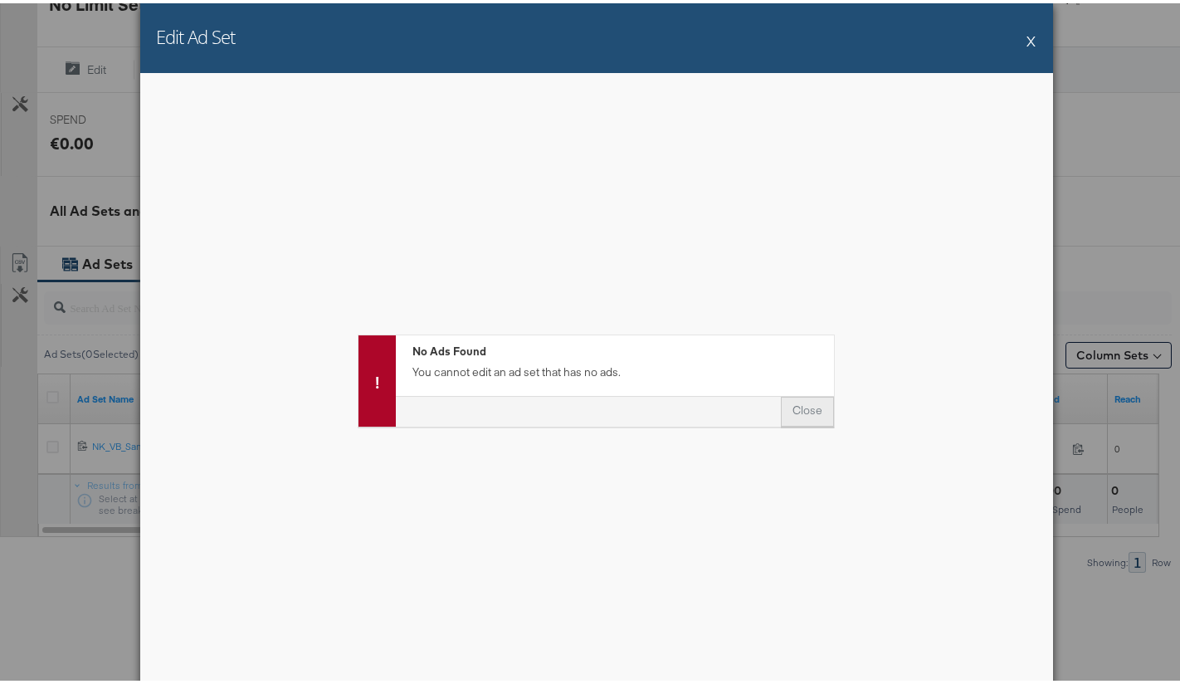
click at [787, 403] on button "Close" at bounding box center [807, 408] width 53 height 30
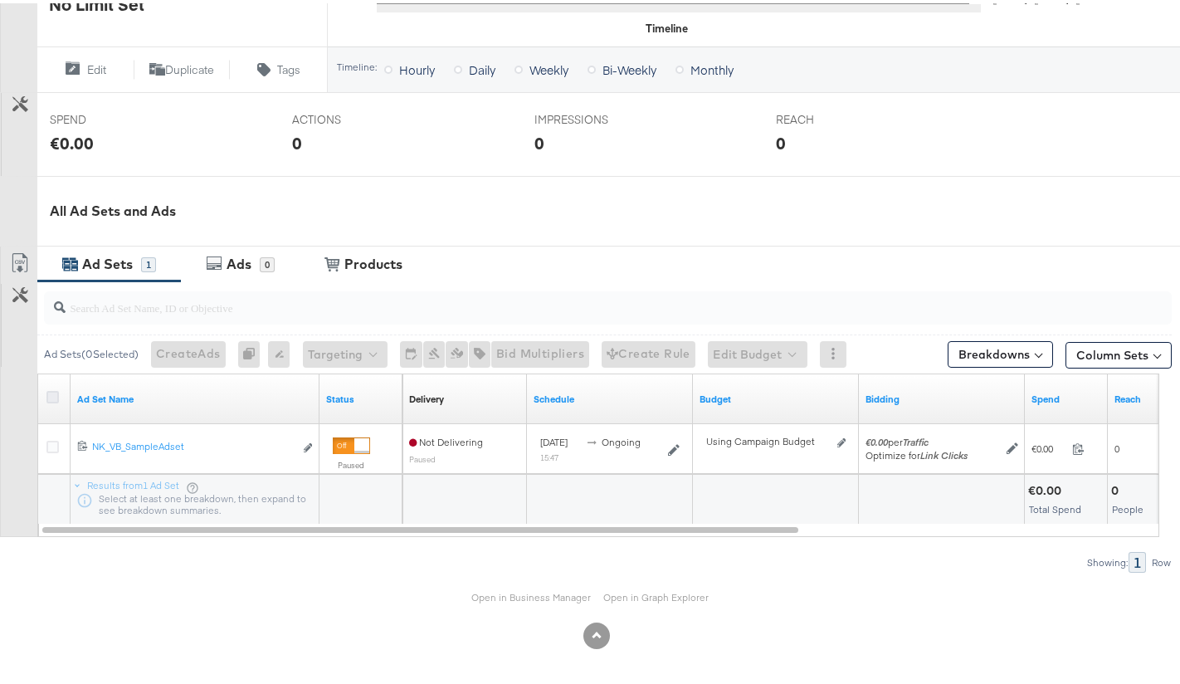
click at [47, 399] on icon at bounding box center [52, 394] width 12 height 12
click at [0, 0] on input "checkbox" at bounding box center [0, 0] width 0 height 0
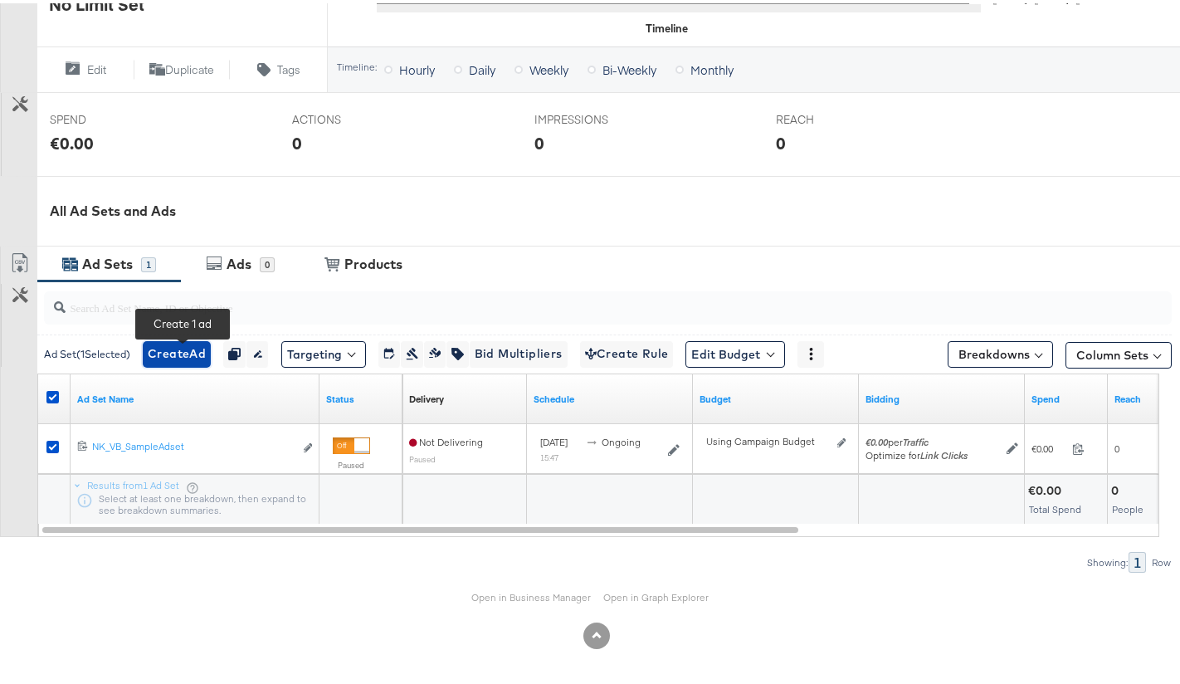
click at [173, 358] on span "Create Ad" at bounding box center [177, 350] width 58 height 21
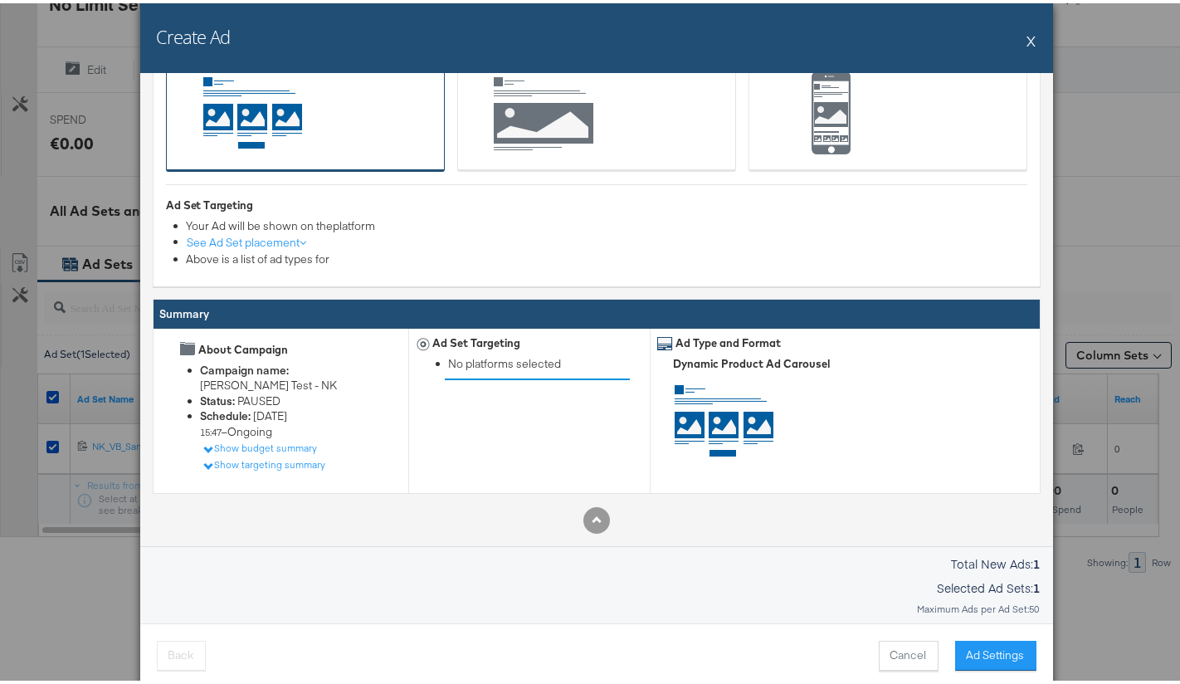
scroll to position [173, 0]
click at [983, 650] on button "Ad Settings" at bounding box center [995, 652] width 81 height 30
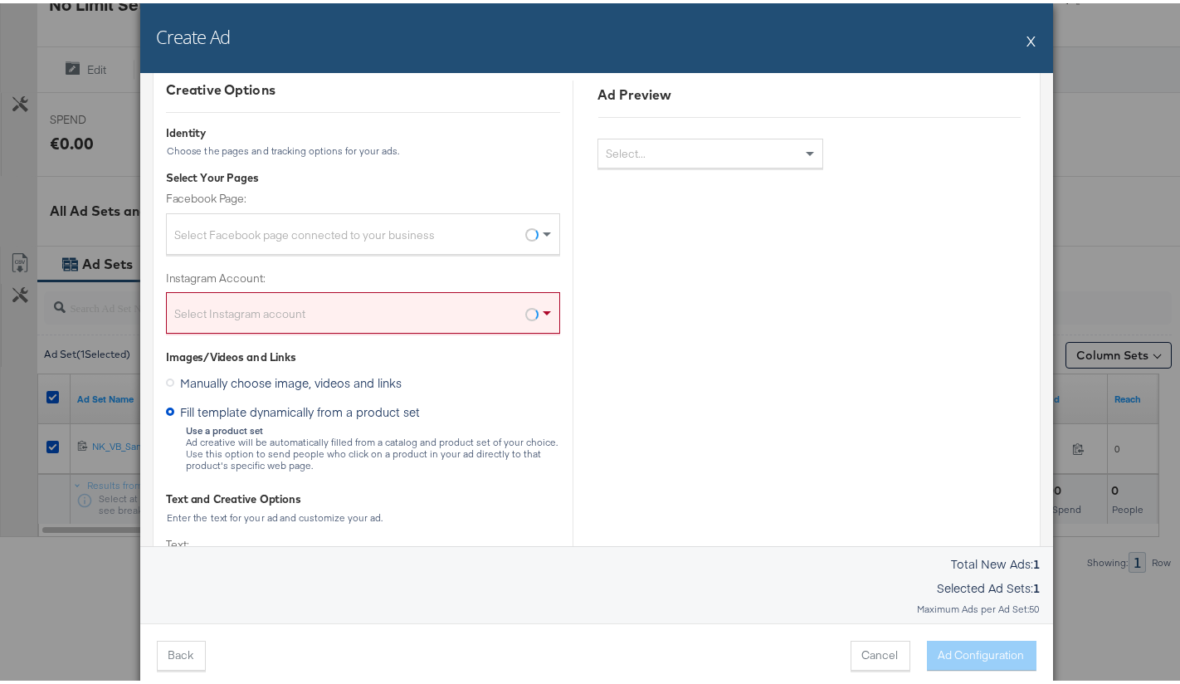
scroll to position [0, 0]
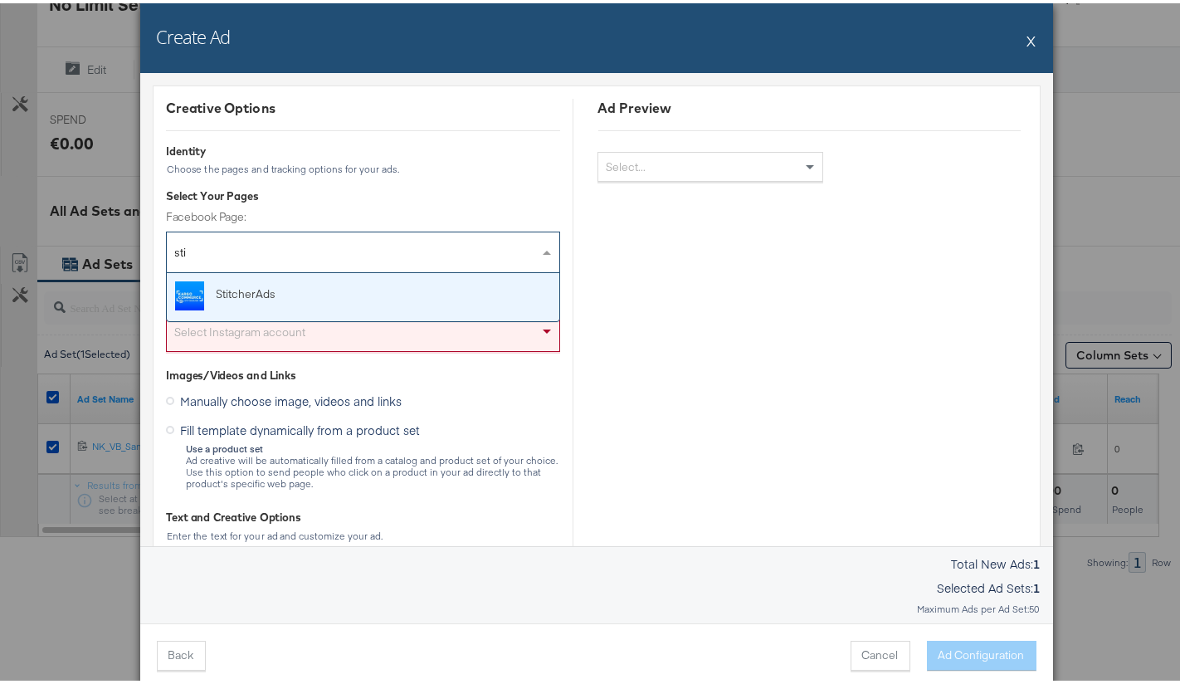
type input "stit"
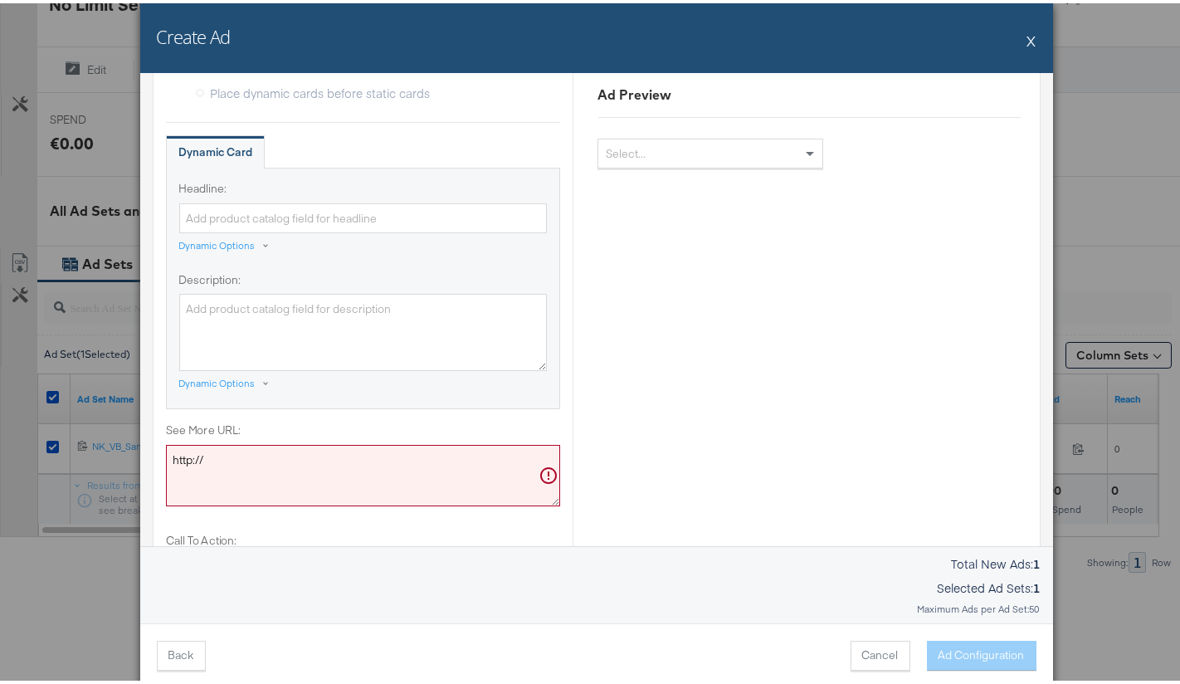
scroll to position [773, 0]
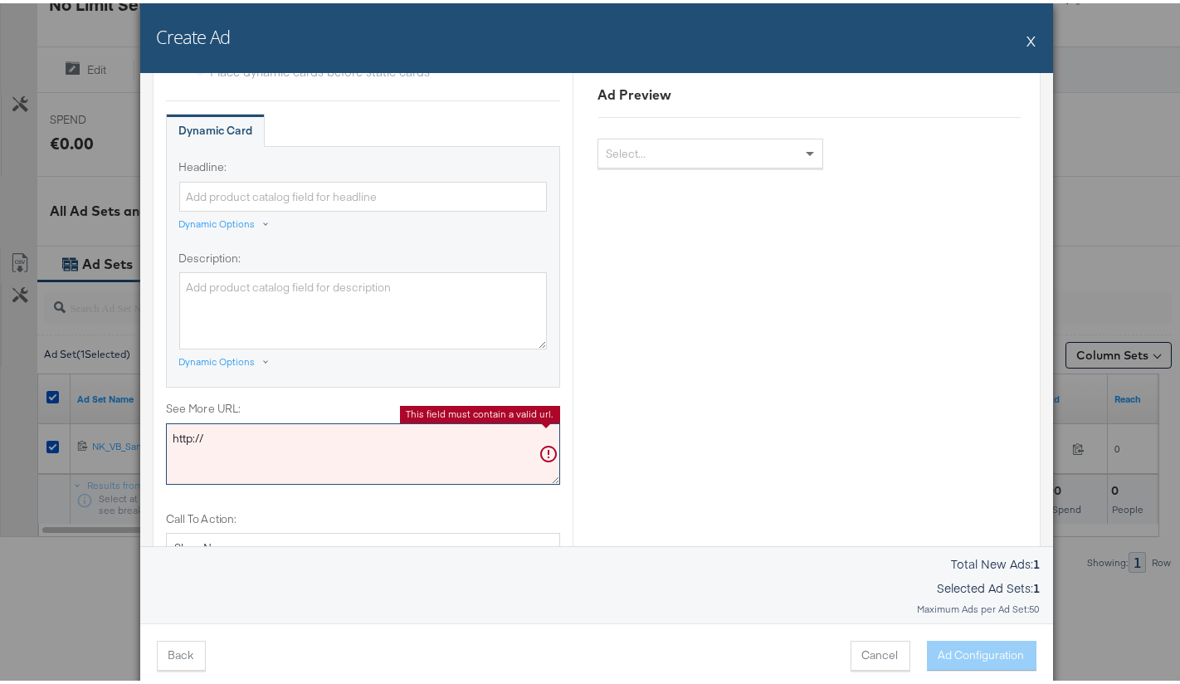
click at [309, 427] on textarea "http://" at bounding box center [363, 450] width 394 height 61
click at [305, 433] on textarea "http://" at bounding box center [363, 450] width 394 height 61
drag, startPoint x: 304, startPoint y: 436, endPoint x: 87, endPoint y: 420, distance: 217.2
click at [88, 420] on div "Create Ad X Creative Options Identity Choose the pages and tracking options for…" at bounding box center [596, 342] width 1193 height 684
paste textarea "s://veronicabeard.com/"
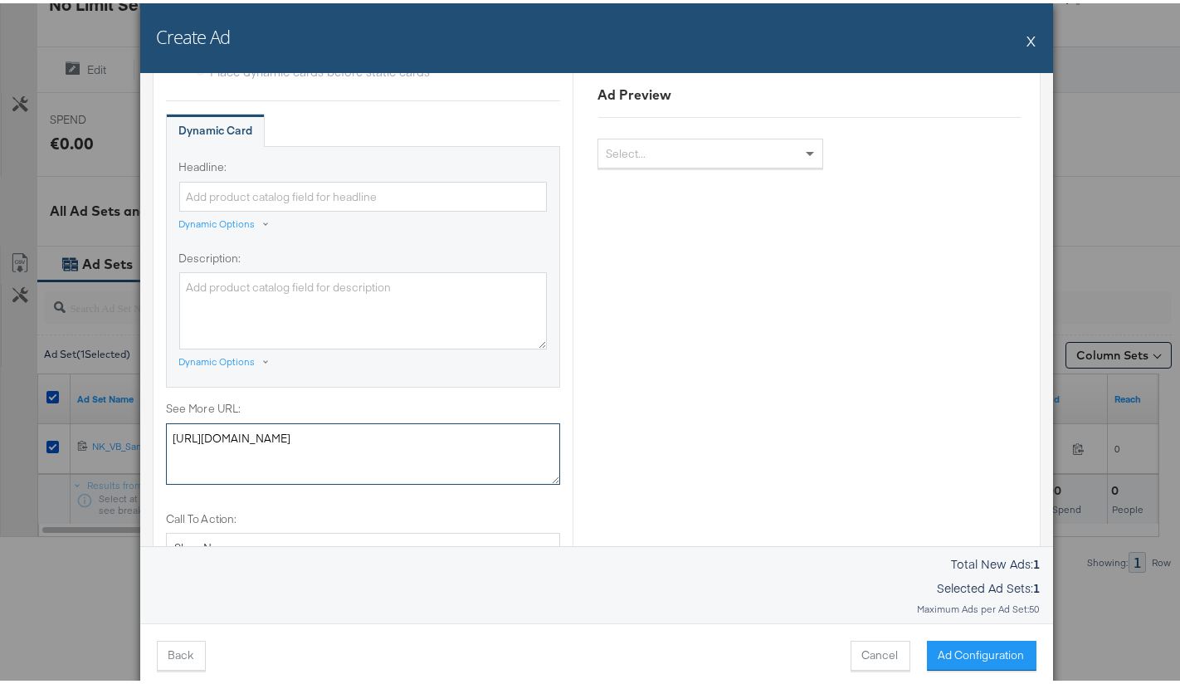
scroll to position [1435, 0]
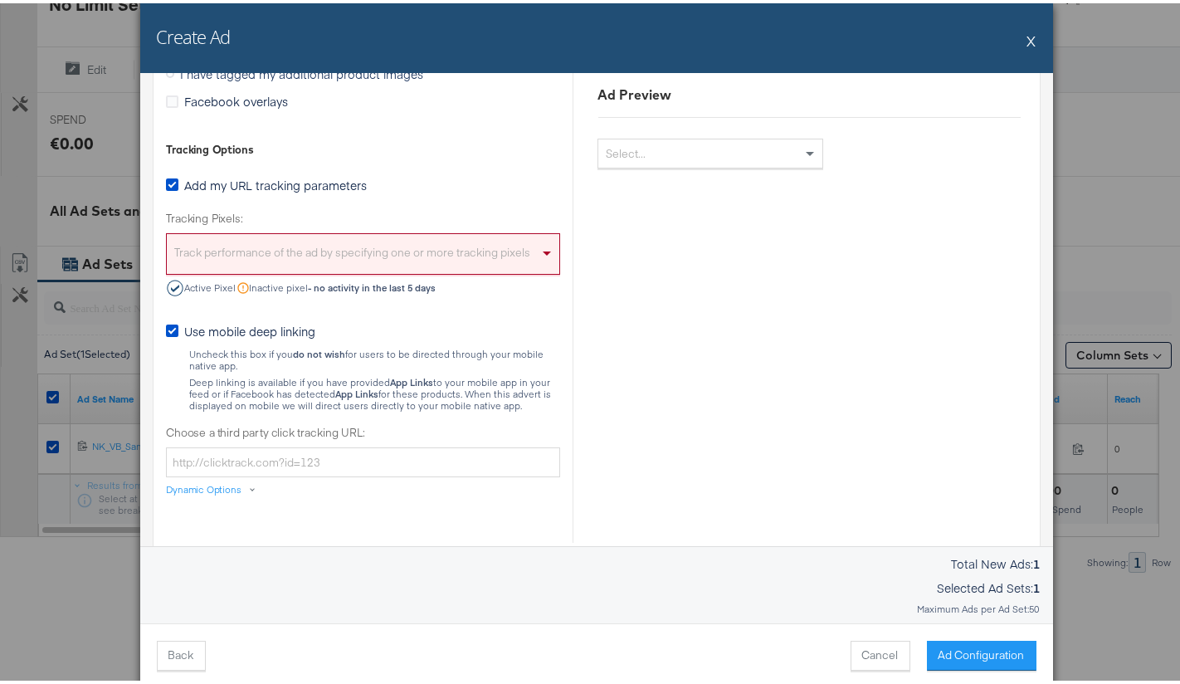
type textarea "https://veronicabeard.com/"
click at [363, 258] on div "Track performance of the ad by specifying one or more tracking pixels" at bounding box center [363, 253] width 393 height 36
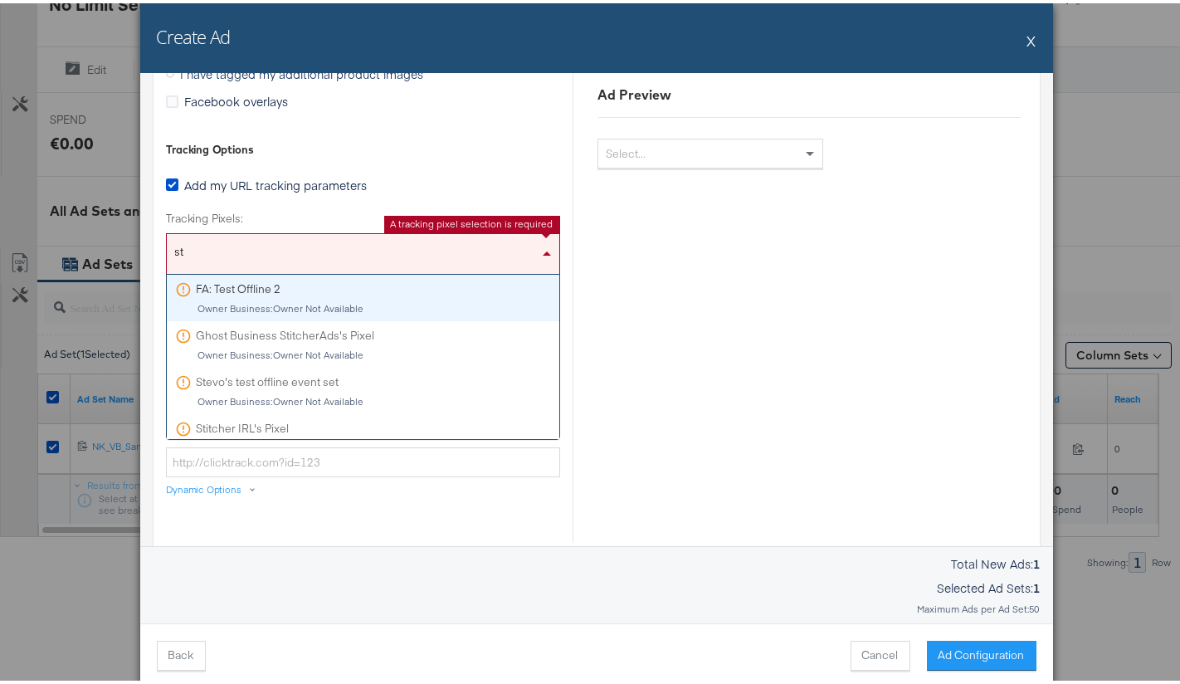
type input "sti"
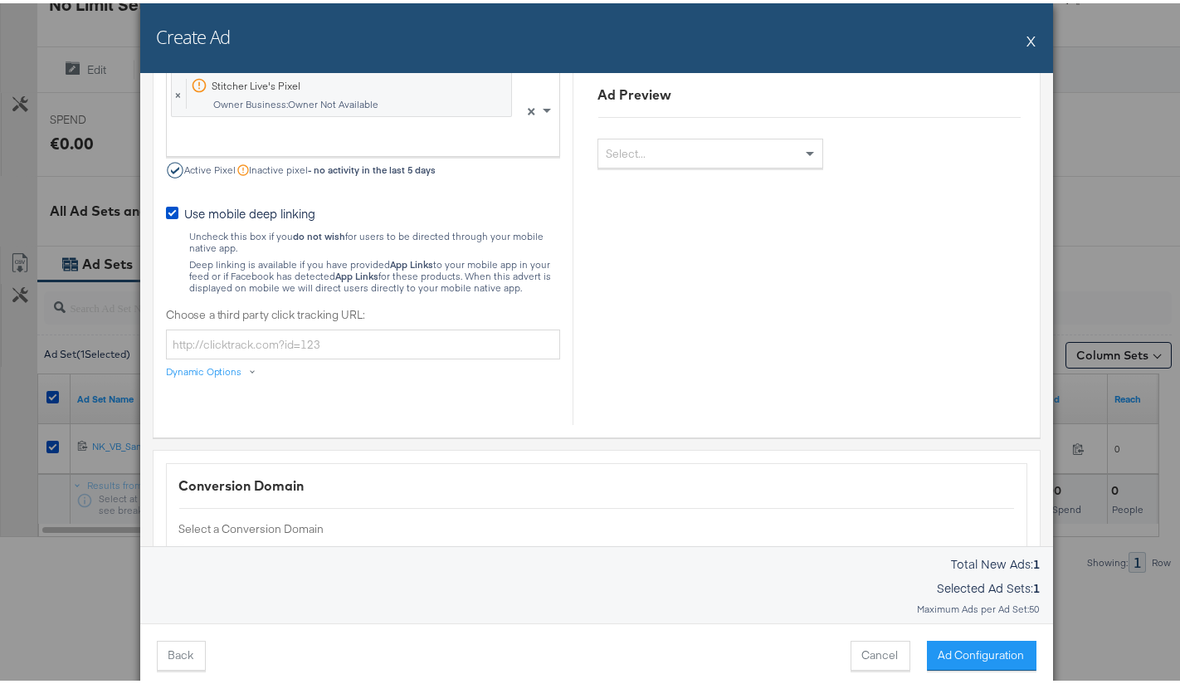
scroll to position [2016, 0]
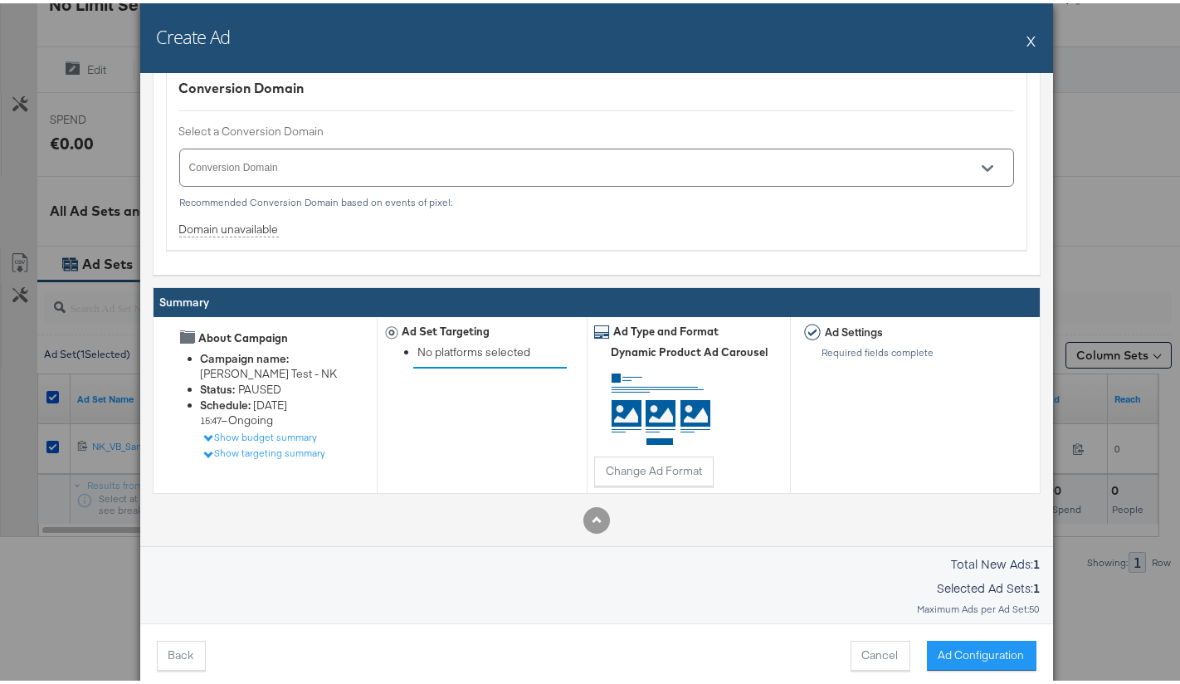
click at [975, 648] on button "Ad Configuration" at bounding box center [982, 652] width 110 height 30
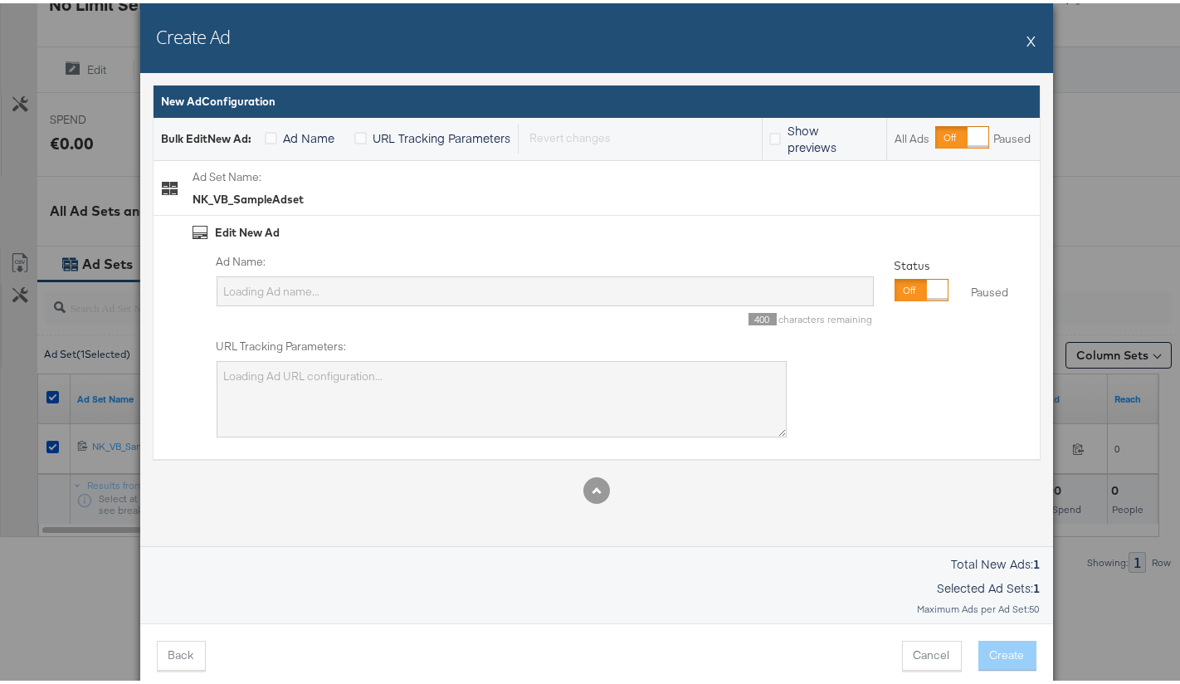
type input "1 18-65 65 18 Custom Link clicks Shop now 6856012754965 Veronica Beard Test - N…"
type textarea "campaign_id=6856012754965&adset_id={{adset.id}}&ad_id={{ad.id}}&placement={{pla…"
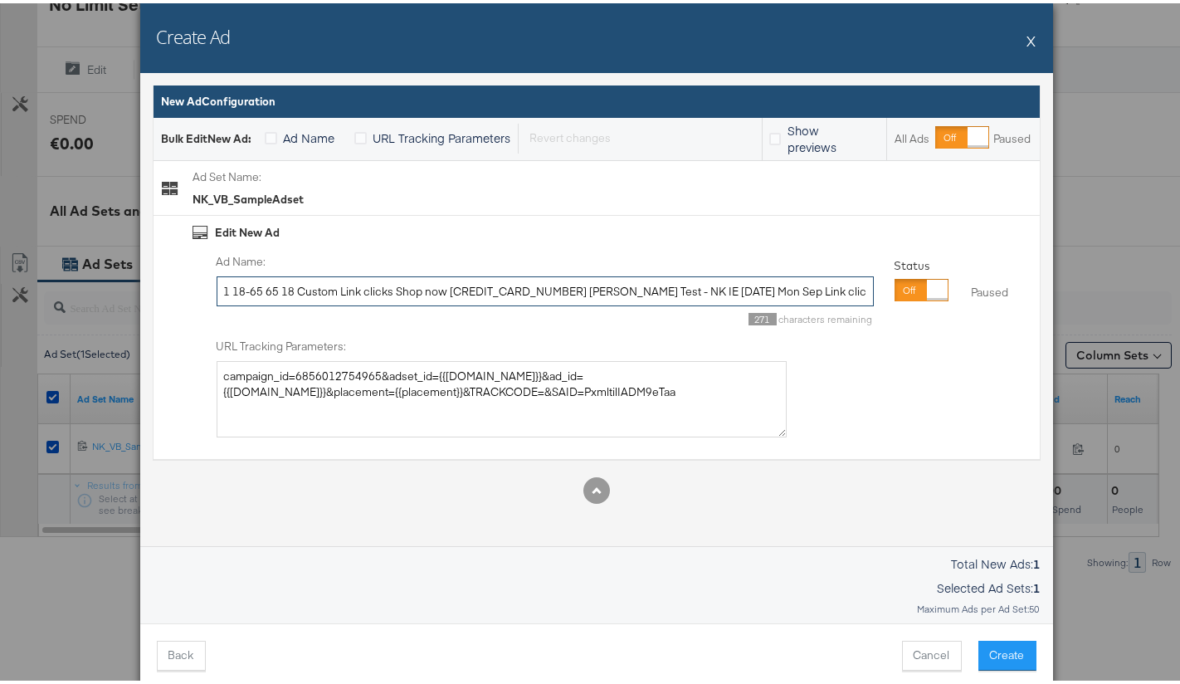
scroll to position [0, 52]
drag, startPoint x: 217, startPoint y: 285, endPoint x: 1180, endPoint y: 300, distance: 963.6
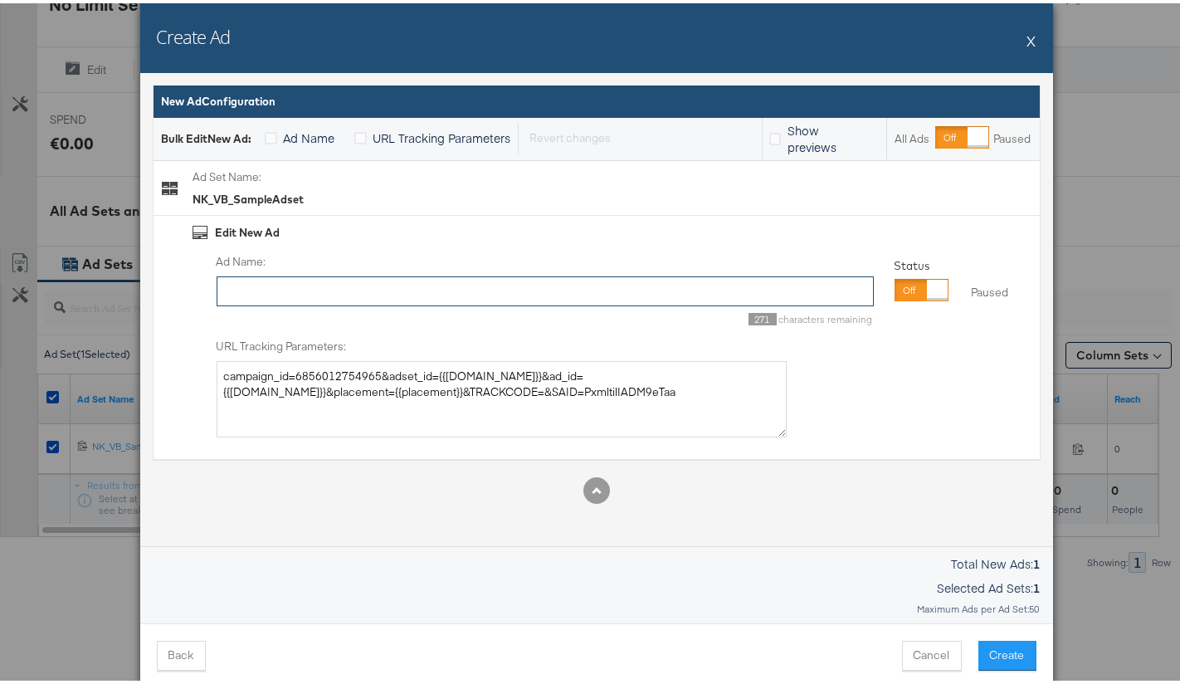
scroll to position [0, 0]
type input "VB_PDP"
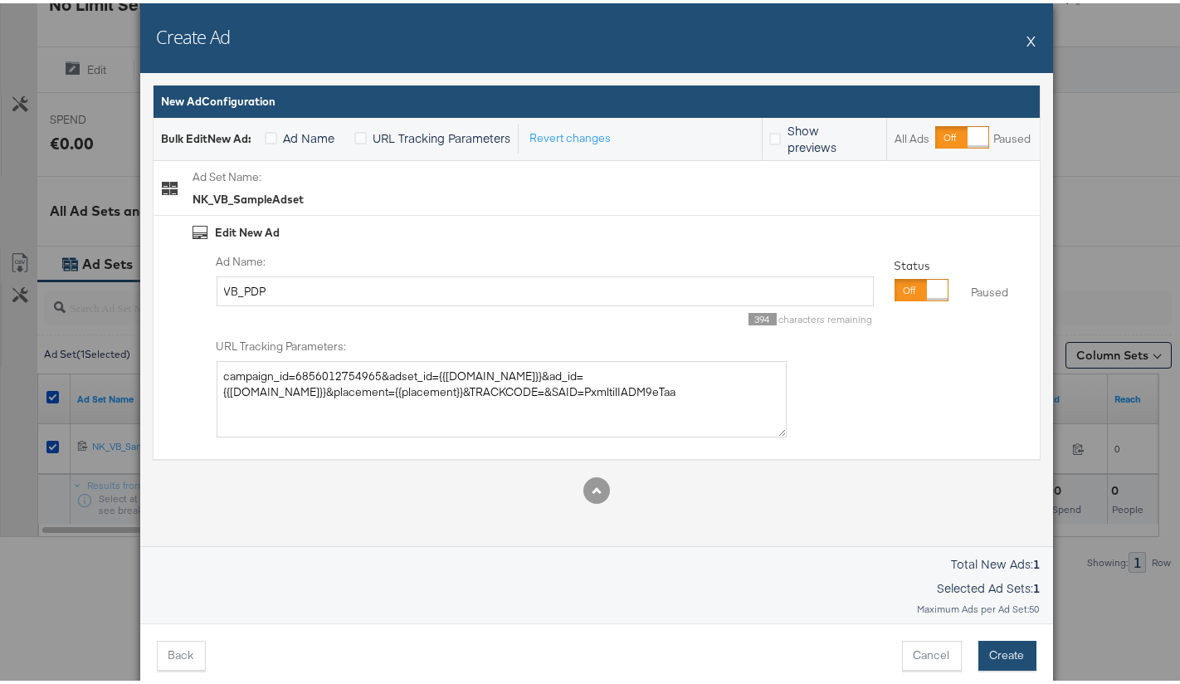
click at [1011, 654] on button "Create" at bounding box center [1007, 652] width 58 height 30
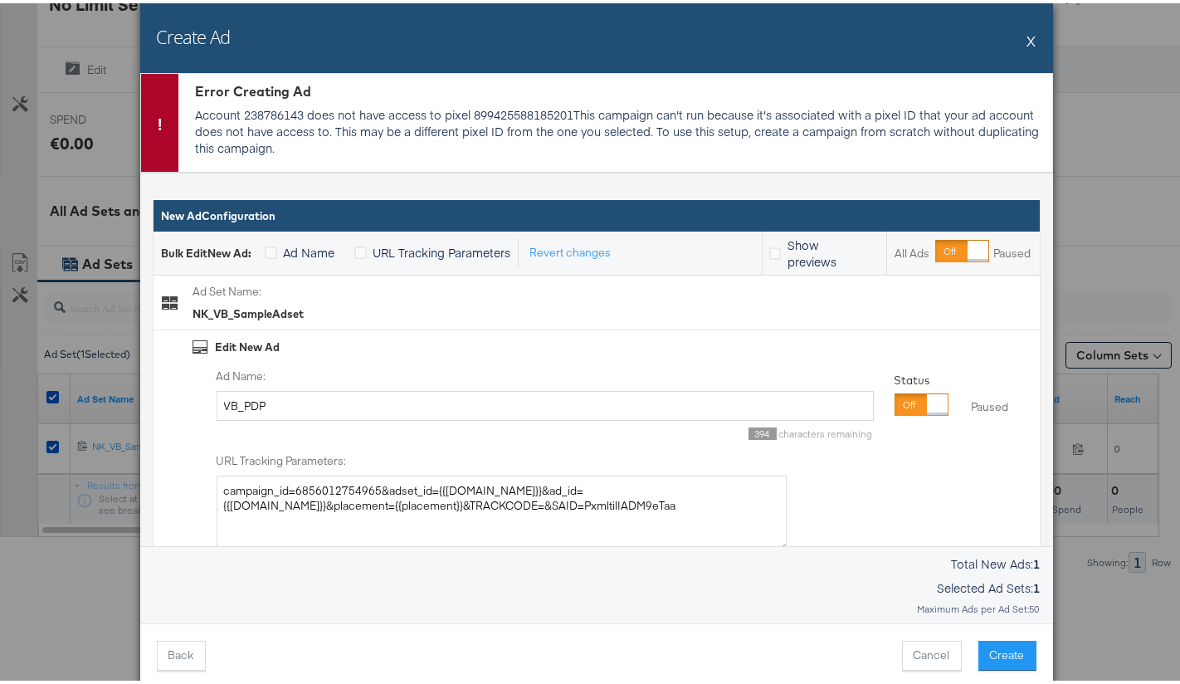
drag, startPoint x: 464, startPoint y: 114, endPoint x: 520, endPoint y: 114, distance: 56.4
click at [520, 114] on p "Account 238786143 does not have access to pixel 899425588185201This campaign ca…" at bounding box center [619, 128] width 849 height 50
drag, startPoint x: 565, startPoint y: 113, endPoint x: 467, endPoint y: 117, distance: 98.0
click at [467, 117] on p "Account 238786143 does not have access to pixel 899425588185201This campaign ca…" at bounding box center [619, 128] width 849 height 50
copy p "899425588185201"
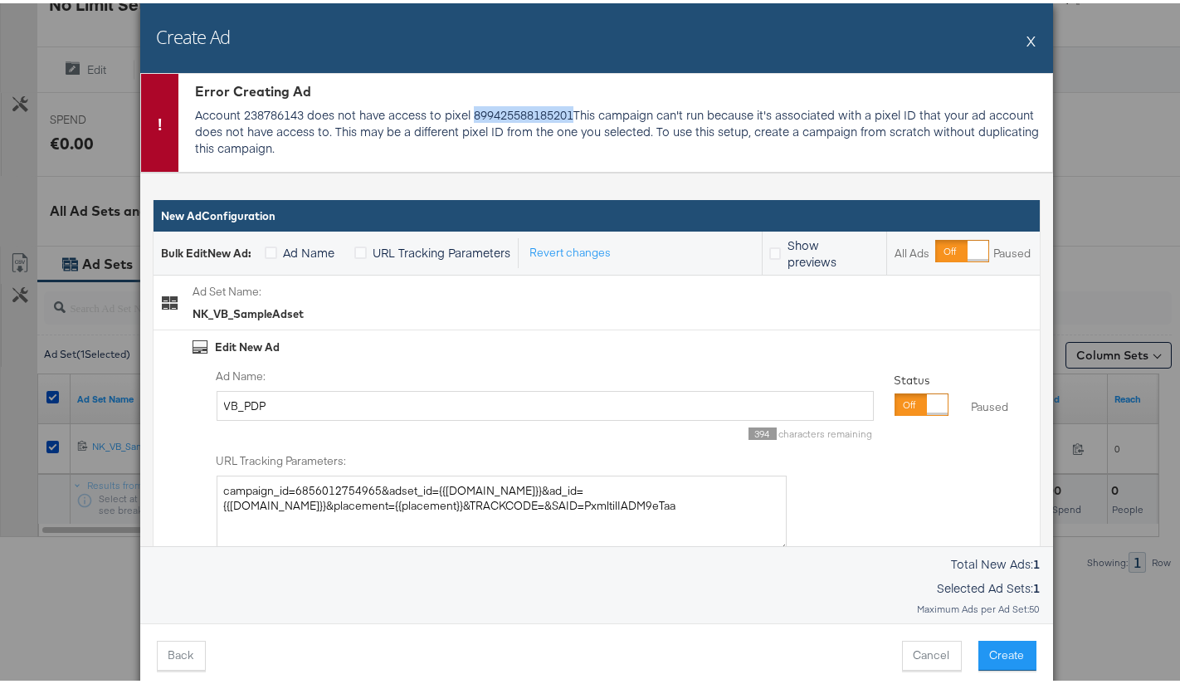
click at [1027, 37] on button "X" at bounding box center [1031, 37] width 9 height 33
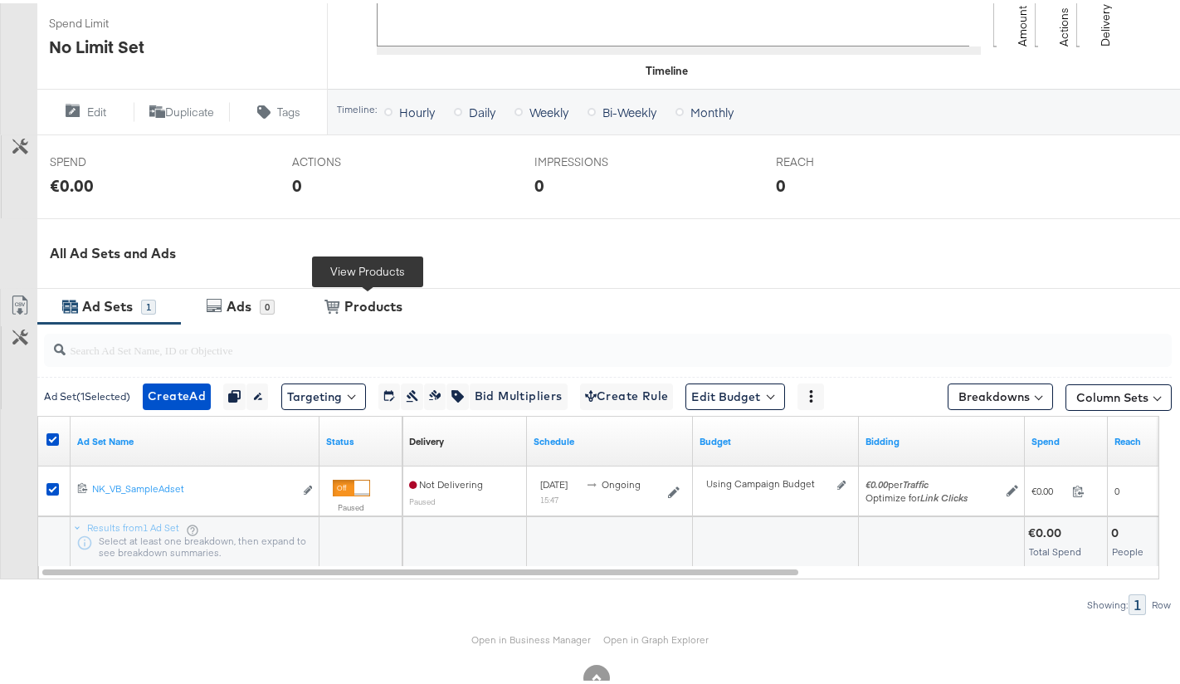
scroll to position [583, 0]
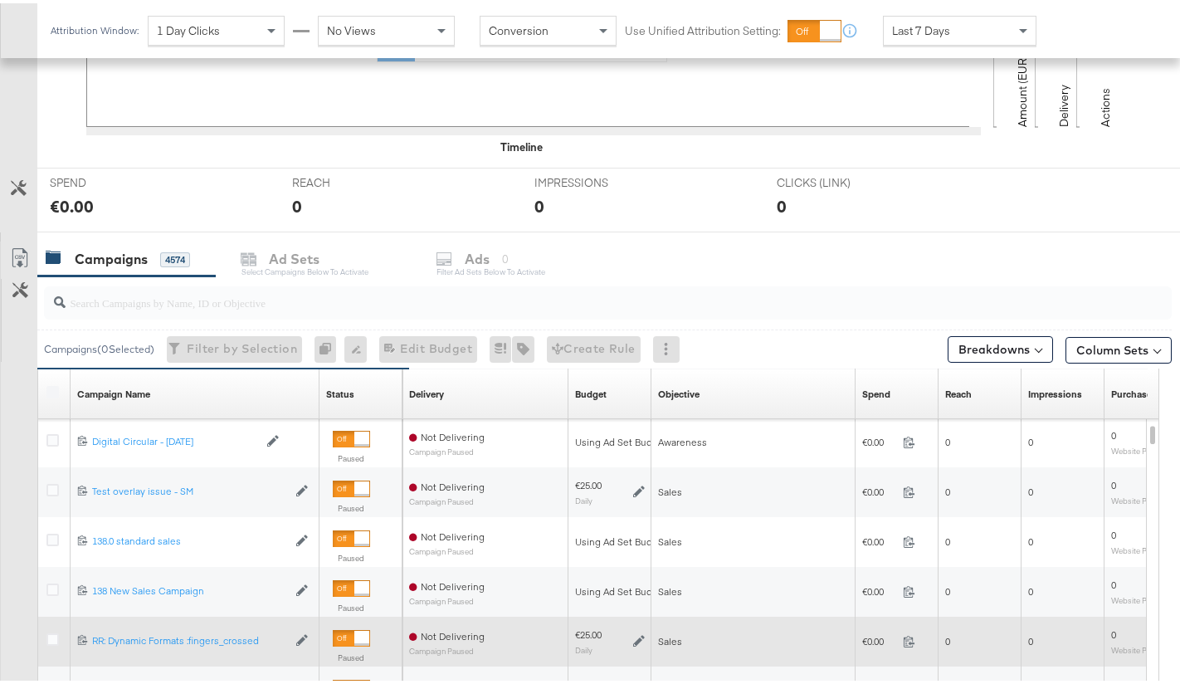
scroll to position [774, 0]
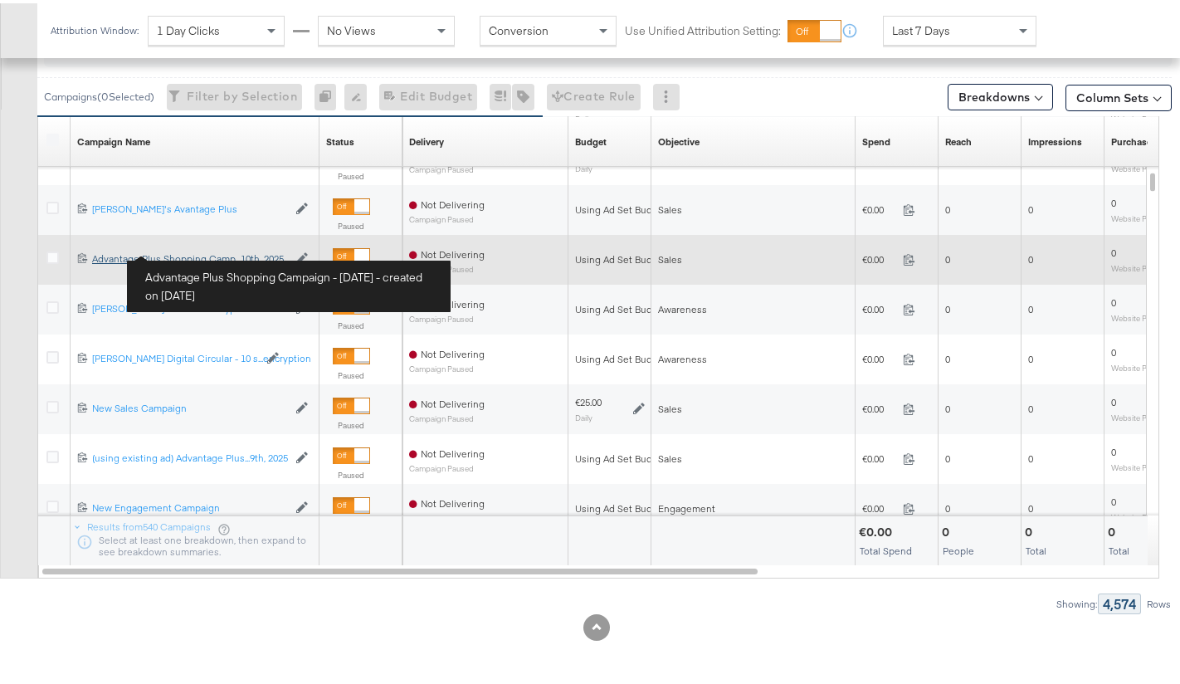
click at [144, 256] on div "Advantage Plus Shopping Campaign - September 10th, 2025 Advantage Plus Shopping…" at bounding box center [189, 255] width 195 height 13
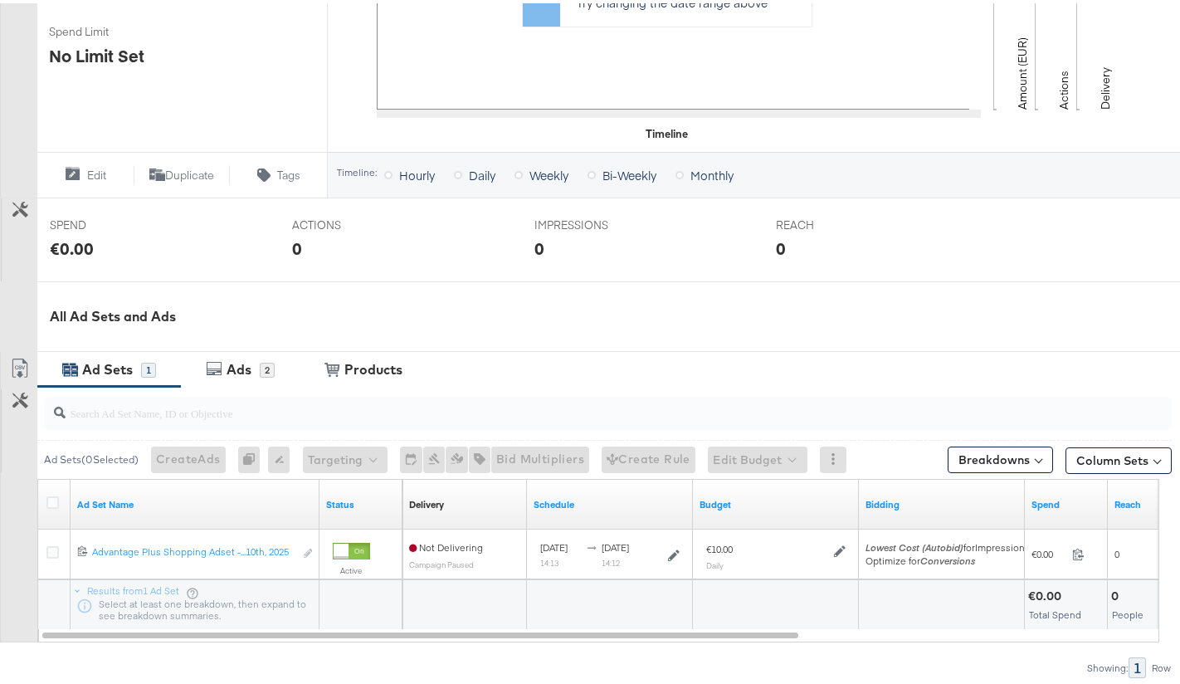
scroll to position [583, 0]
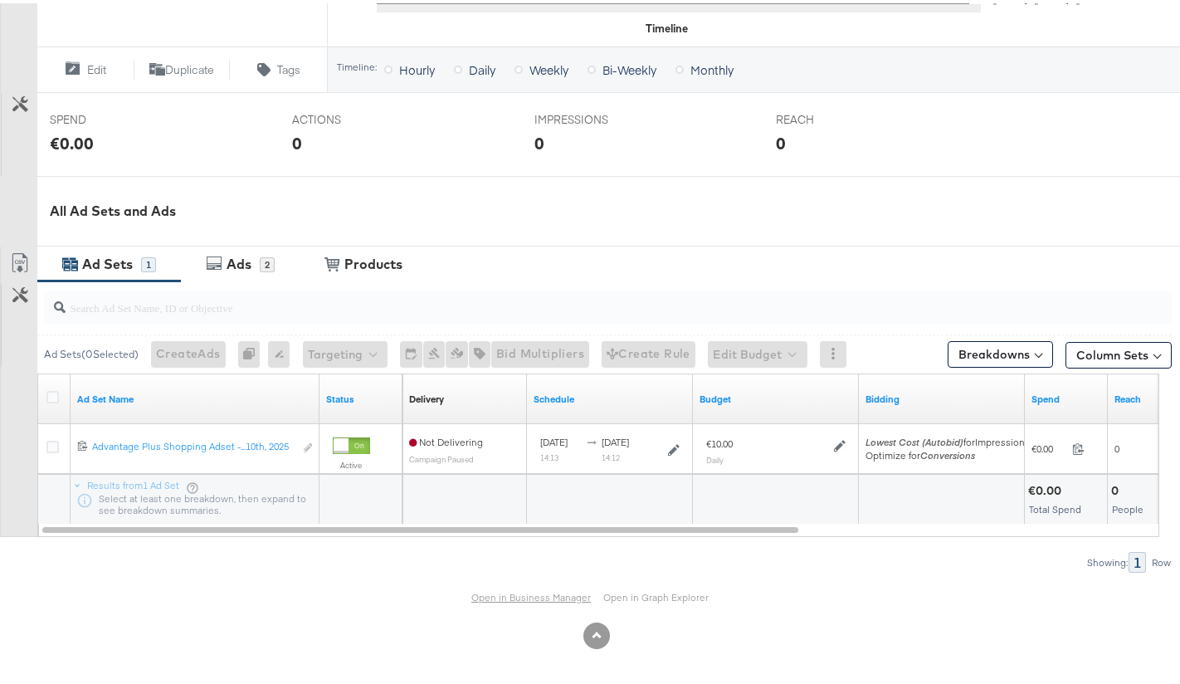
click at [511, 593] on link "Open in Business Manager" at bounding box center [531, 594] width 120 height 12
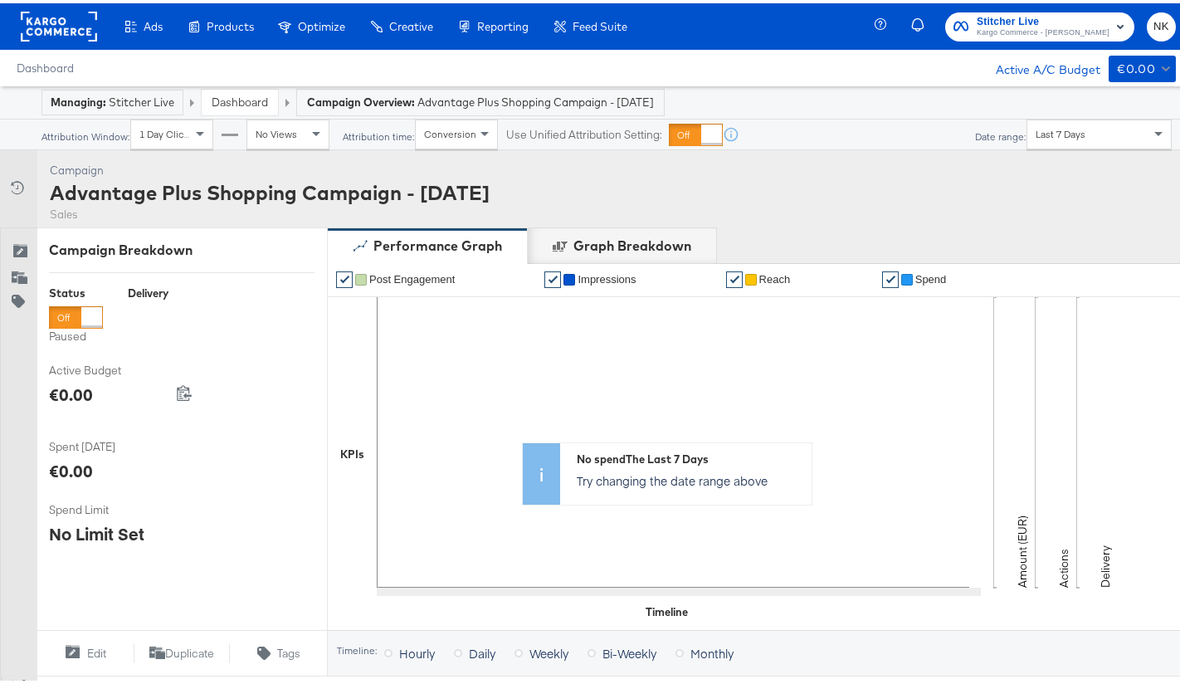
click at [56, 20] on rect at bounding box center [59, 23] width 76 height 30
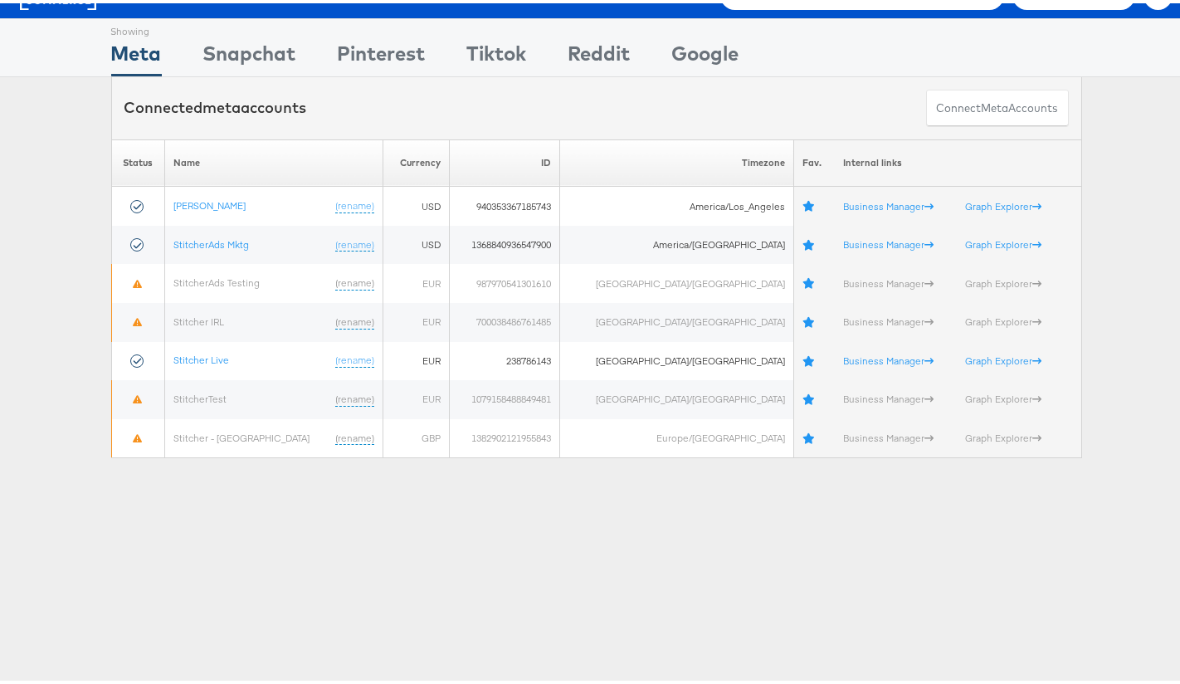
scroll to position [193, 0]
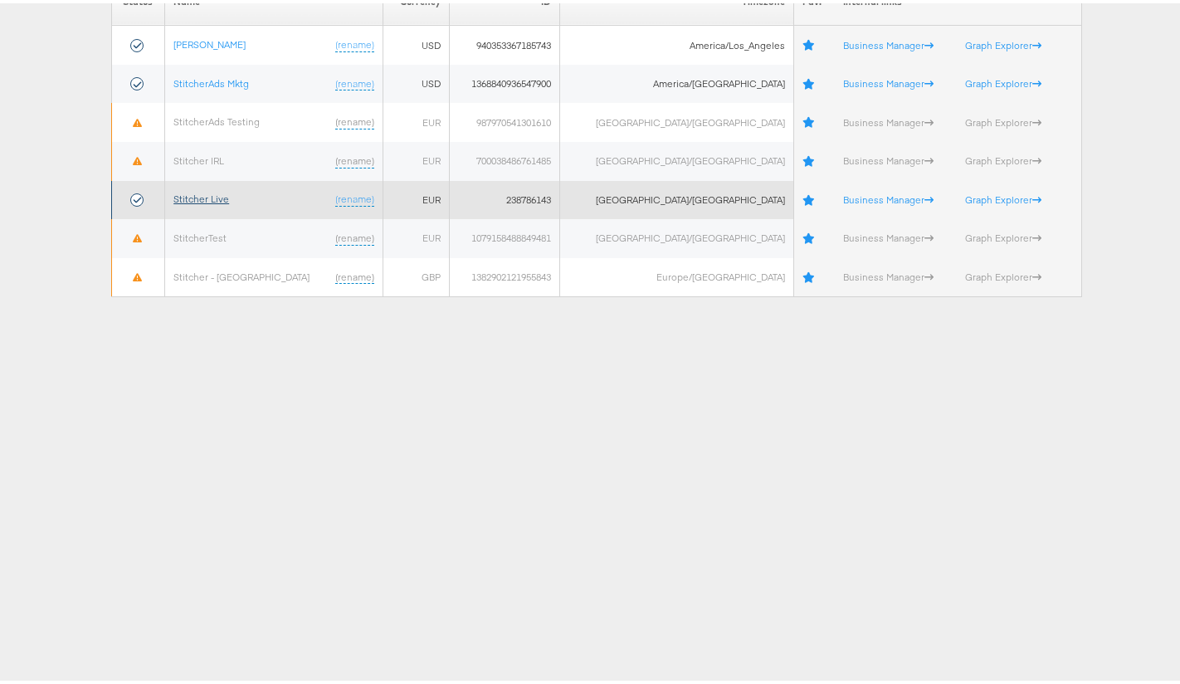
click at [213, 198] on link "Stitcher Live" at bounding box center [201, 195] width 56 height 12
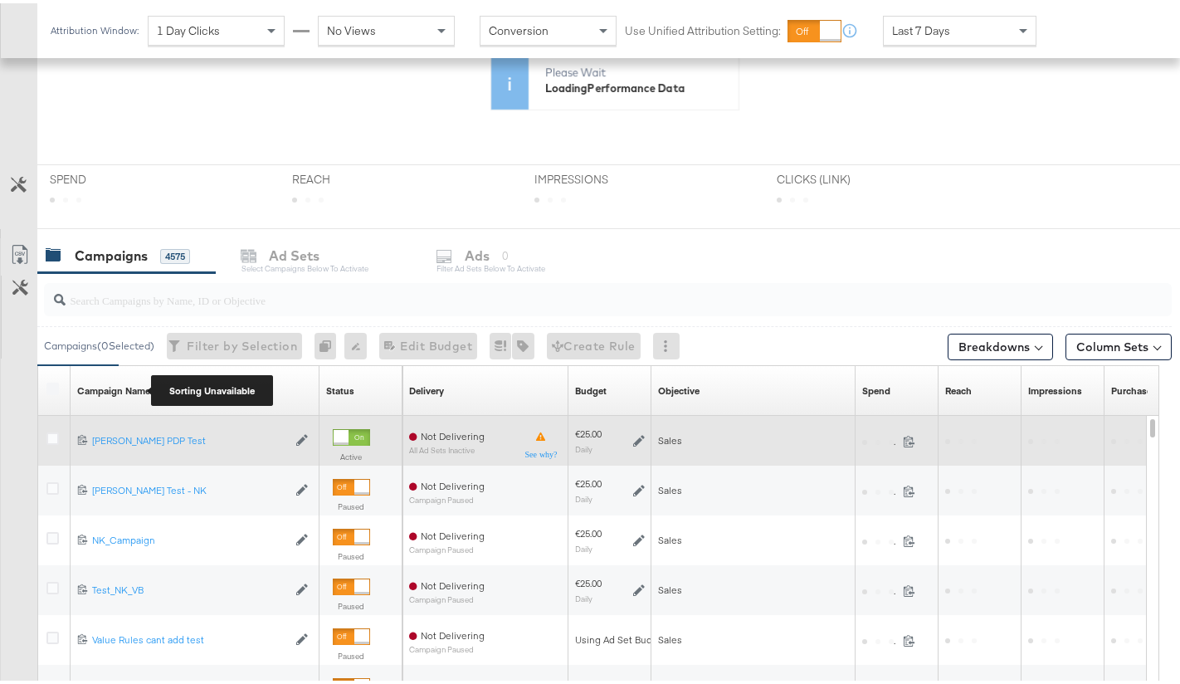
scroll to position [525, 0]
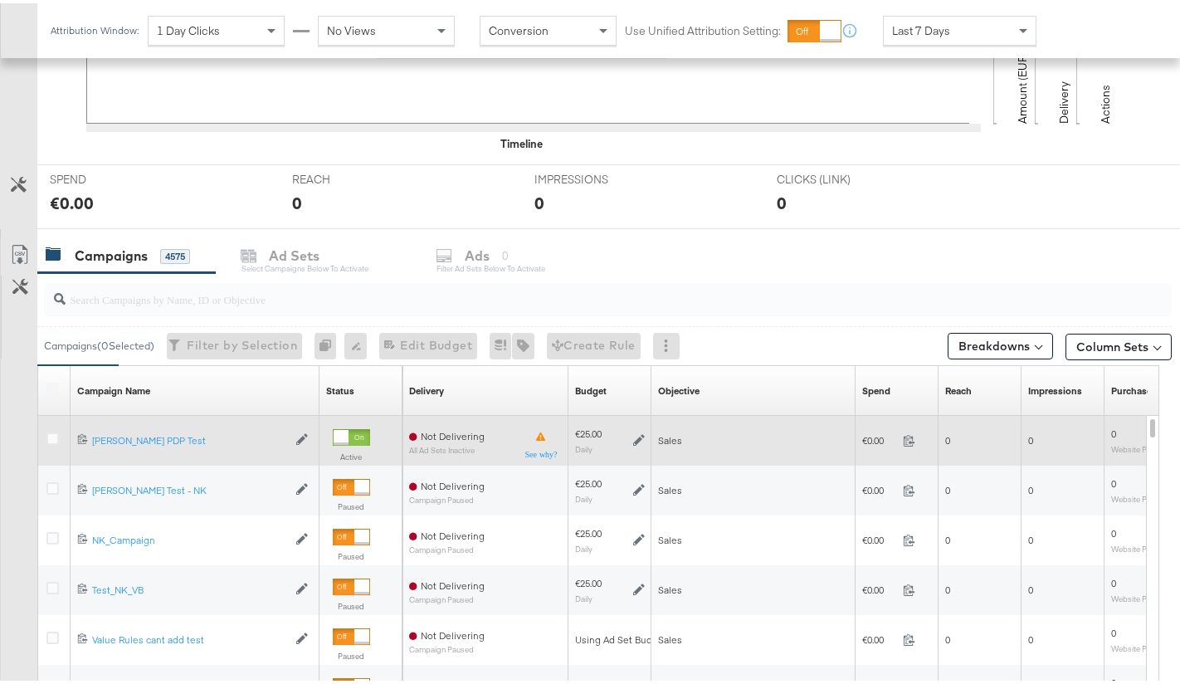
click at [338, 432] on div at bounding box center [341, 434] width 15 height 15
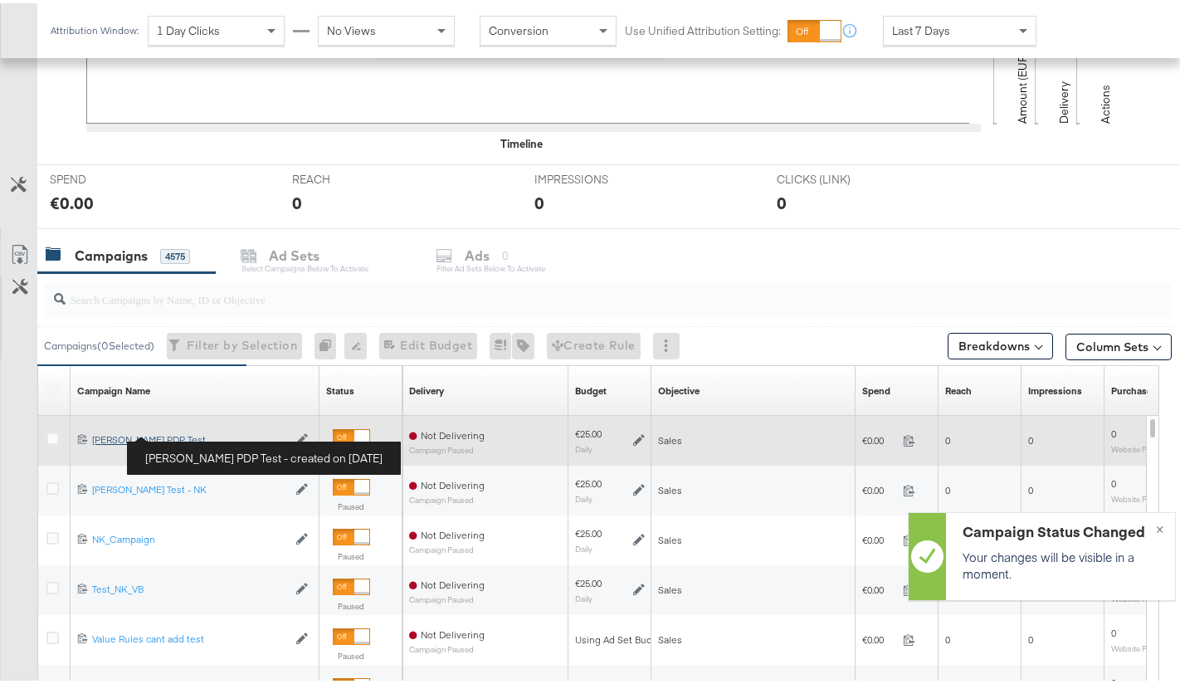
click at [157, 433] on div "[PERSON_NAME] PDP Test [PERSON_NAME] PDP Test" at bounding box center [189, 436] width 195 height 13
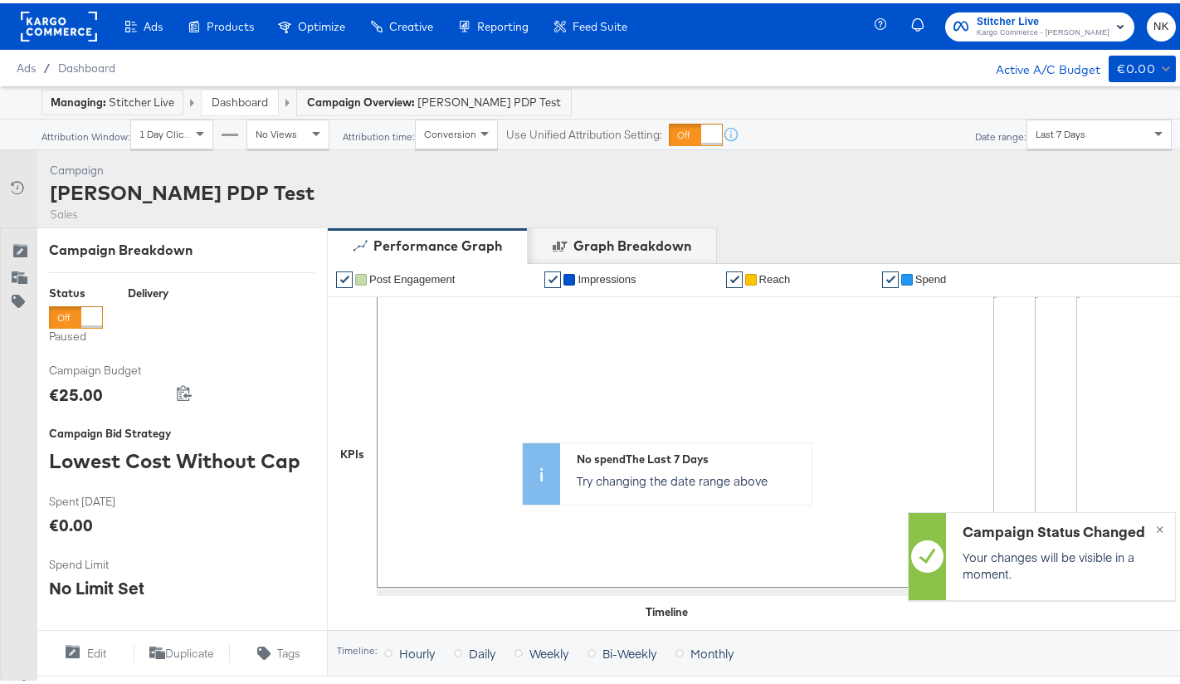
scroll to position [456, 0]
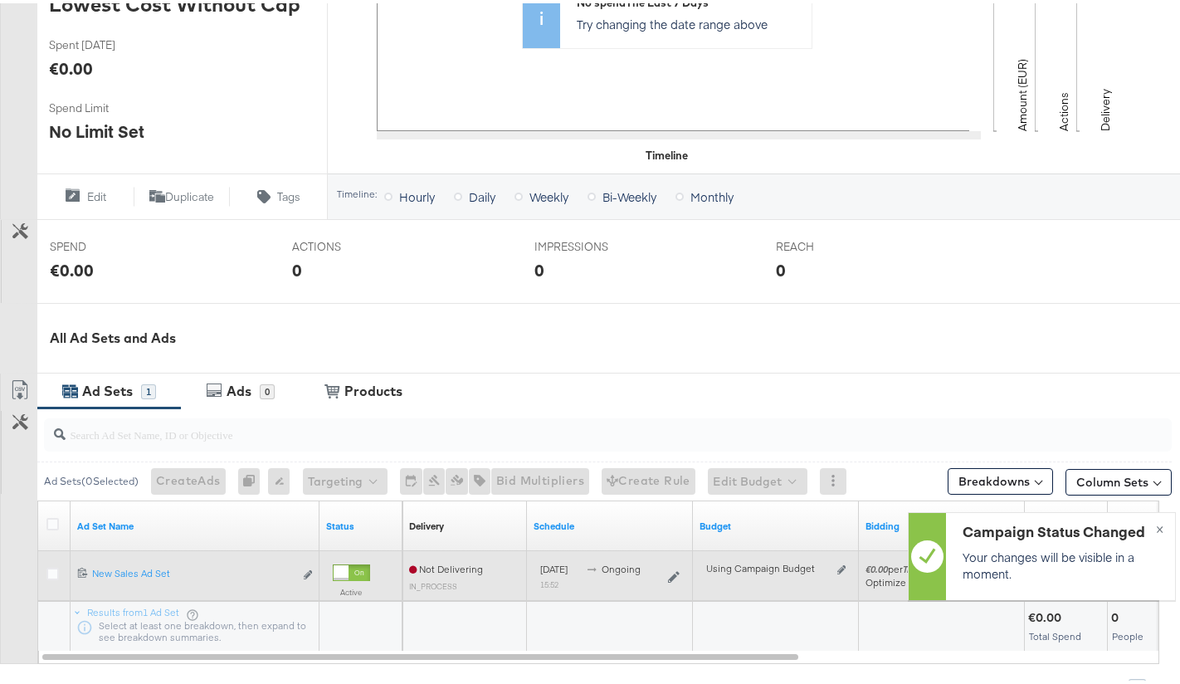
click at [341, 573] on div at bounding box center [341, 569] width 15 height 15
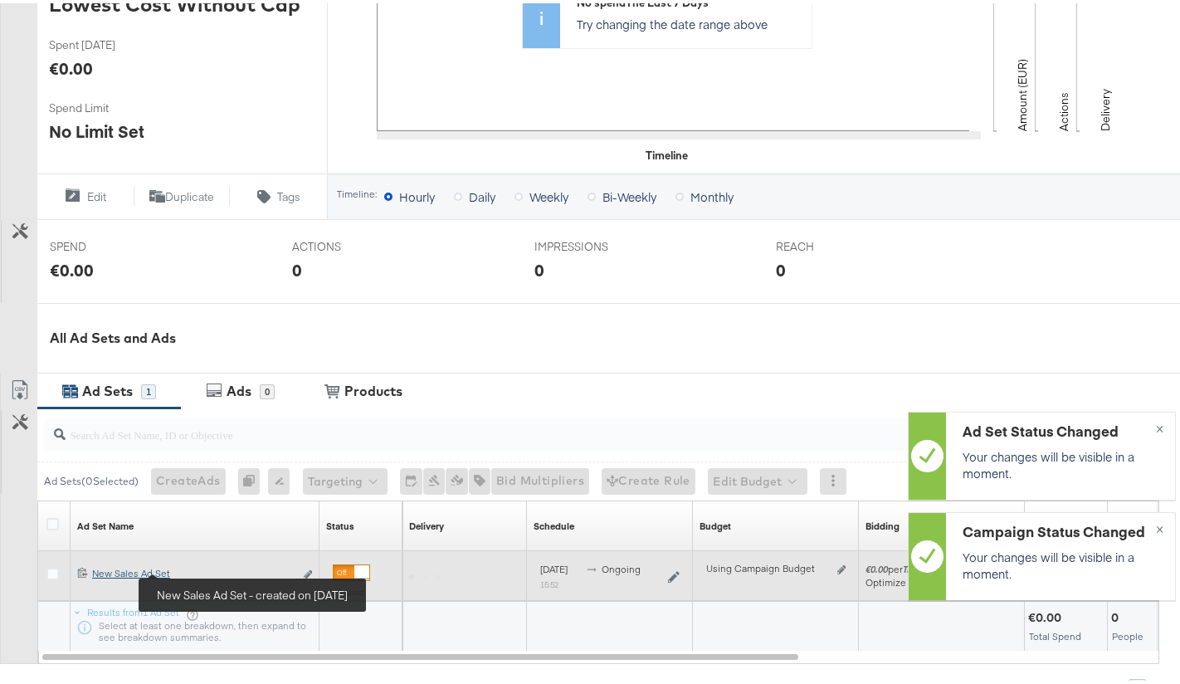
click at [140, 568] on div "New Sales Ad Set New Sales Ad Set" at bounding box center [193, 570] width 202 height 13
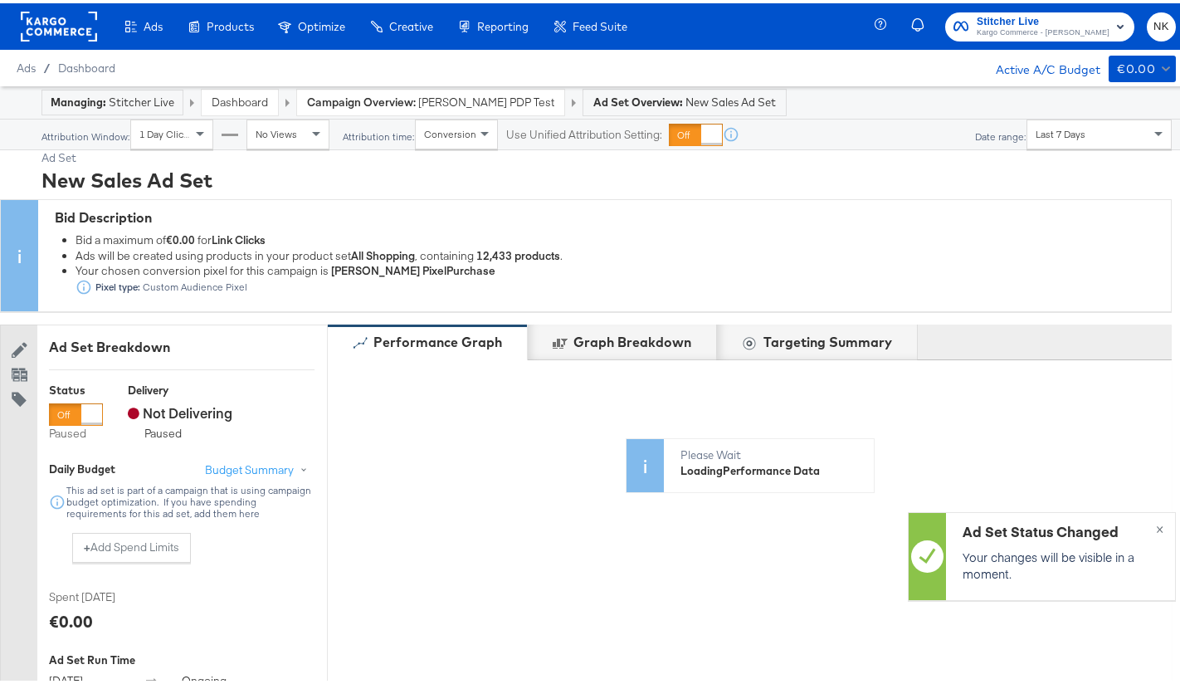
scroll to position [582, 0]
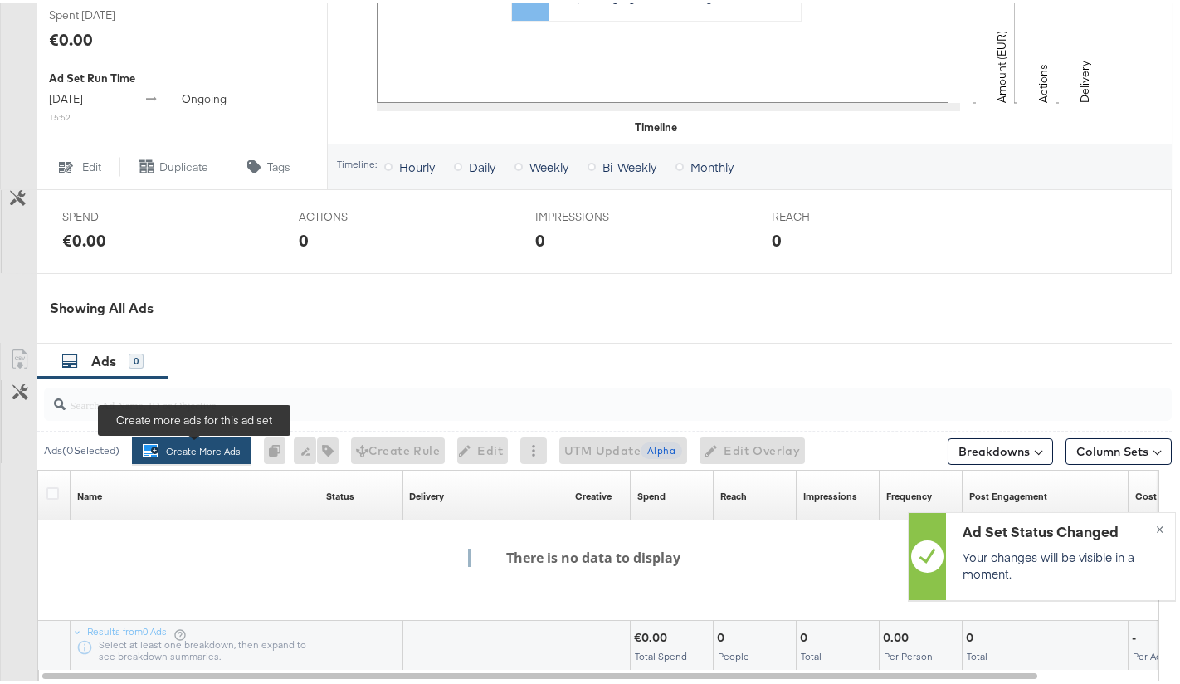
click at [148, 445] on button "Create More Ads Create more ads for this ad set" at bounding box center [192, 447] width 120 height 27
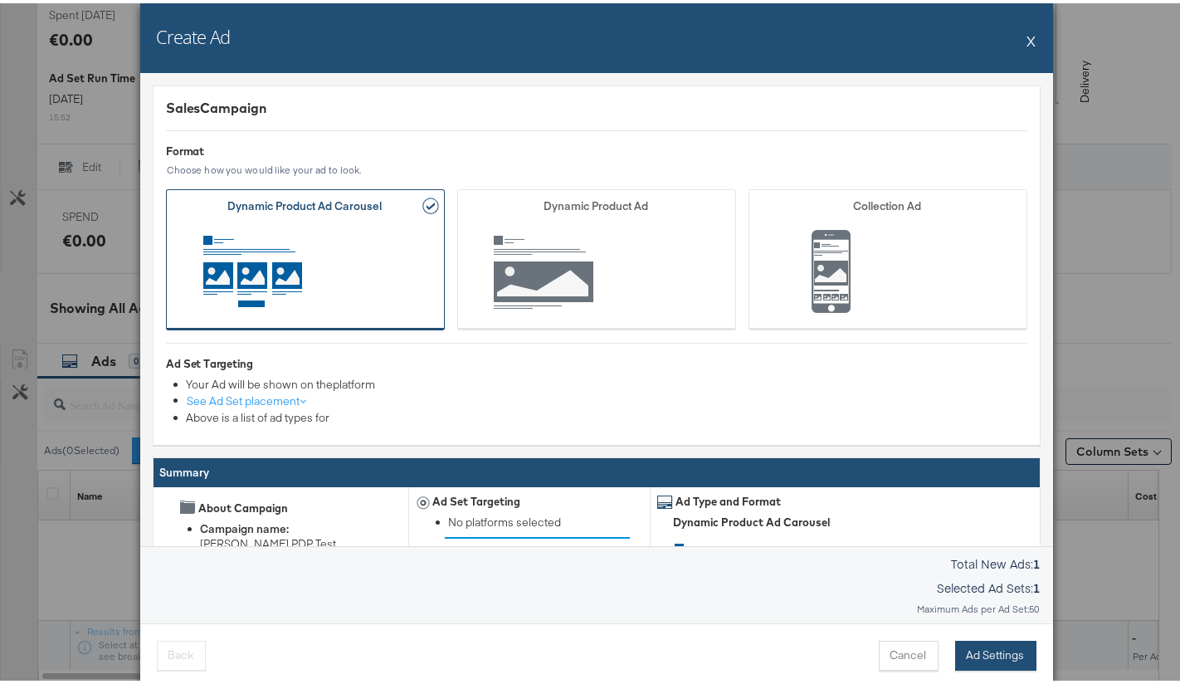
click at [998, 646] on button "Ad Settings" at bounding box center [995, 652] width 81 height 30
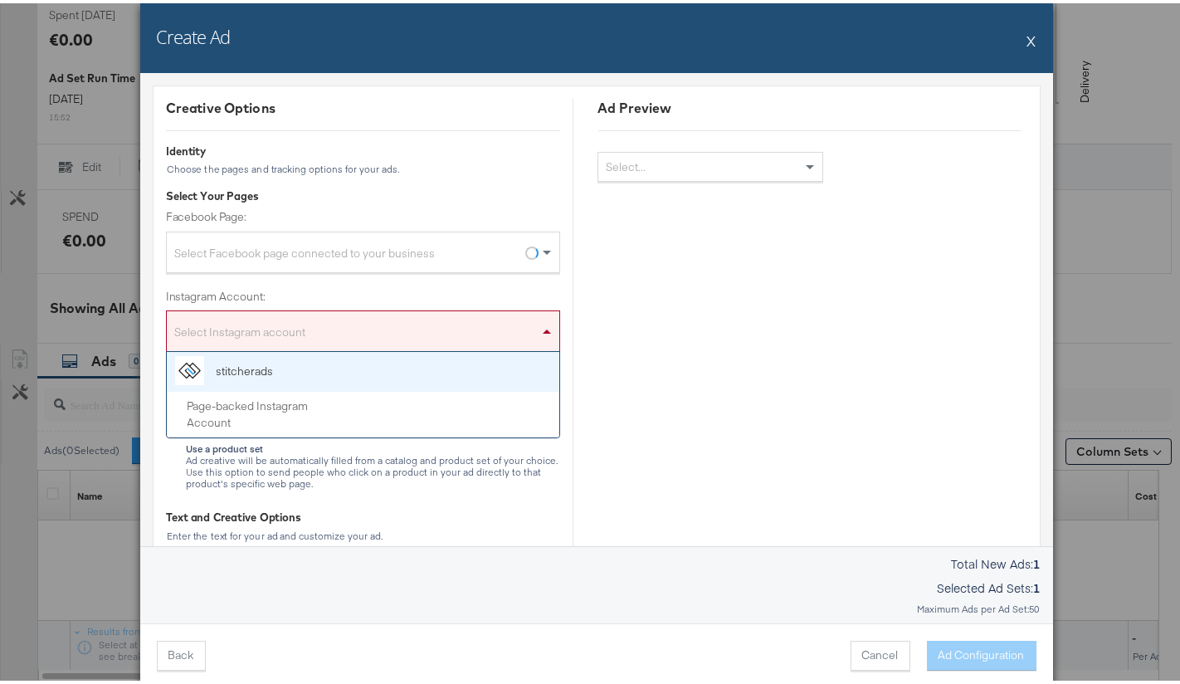
click at [459, 325] on div "Select Instagram account" at bounding box center [363, 331] width 393 height 33
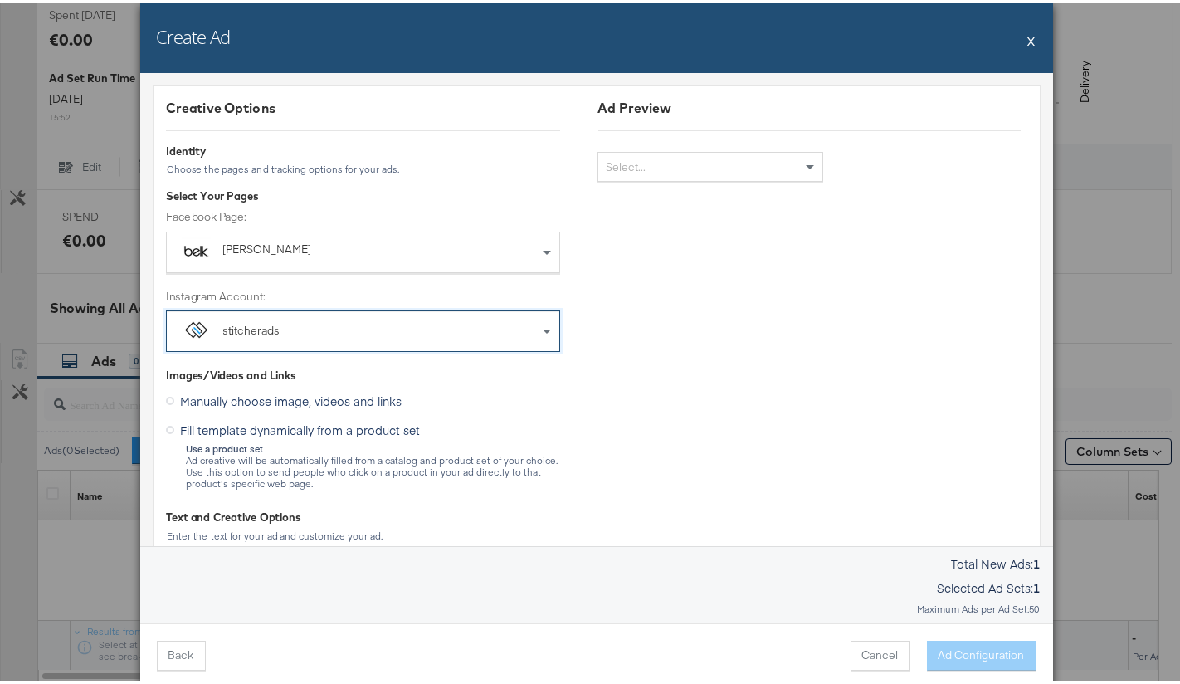
click at [343, 238] on div "[PERSON_NAME]" at bounding box center [325, 246] width 204 height 17
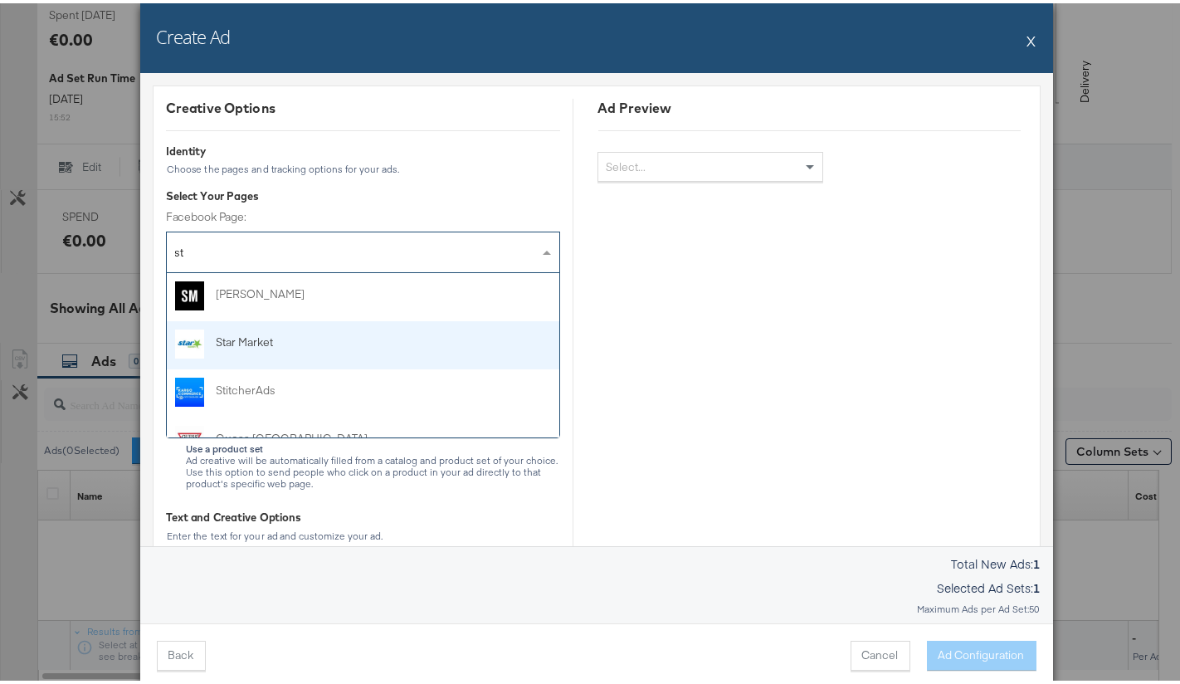
type input "sti"
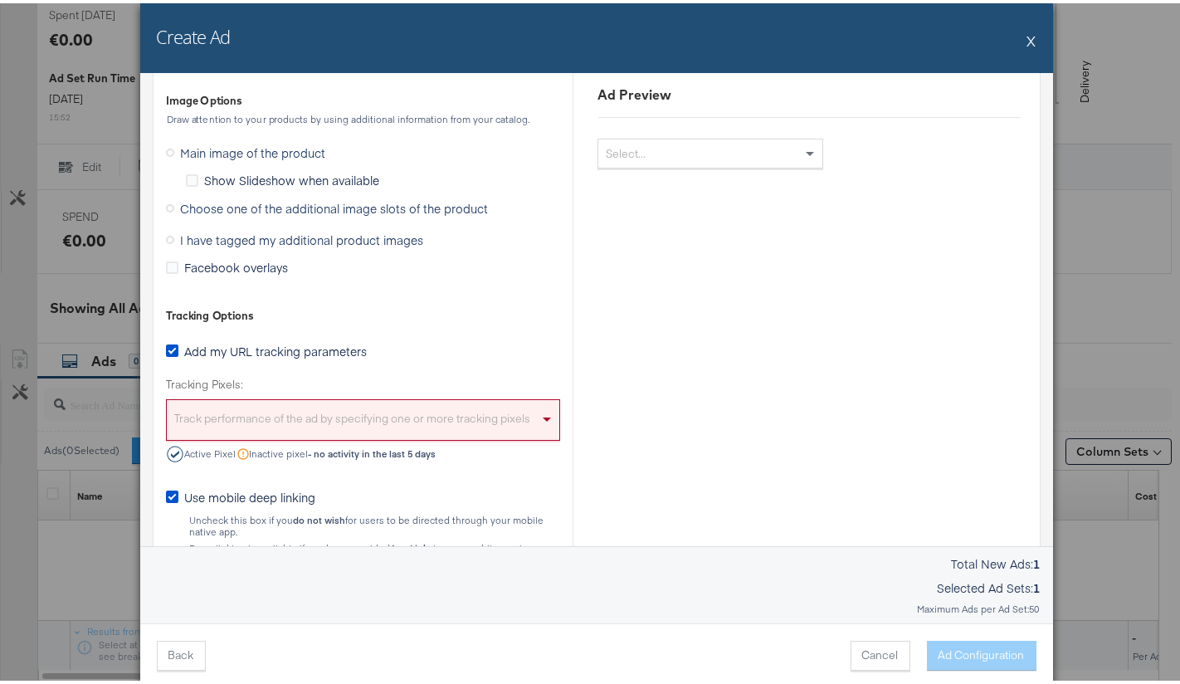
scroll to position [1846, 0]
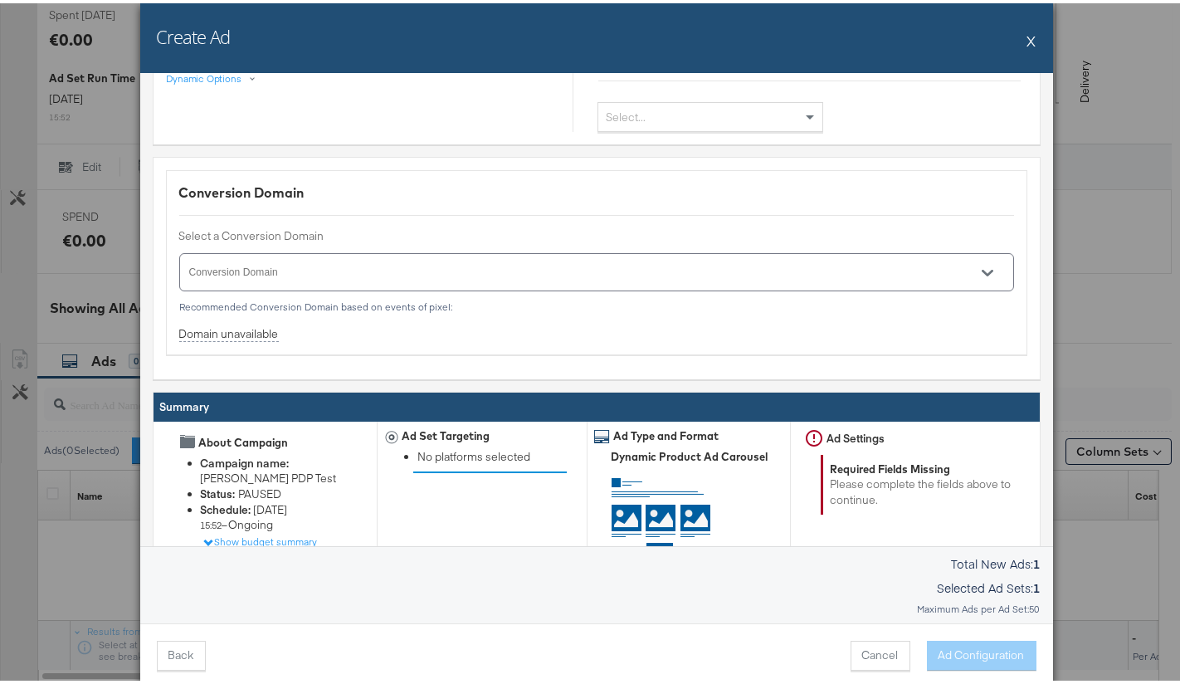
click at [1028, 43] on button "X" at bounding box center [1031, 37] width 9 height 33
